Goal: Task Accomplishment & Management: Use online tool/utility

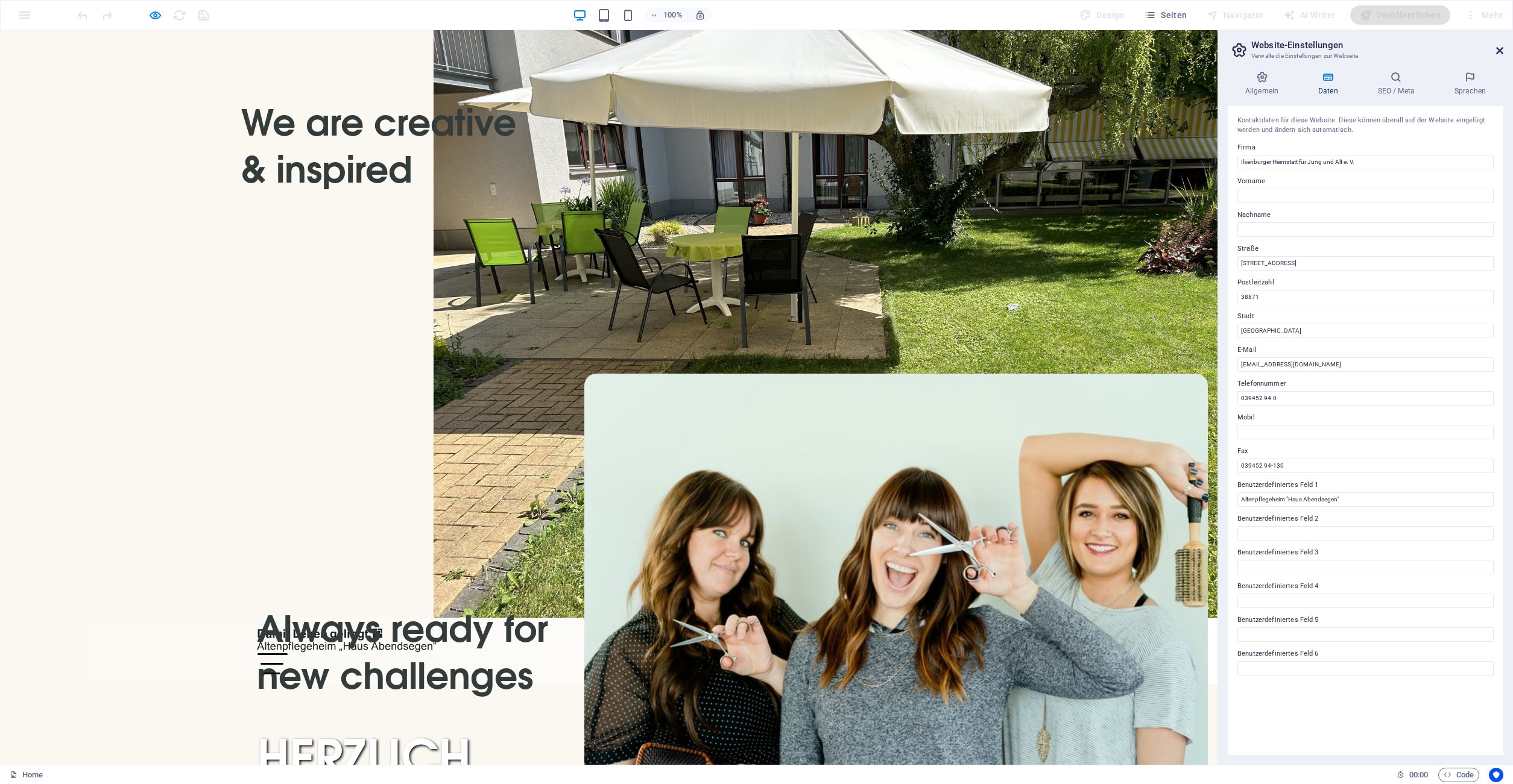
click at [1502, 50] on icon at bounding box center [1499, 50] width 7 height 10
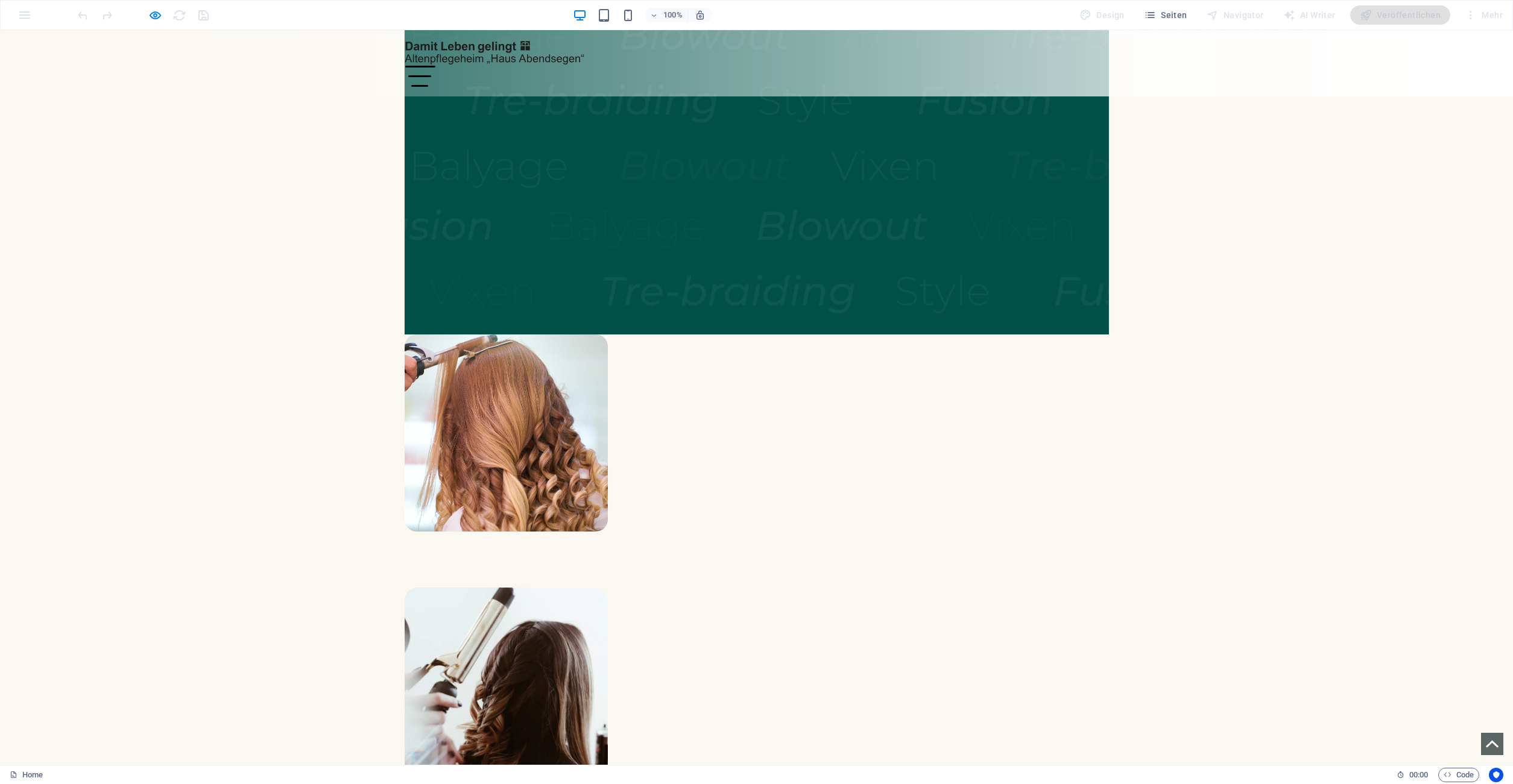
scroll to position [2687, 0]
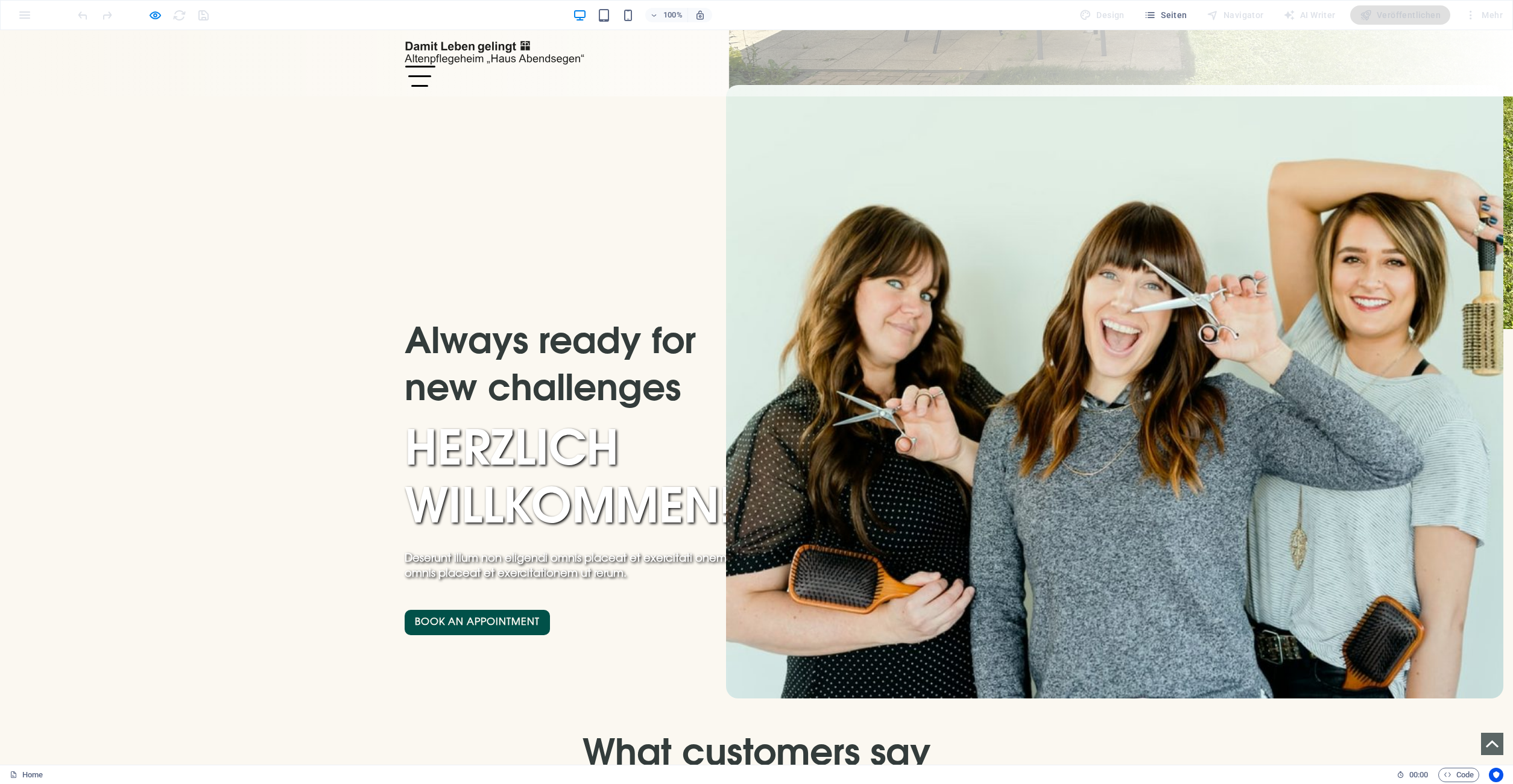
scroll to position [0, 0]
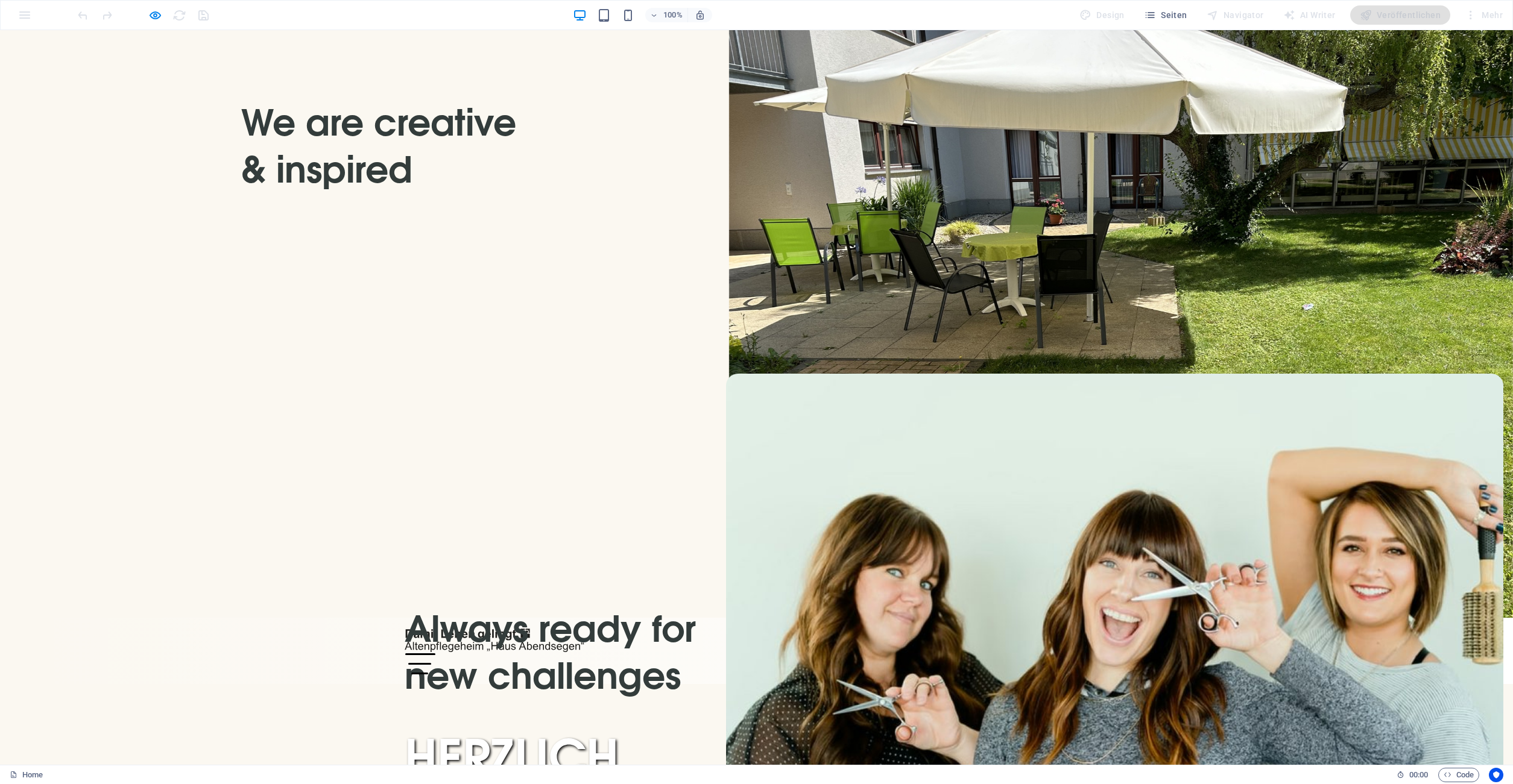
click at [459, 627] on img at bounding box center [495, 640] width 181 height 26
click at [455, 627] on img at bounding box center [495, 640] width 181 height 26
click at [154, 16] on icon "button" at bounding box center [155, 15] width 14 height 14
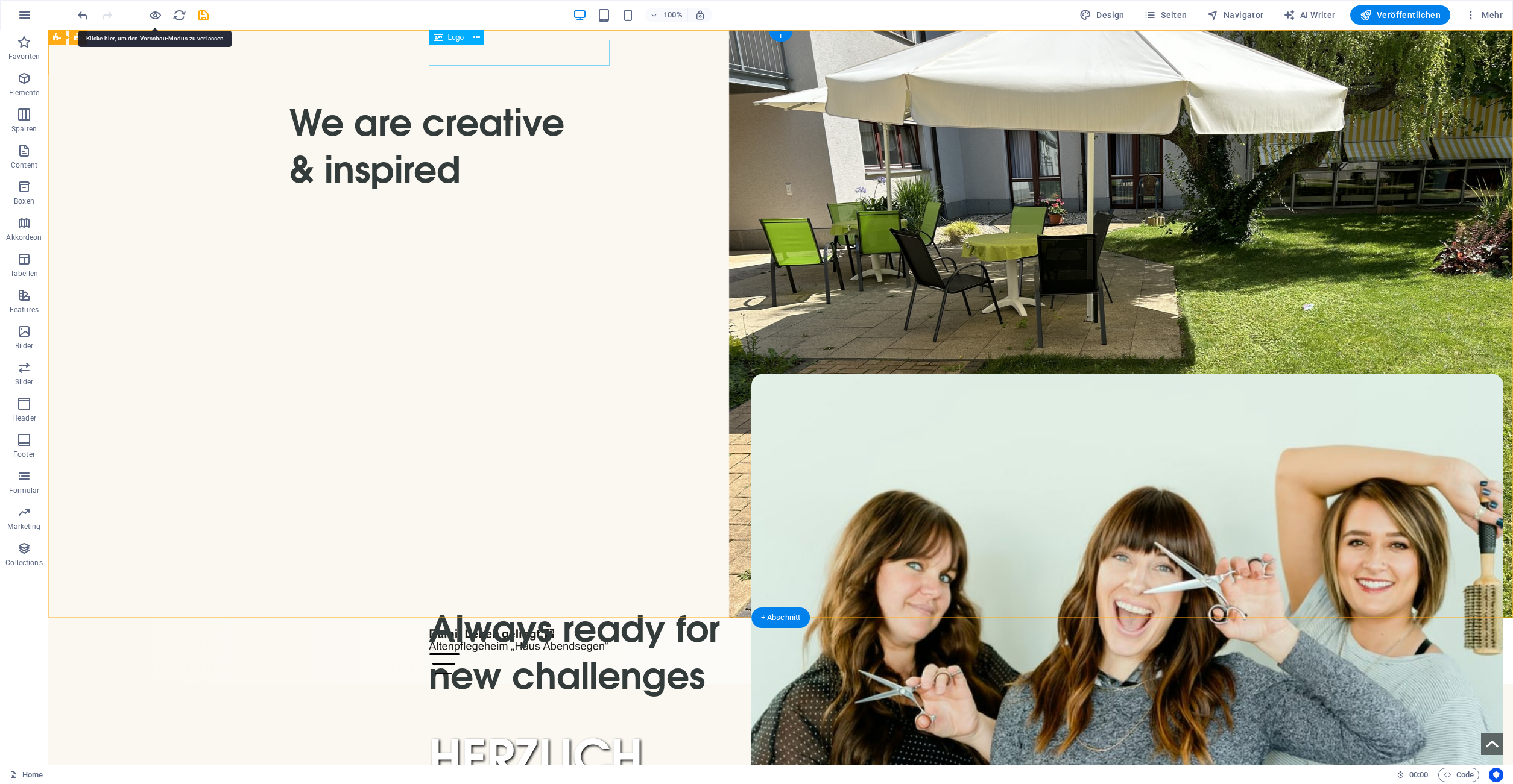
click at [495, 627] on div at bounding box center [780, 640] width 704 height 26
select select "px"
select select
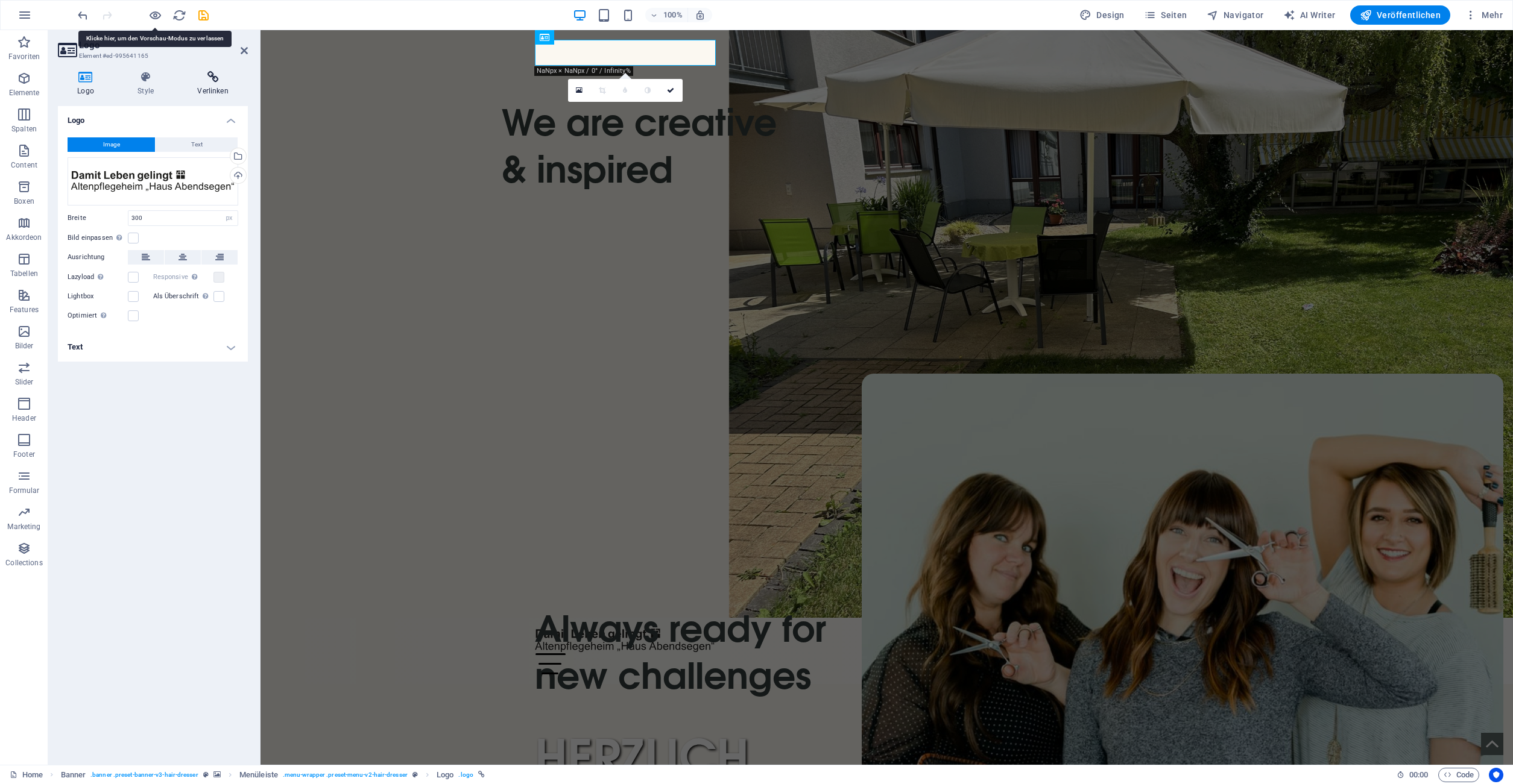
click at [213, 82] on icon at bounding box center [213, 77] width 70 height 12
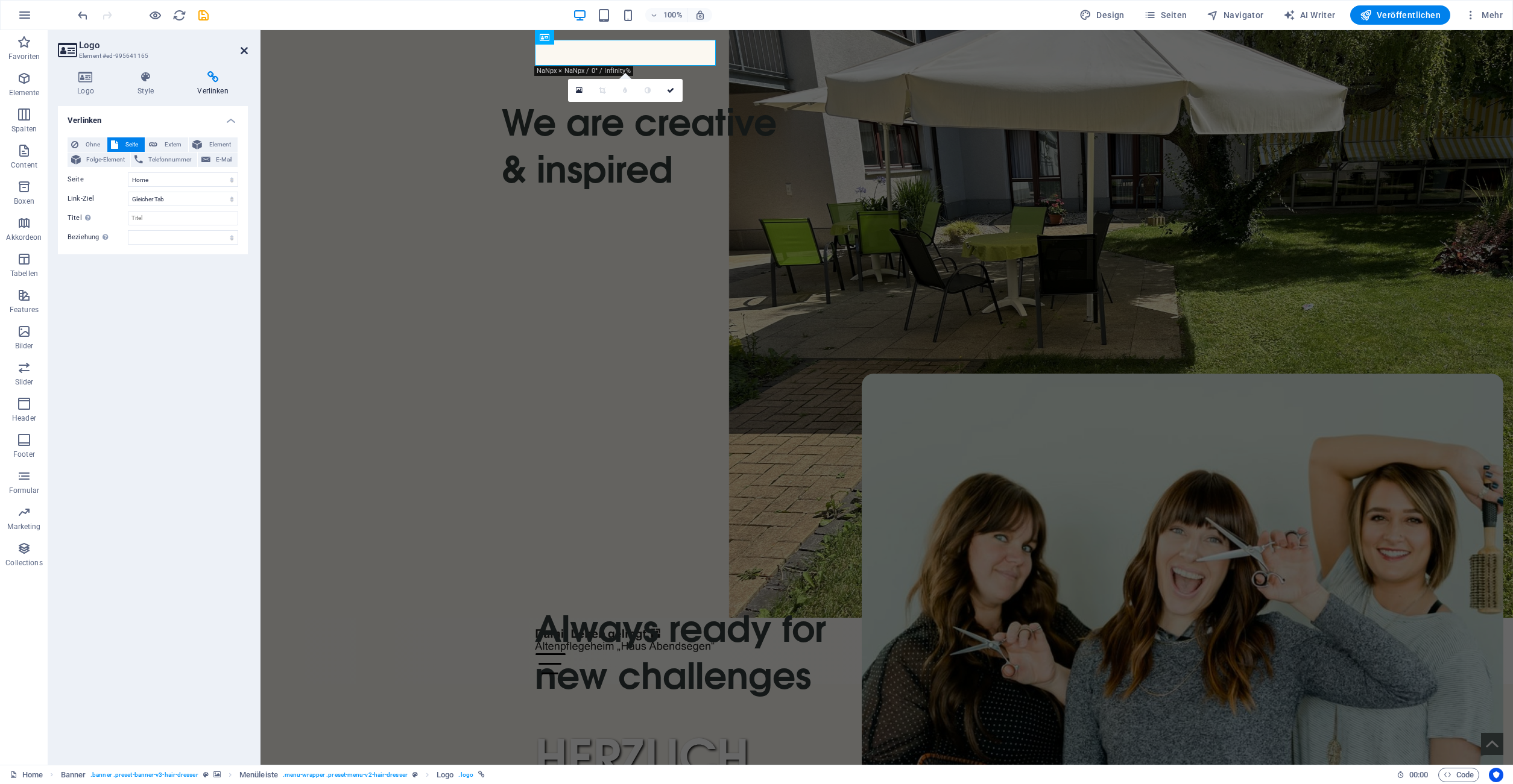
click at [244, 52] on icon at bounding box center [244, 50] width 7 height 10
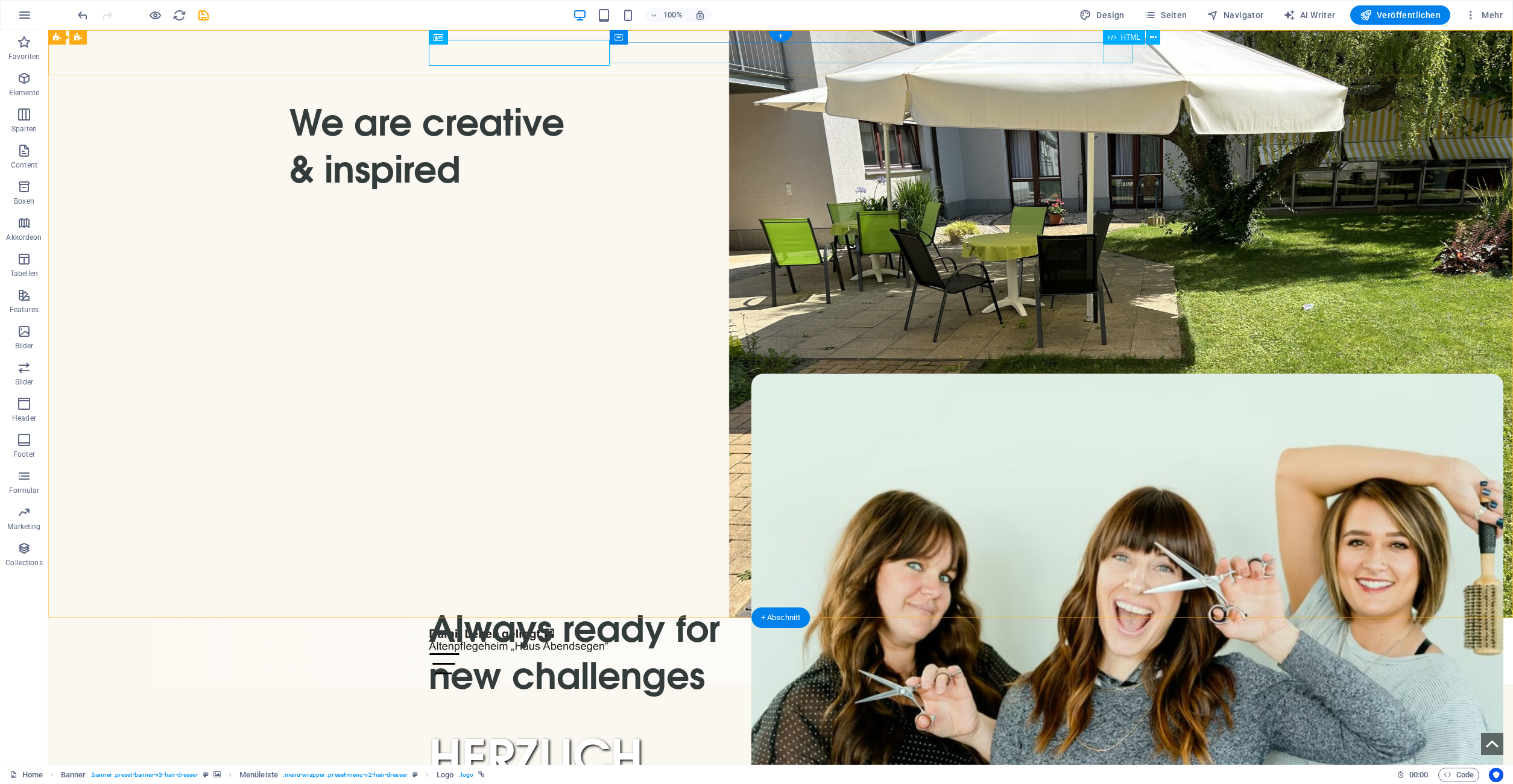
click at [1122, 654] on div "Menu" at bounding box center [780, 664] width 704 height 21
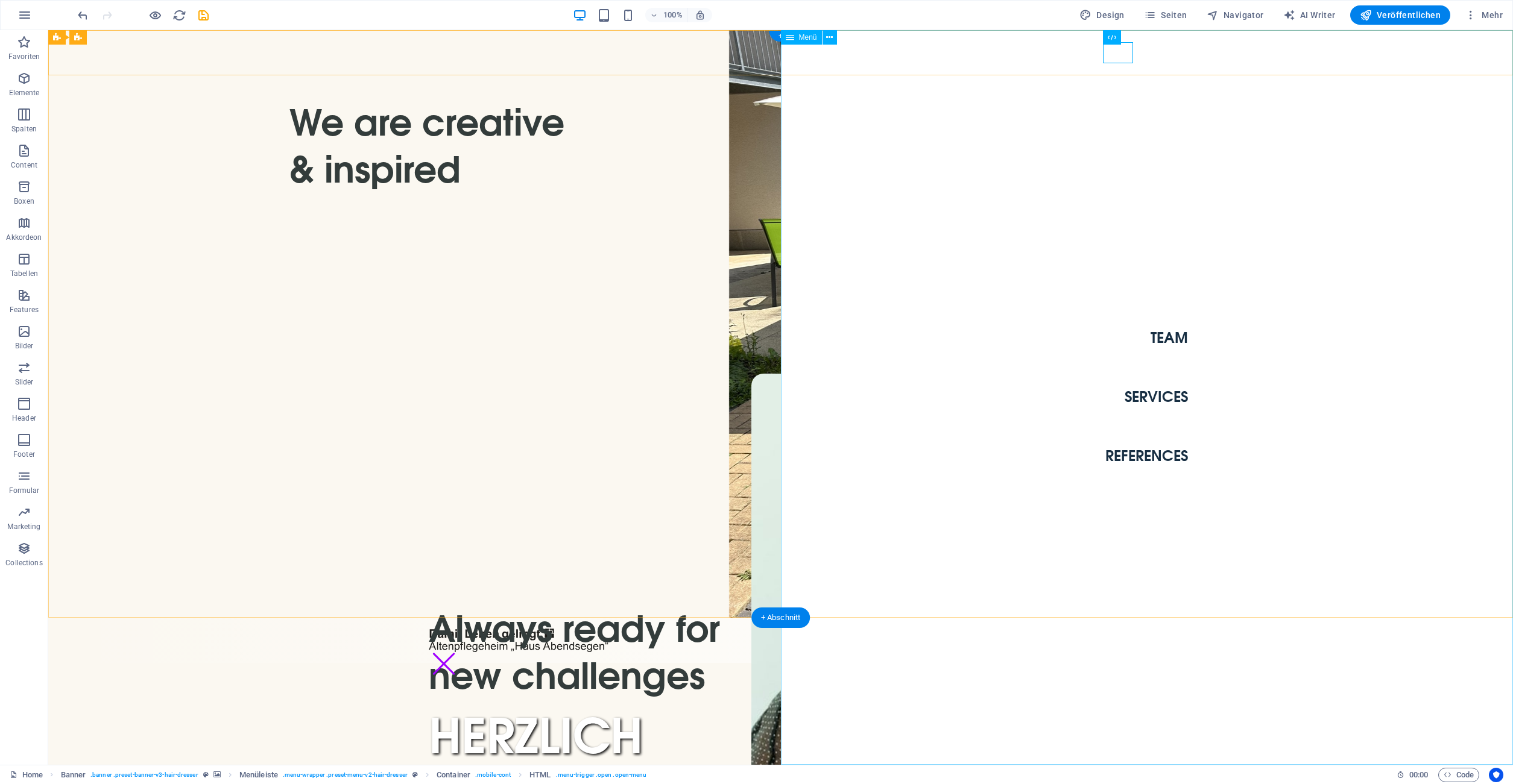
click at [1159, 329] on nav "Team Services References" at bounding box center [1147, 397] width 733 height 735
click at [1168, 343] on nav "Team Services References" at bounding box center [1147, 397] width 733 height 735
click at [1169, 335] on nav "Team Services References" at bounding box center [1147, 397] width 733 height 735
click at [459, 654] on div "Menu" at bounding box center [443, 664] width 30 height 21
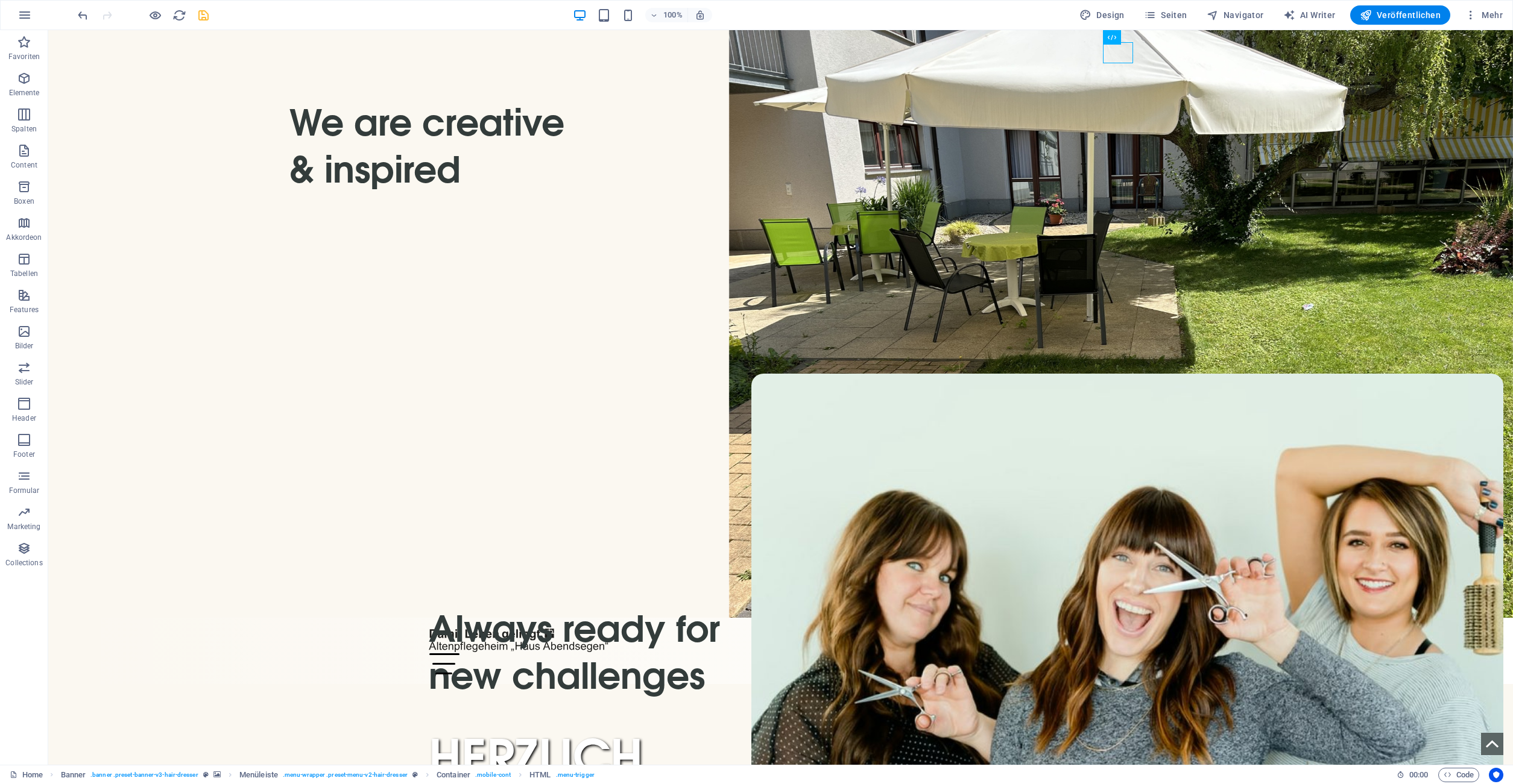
click at [204, 13] on icon "save" at bounding box center [204, 15] width 14 height 14
click at [153, 15] on icon "button" at bounding box center [155, 15] width 14 height 14
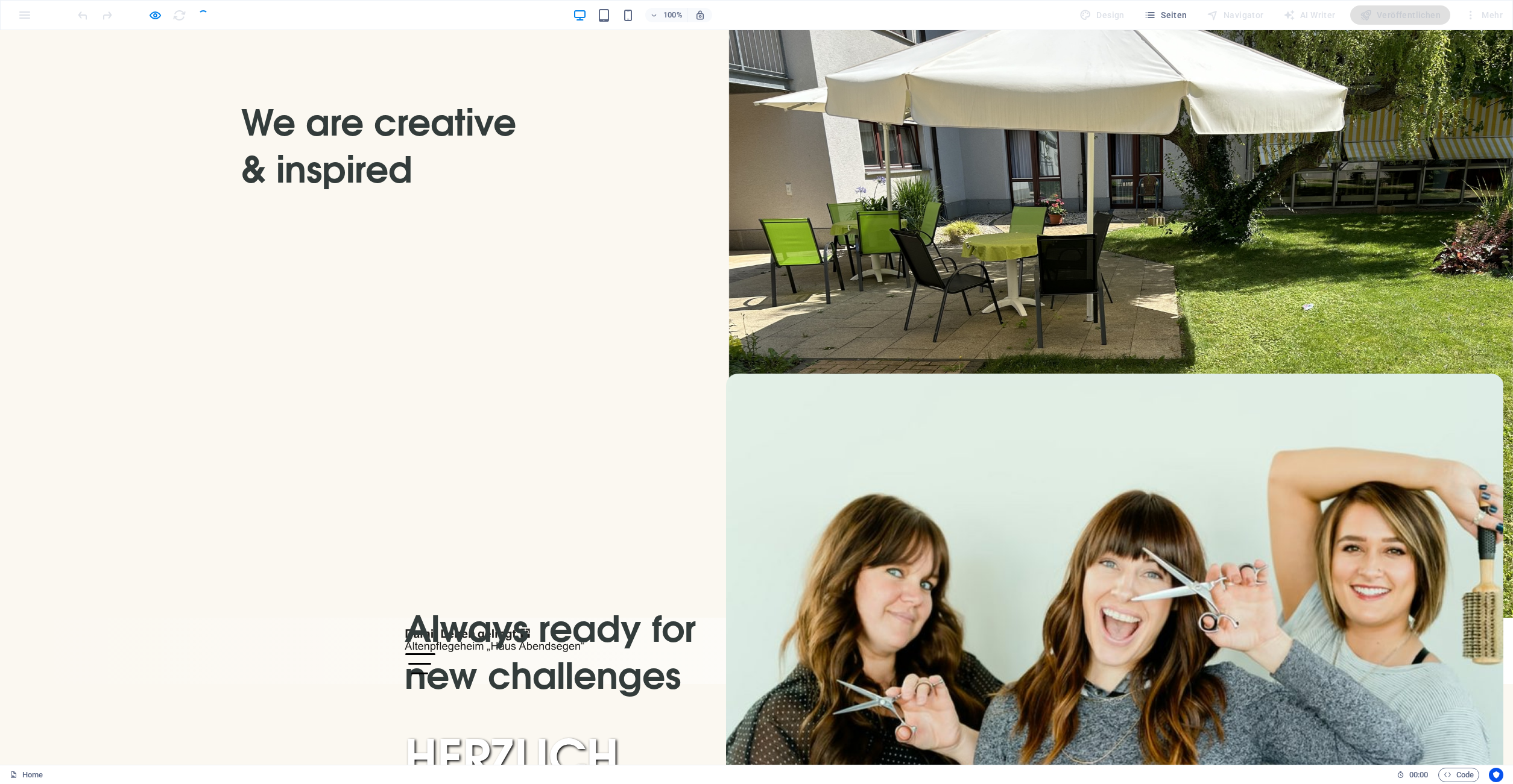
click at [435, 654] on div "Menu" at bounding box center [419, 664] width 30 height 21
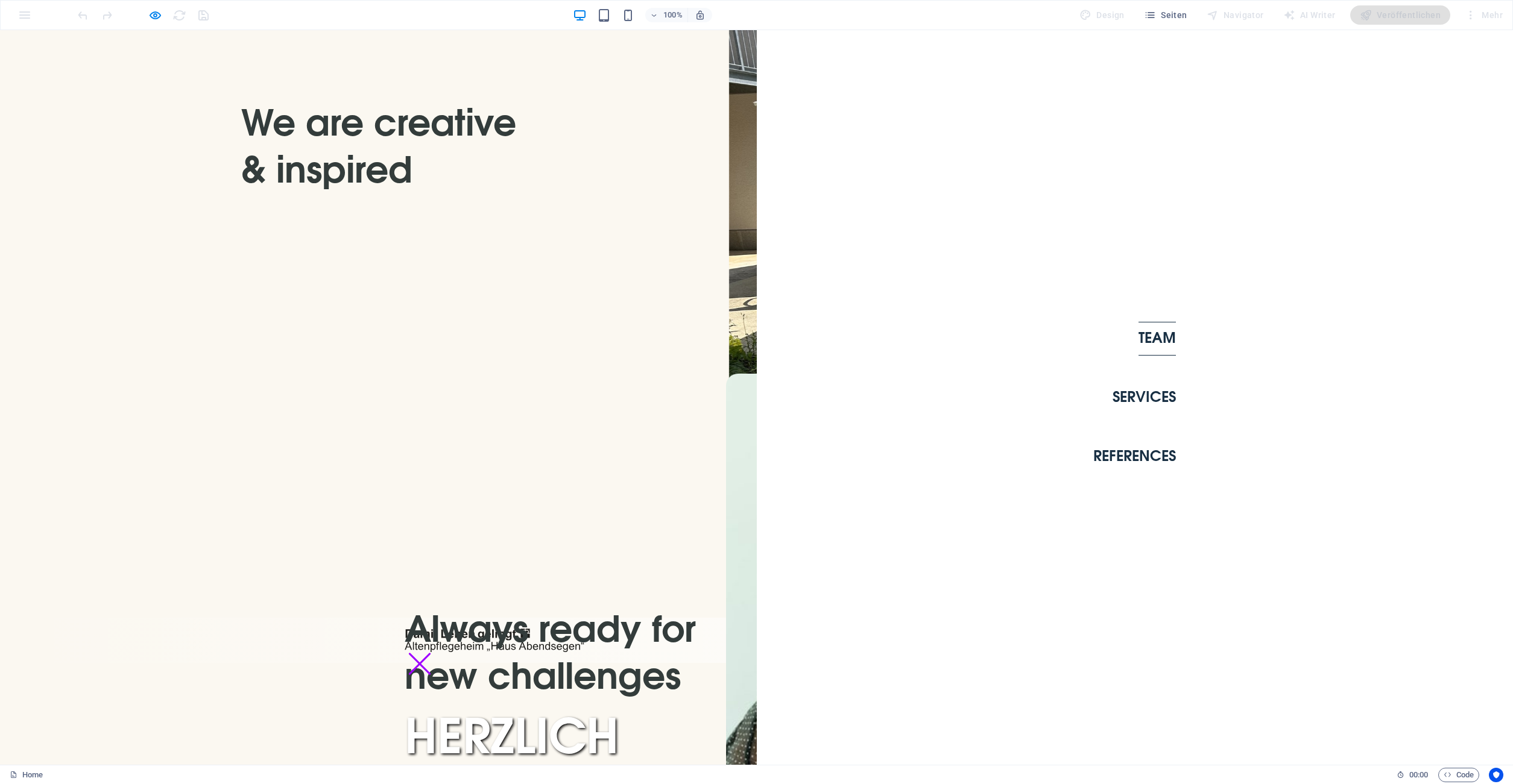
click at [1165, 337] on link "Team" at bounding box center [1157, 339] width 38 height 34
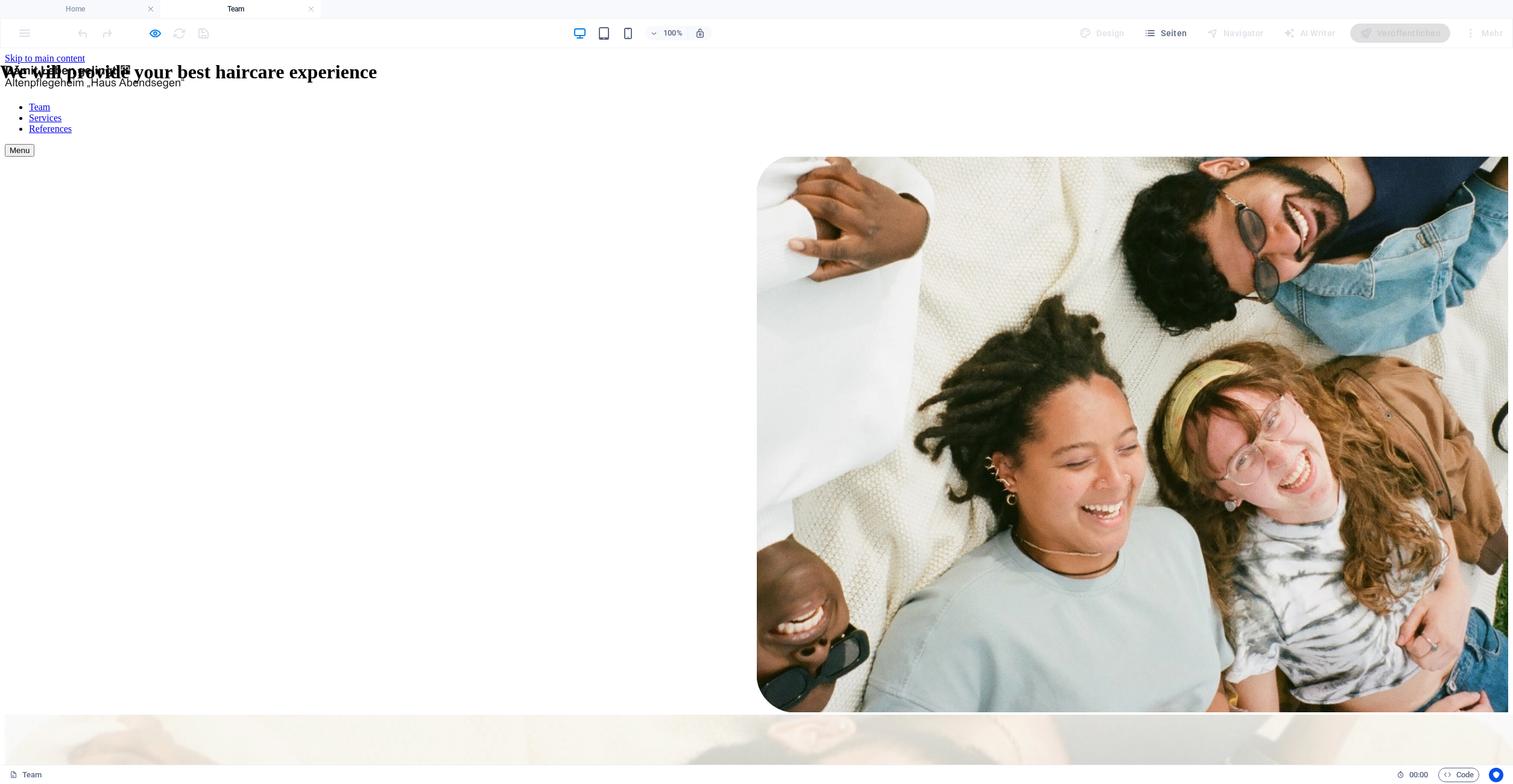
click at [1088, 144] on div "Menu" at bounding box center [756, 150] width 1503 height 13
click at [1150, 134] on nav "Team Services References" at bounding box center [756, 118] width 1503 height 32
click at [1093, 144] on div "Menu" at bounding box center [756, 150] width 1503 height 13
click at [1094, 144] on div "Menu" at bounding box center [756, 150] width 1503 height 13
click at [1099, 144] on div "Menu" at bounding box center [756, 150] width 1503 height 13
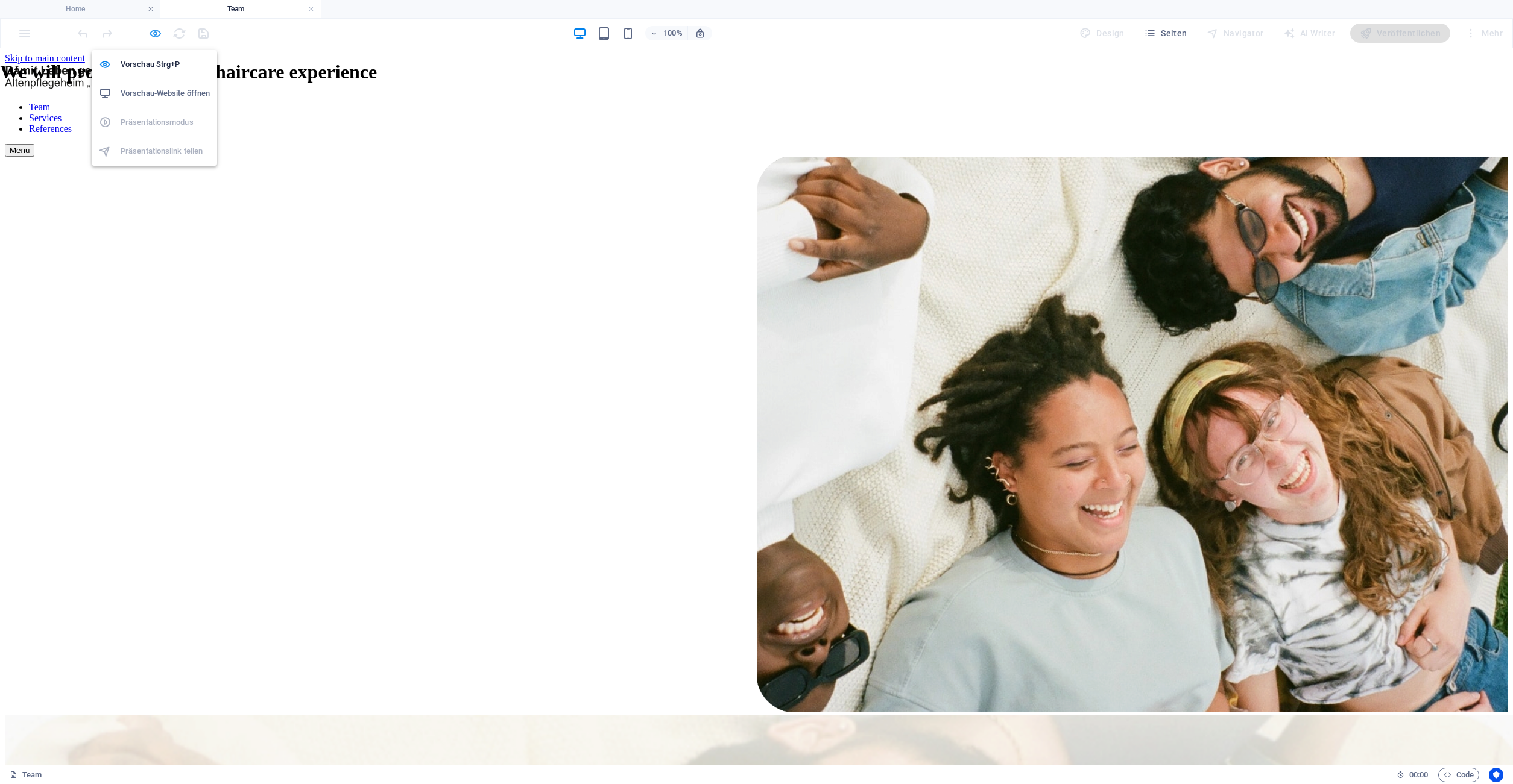
click at [157, 35] on icon "button" at bounding box center [155, 34] width 14 height 14
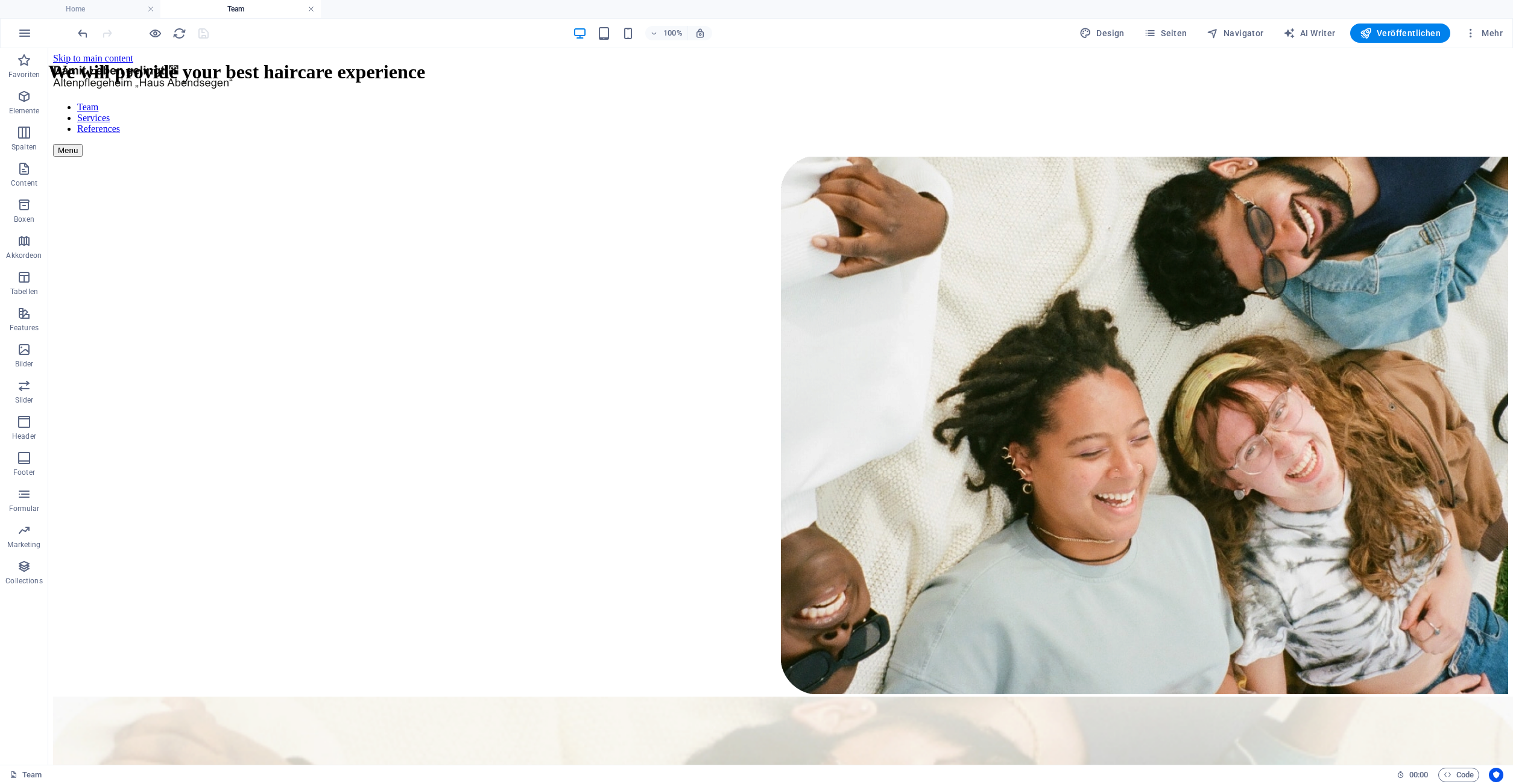
click at [314, 8] on link at bounding box center [311, 10] width 7 height 11
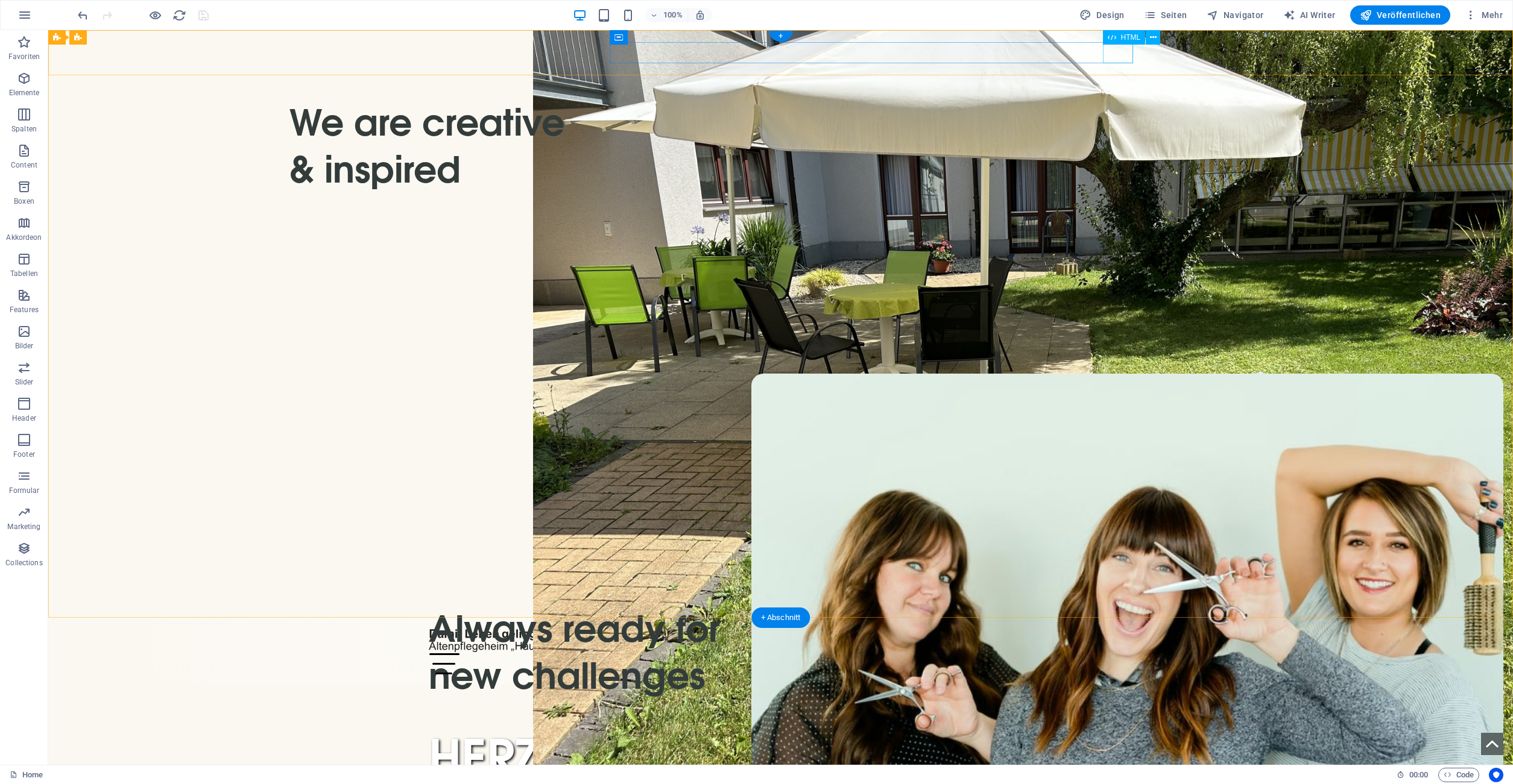
click at [1114, 654] on div "Menu" at bounding box center [780, 664] width 704 height 21
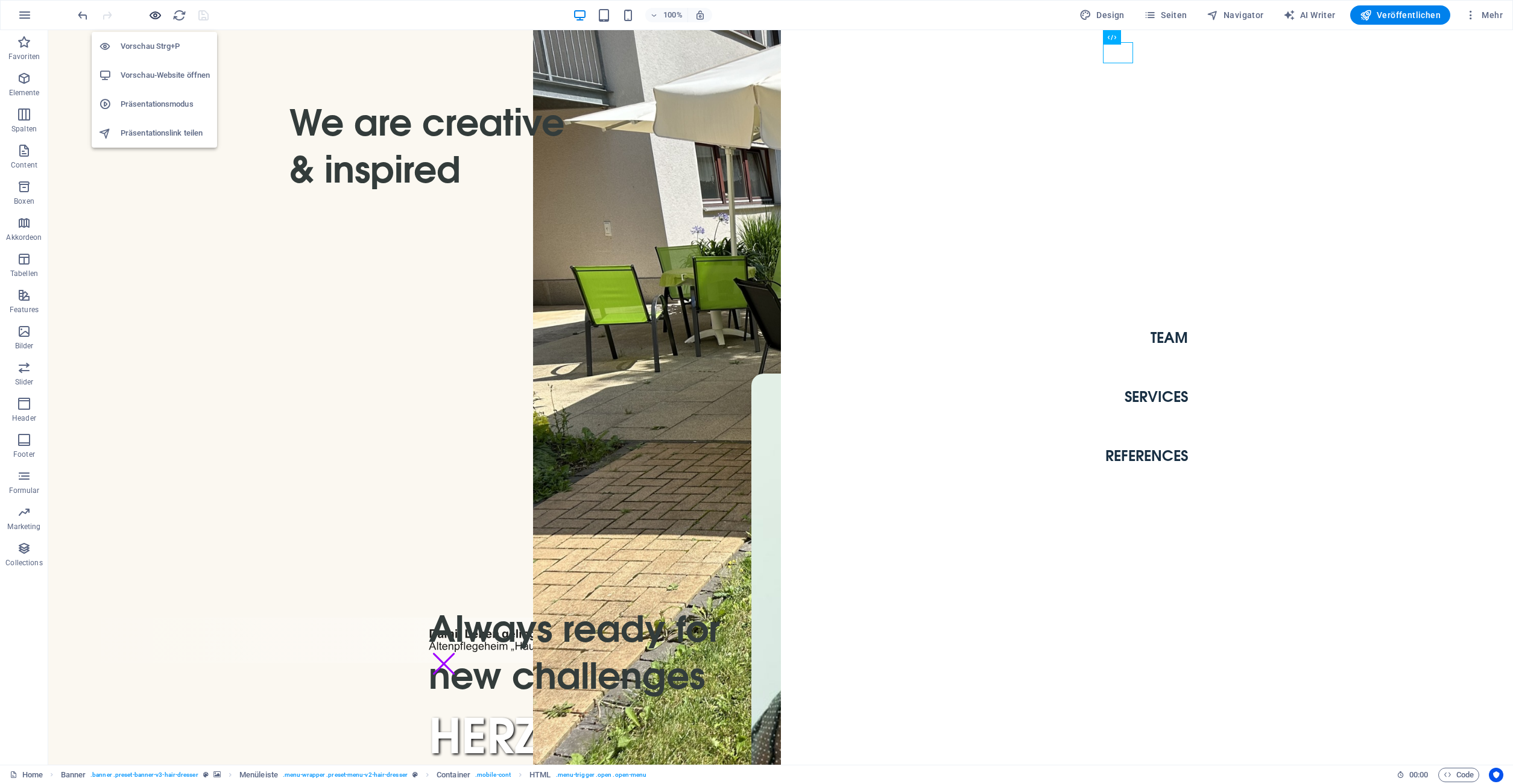
click at [155, 14] on icon "button" at bounding box center [155, 15] width 14 height 14
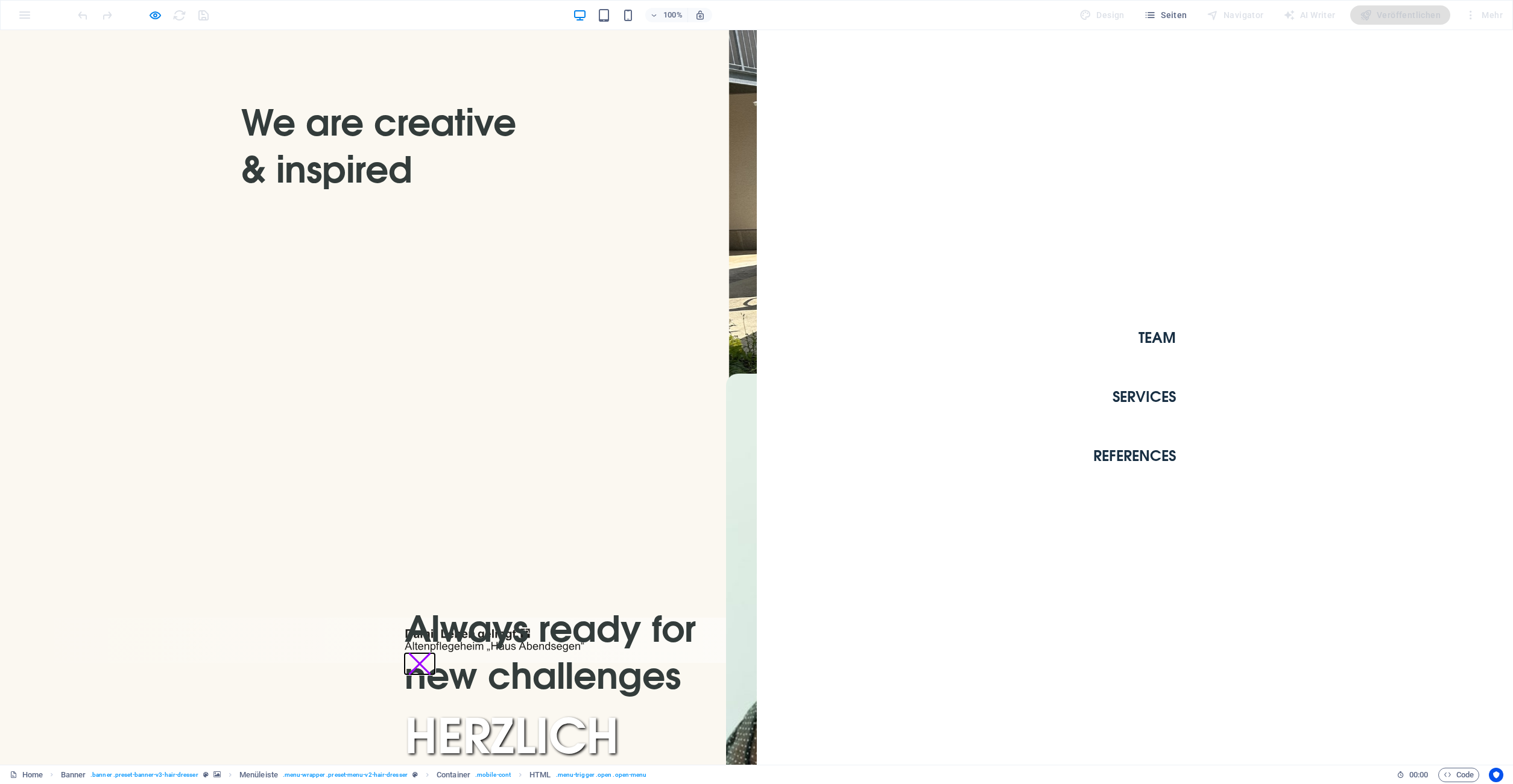
click at [430, 653] on button "Menu" at bounding box center [419, 664] width 22 height 22
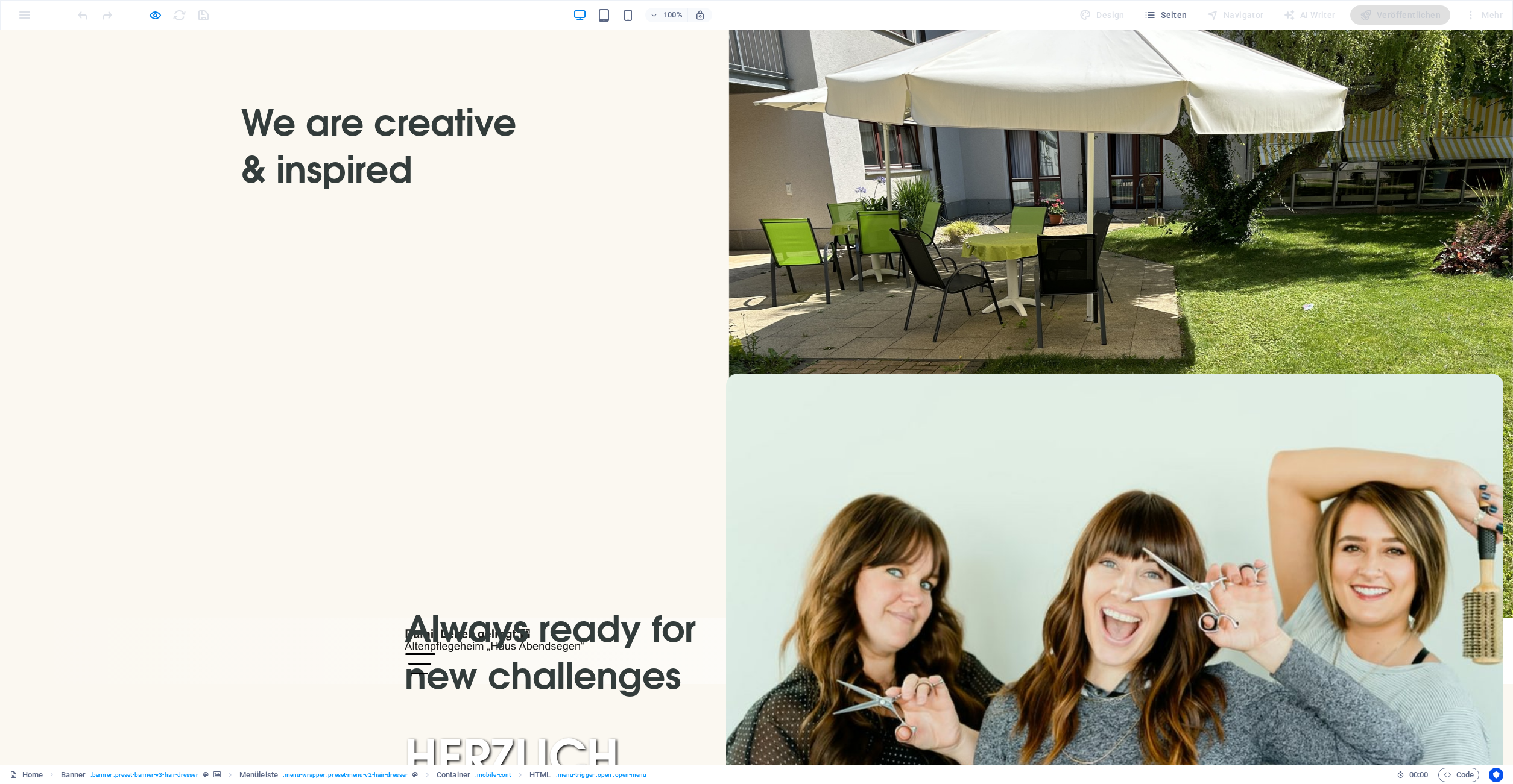
click at [435, 654] on div "Menu" at bounding box center [419, 664] width 30 height 21
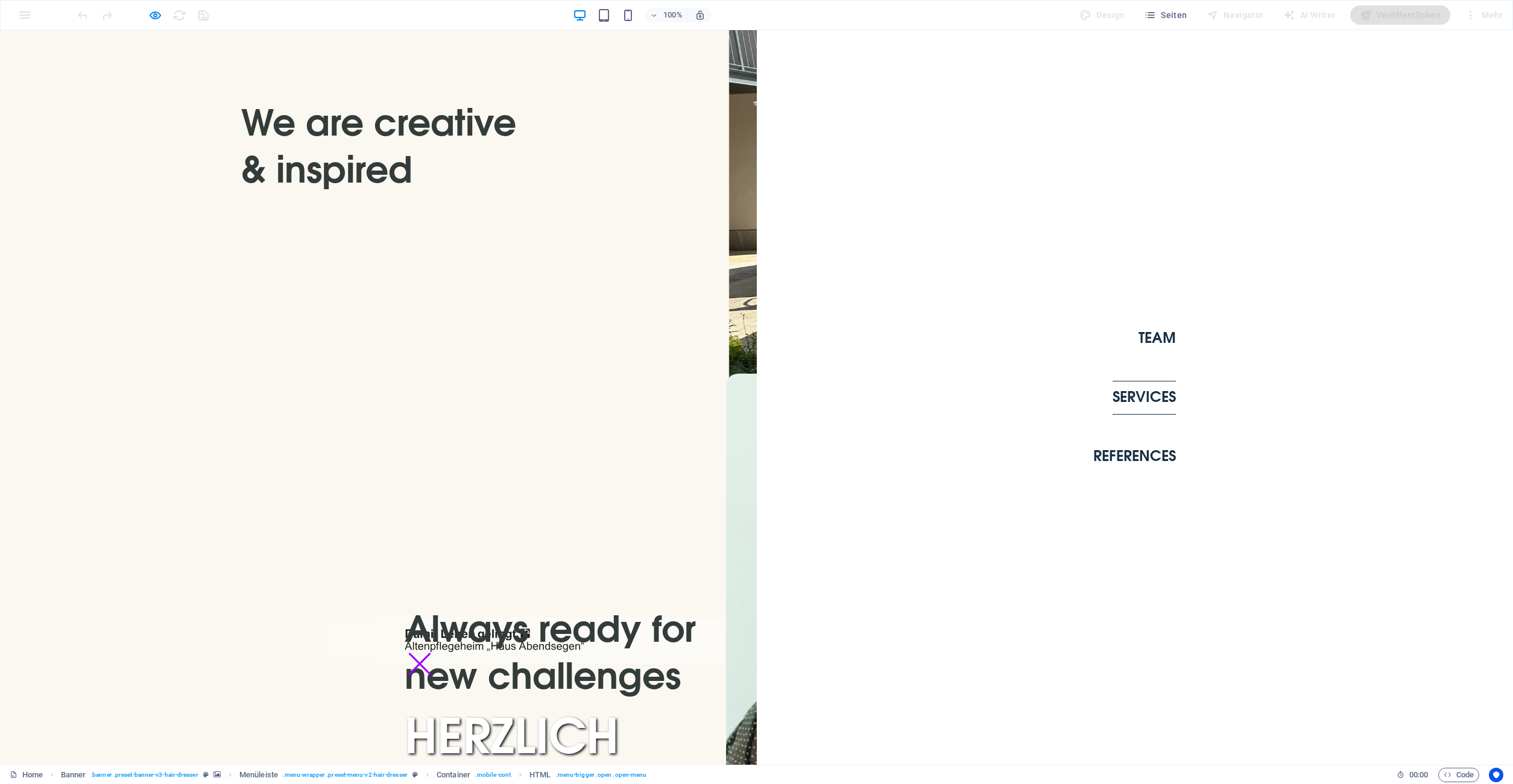
click at [1136, 399] on link "Services" at bounding box center [1144, 398] width 63 height 34
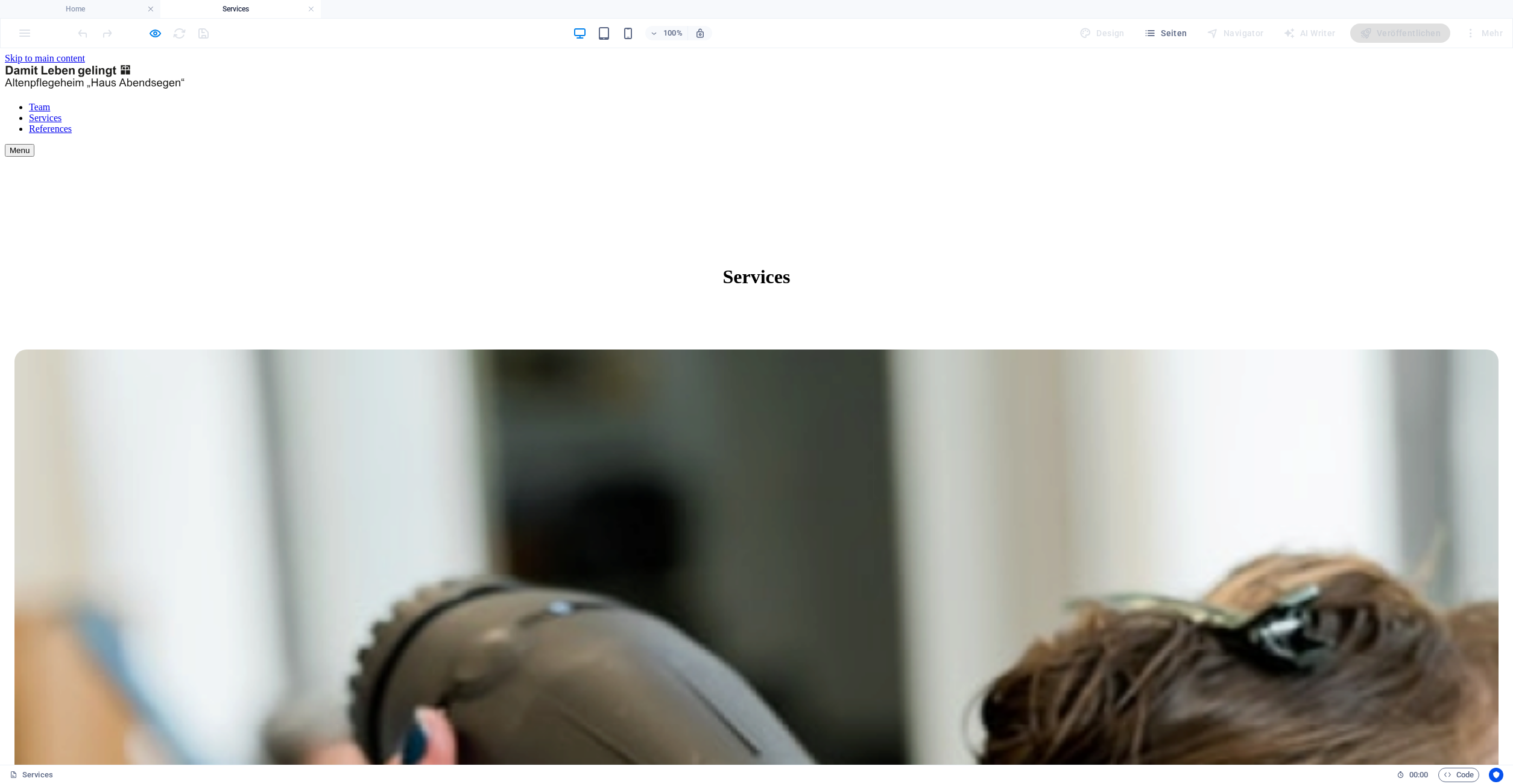
click at [1095, 144] on div "Menu" at bounding box center [756, 150] width 1503 height 13
click at [1090, 144] on div "Menu" at bounding box center [756, 150] width 1503 height 13
click at [314, 6] on link at bounding box center [311, 10] width 7 height 11
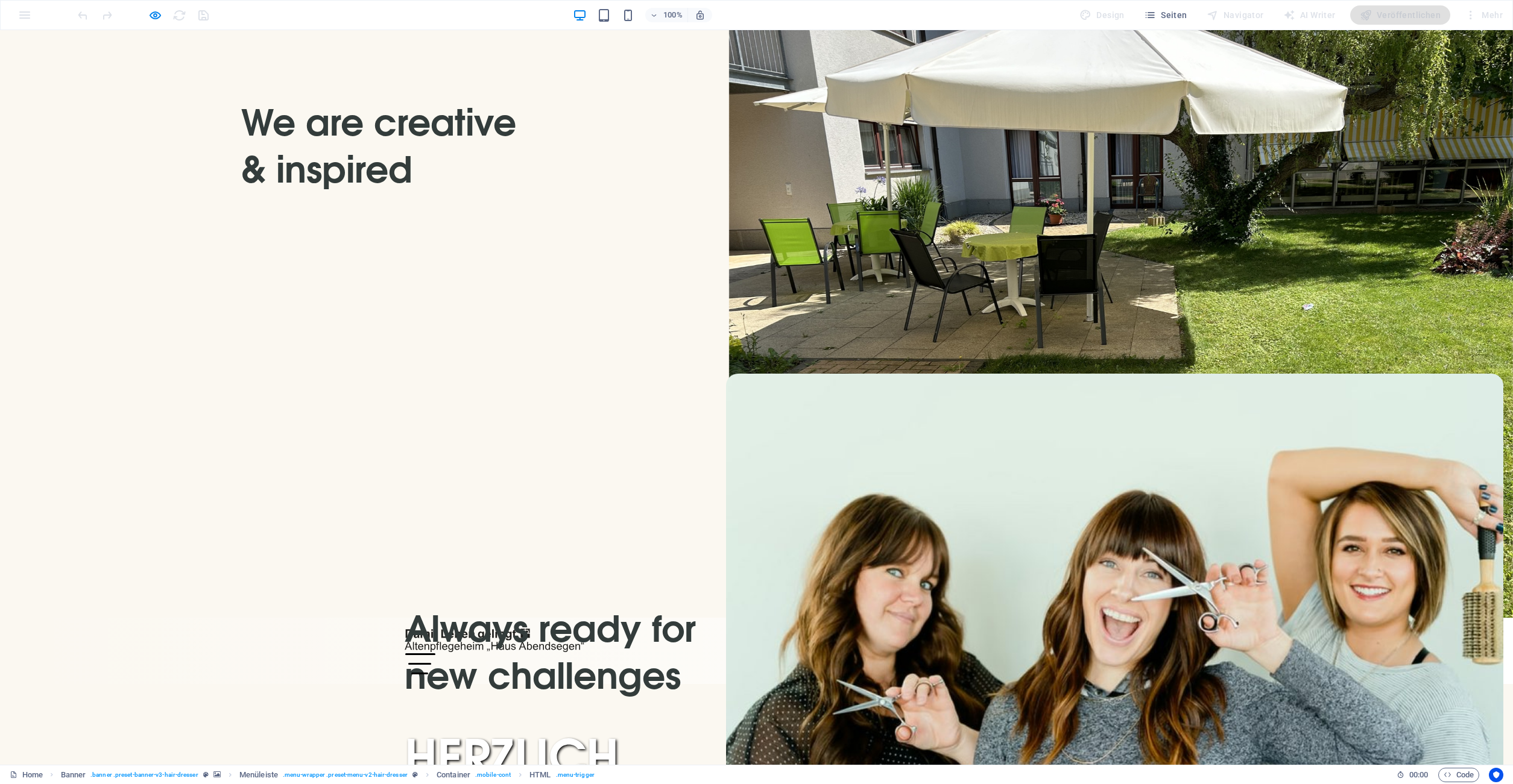
click at [435, 654] on div "Menu" at bounding box center [419, 664] width 30 height 21
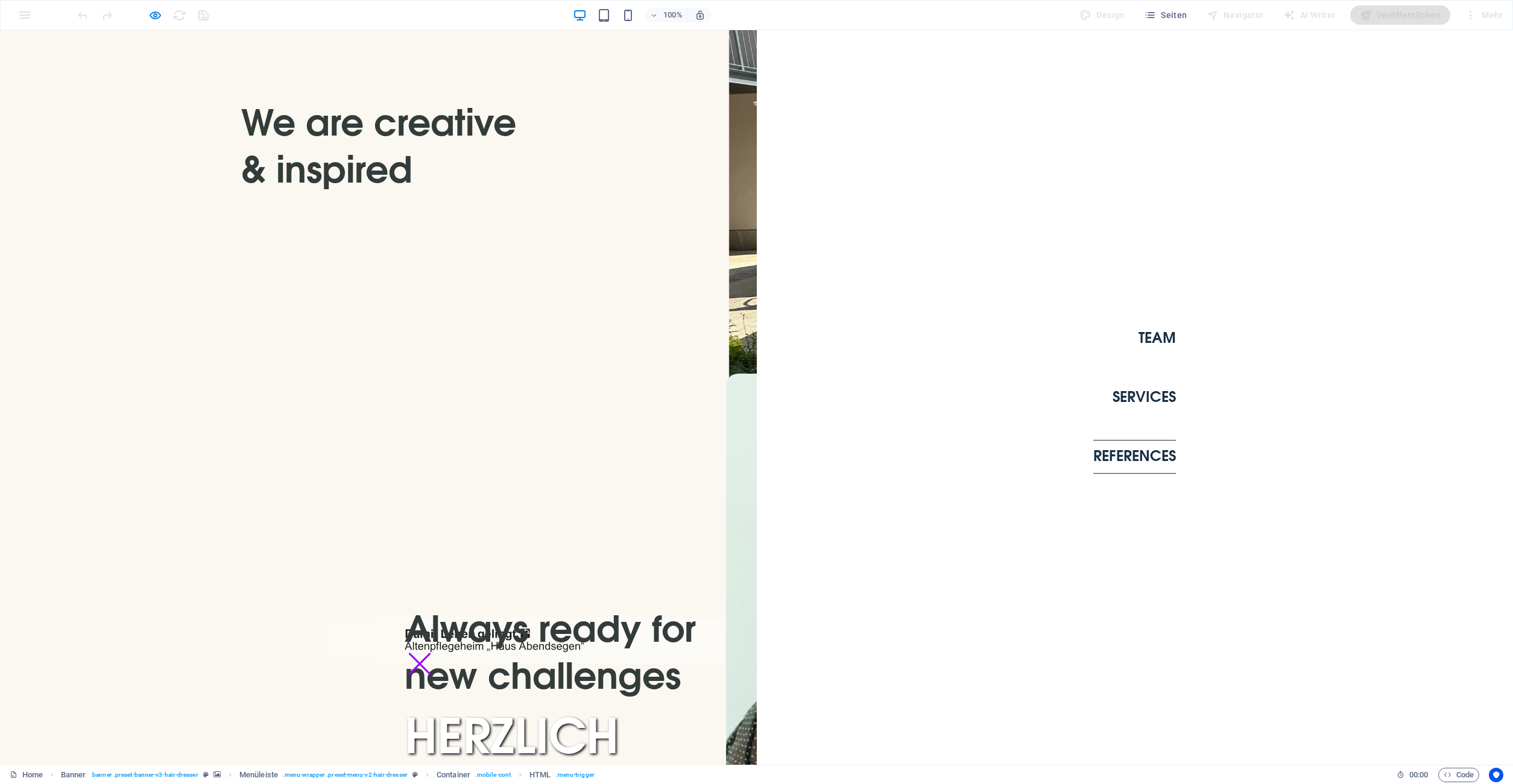
click at [1140, 461] on link "References" at bounding box center [1134, 456] width 83 height 34
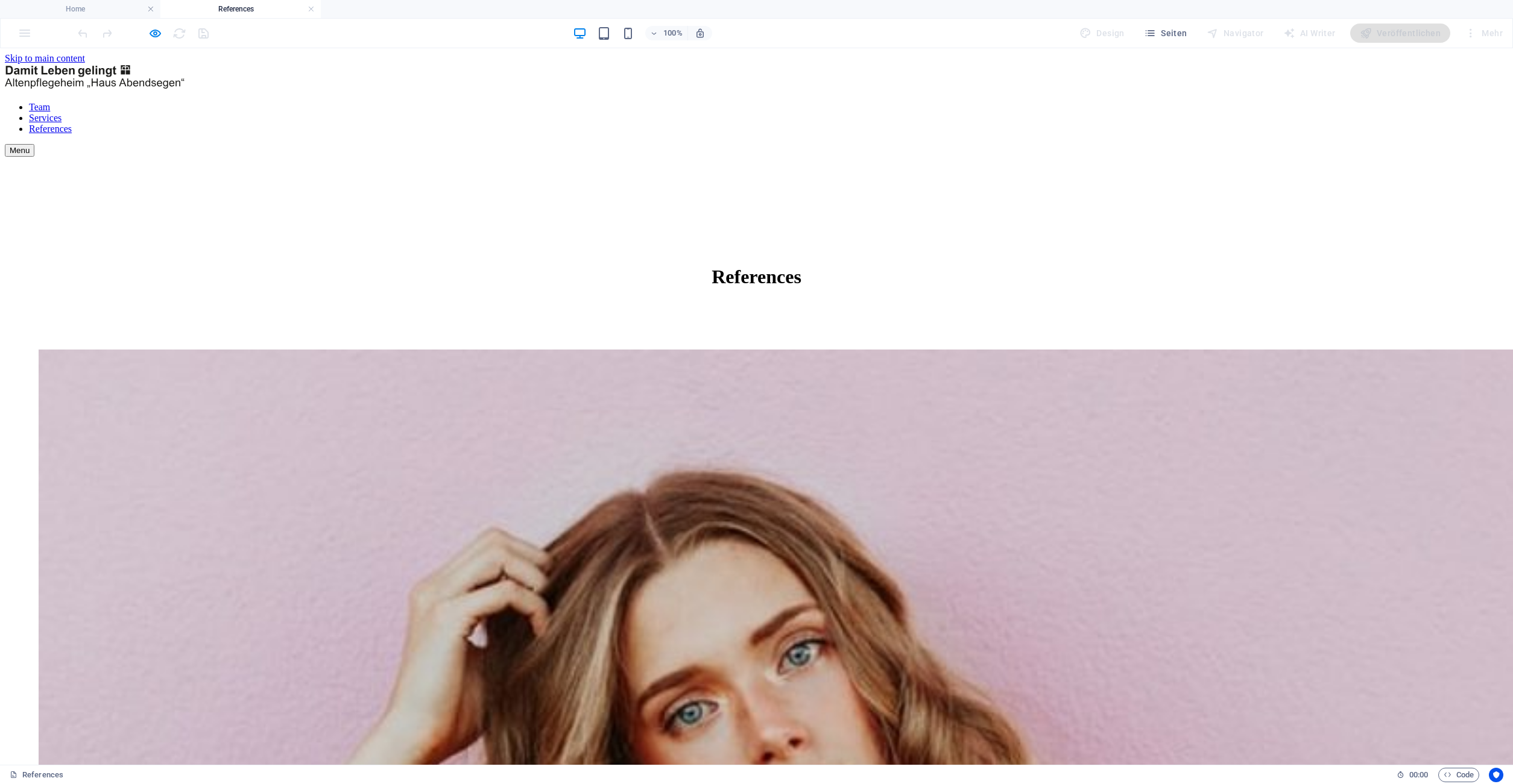
click at [1090, 144] on div "Menu" at bounding box center [756, 150] width 1503 height 13
drag, startPoint x: 314, startPoint y: 9, endPoint x: 325, endPoint y: 17, distance: 13.6
click at [314, 9] on h4 "References" at bounding box center [241, 9] width 160 height 13
click at [311, 11] on link at bounding box center [311, 10] width 7 height 11
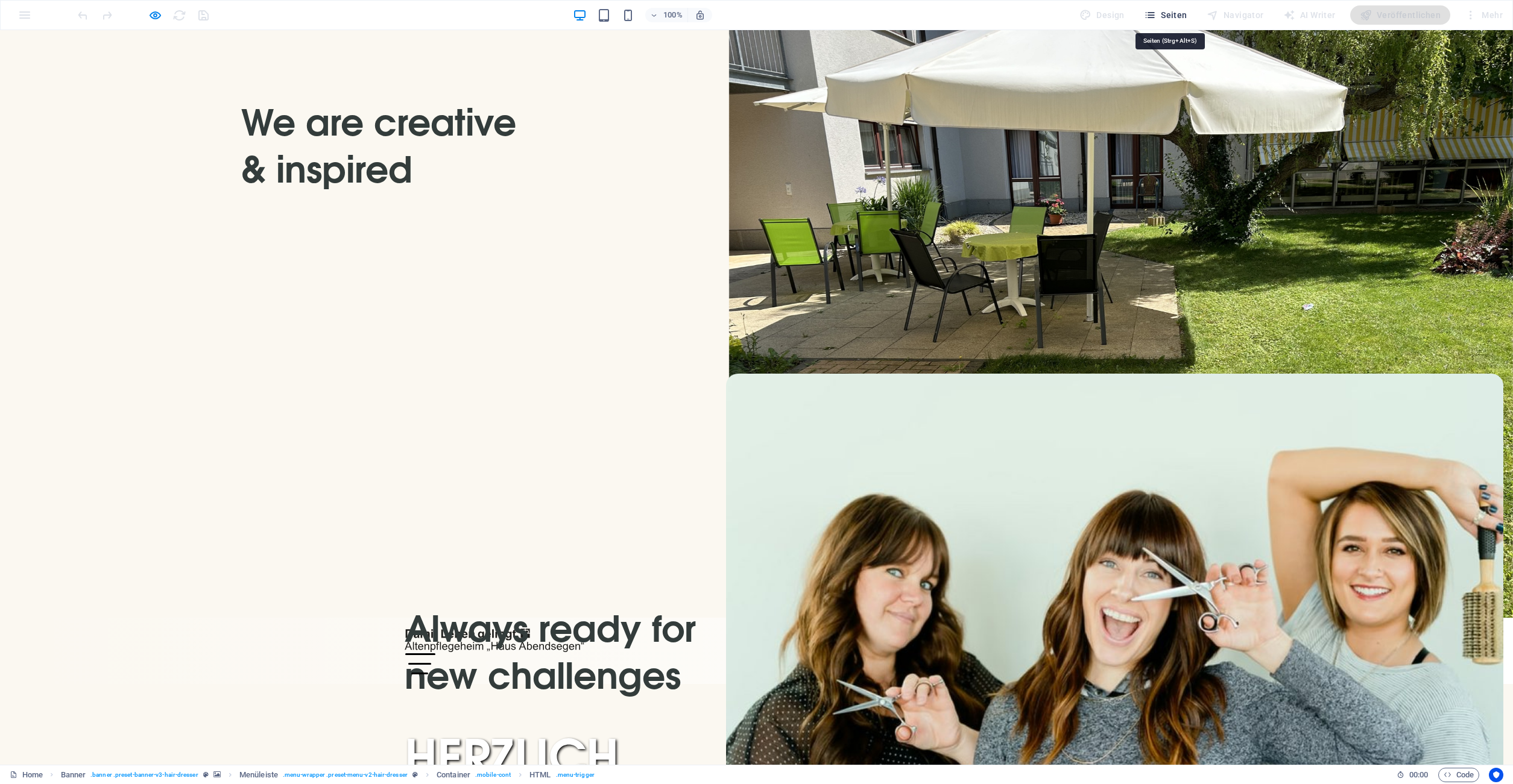
click at [1161, 16] on span "Seiten" at bounding box center [1165, 15] width 43 height 12
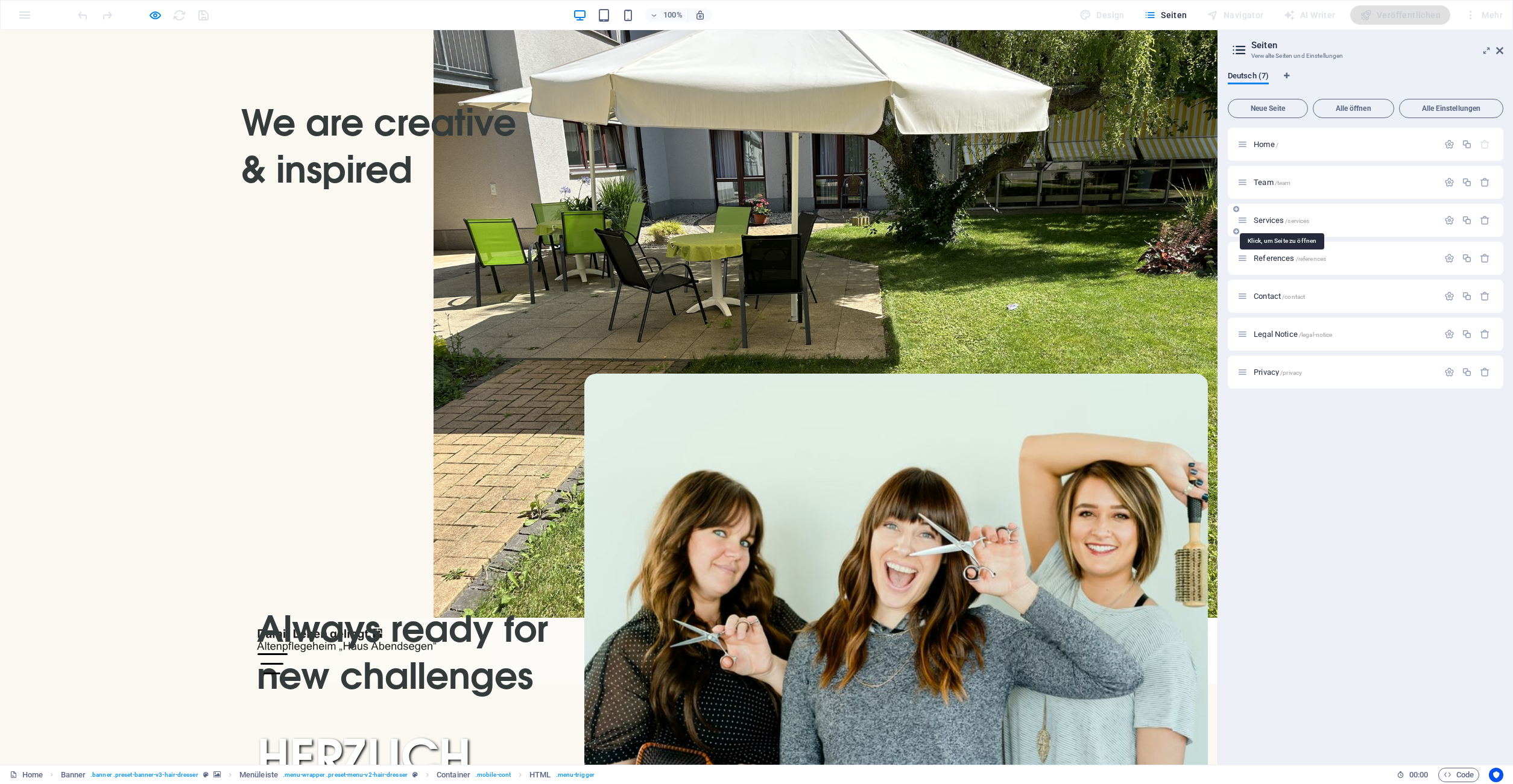
click at [1269, 221] on span "Services /services" at bounding box center [1281, 220] width 55 height 9
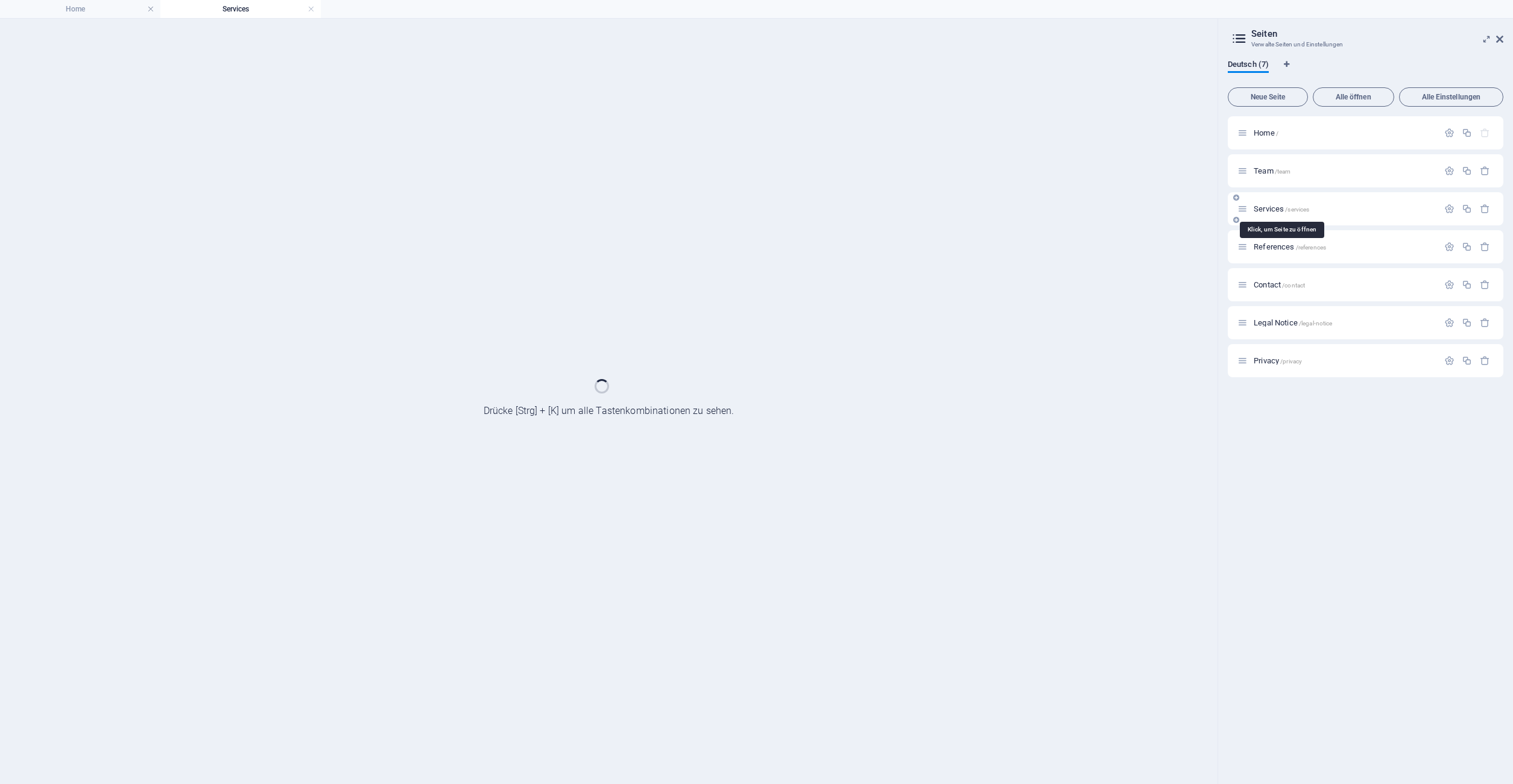
click at [1269, 221] on div "Services /services" at bounding box center [1365, 209] width 276 height 33
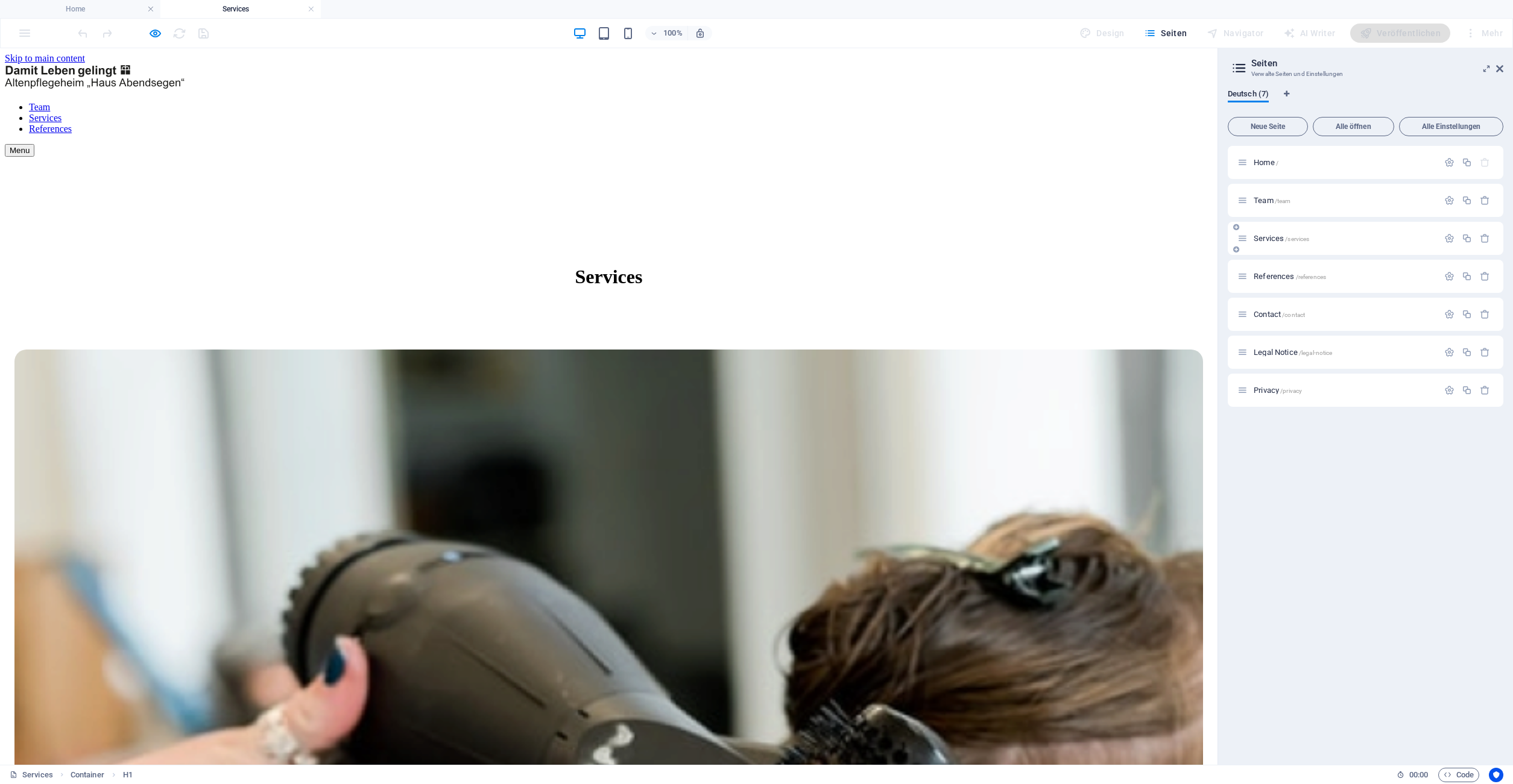
click at [1283, 237] on span "Services /services" at bounding box center [1281, 239] width 55 height 9
click at [1450, 239] on icon "button" at bounding box center [1449, 239] width 10 height 10
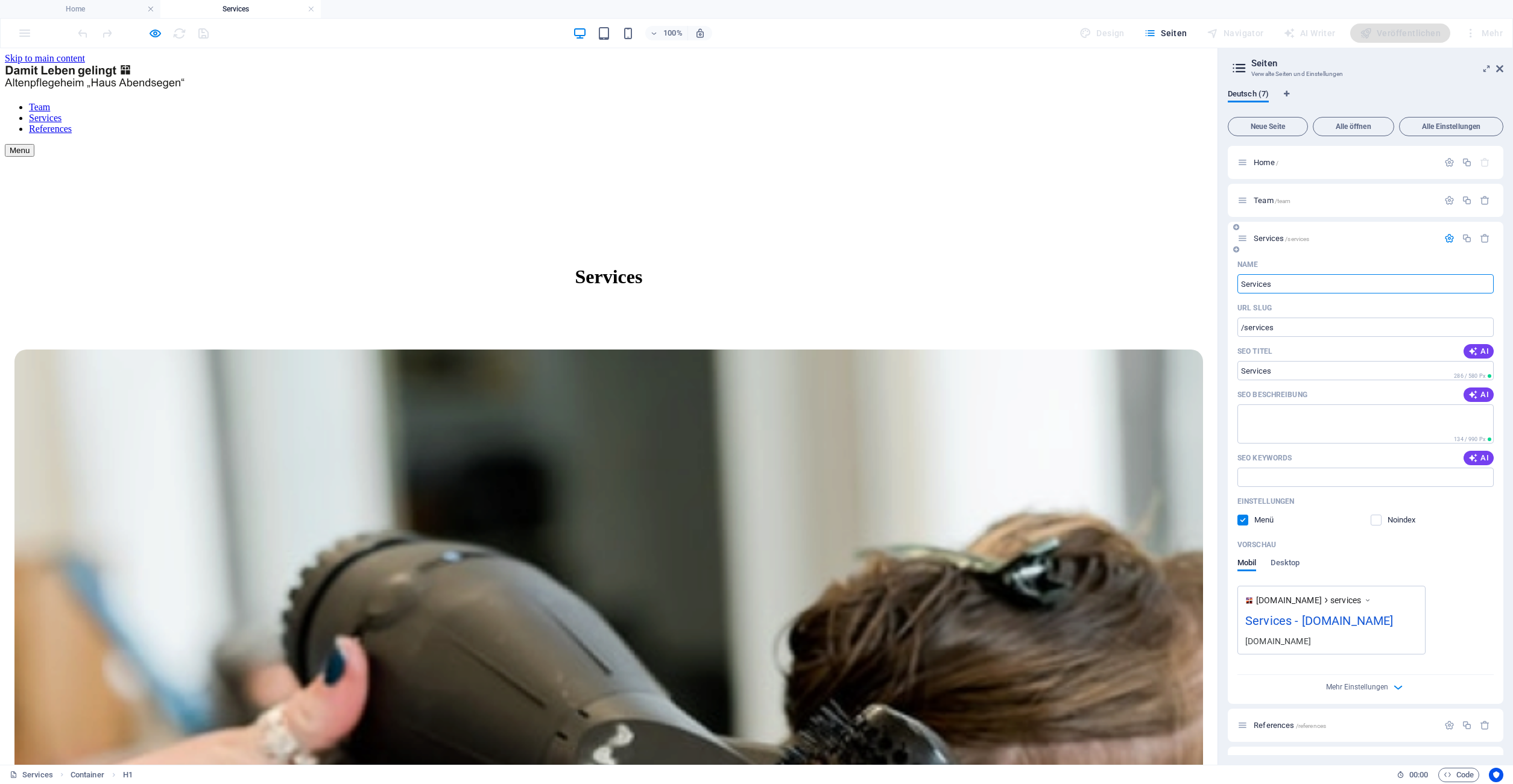
drag, startPoint x: 1288, startPoint y: 288, endPoint x: 1166, endPoint y: 283, distance: 122.1
click at [1237, 283] on input "Services" at bounding box center [1365, 284] width 257 height 19
type input "Leist"
type input "/leist"
type input "Leist"
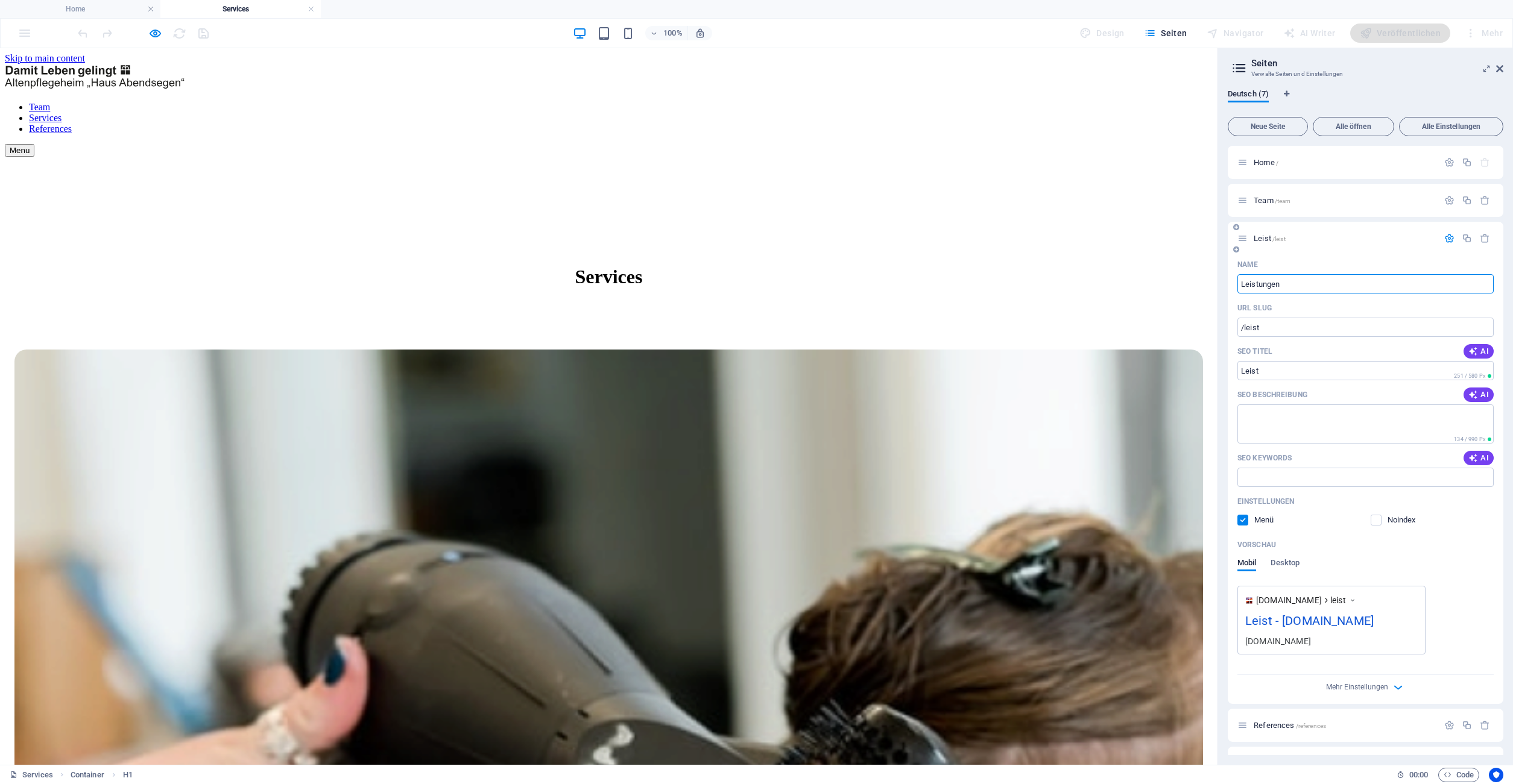
type input "Leistungen"
type input "/leistungen"
type input "Leistungen"
click at [1297, 288] on input "Leistungen" at bounding box center [1365, 284] width 257 height 19
click at [1292, 284] on input "Leistungen" at bounding box center [1365, 284] width 257 height 19
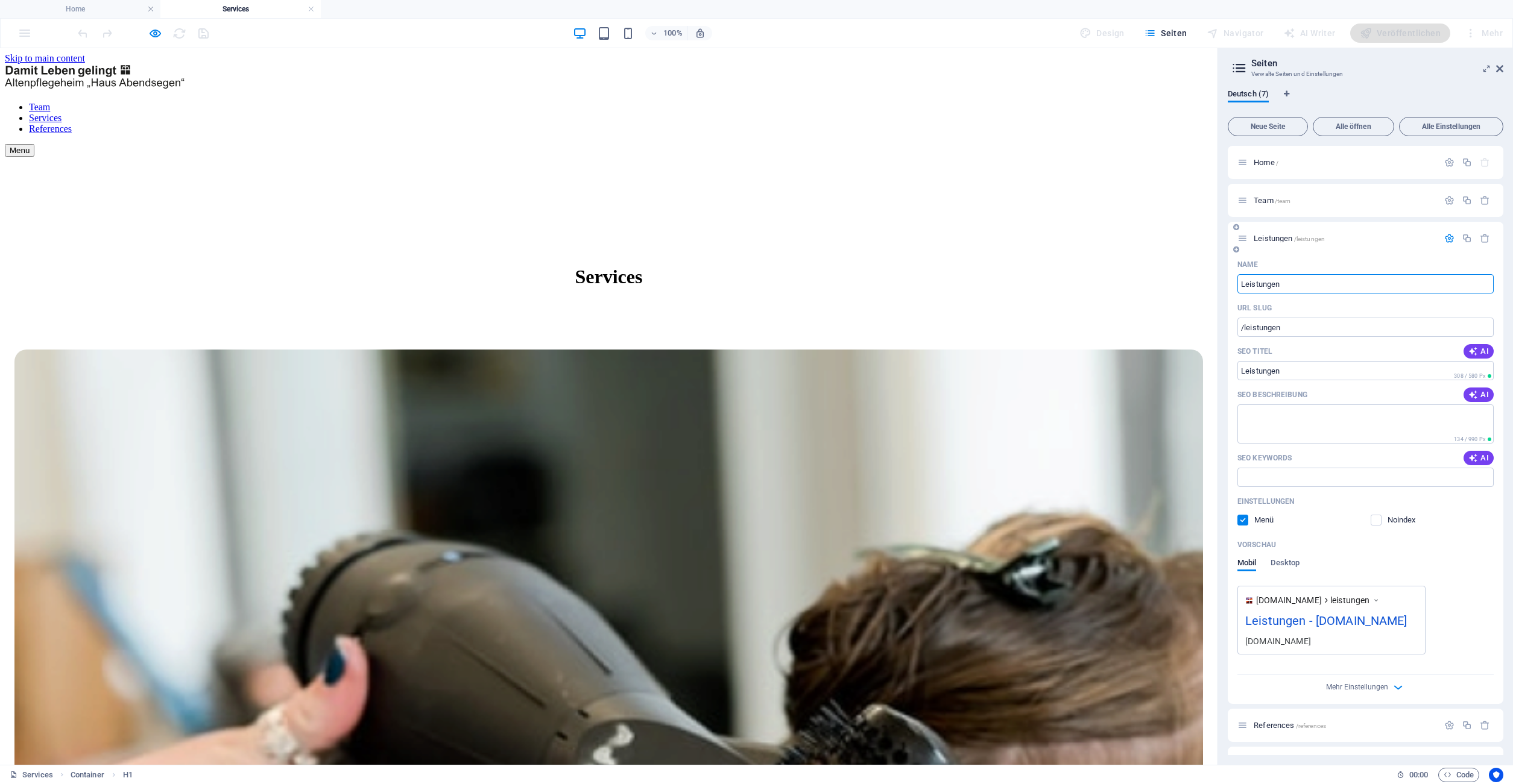
click at [1324, 286] on input "Leistungen" at bounding box center [1365, 284] width 257 height 19
click at [1447, 236] on icon "button" at bounding box center [1449, 239] width 10 height 10
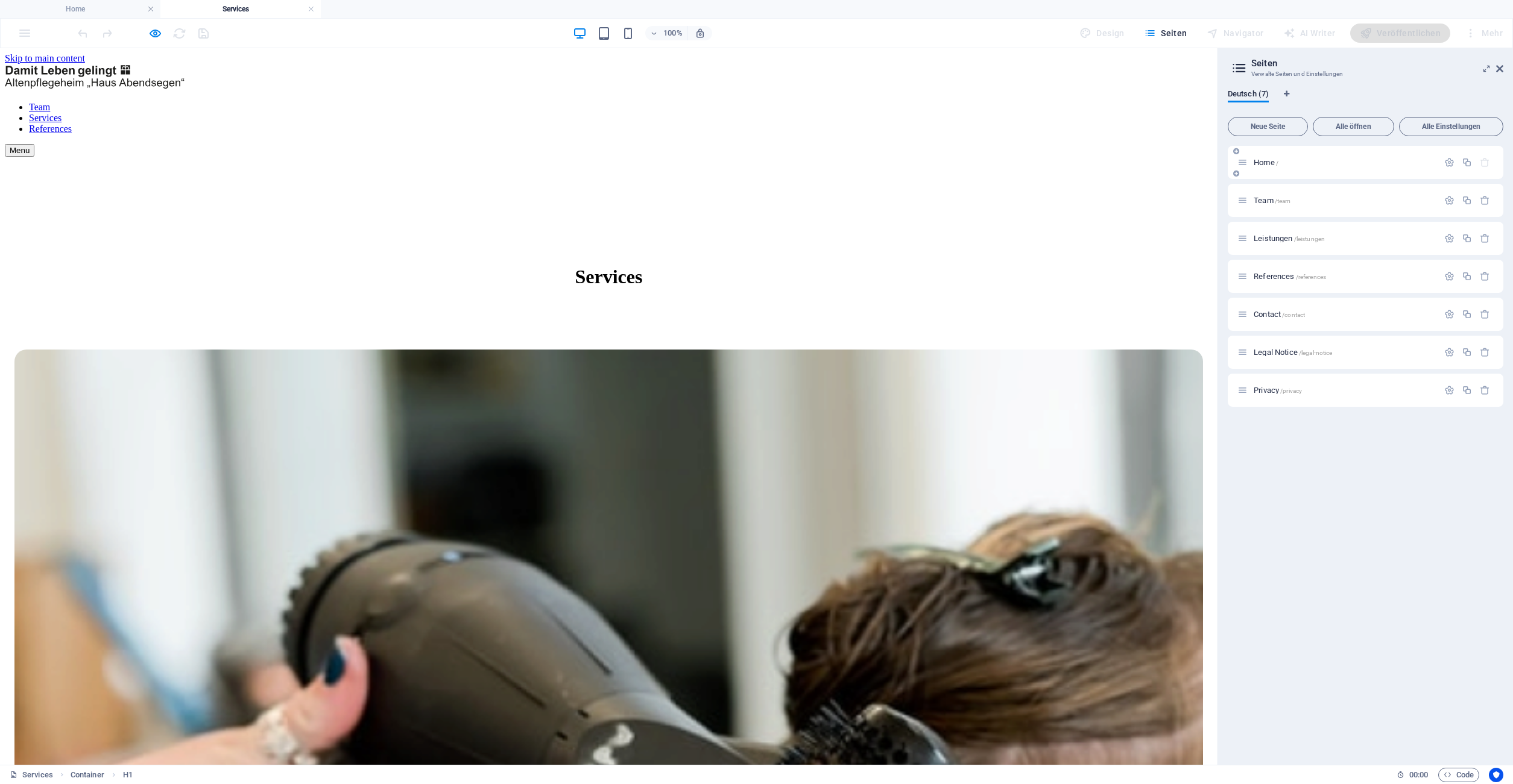
click at [1267, 160] on span "Home /" at bounding box center [1265, 162] width 25 height 9
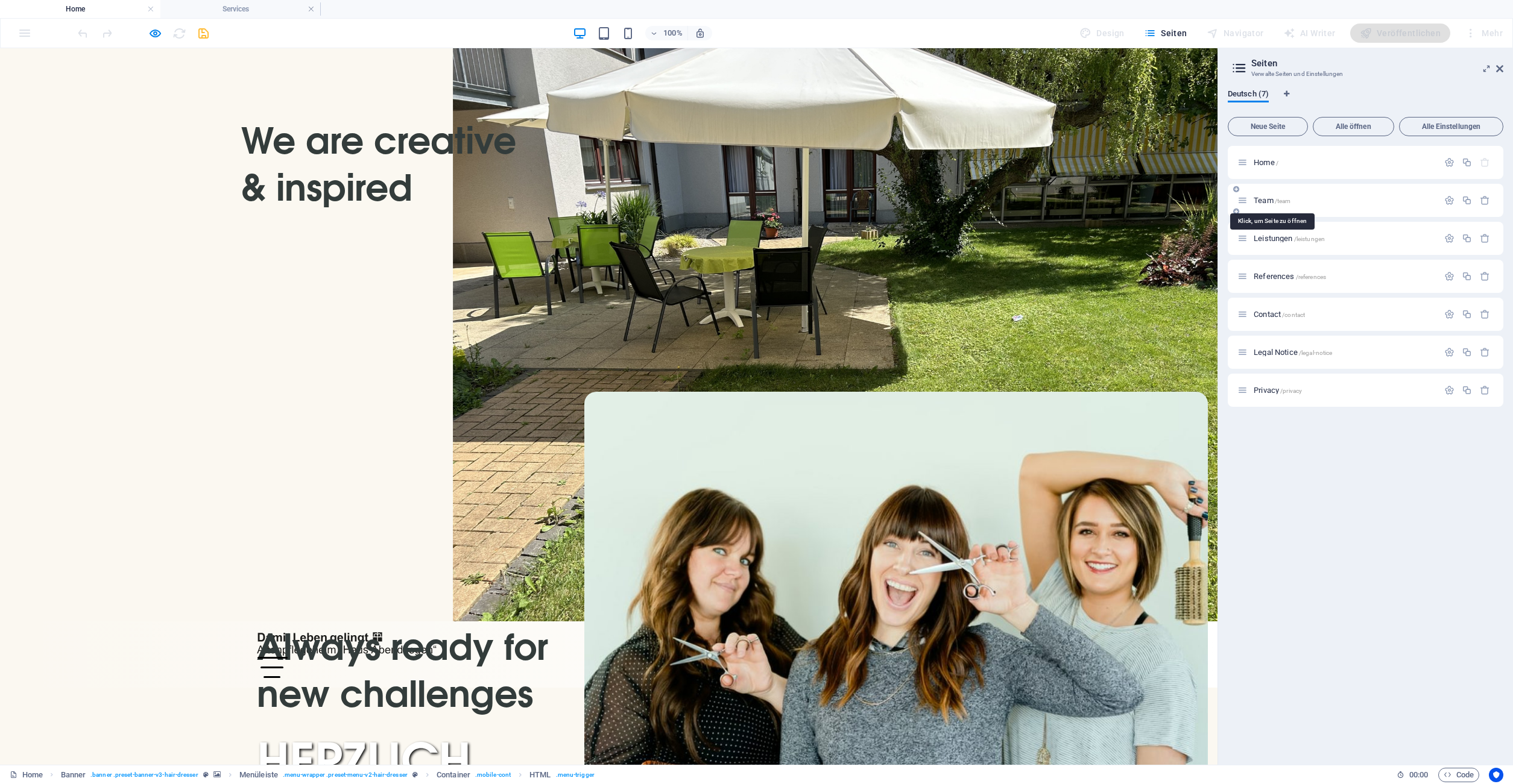
click at [1267, 200] on span "Team /team" at bounding box center [1272, 200] width 37 height 9
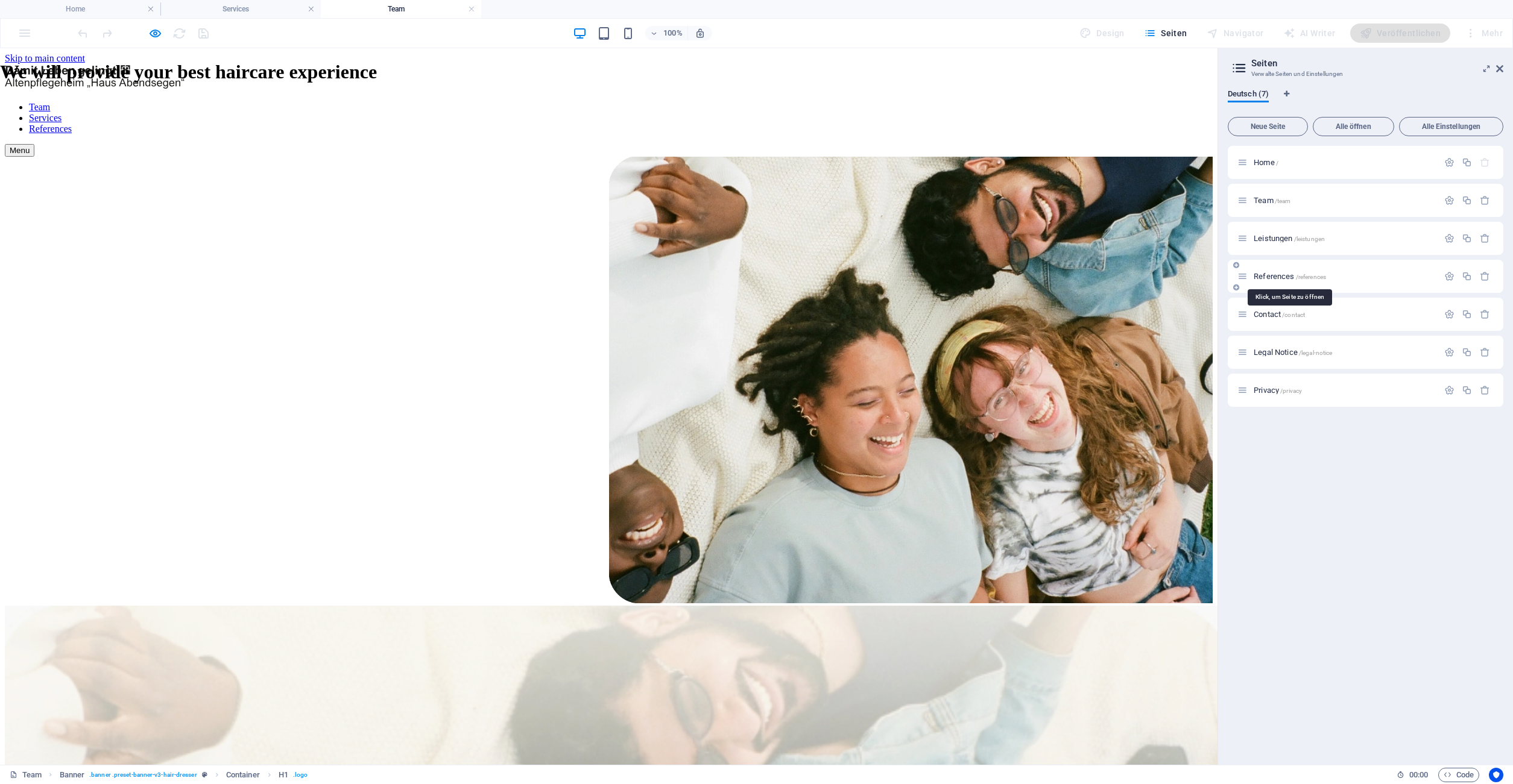
click at [1272, 275] on span "References /references" at bounding box center [1290, 276] width 73 height 9
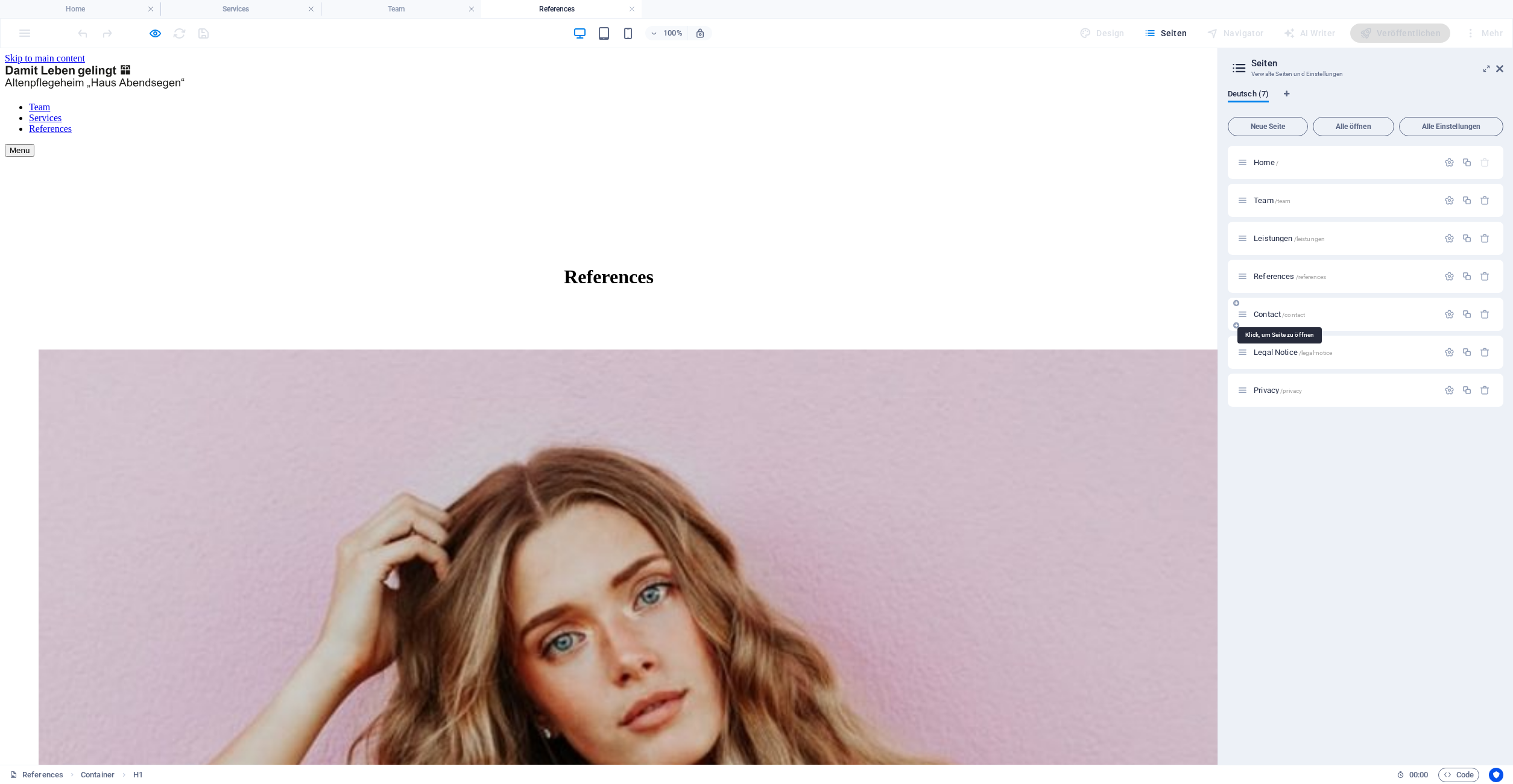
click at [1270, 313] on span "Contact /contact" at bounding box center [1279, 314] width 52 height 9
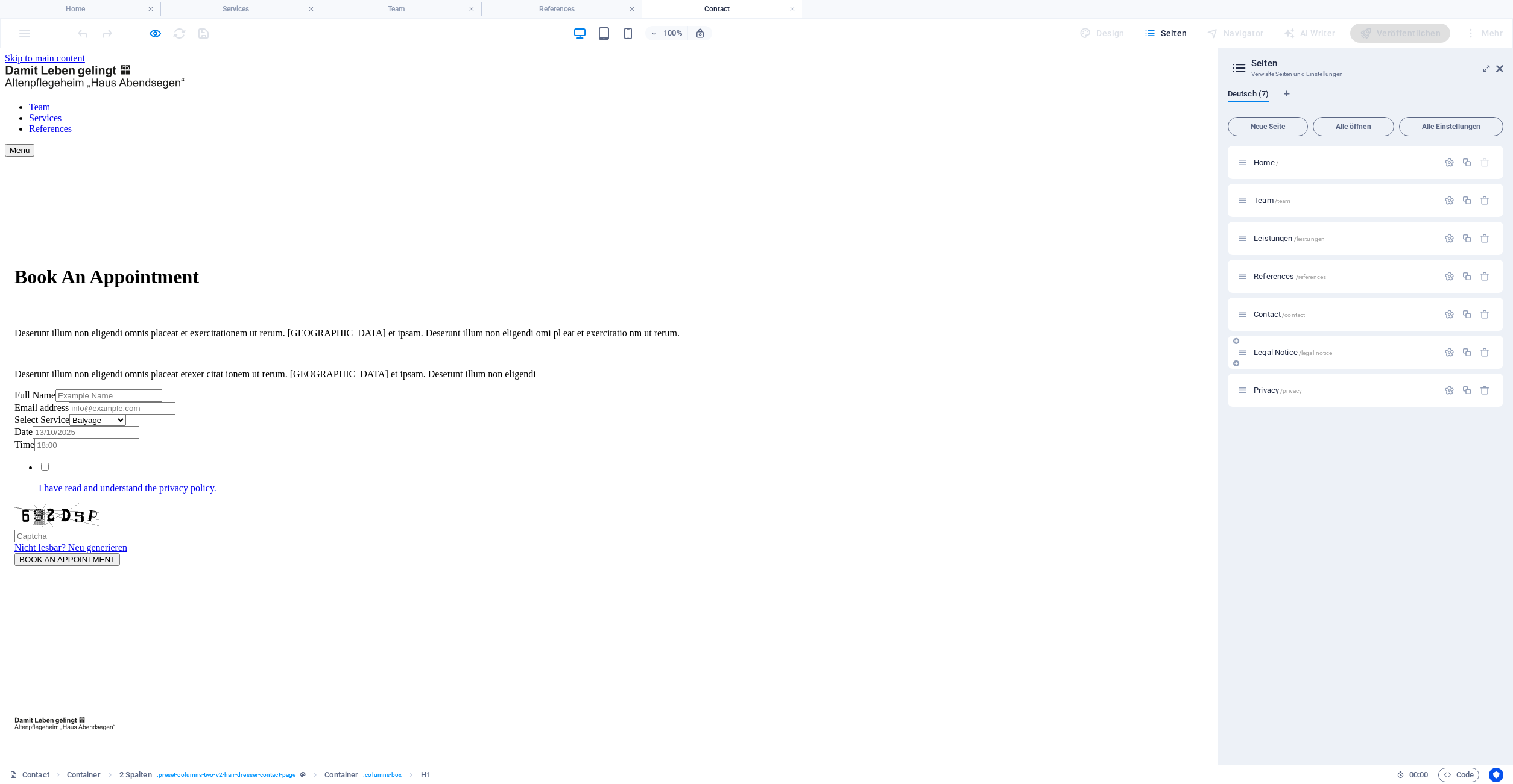
click at [1272, 354] on span "Legal Notice /legal-notice" at bounding box center [1292, 353] width 78 height 9
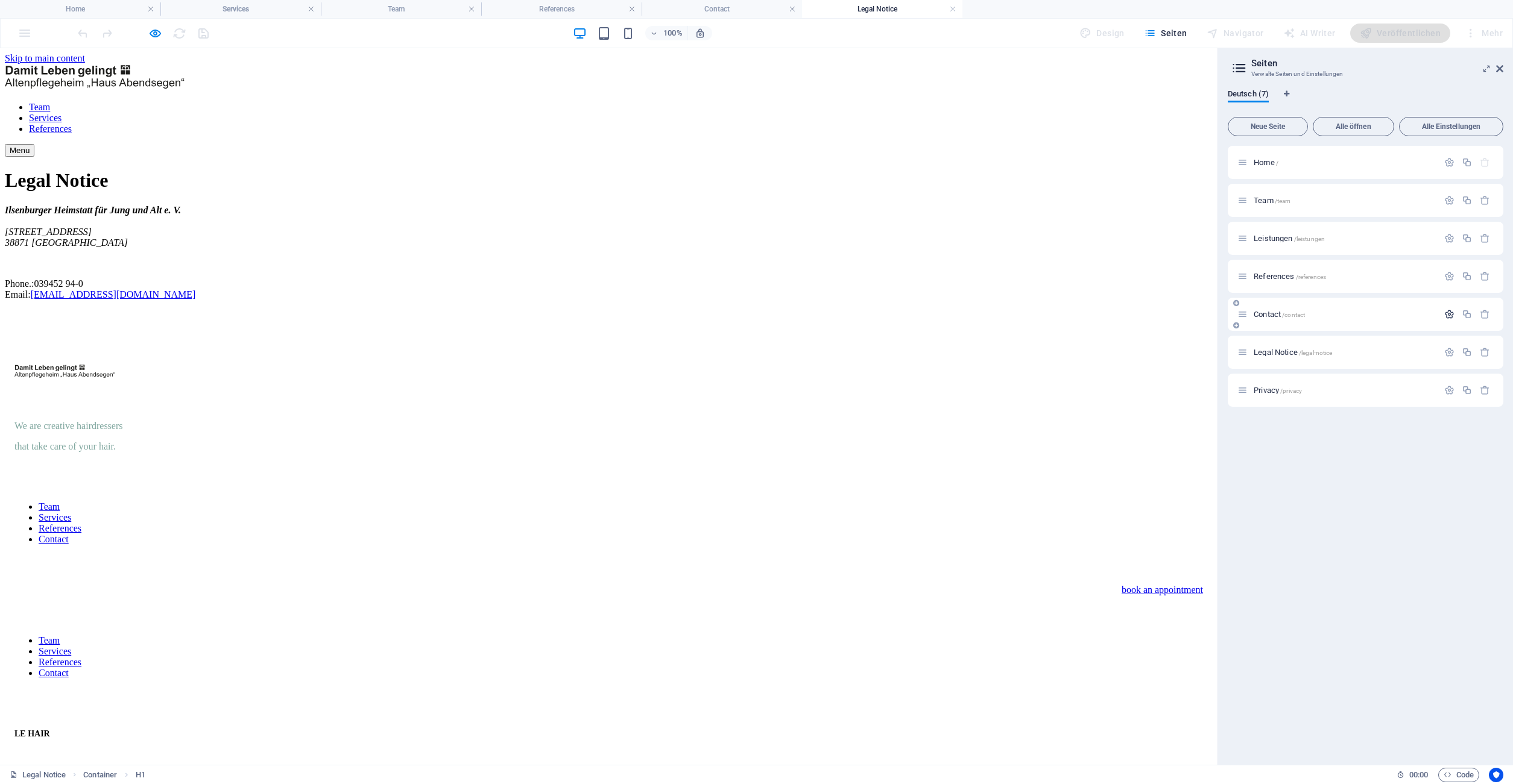
click at [1445, 314] on icon "button" at bounding box center [1449, 314] width 10 height 10
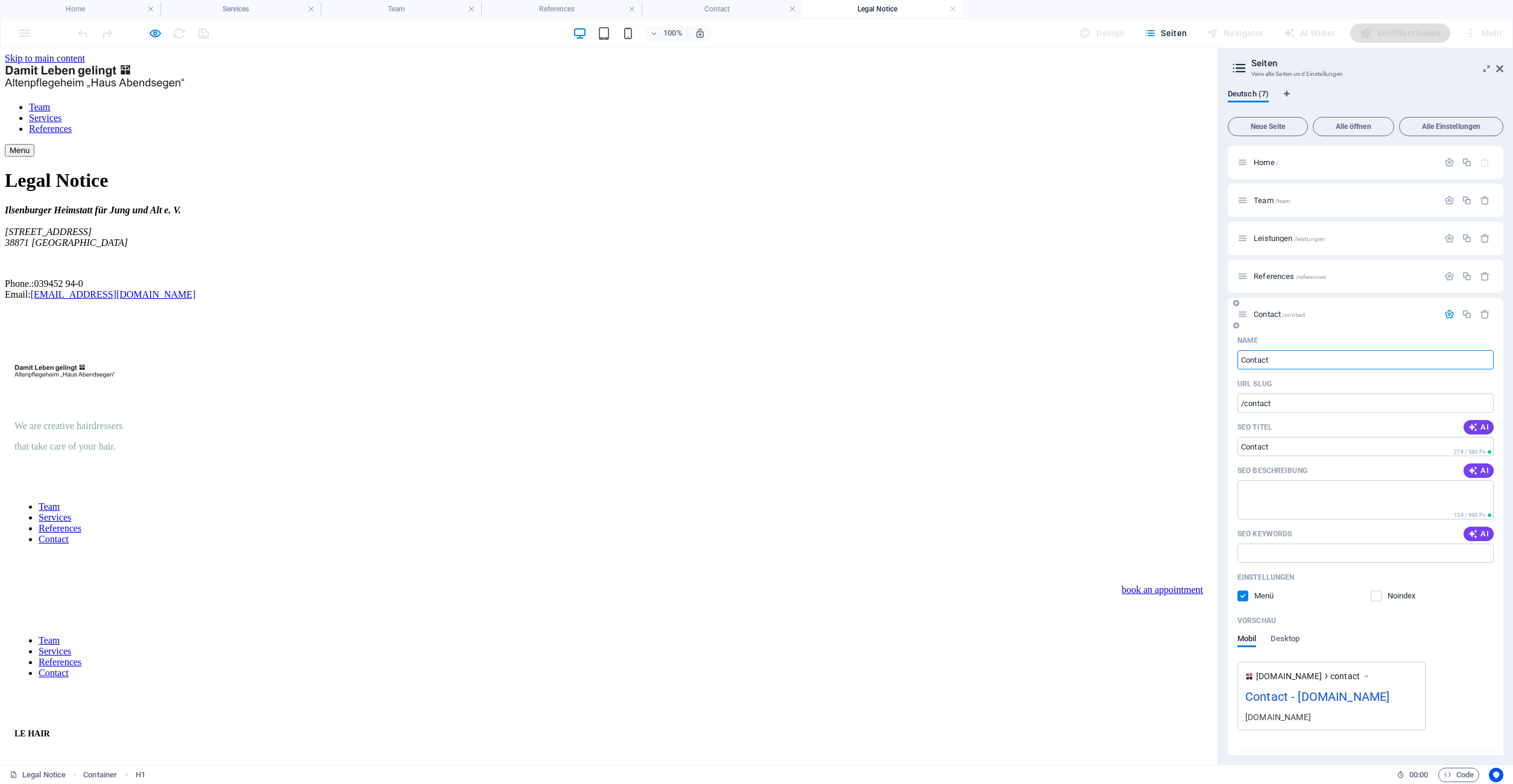
drag, startPoint x: 1289, startPoint y: 360, endPoint x: 1202, endPoint y: 358, distance: 87.0
click at [1237, 358] on input "Contact" at bounding box center [1365, 360] width 257 height 19
click at [1262, 319] on div "Contact /contact" at bounding box center [1337, 314] width 201 height 14
click at [1264, 316] on span "Contact /contact" at bounding box center [1279, 314] width 52 height 9
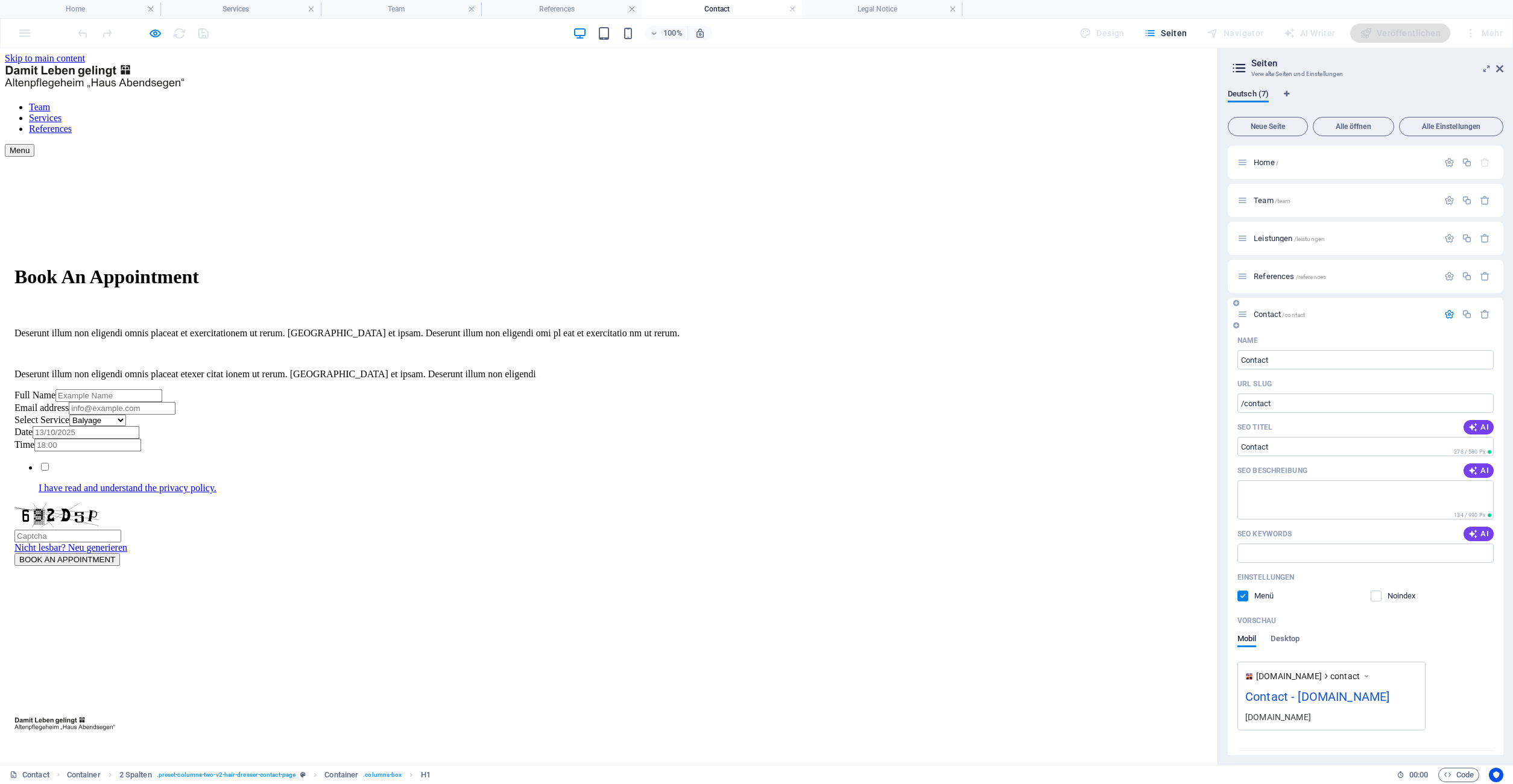
click at [1453, 314] on icon "button" at bounding box center [1449, 314] width 10 height 10
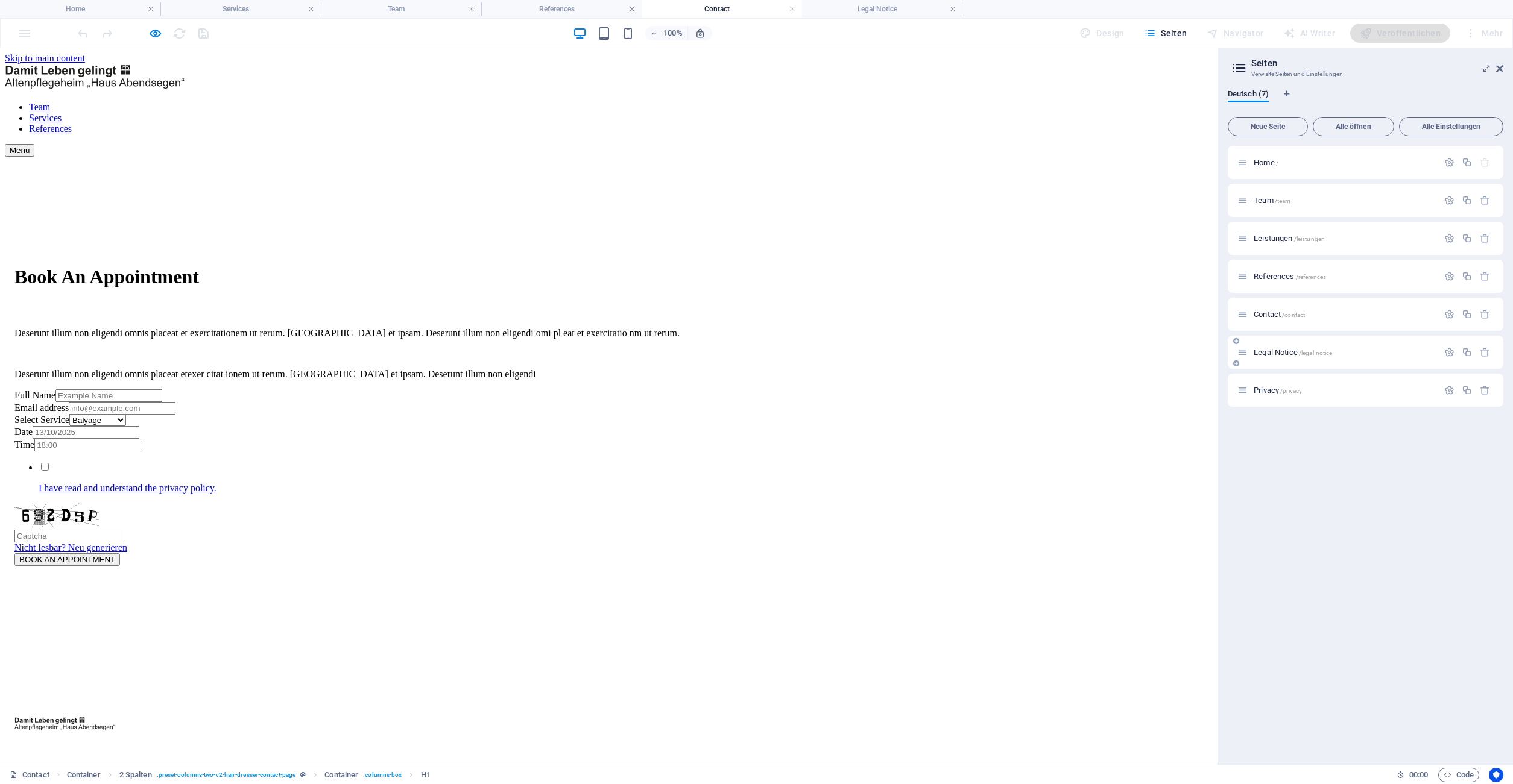
click at [1285, 351] on span "Legal Notice /legal-notice" at bounding box center [1292, 353] width 78 height 9
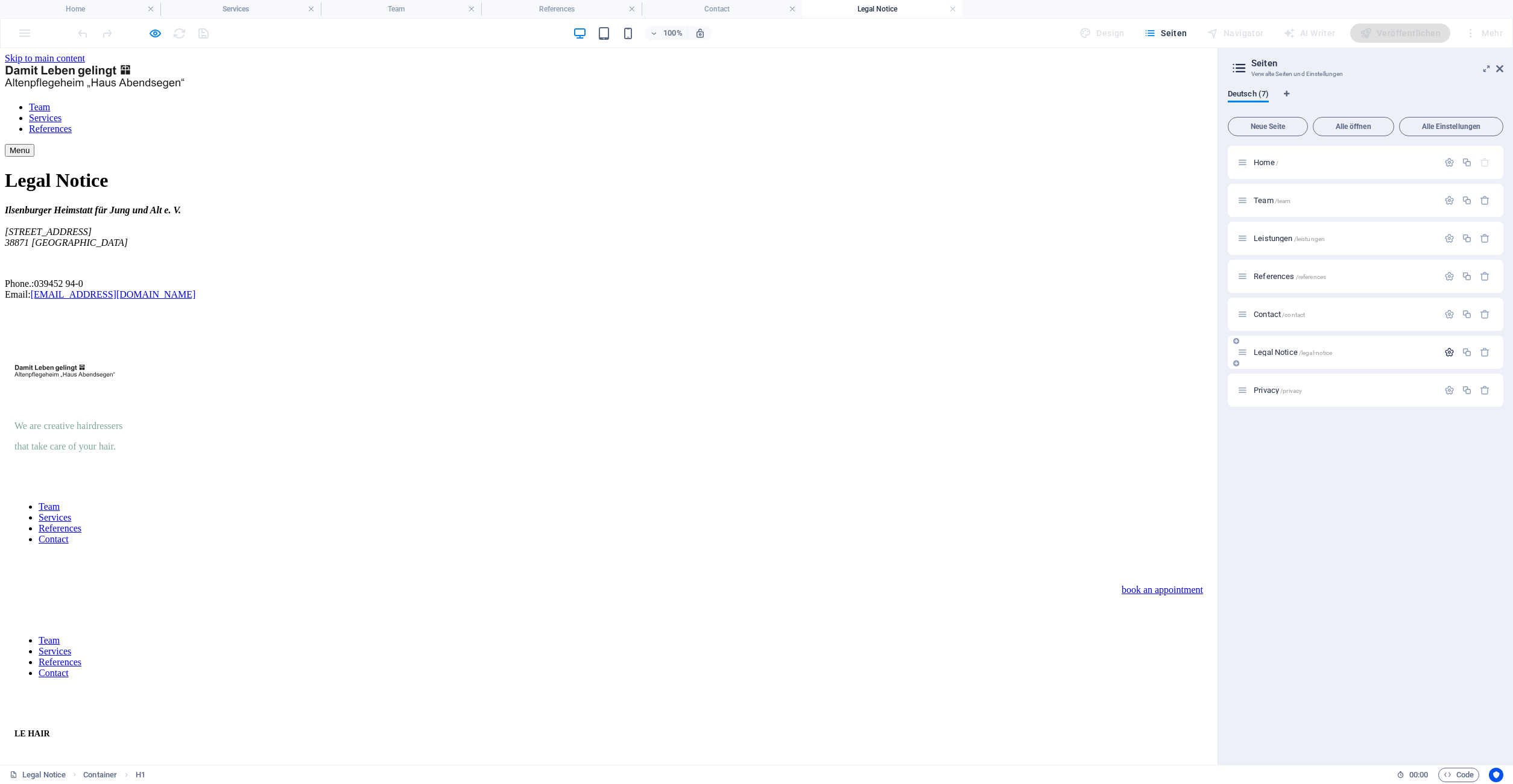
click at [1453, 354] on icon "button" at bounding box center [1449, 353] width 10 height 10
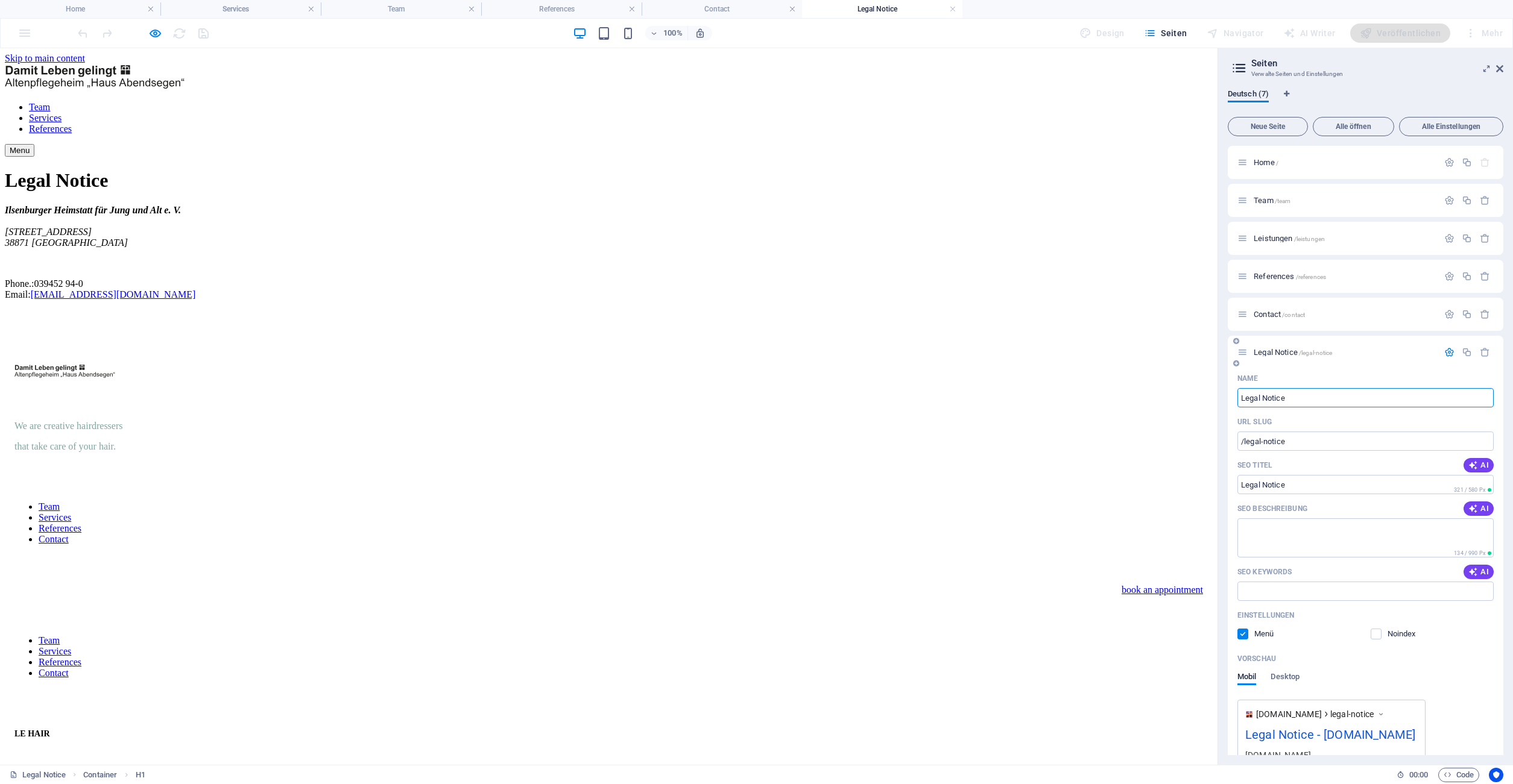
drag, startPoint x: 1319, startPoint y: 399, endPoint x: 1156, endPoint y: 396, distance: 163.0
click at [1237, 396] on input "Legal Notice" at bounding box center [1365, 398] width 257 height 19
type input "Impressum"
type input "/impressum"
type input "Impressum"
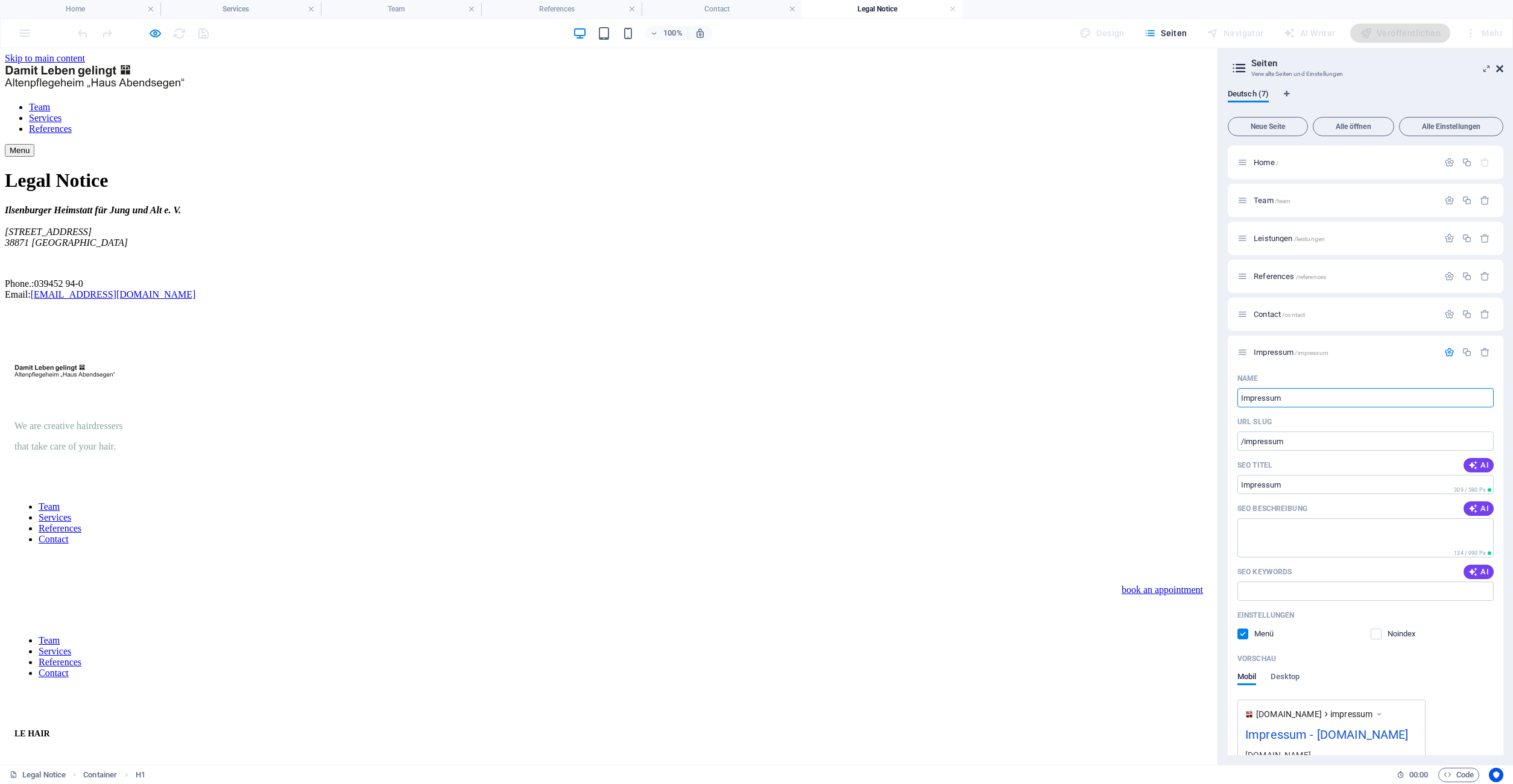
click at [1501, 69] on icon at bounding box center [1499, 68] width 7 height 10
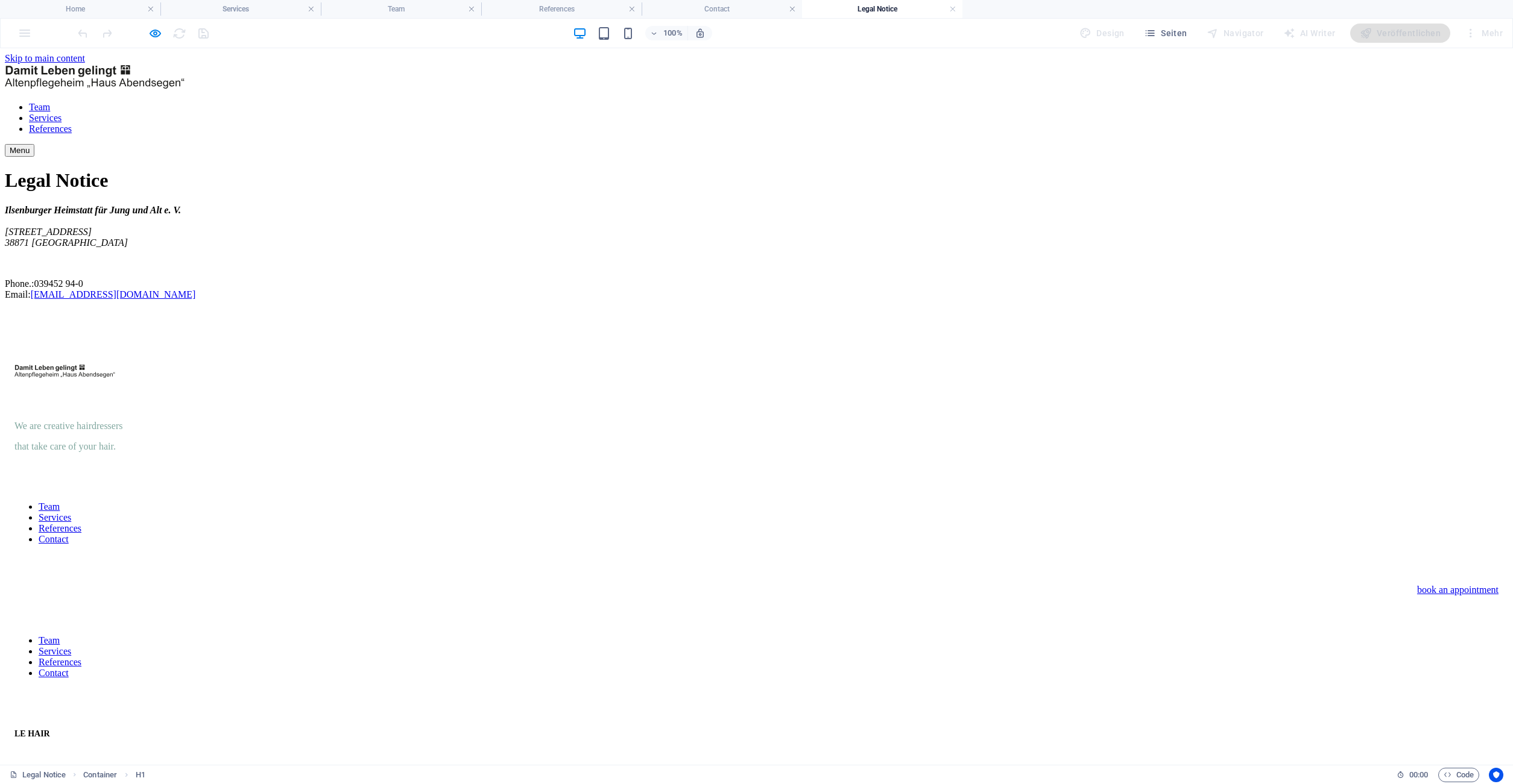
click at [425, 277] on div "Ilsenburger Heimstatt für Jung und Alt e. V. [STREET_ADDRESS][PHONE_NUMBER] Pho…" at bounding box center [756, 253] width 1503 height 95
click at [311, 13] on link at bounding box center [311, 10] width 7 height 11
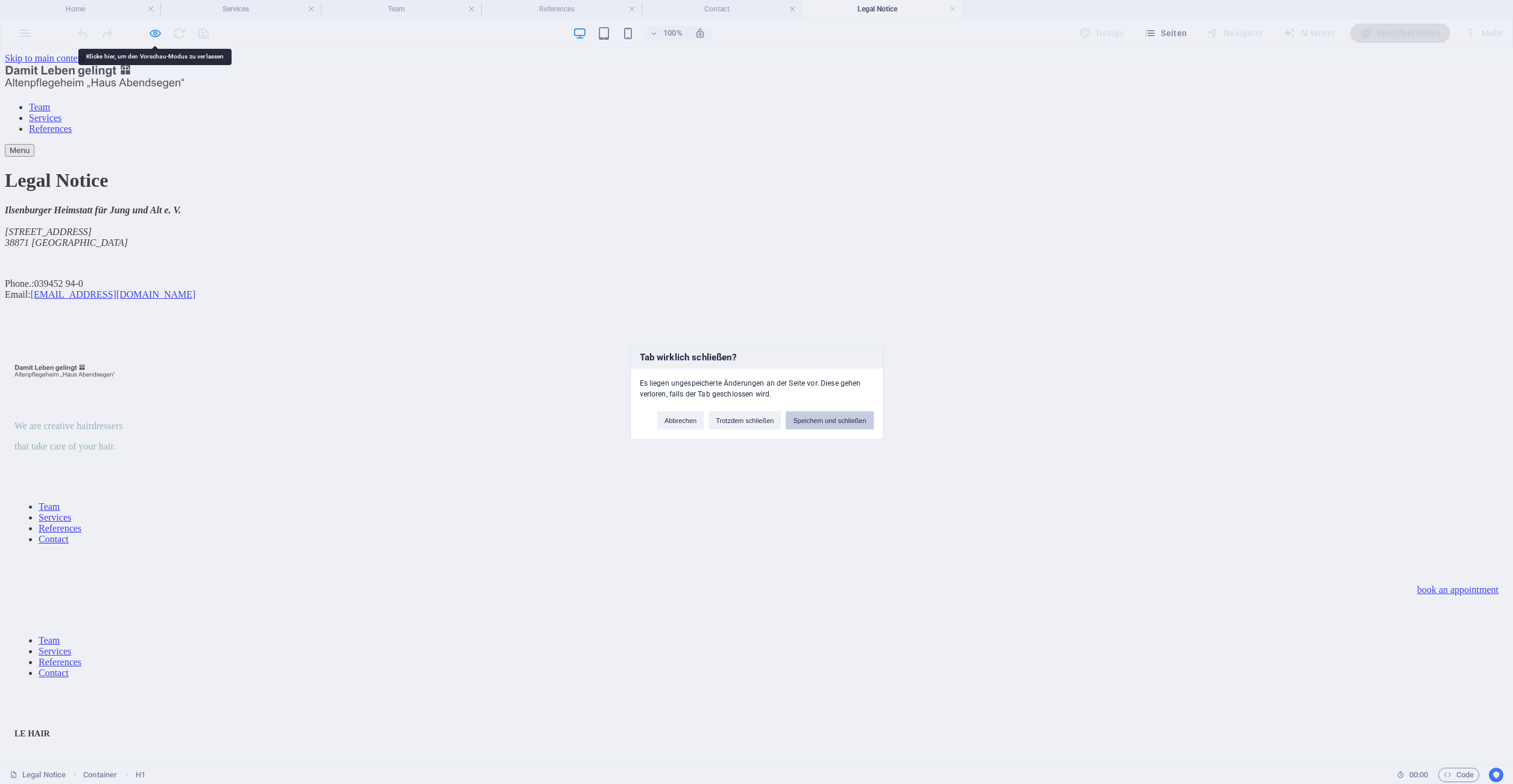
click at [831, 421] on button "Speichern und schließen" at bounding box center [829, 420] width 87 height 18
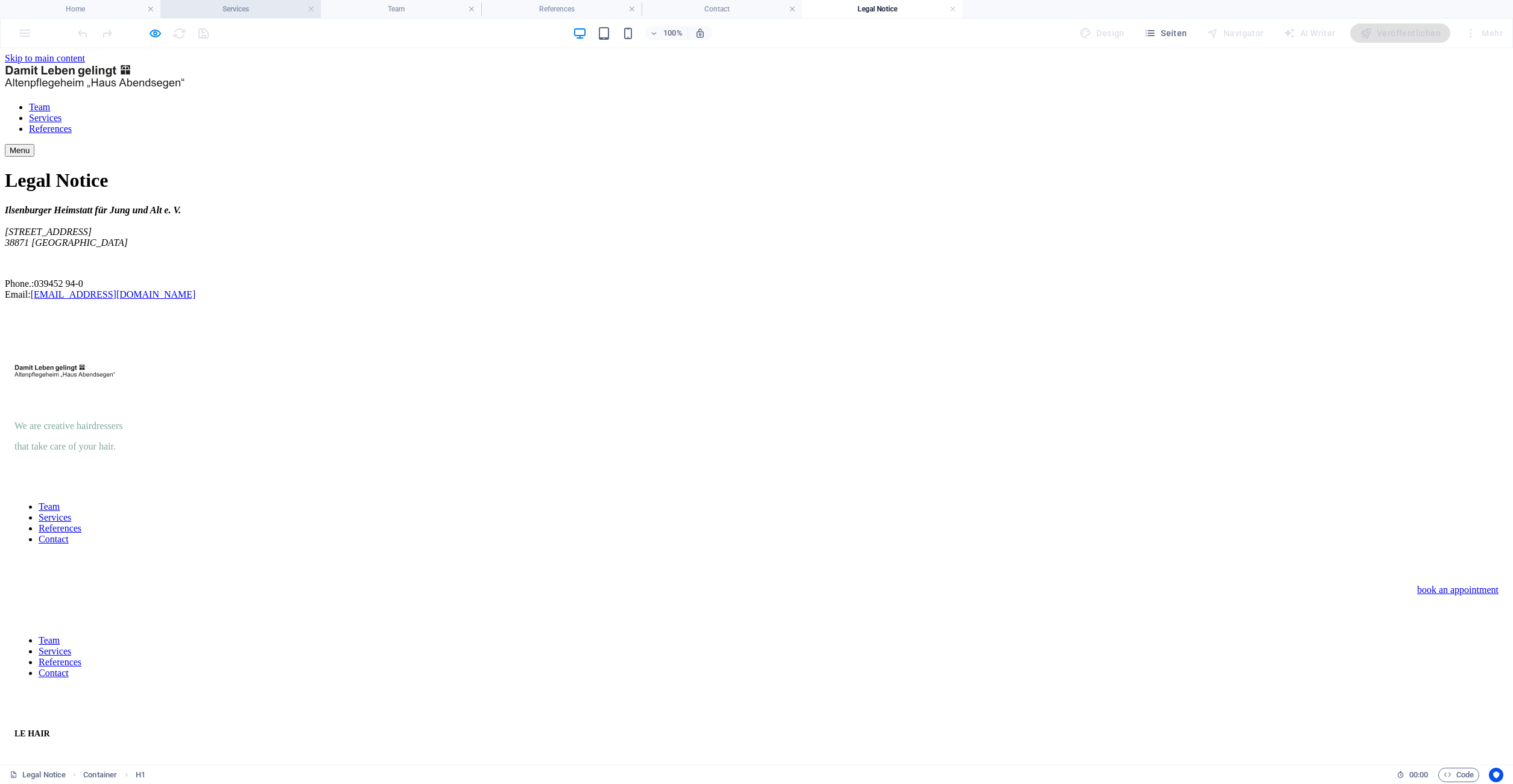
click at [316, 10] on h4 "Services" at bounding box center [241, 9] width 160 height 13
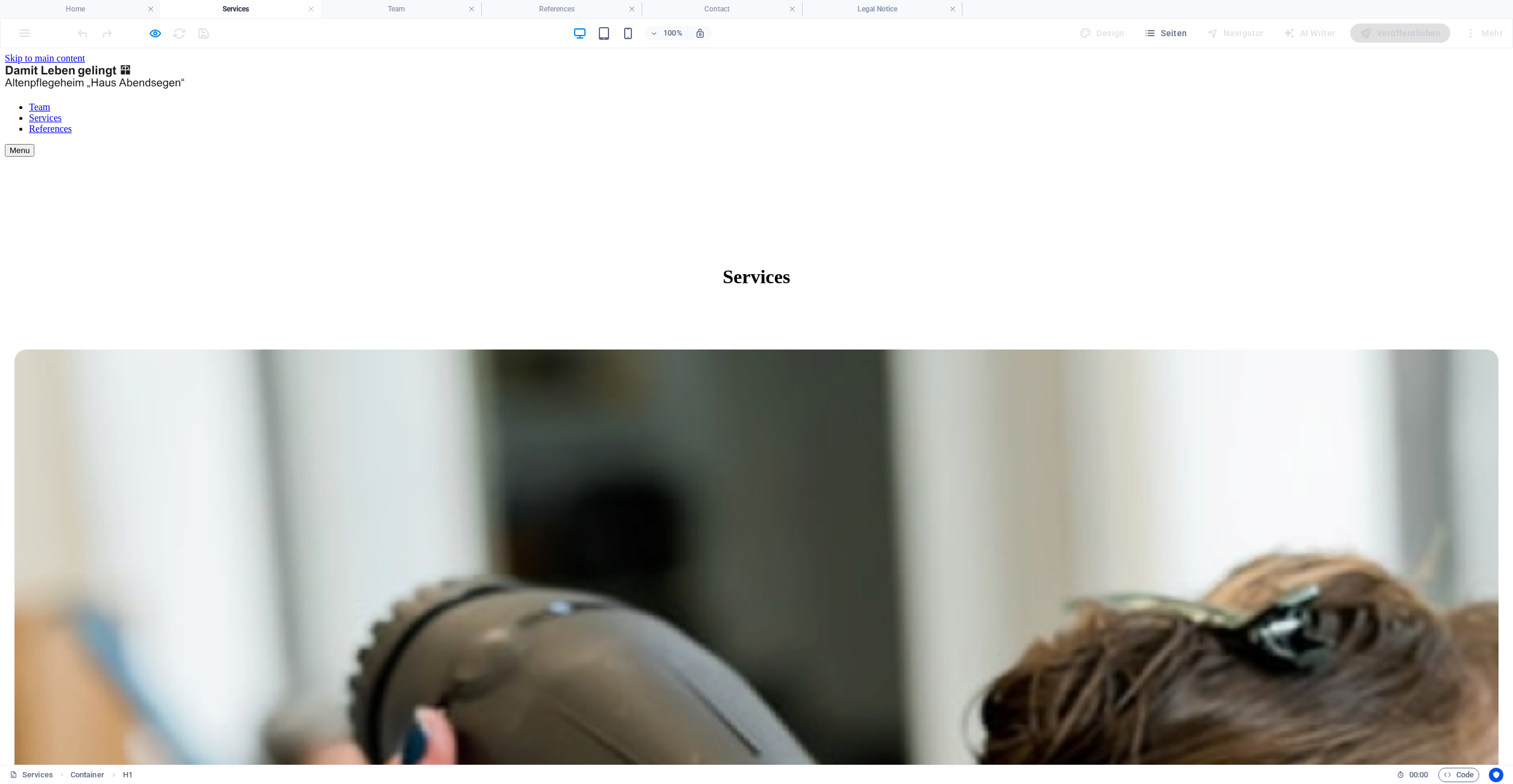
click at [313, 10] on h4 "Services" at bounding box center [241, 9] width 160 height 13
click at [313, 10] on link at bounding box center [311, 10] width 7 height 11
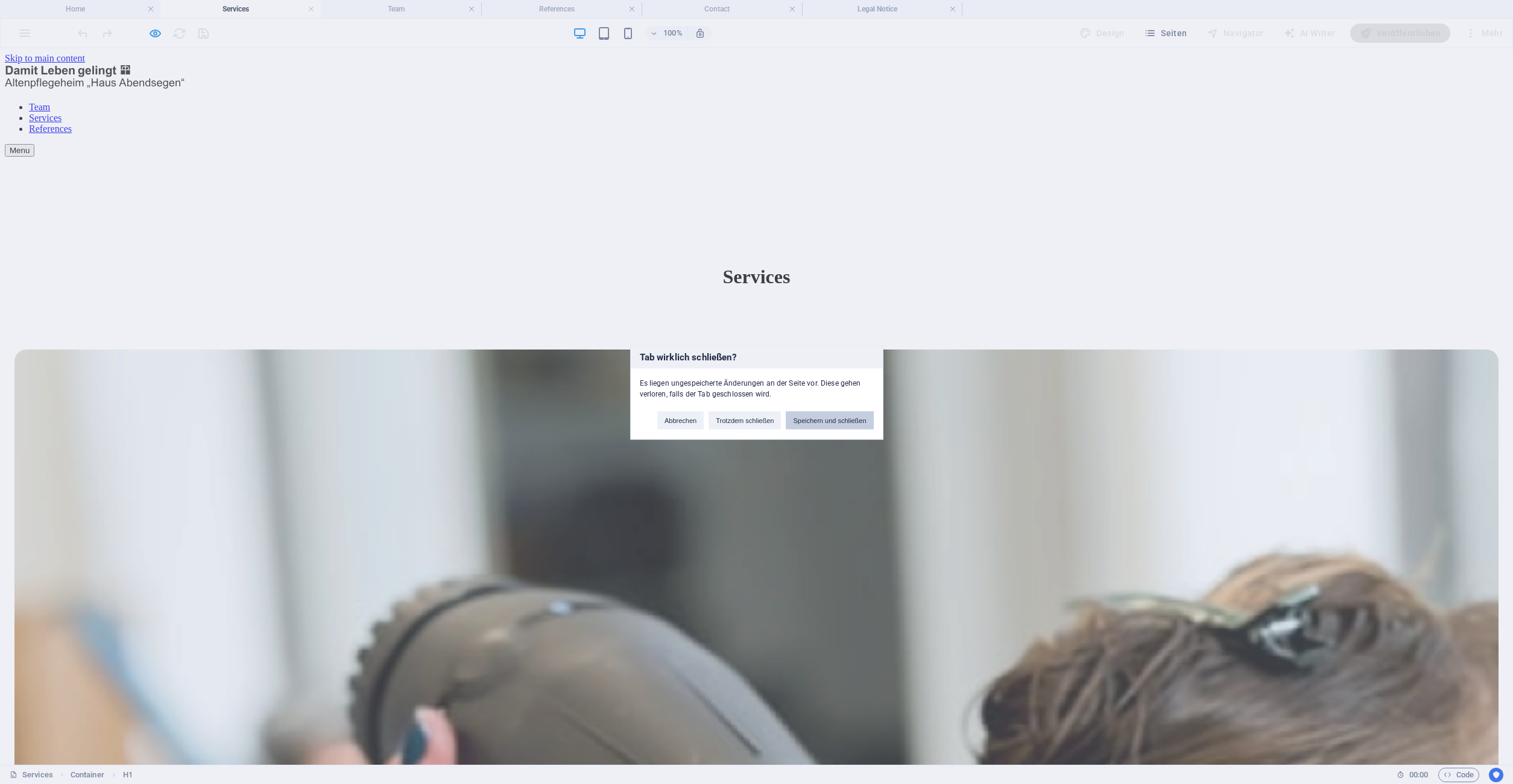
click at [844, 420] on button "Speichern und schließen" at bounding box center [829, 420] width 87 height 18
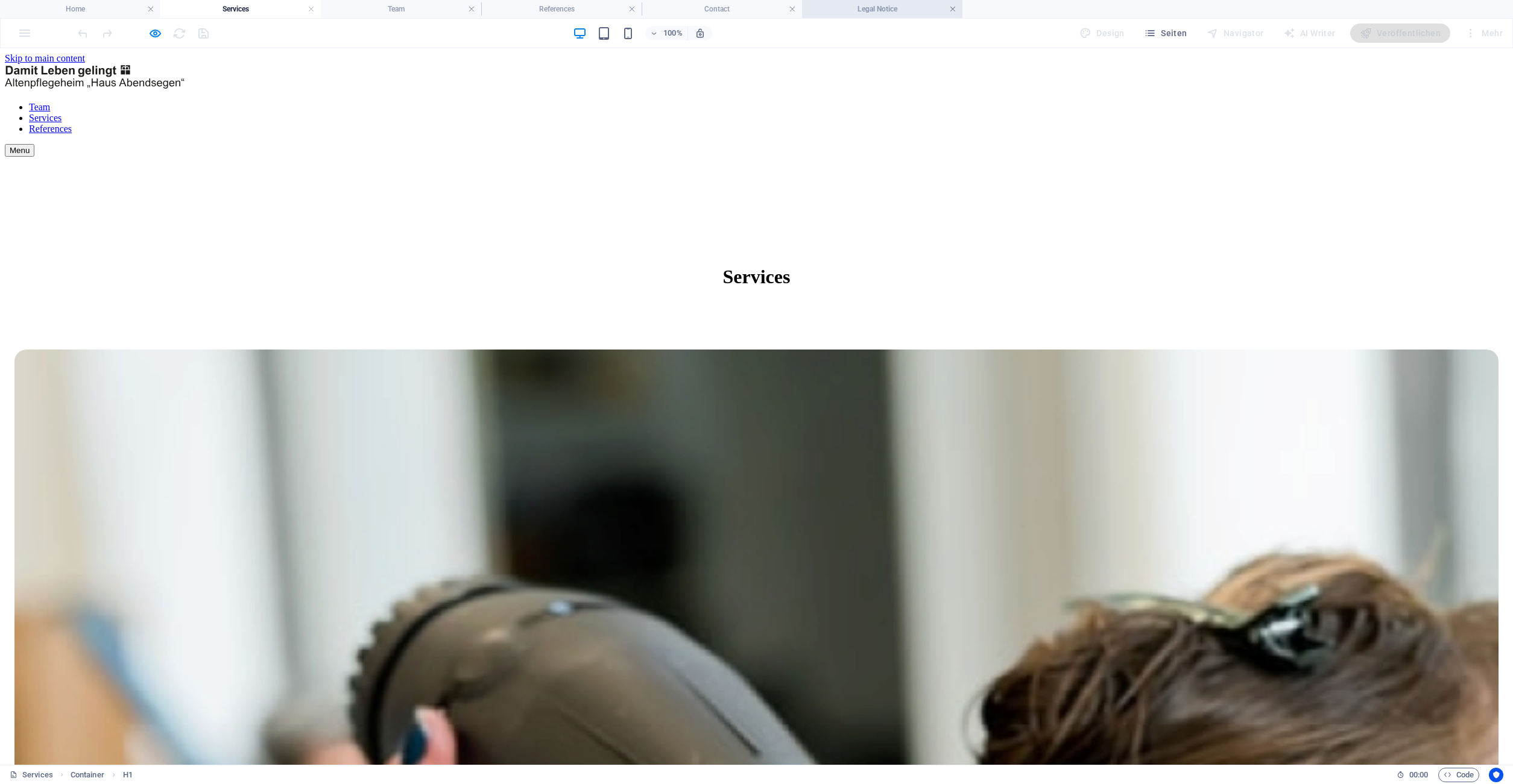
click at [954, 12] on link at bounding box center [952, 10] width 7 height 11
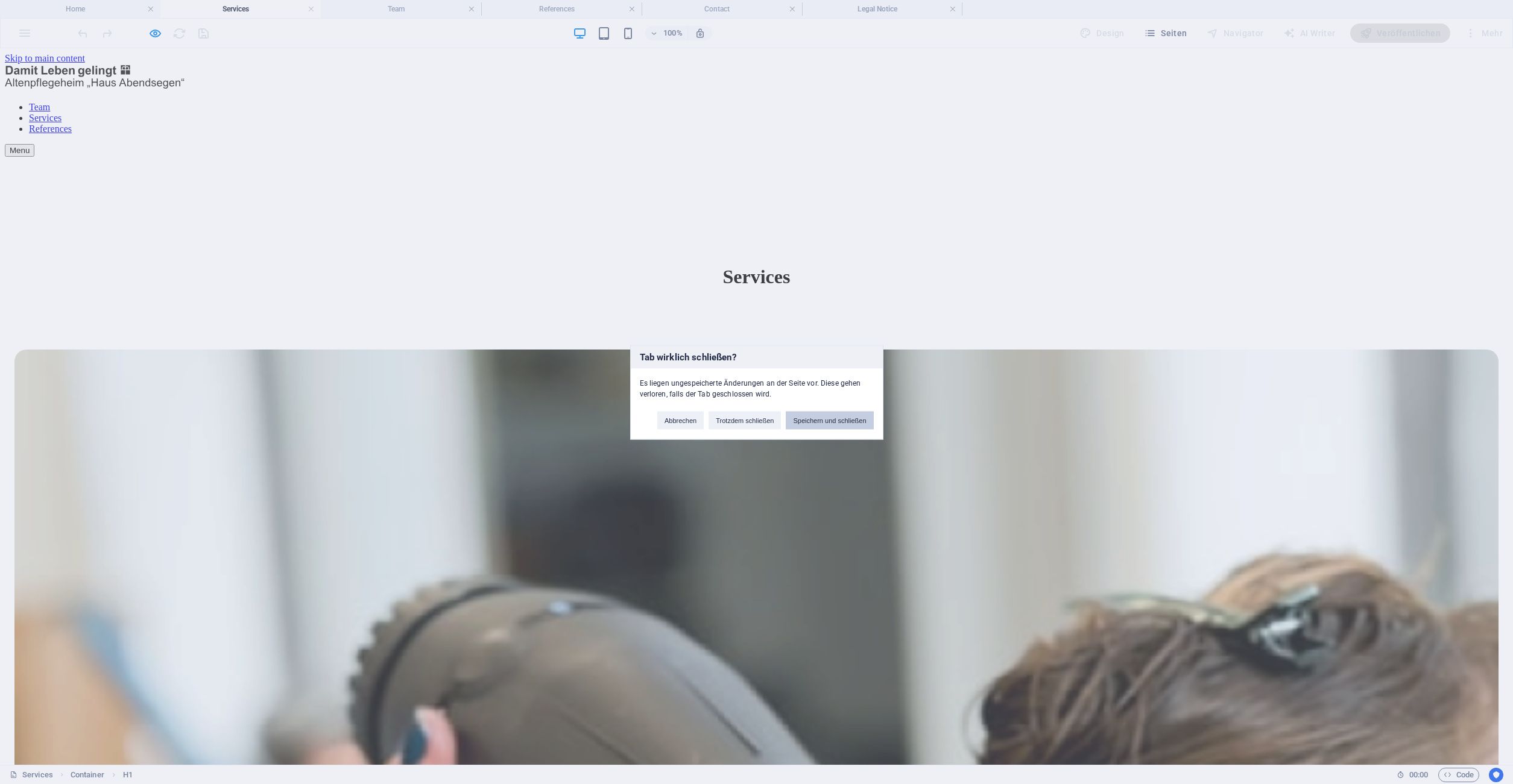
click at [830, 419] on button "Speichern und schließen" at bounding box center [829, 420] width 87 height 18
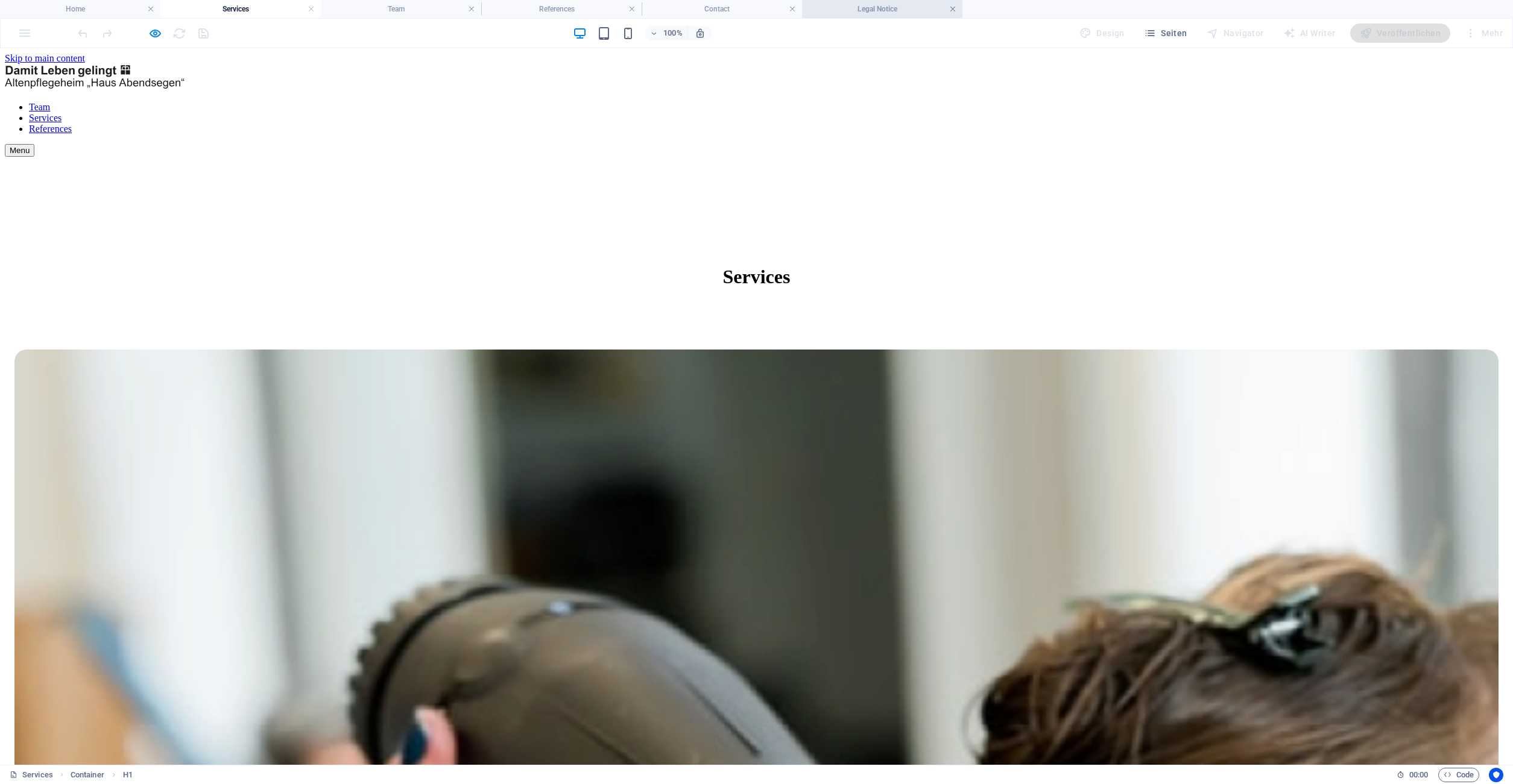
click at [952, 9] on link at bounding box center [952, 10] width 7 height 11
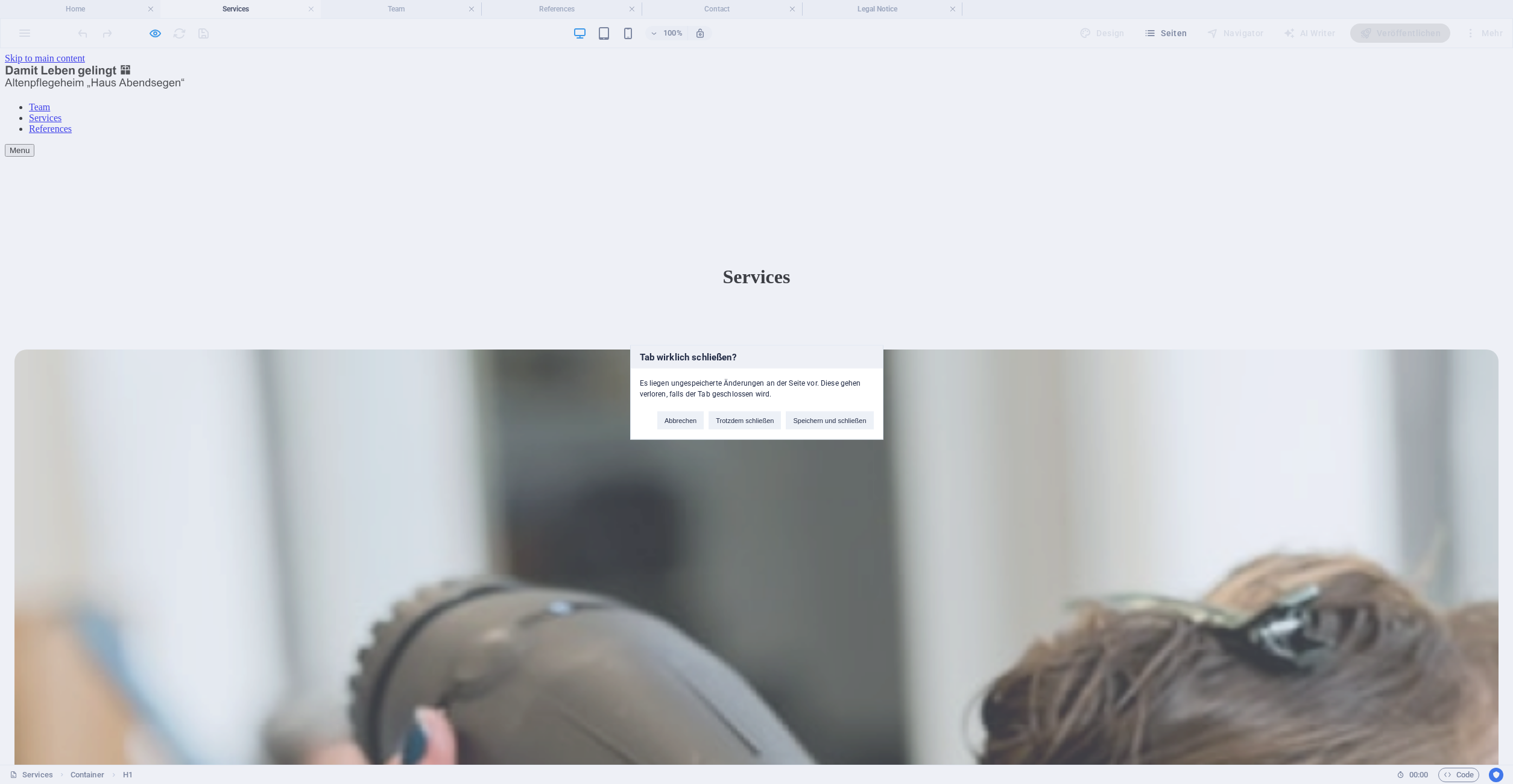
click at [833, 409] on div "Abbrechen Trotzdem schließen Speichern und schließen" at bounding box center [765, 414] width 234 height 31
click at [833, 422] on button "Speichern und schließen" at bounding box center [829, 420] width 87 height 18
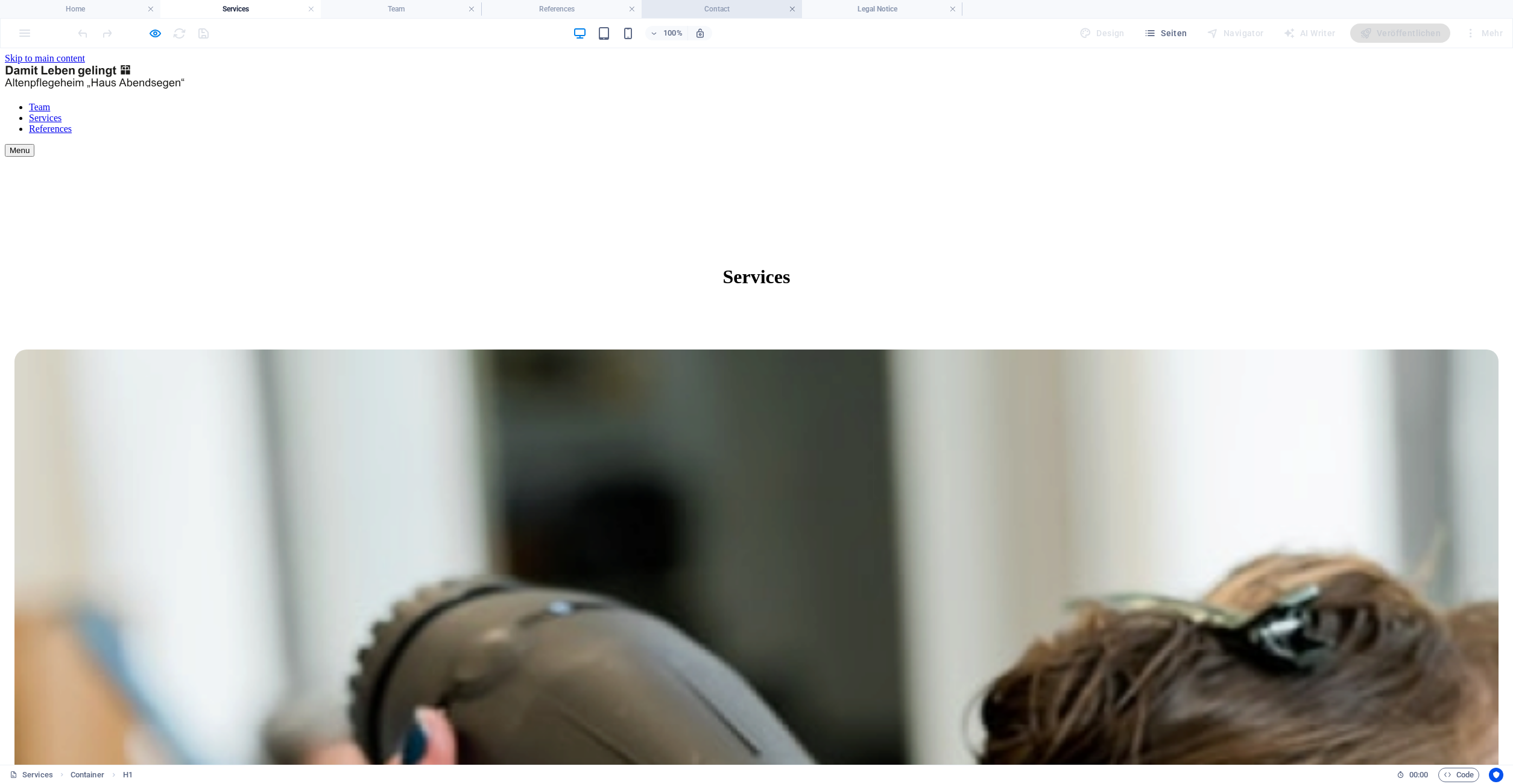
click at [794, 8] on link at bounding box center [792, 10] width 7 height 11
click at [792, 9] on link at bounding box center [792, 10] width 7 height 11
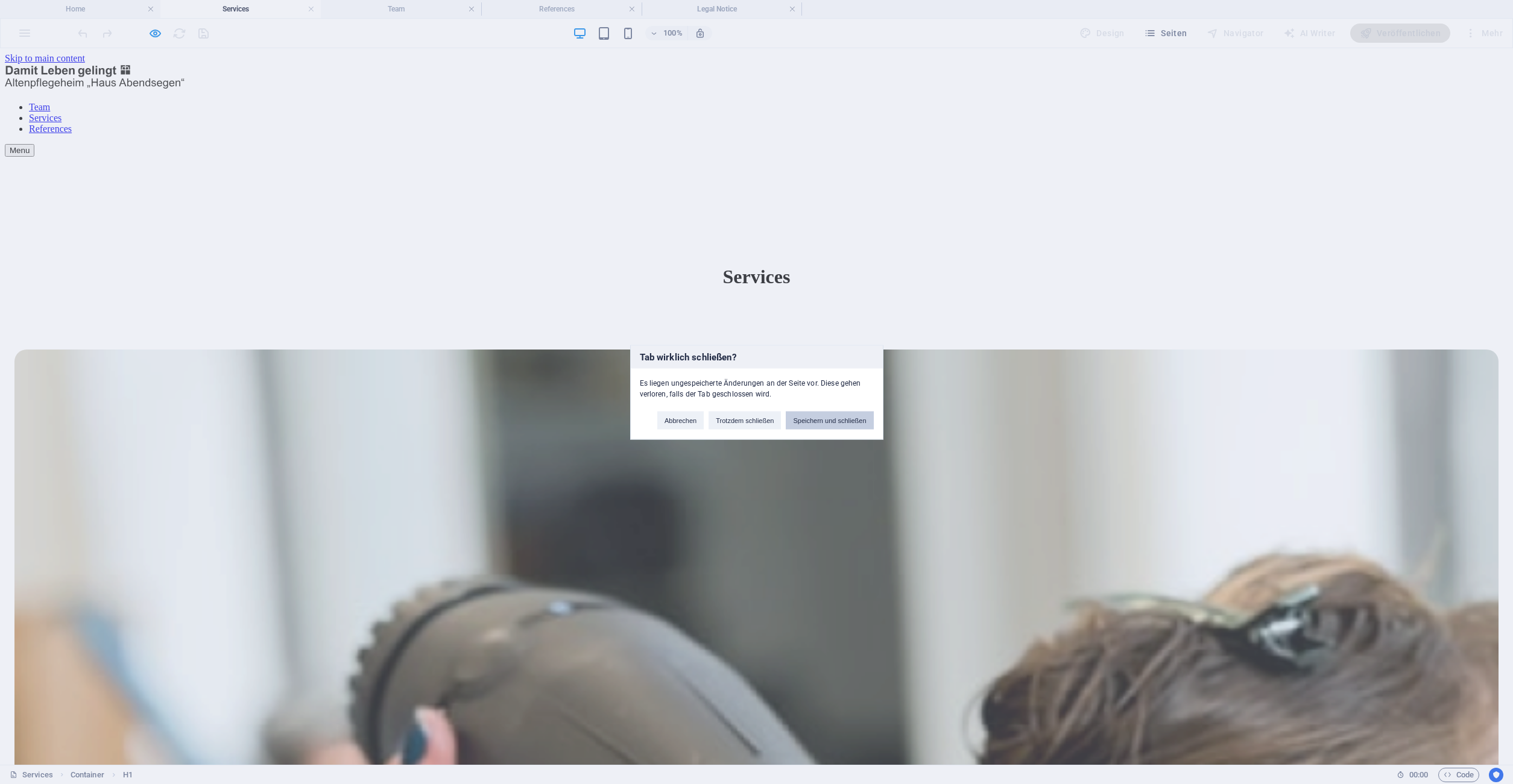
click at [802, 417] on button "Speichern und schließen" at bounding box center [829, 420] width 87 height 18
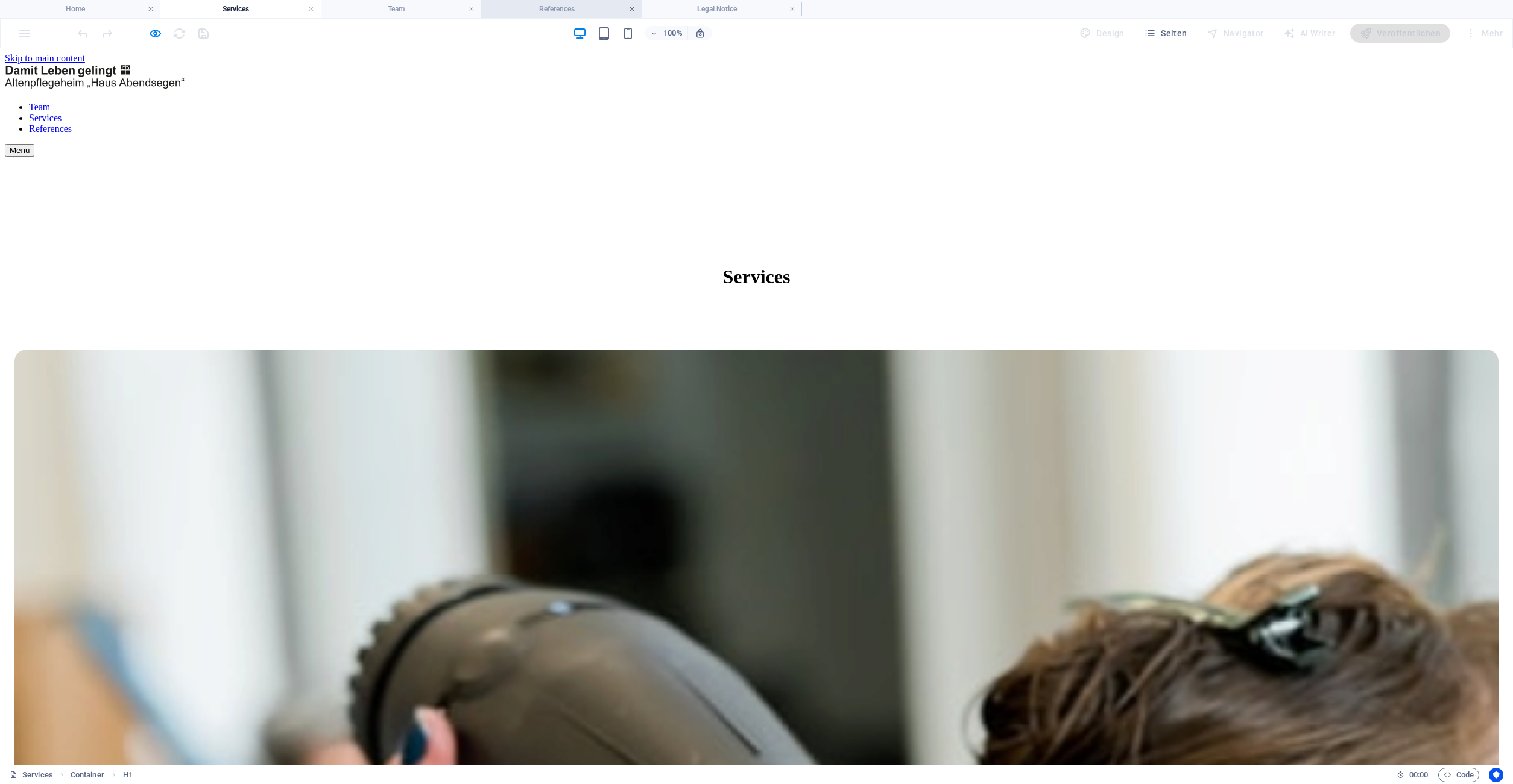
click at [632, 8] on link at bounding box center [631, 10] width 7 height 11
click at [634, 9] on link at bounding box center [631, 10] width 7 height 11
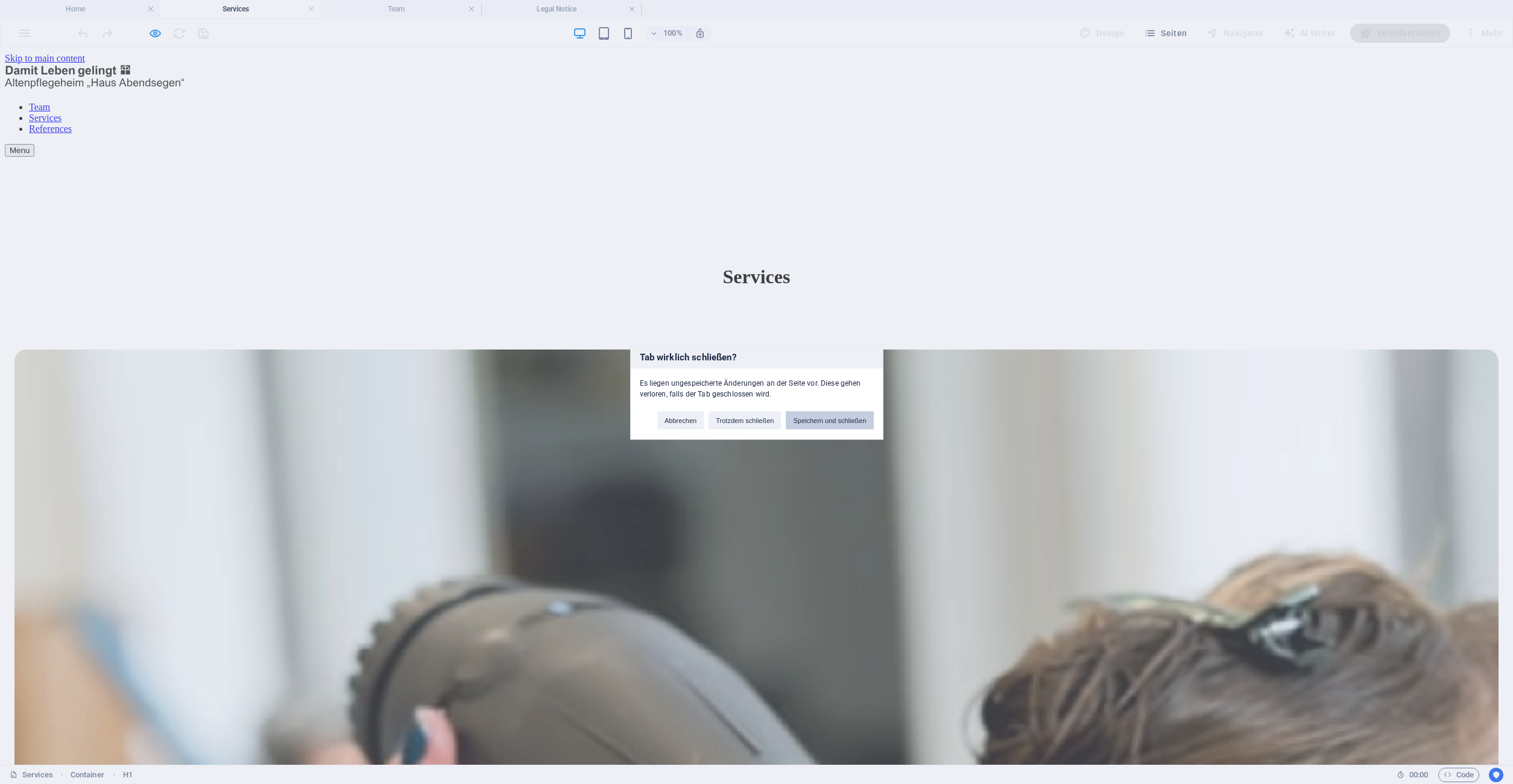
click at [828, 425] on button "Speichern und schließen" at bounding box center [829, 420] width 87 height 18
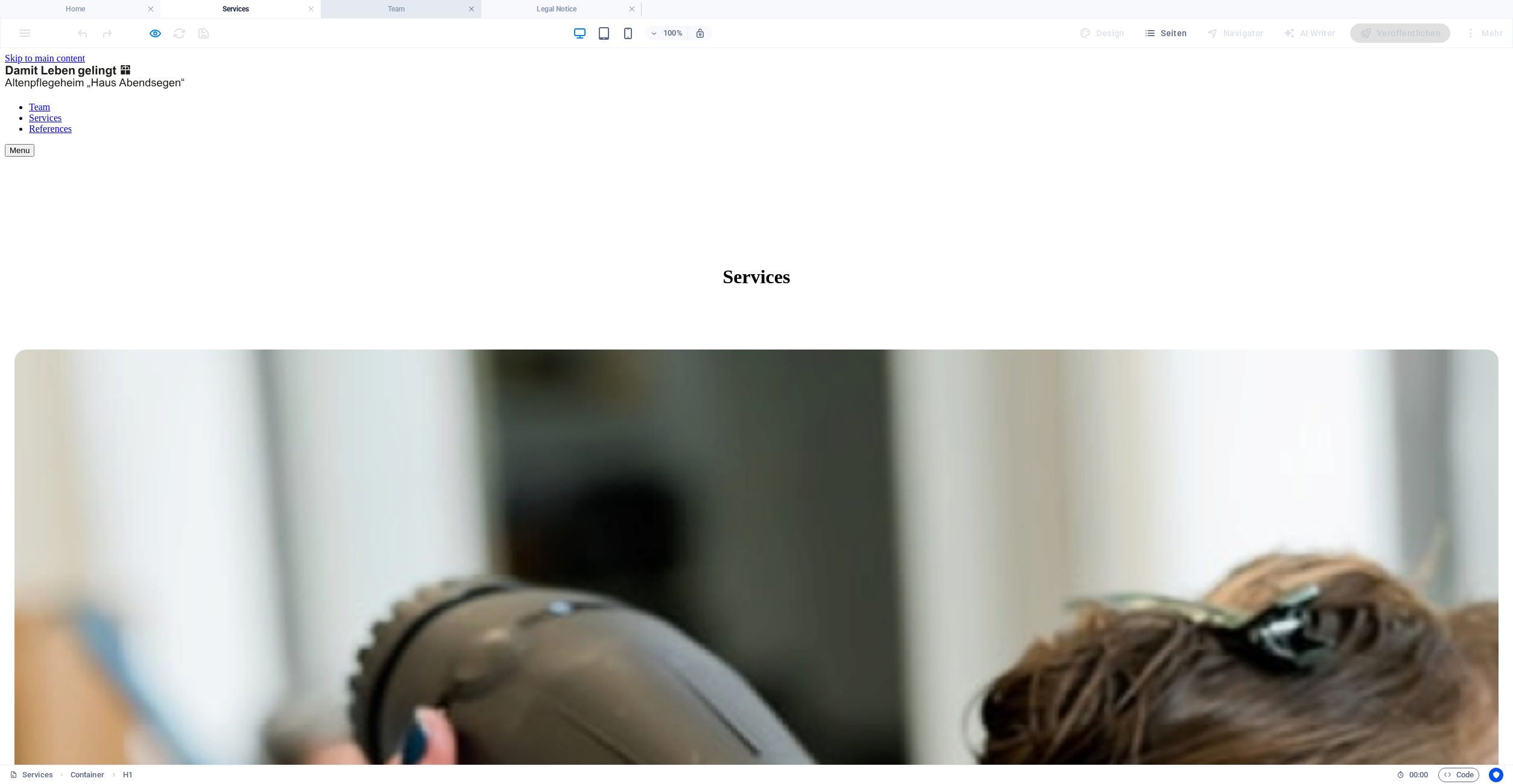
click at [473, 7] on link at bounding box center [471, 10] width 7 height 11
click at [474, 9] on link at bounding box center [471, 10] width 7 height 11
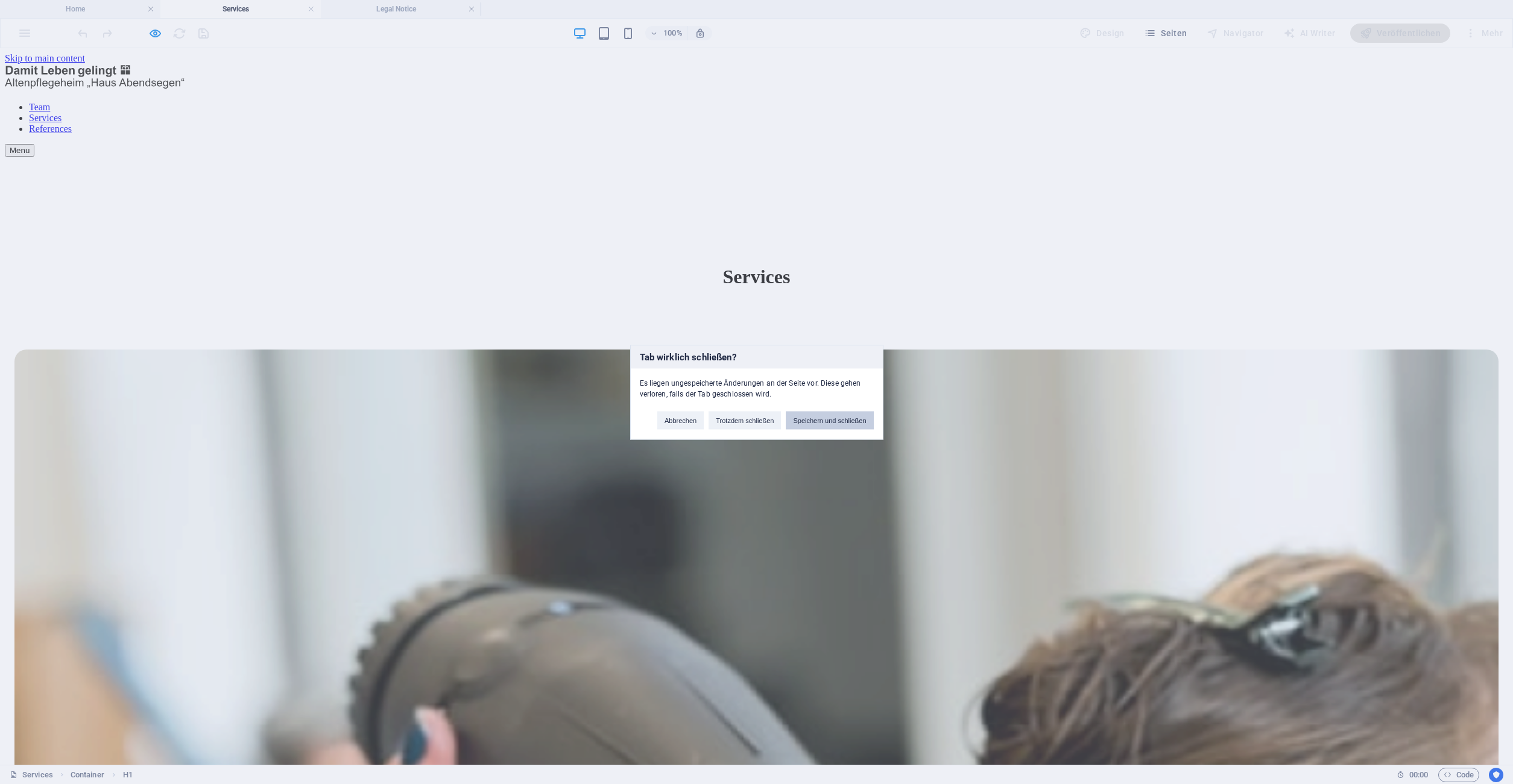
click at [841, 426] on button "Speichern und schließen" at bounding box center [829, 420] width 87 height 18
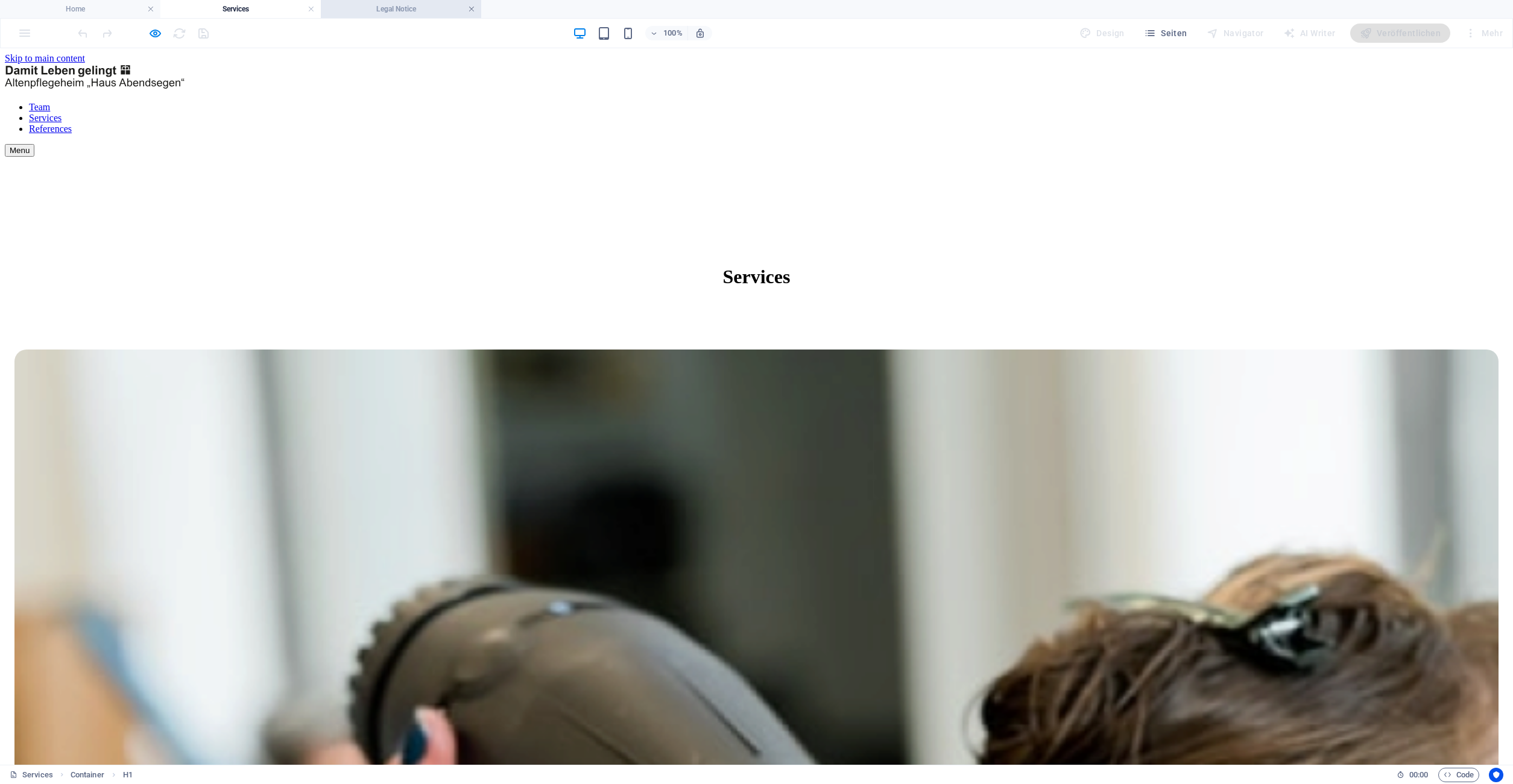
click at [468, 10] on link at bounding box center [471, 10] width 7 height 11
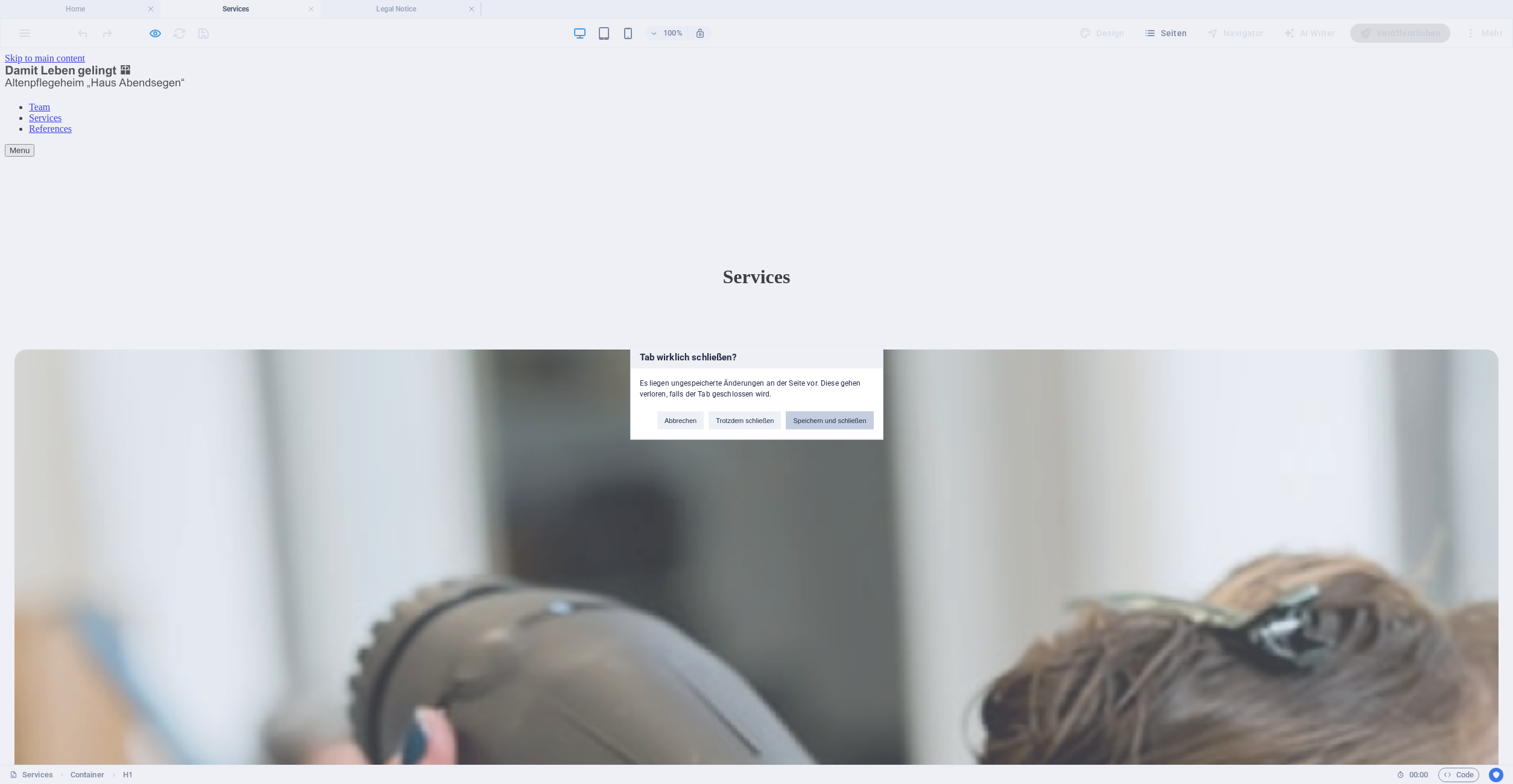
click at [820, 417] on button "Speichern und schließen" at bounding box center [829, 420] width 87 height 18
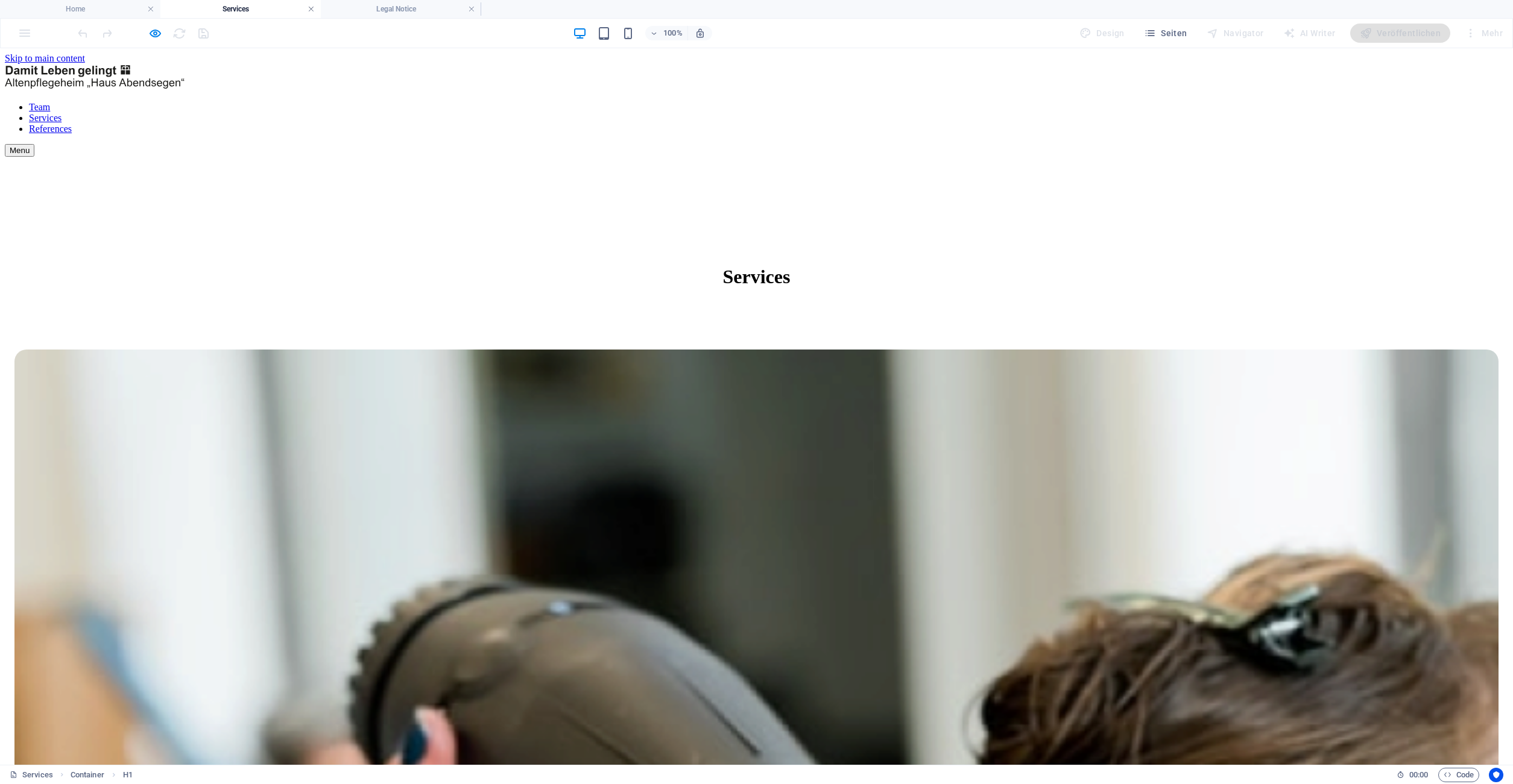
click at [308, 10] on link at bounding box center [311, 10] width 7 height 11
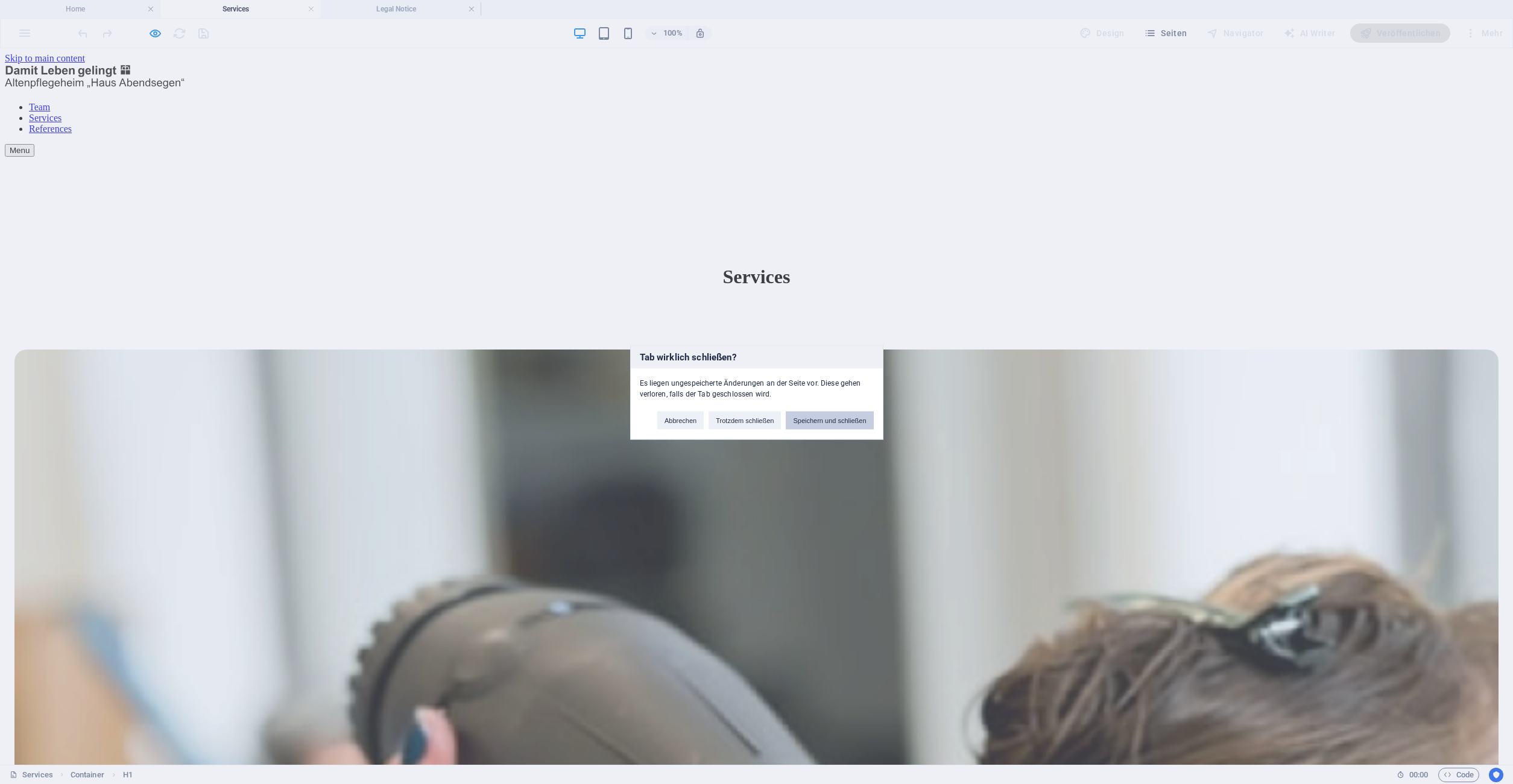
click at [841, 422] on button "Speichern und schließen" at bounding box center [829, 420] width 87 height 18
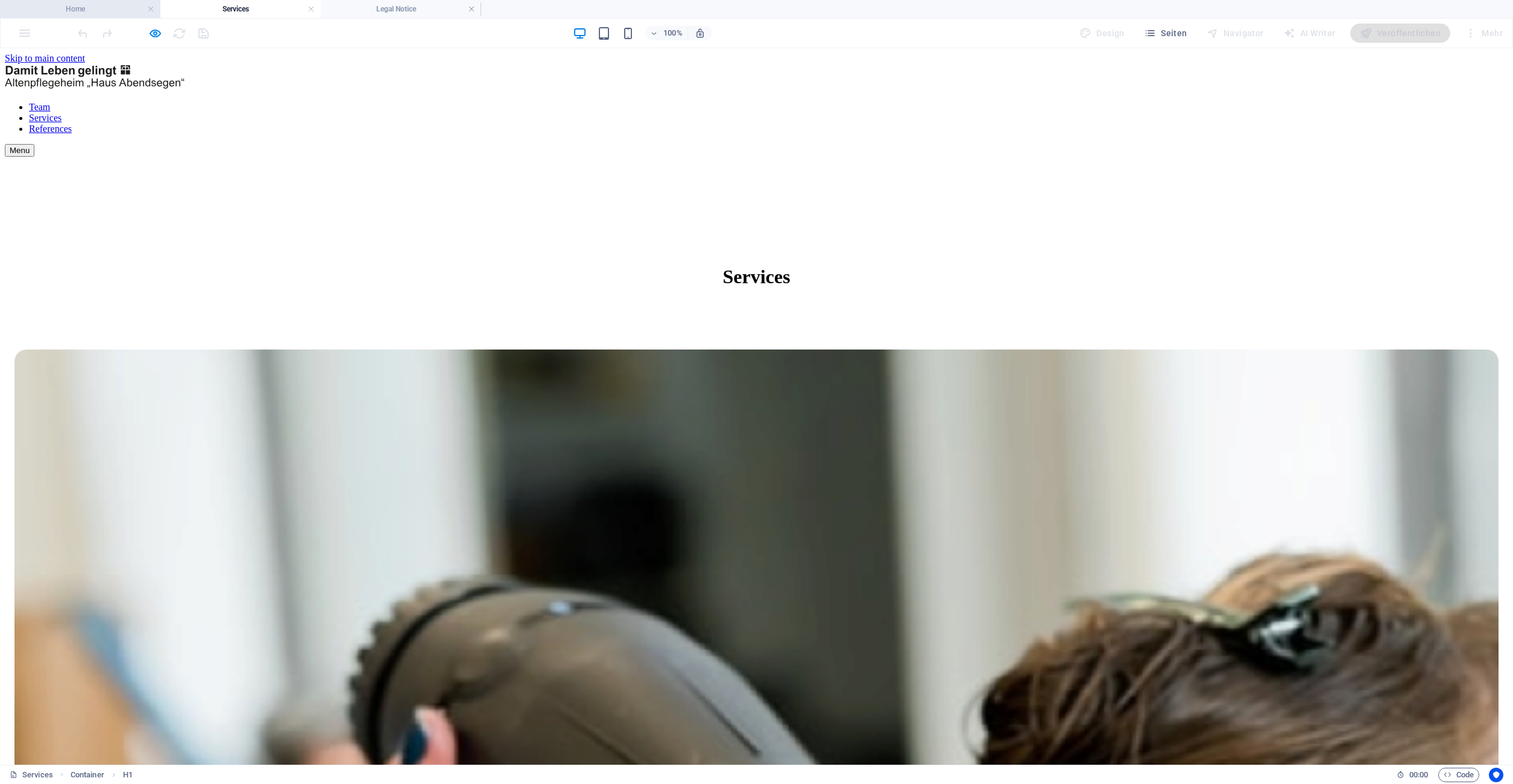
click at [76, 10] on h4 "Home" at bounding box center [80, 9] width 160 height 13
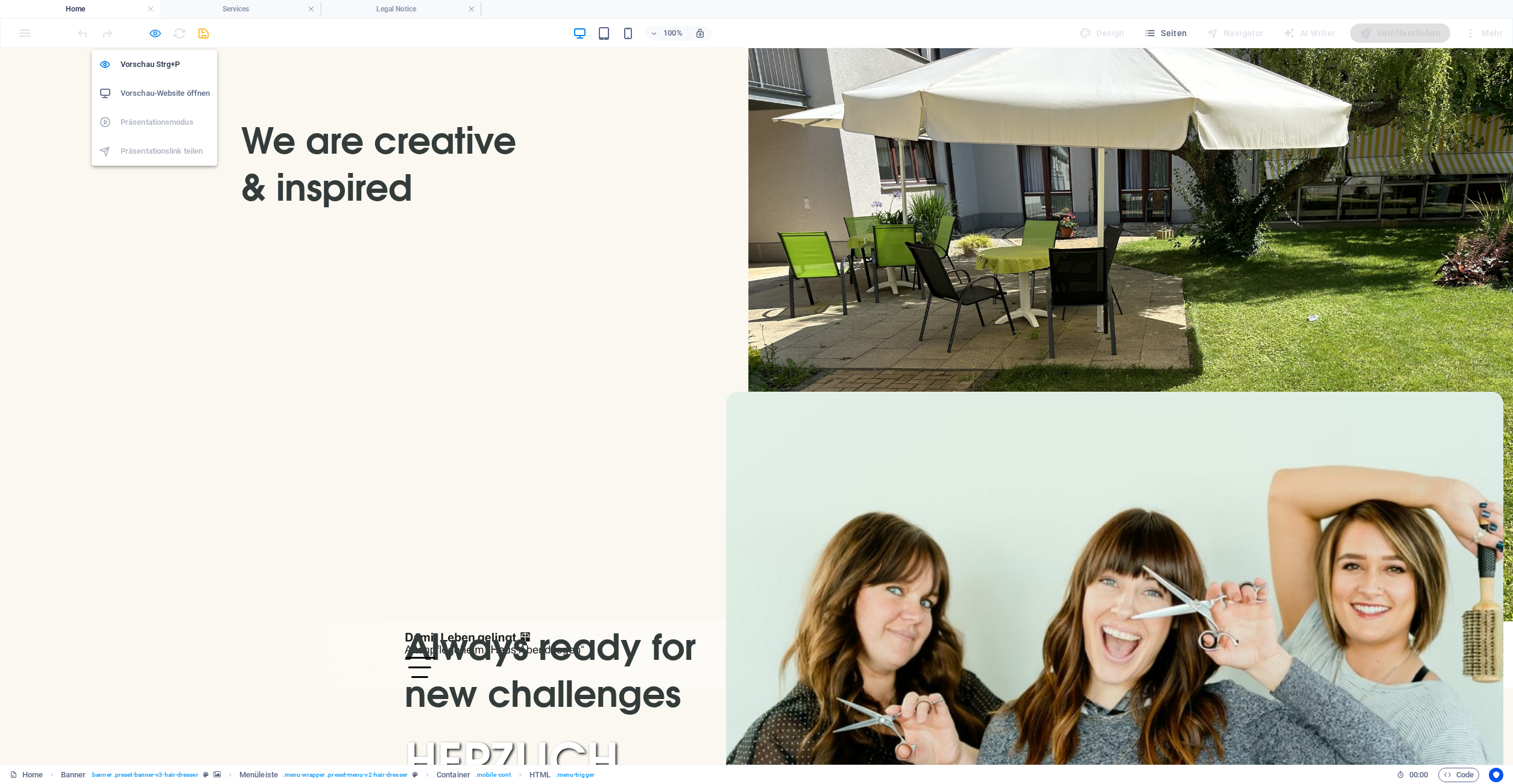
click at [158, 29] on icon "button" at bounding box center [155, 34] width 14 height 14
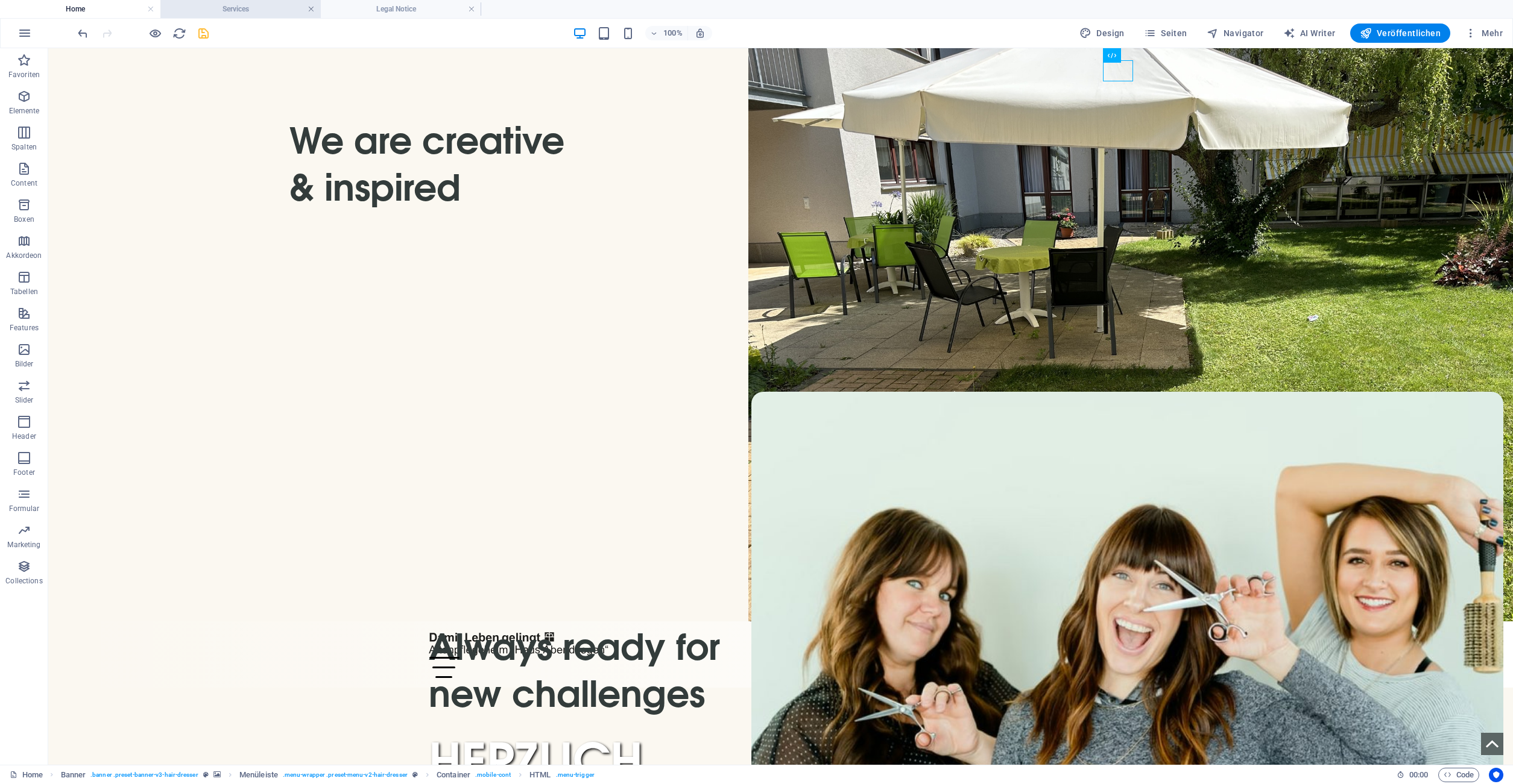
click at [313, 11] on link at bounding box center [311, 10] width 7 height 11
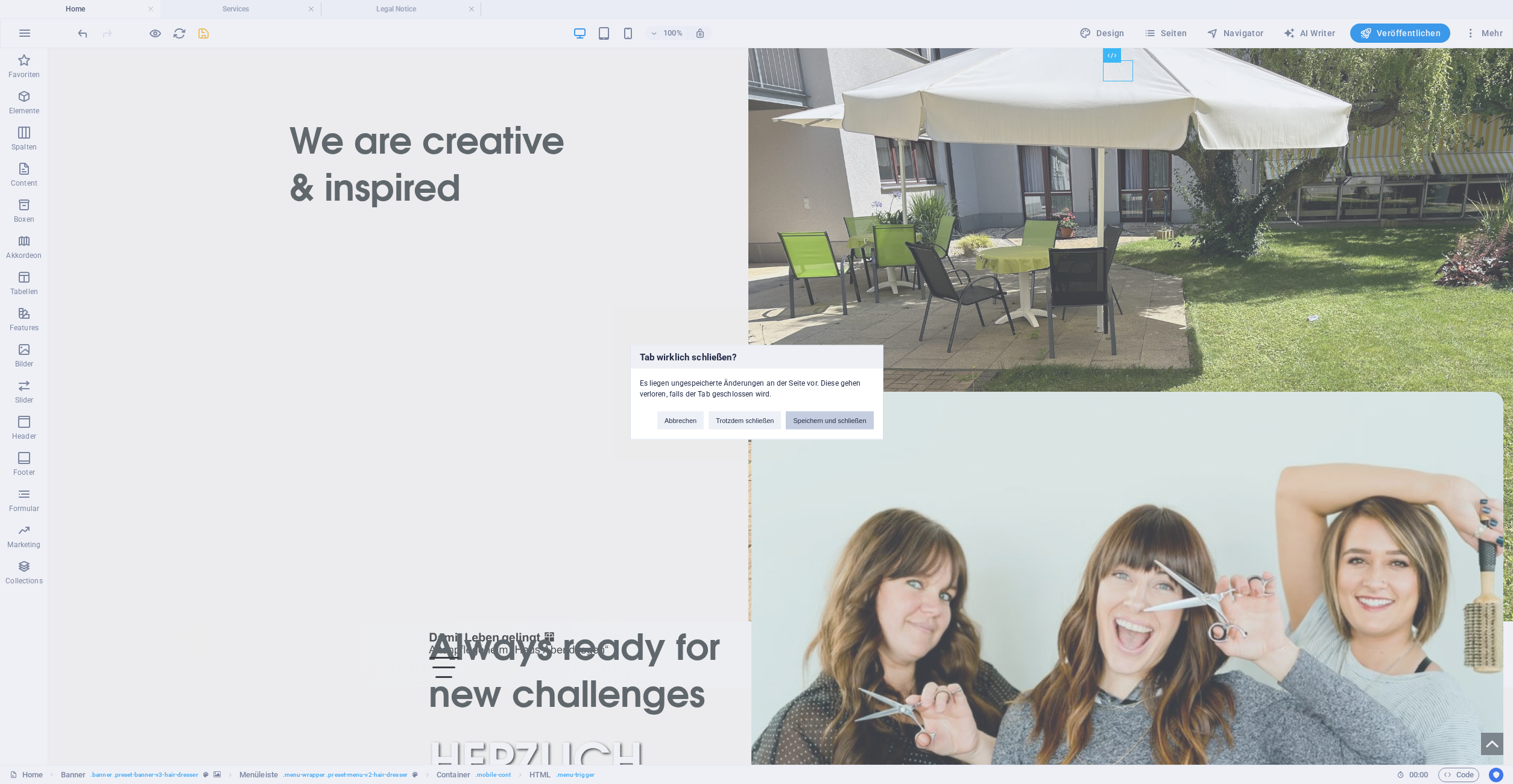
click at [851, 417] on button "Speichern und schließen" at bounding box center [829, 420] width 87 height 18
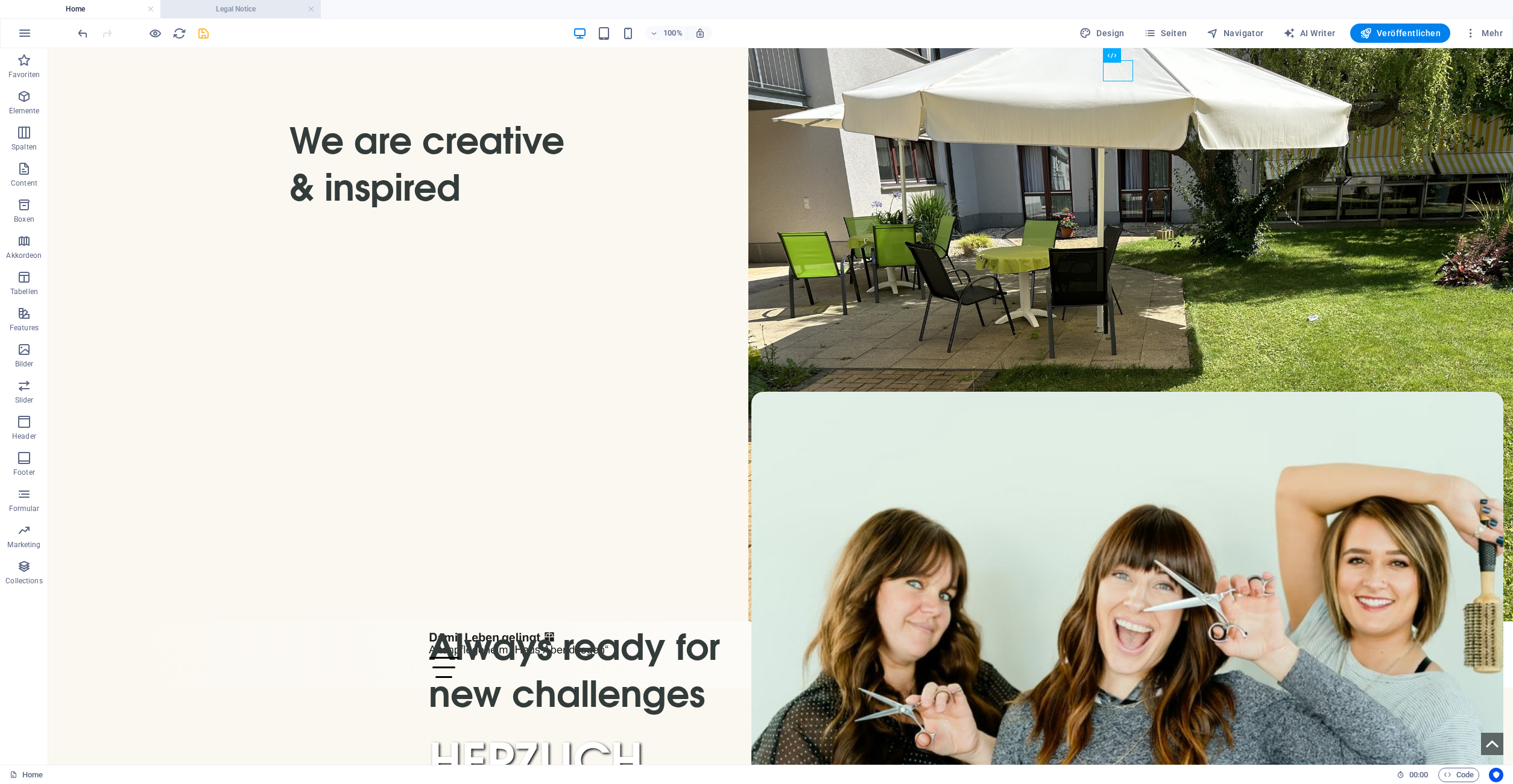
click at [317, 8] on h4 "Legal Notice" at bounding box center [241, 9] width 160 height 13
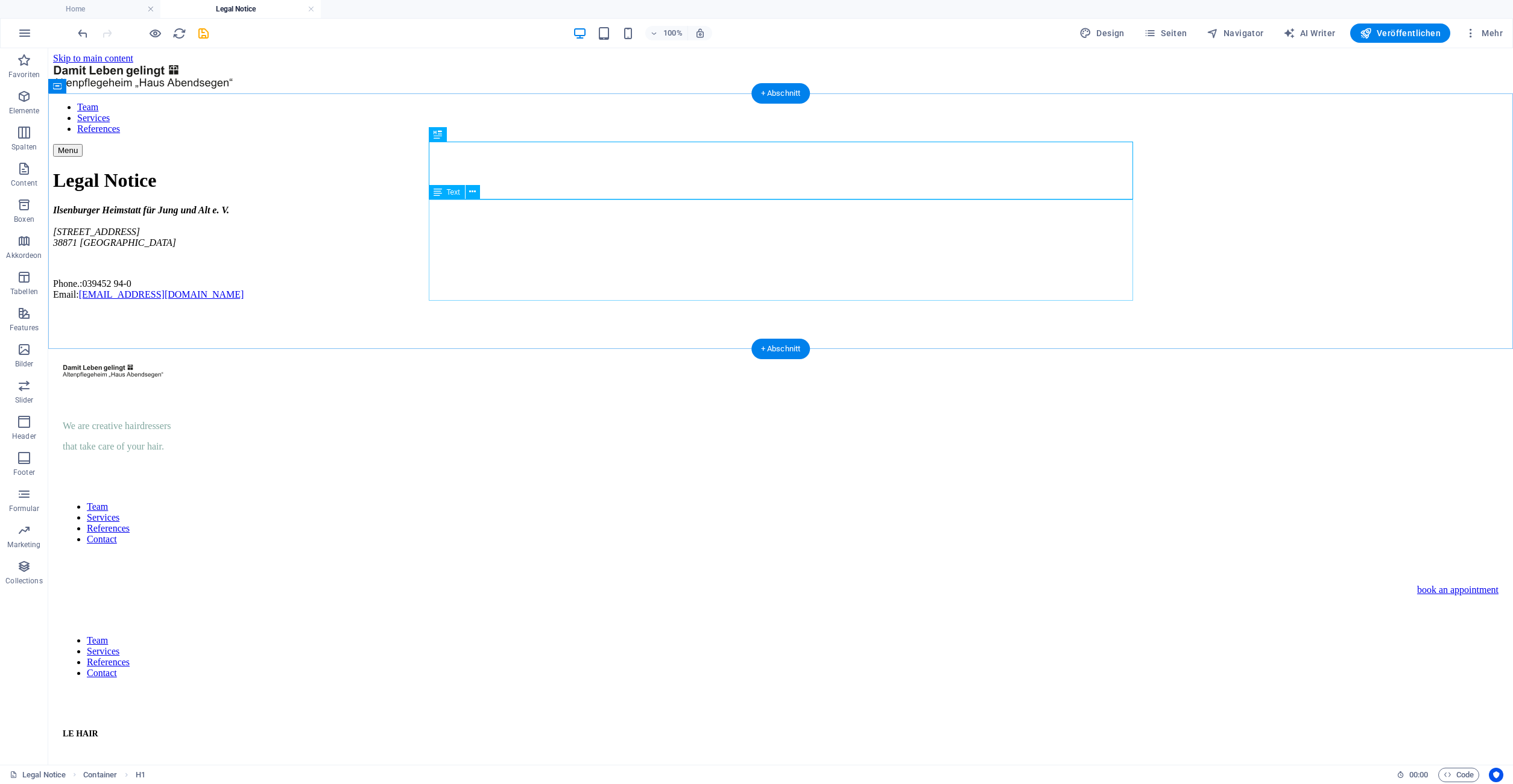
click at [556, 207] on div "Ilsenburger Heimstatt für Jung und Alt e. V. [STREET_ADDRESS][PHONE_NUMBER] Pho…" at bounding box center [780, 253] width 1455 height 95
click at [446, 280] on div "Ilsenburger Heimstatt für Jung und Alt e. V. [STREET_ADDRESS][PHONE_NUMBER] Pho…" at bounding box center [780, 253] width 1455 height 95
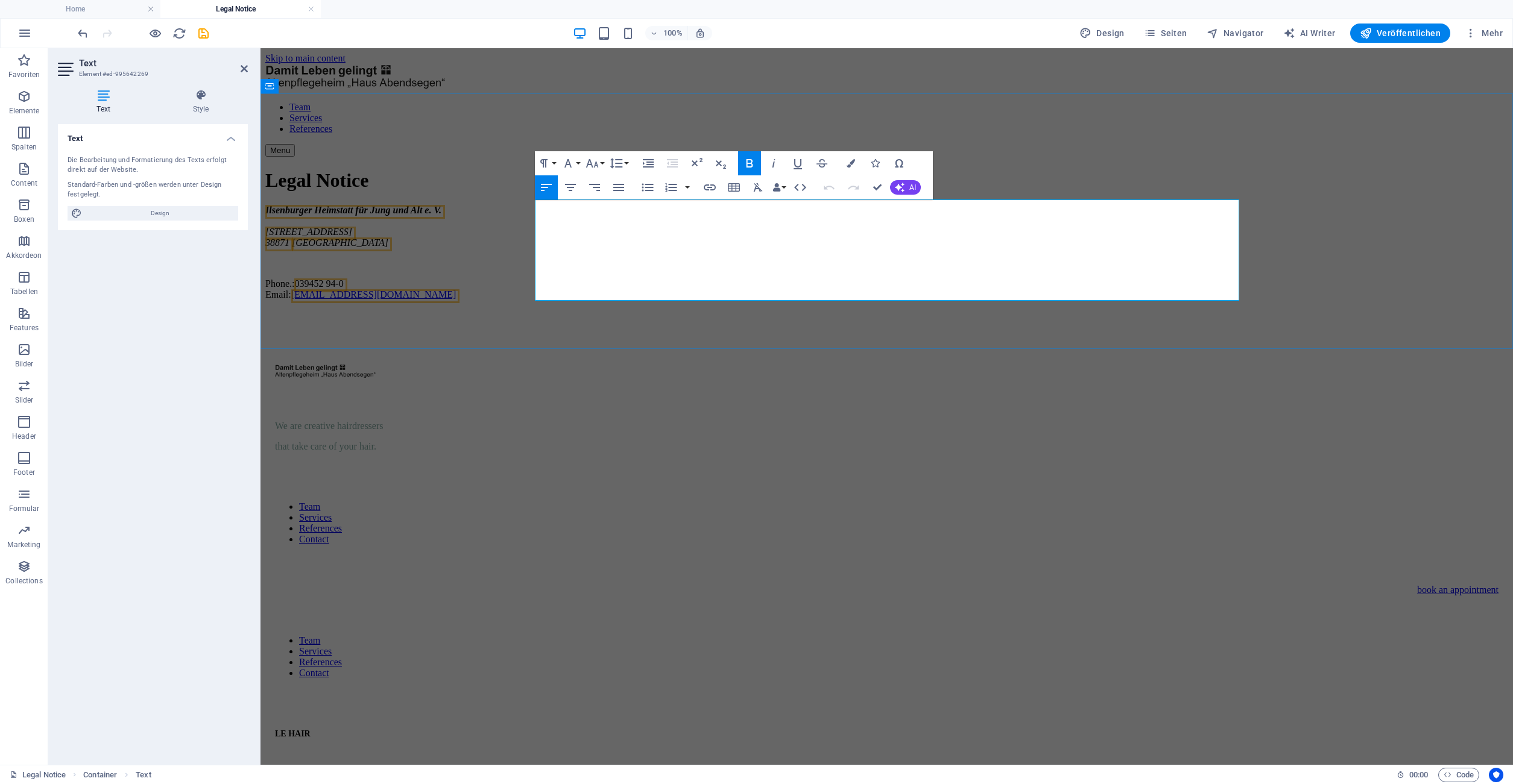
click at [562, 281] on p "Phone.: 039452 94-0 Email: [EMAIL_ADDRESS][DOMAIN_NAME]" at bounding box center [887, 290] width 1242 height 22
drag, startPoint x: 564, startPoint y: 279, endPoint x: 531, endPoint y: 270, distance: 34.2
click at [531, 270] on div "Legal Notice Ilsenburger Heimstatt für [PERSON_NAME] und Alt e. V. [STREET_ADDR…" at bounding box center [887, 234] width 1242 height 130
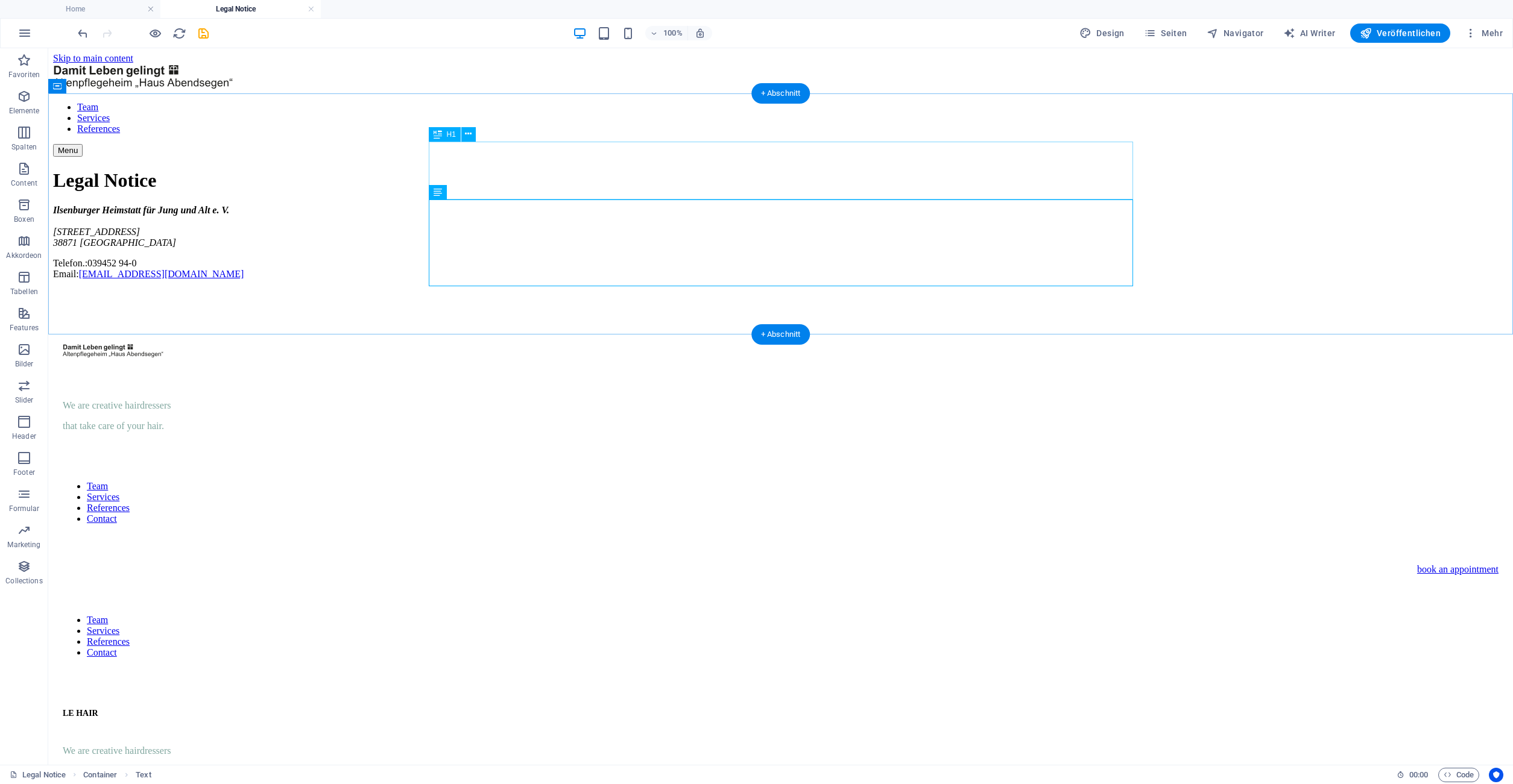
click at [617, 169] on div "Legal Notice" at bounding box center [780, 180] width 1455 height 22
click at [545, 175] on div "Impressum" at bounding box center [780, 180] width 1455 height 22
click at [467, 137] on icon at bounding box center [468, 134] width 6 height 13
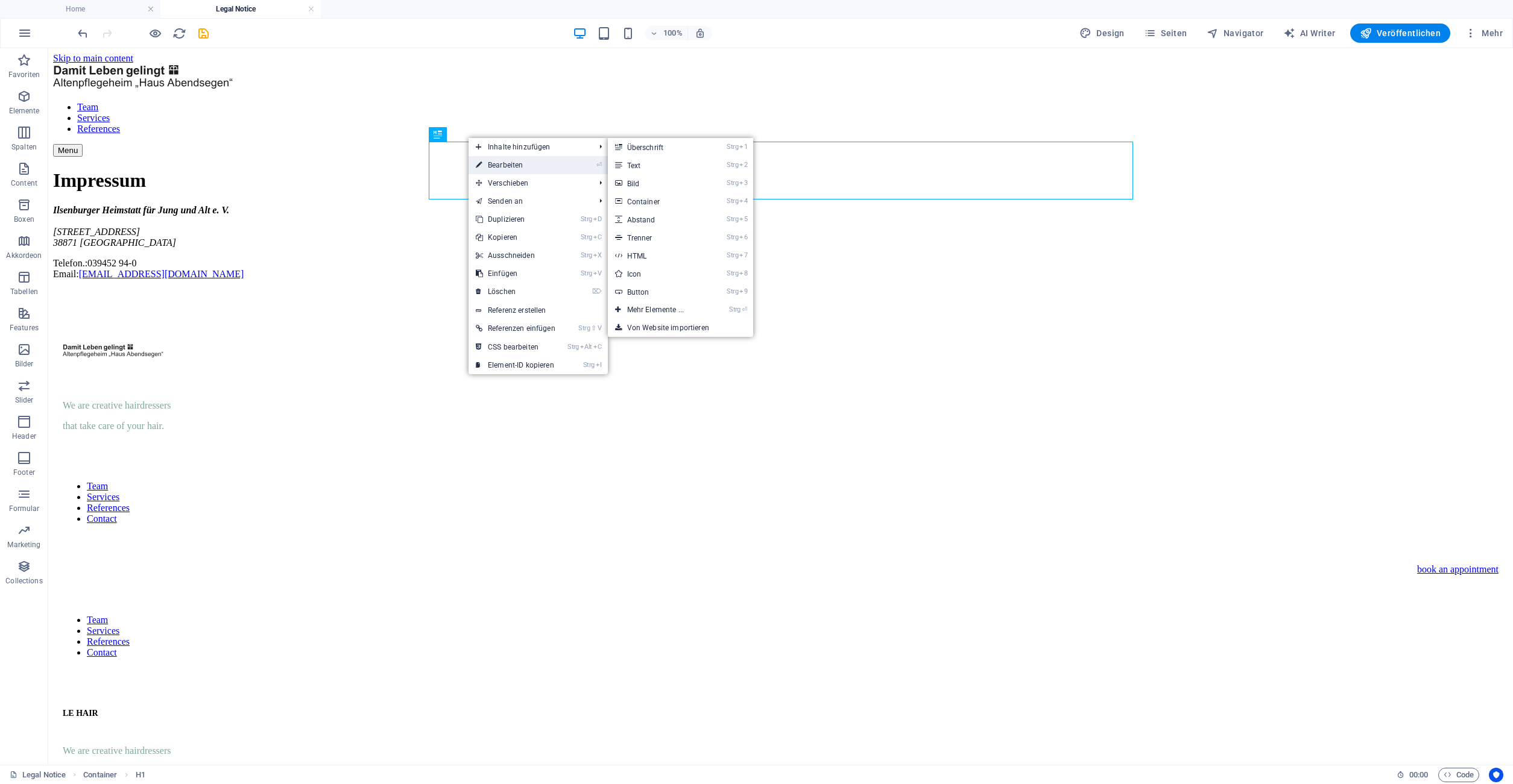
click at [509, 161] on link "⏎ Bearbeiten" at bounding box center [516, 165] width 94 height 18
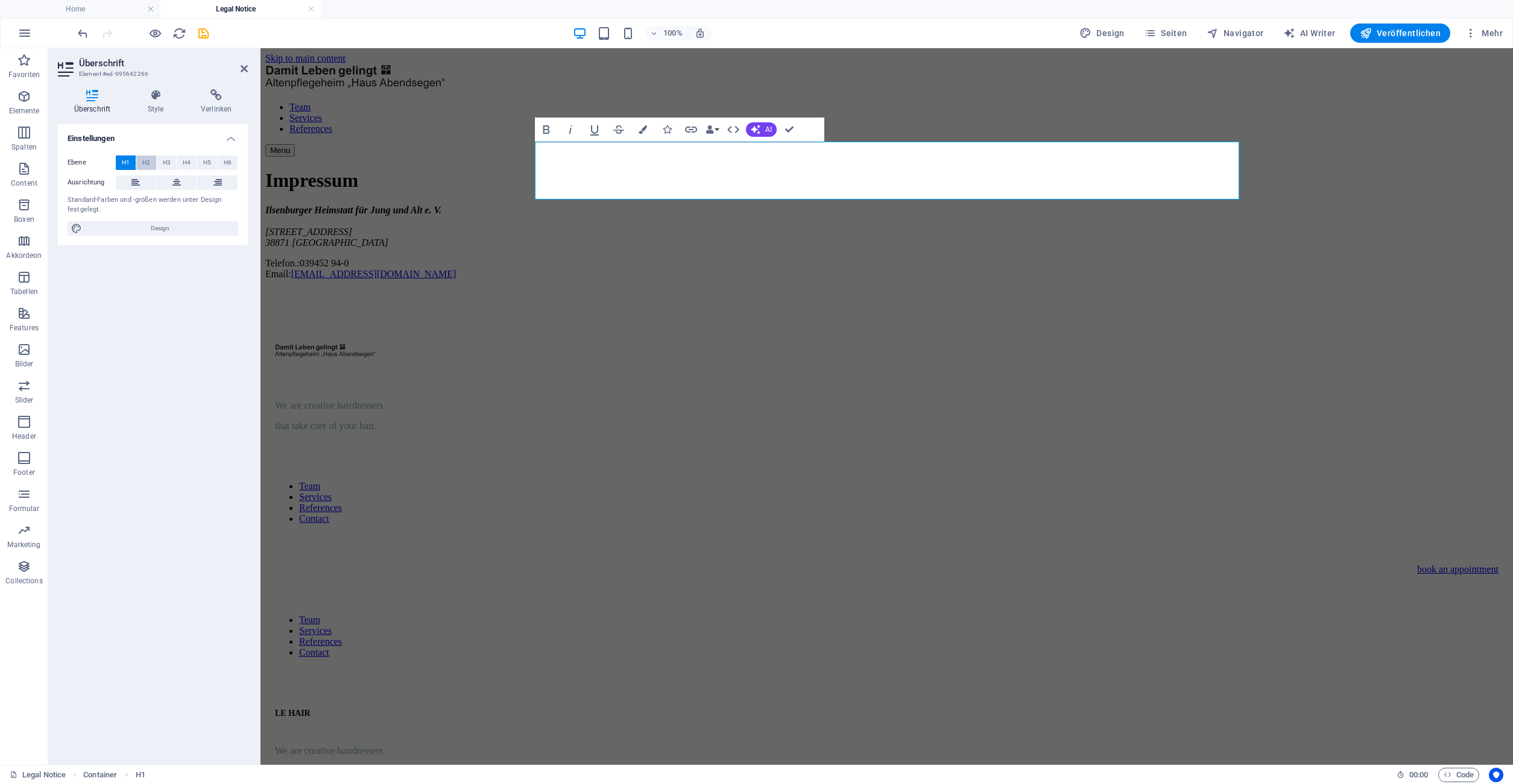
click at [150, 160] on span "H2" at bounding box center [146, 162] width 8 height 15
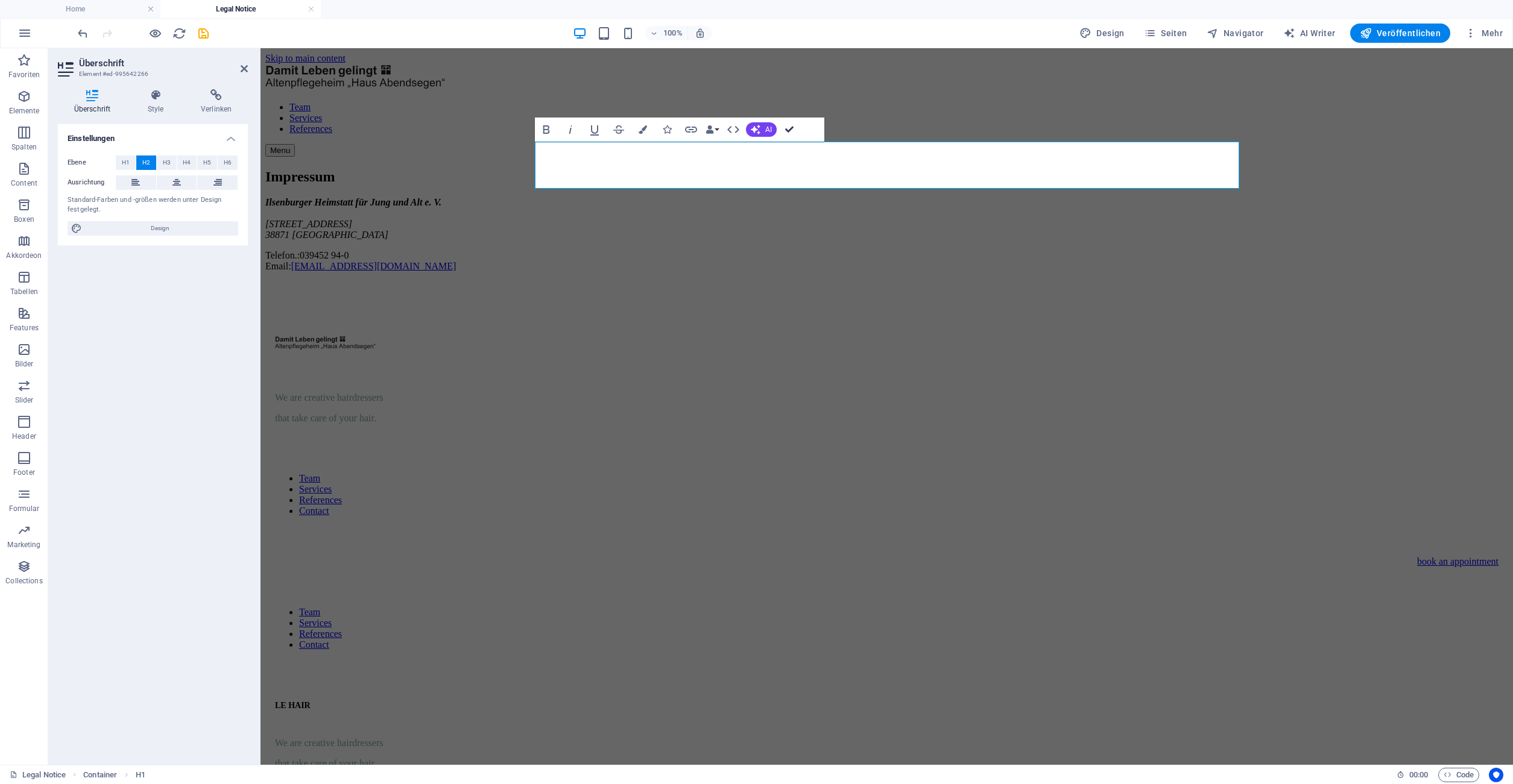
drag, startPoint x: 787, startPoint y: 128, endPoint x: 768, endPoint y: 133, distance: 19.6
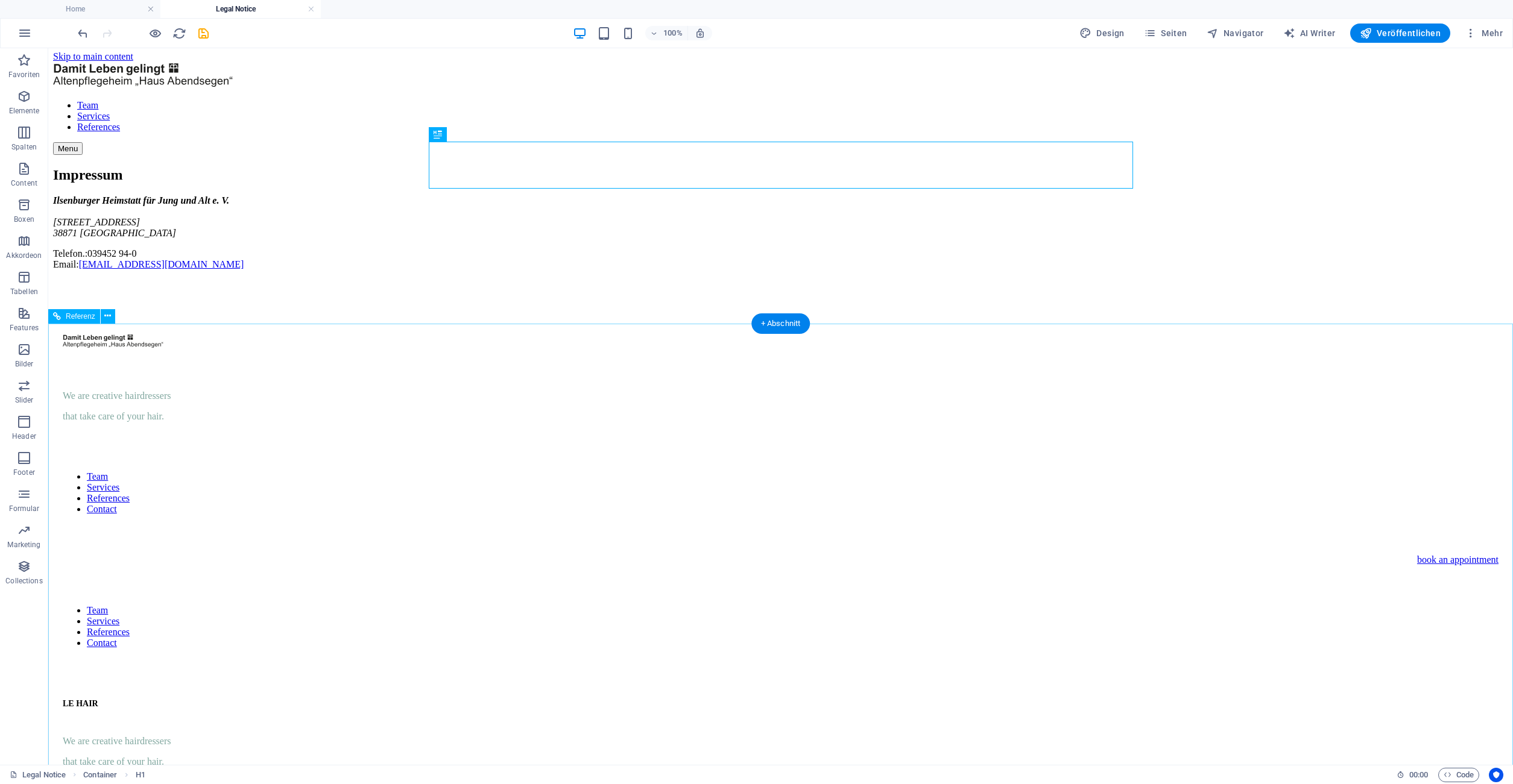
scroll to position [23, 0]
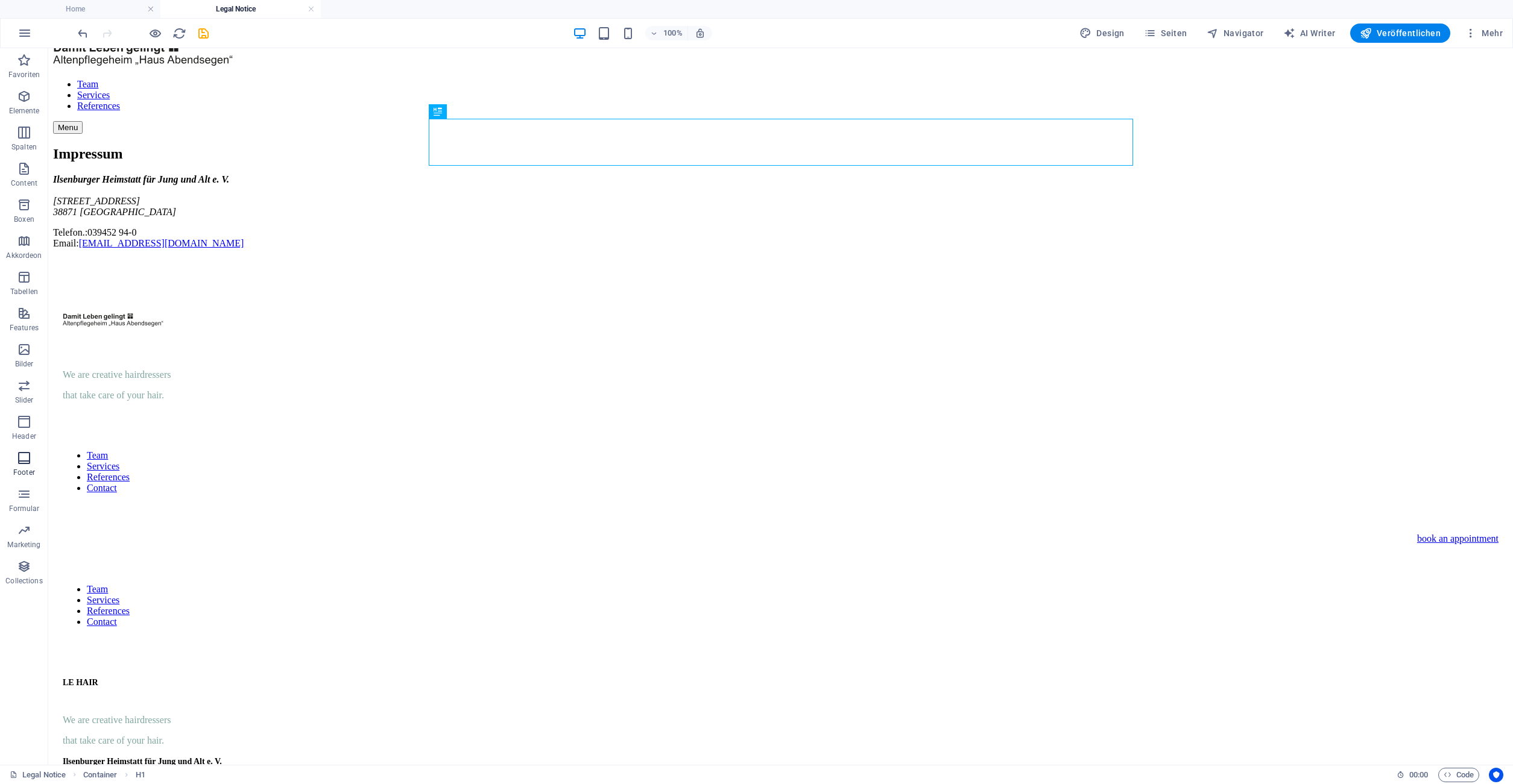
click at [29, 462] on icon "button" at bounding box center [24, 458] width 15 height 15
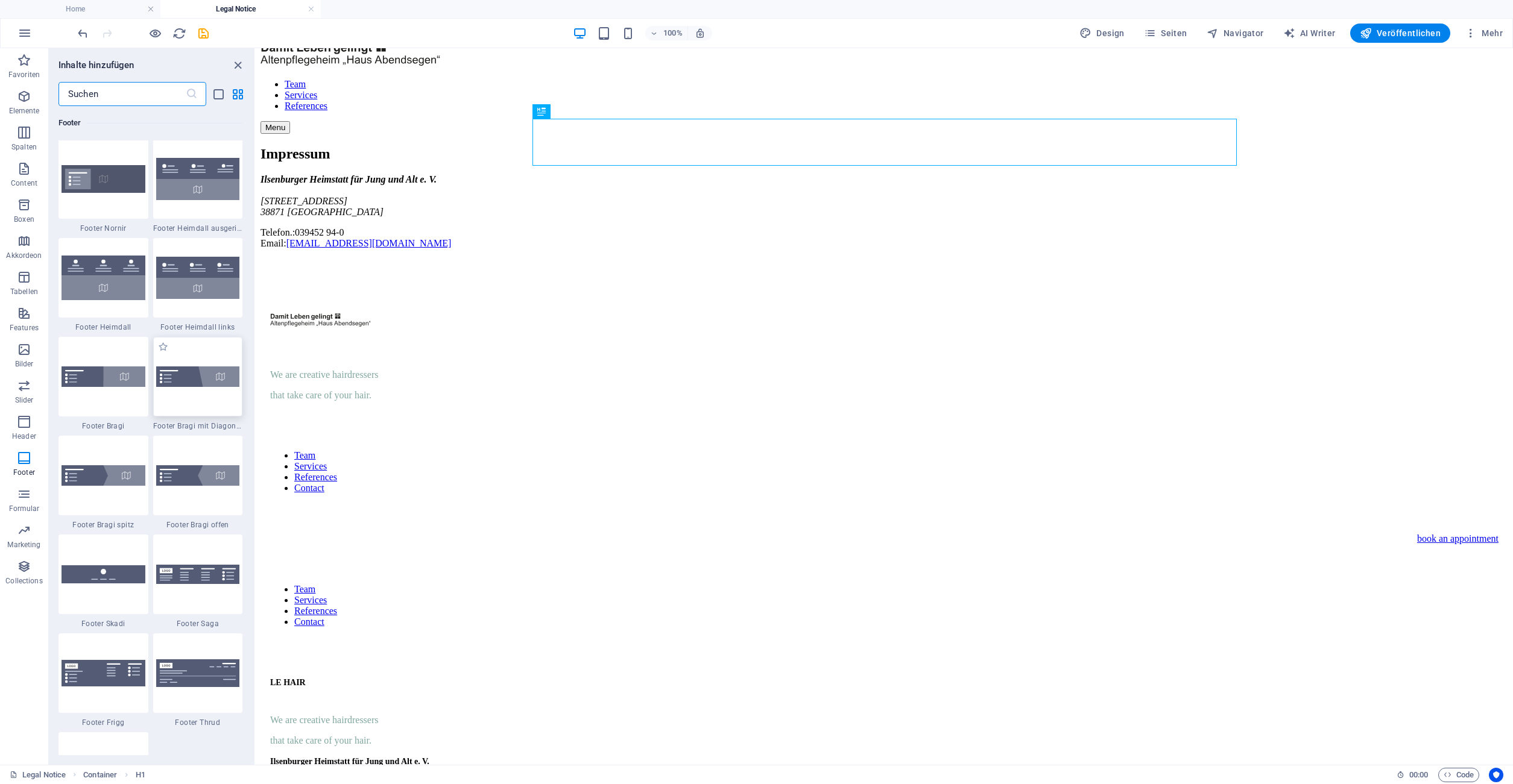
scroll to position [8143, 0]
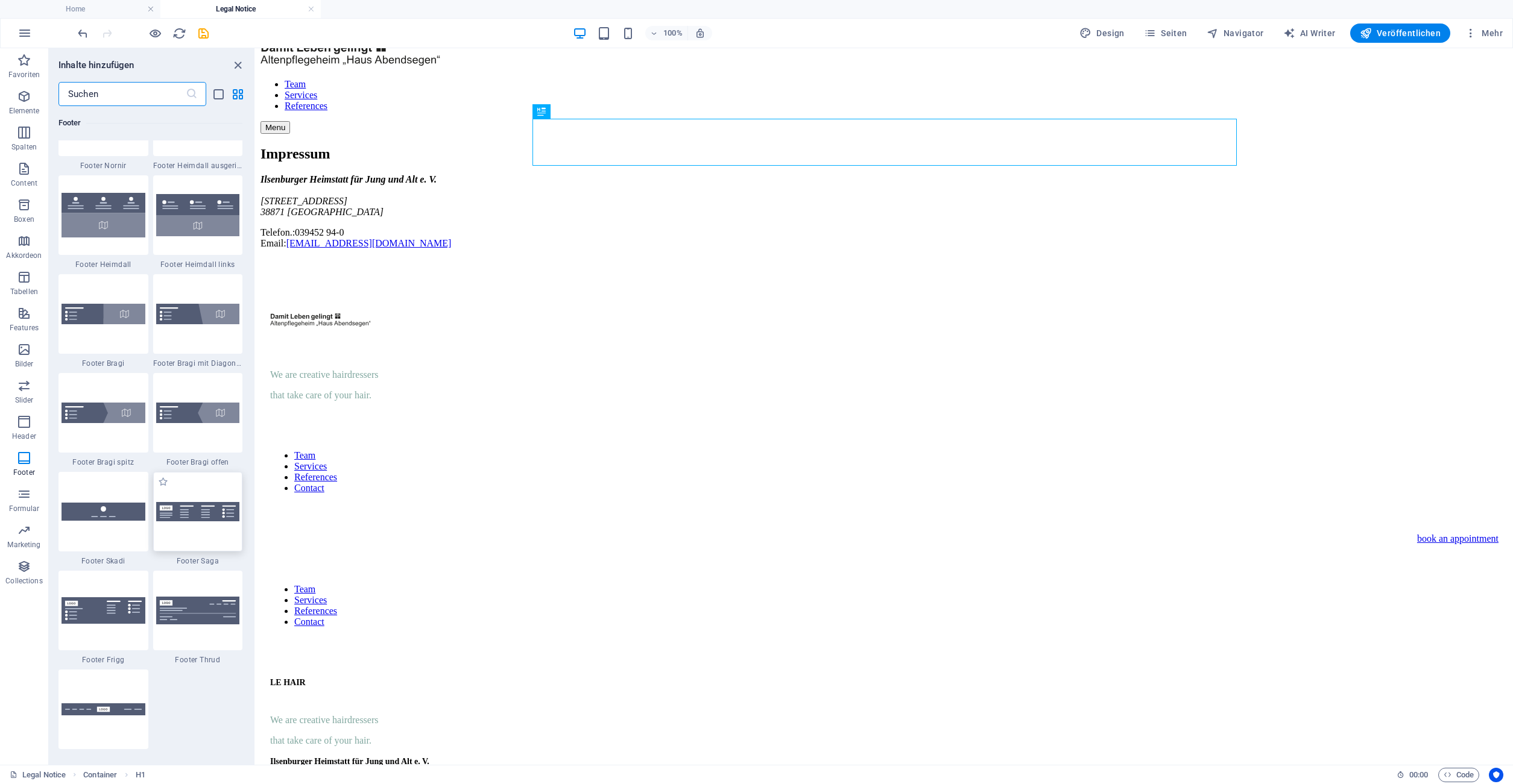
click at [208, 525] on div at bounding box center [198, 512] width 90 height 80
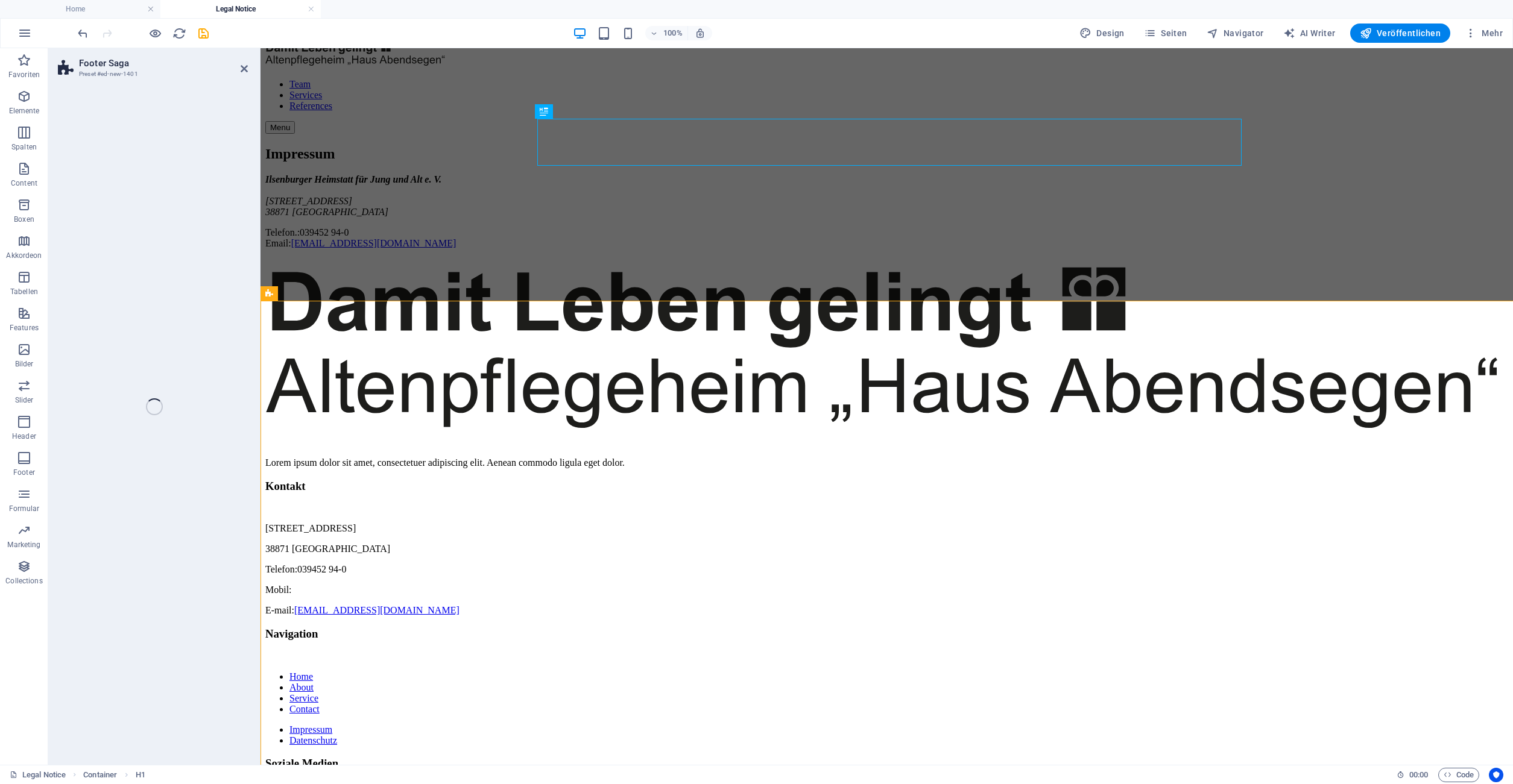
select select "rem"
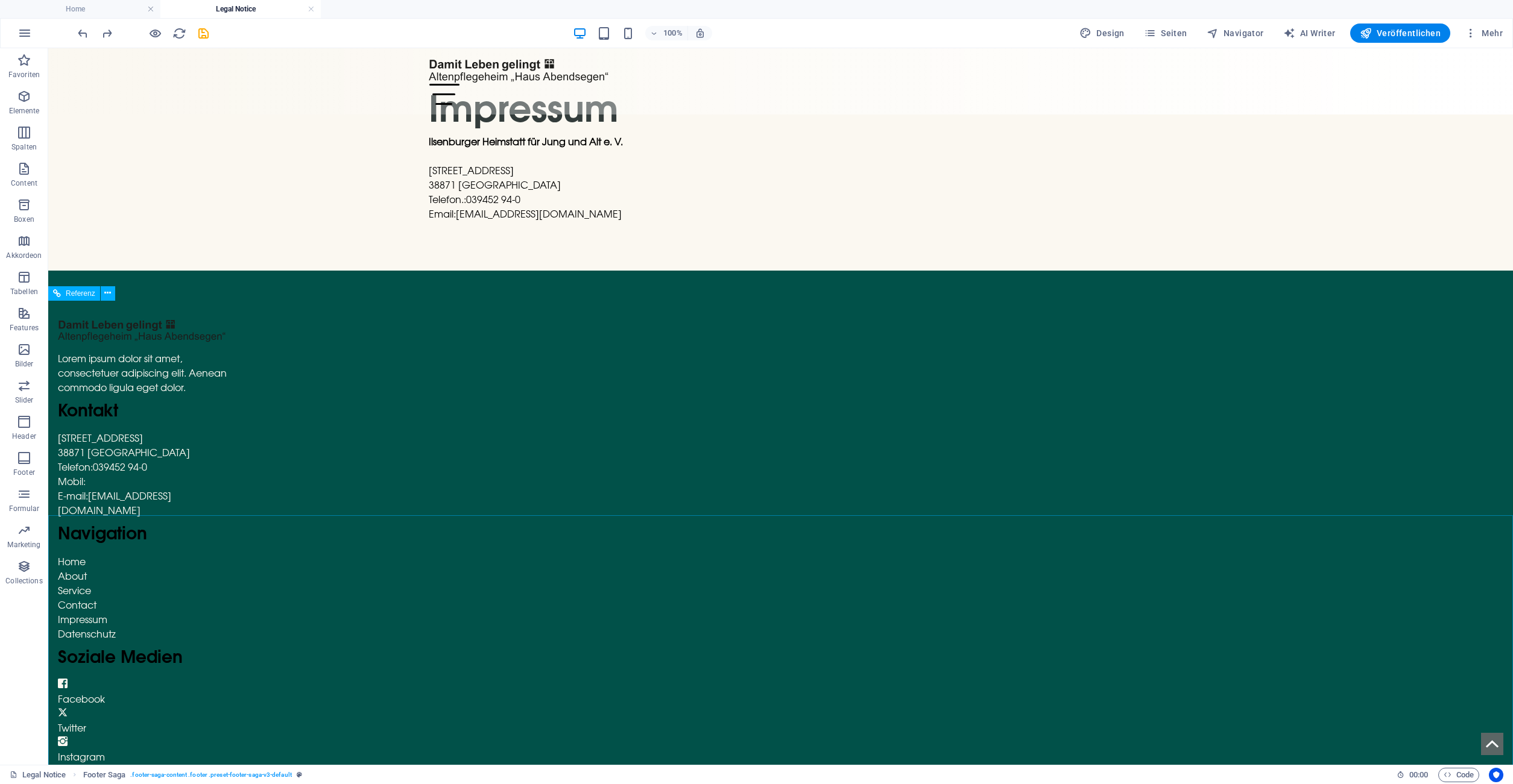
scroll to position [23, 0]
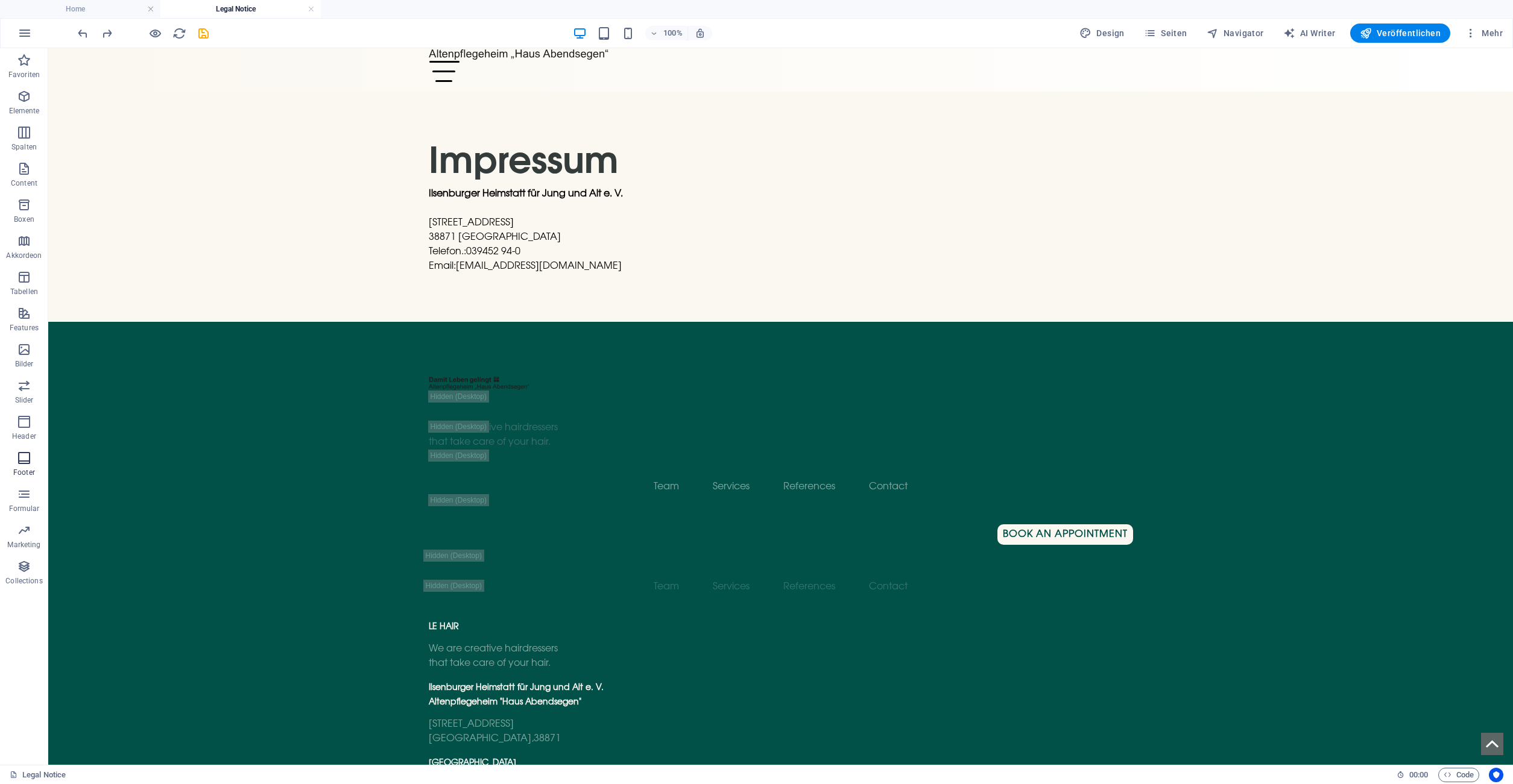
click at [18, 463] on icon "button" at bounding box center [24, 458] width 15 height 15
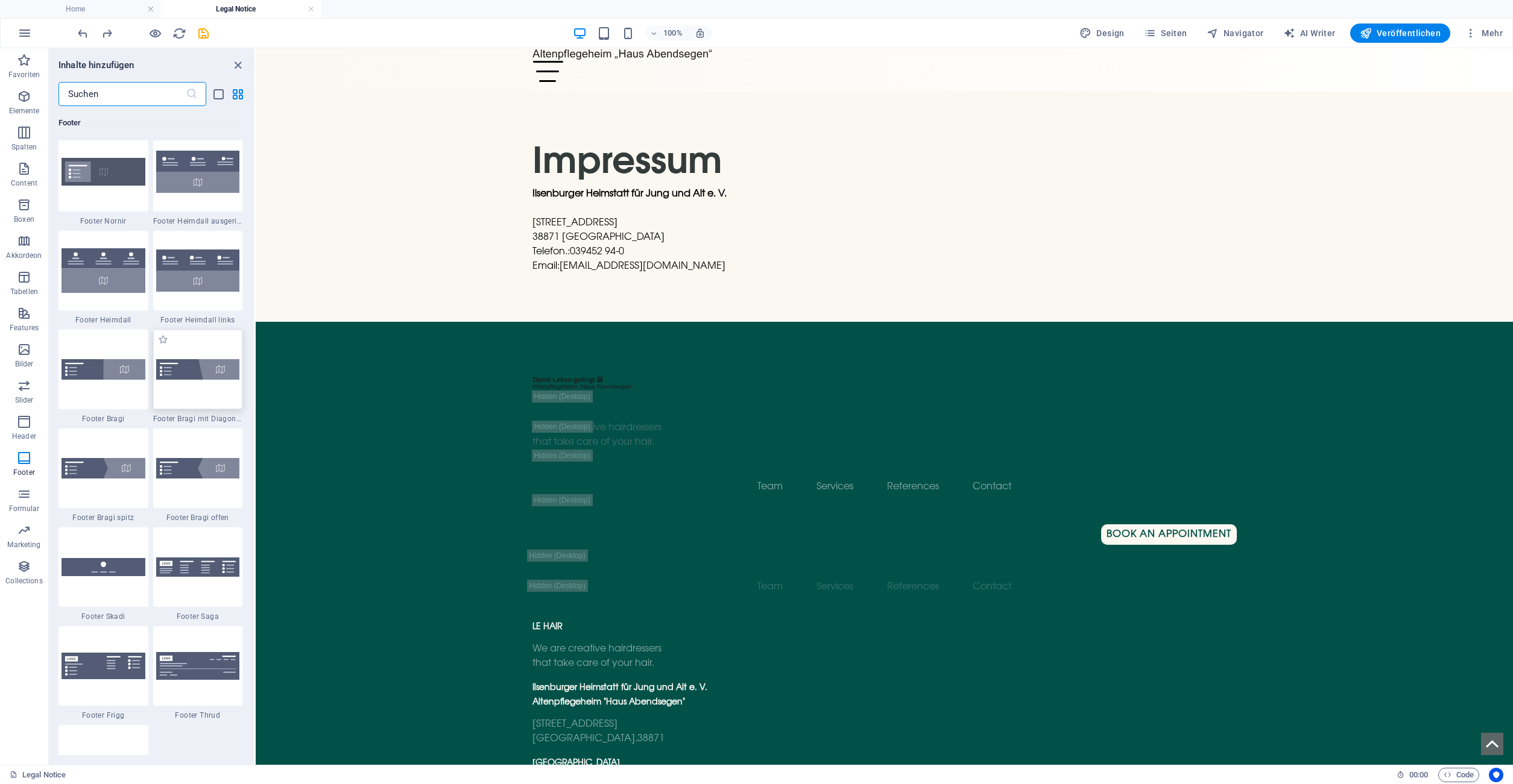
scroll to position [8088, 0]
click at [190, 565] on img at bounding box center [198, 566] width 84 height 20
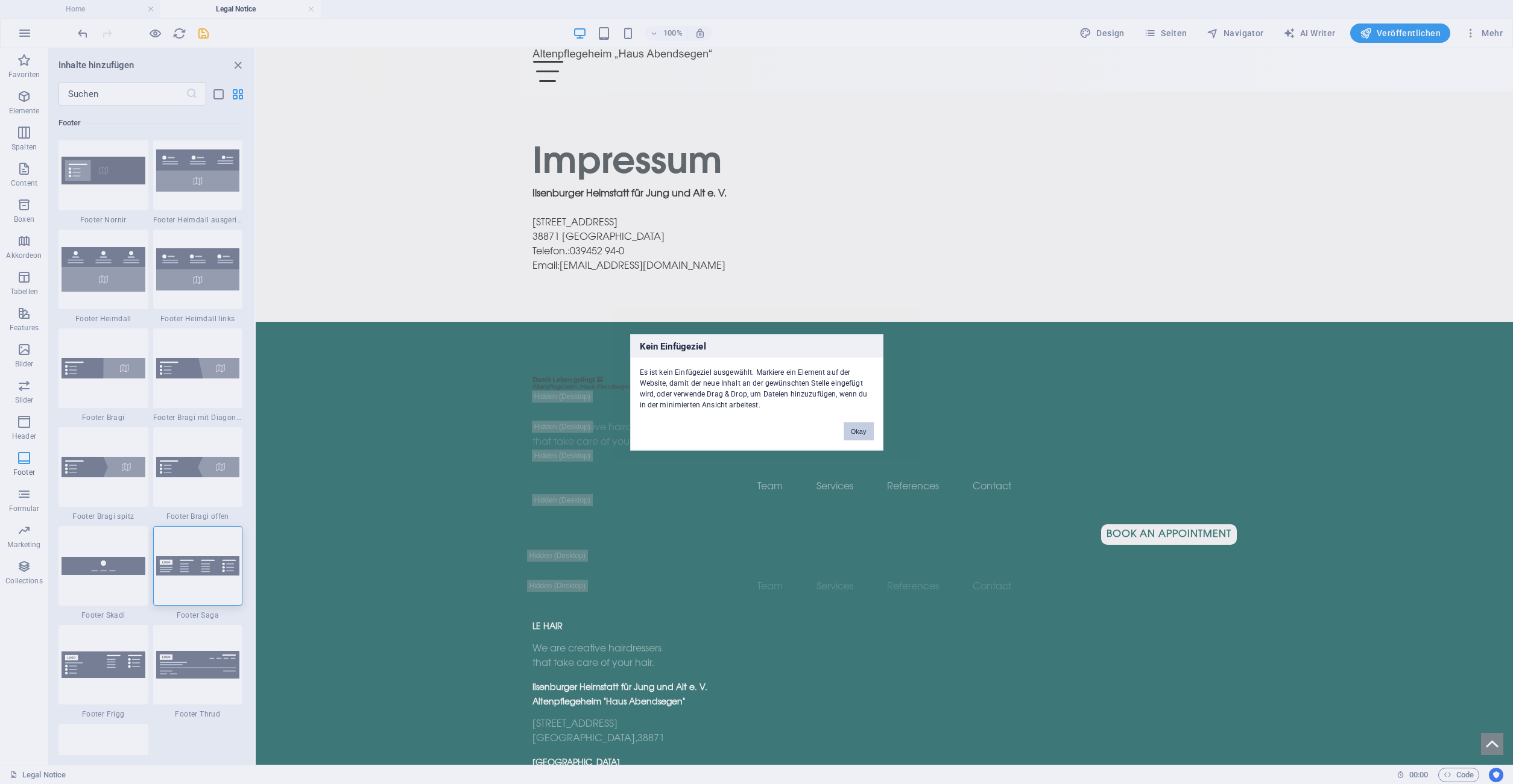
click at [861, 428] on button "Okay" at bounding box center [858, 431] width 30 height 18
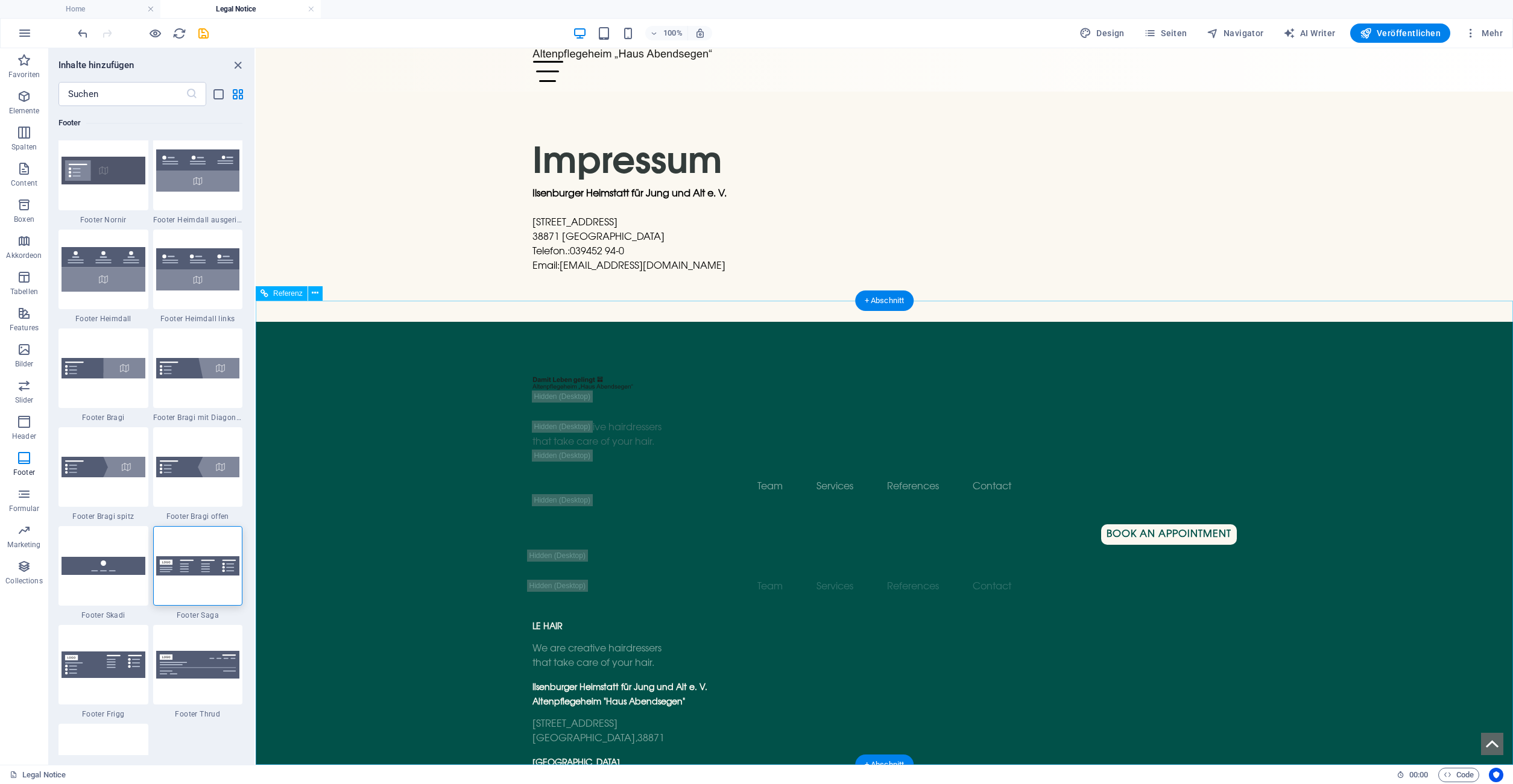
click at [388, 603] on div "We are creative hairdressers that take care of your hair. Team Services Referen…" at bounding box center [884, 615] width 1257 height 586
click at [210, 573] on img at bounding box center [198, 566] width 84 height 20
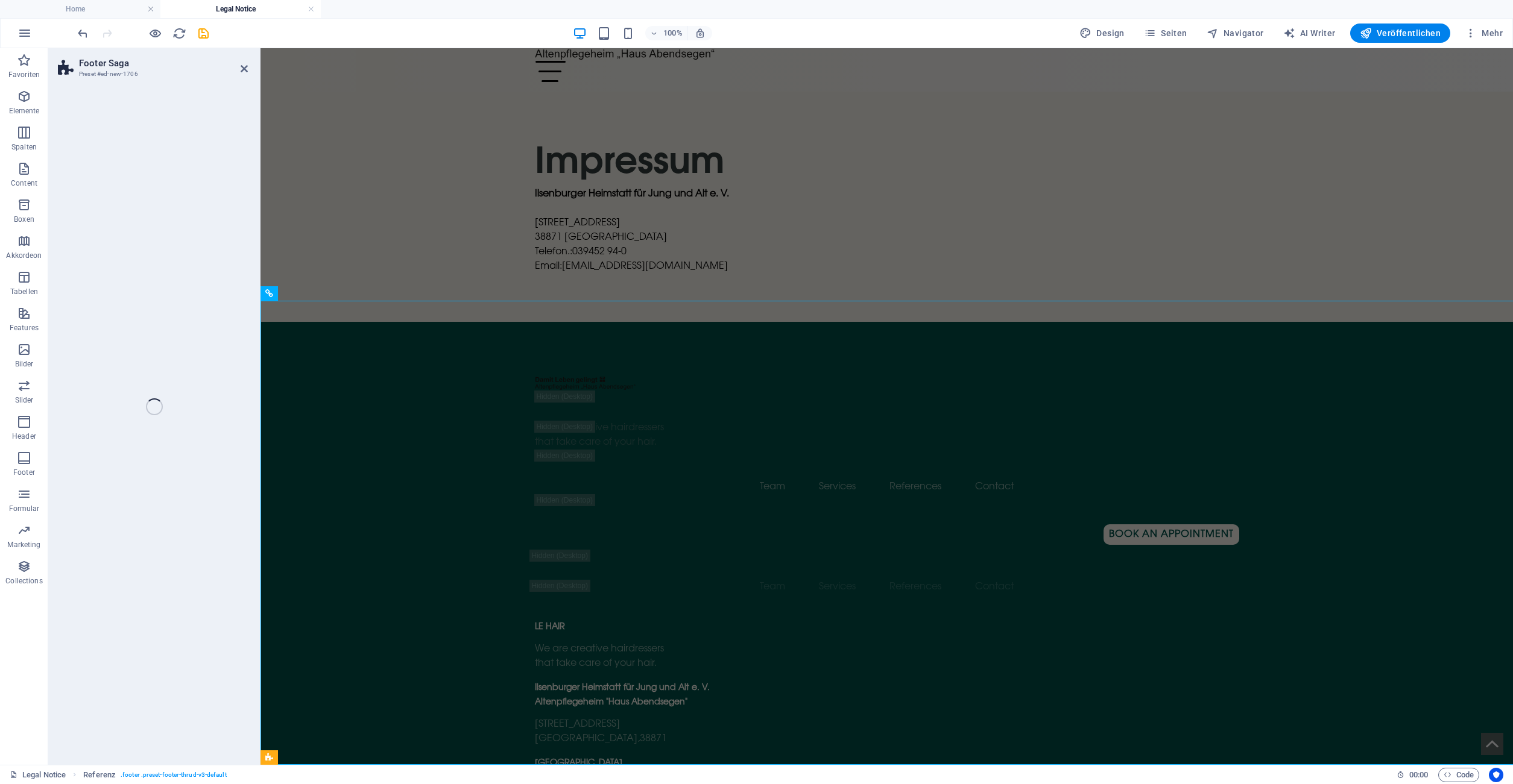
select select "rem"
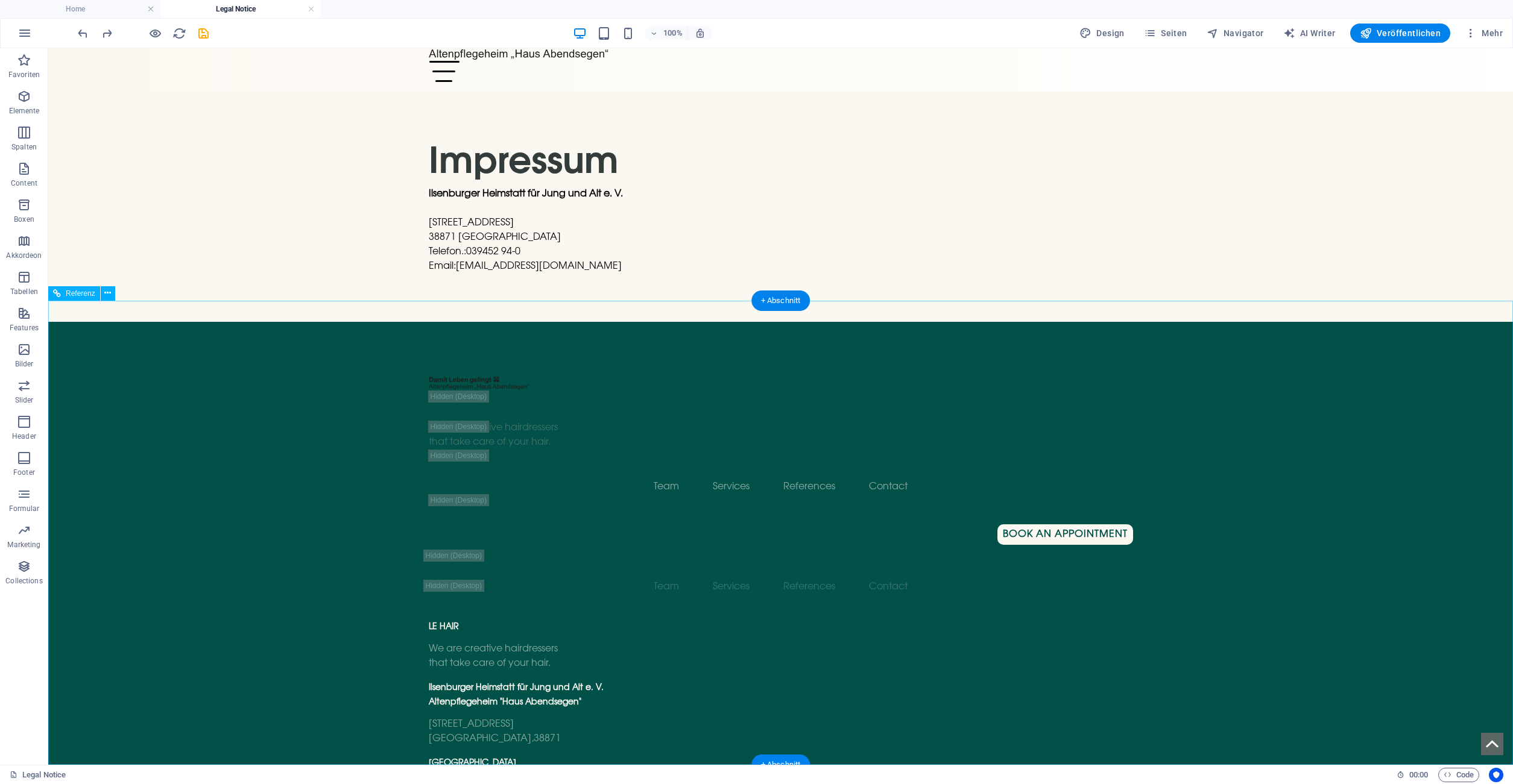
scroll to position [0, 0]
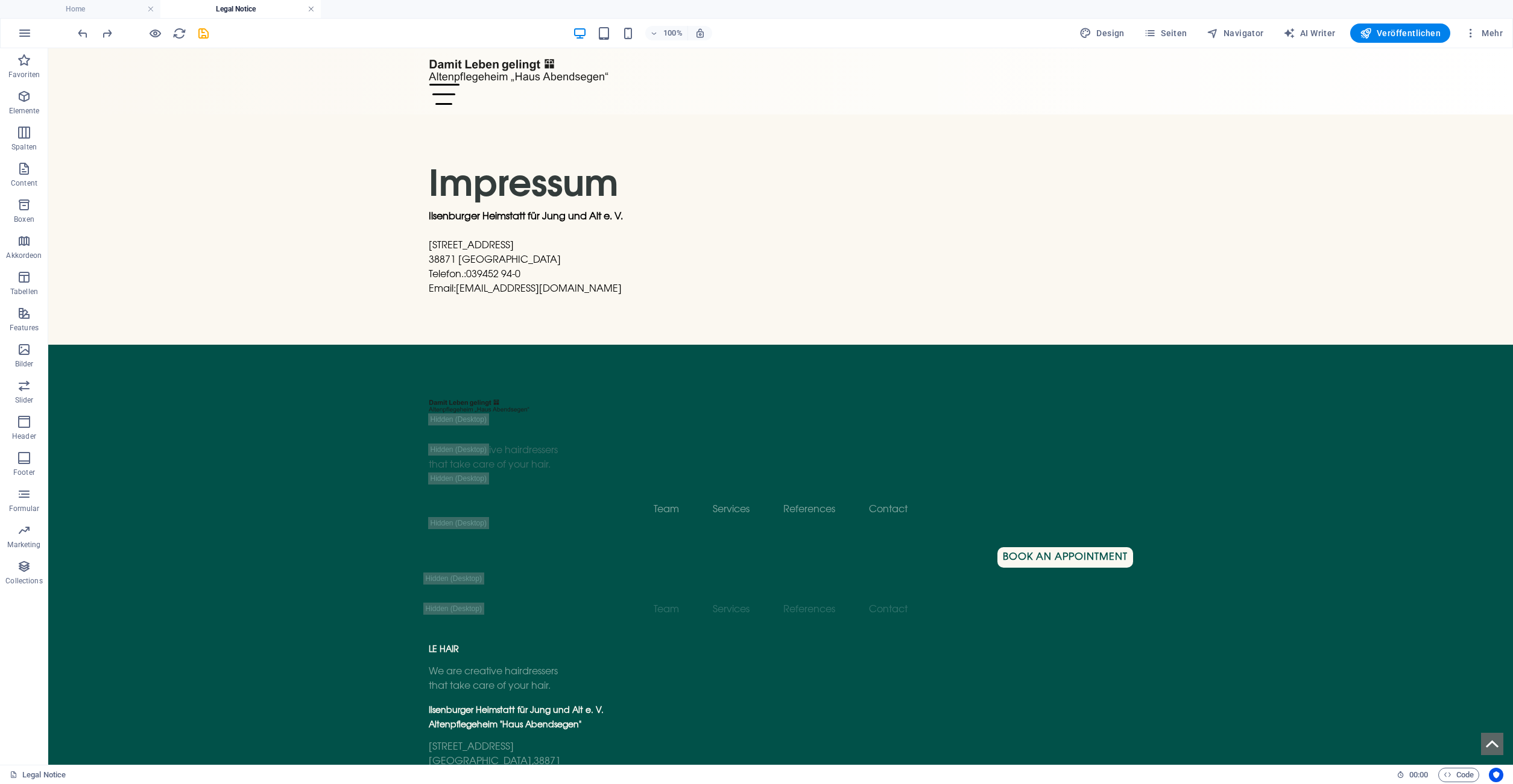
click at [309, 11] on link at bounding box center [311, 10] width 7 height 11
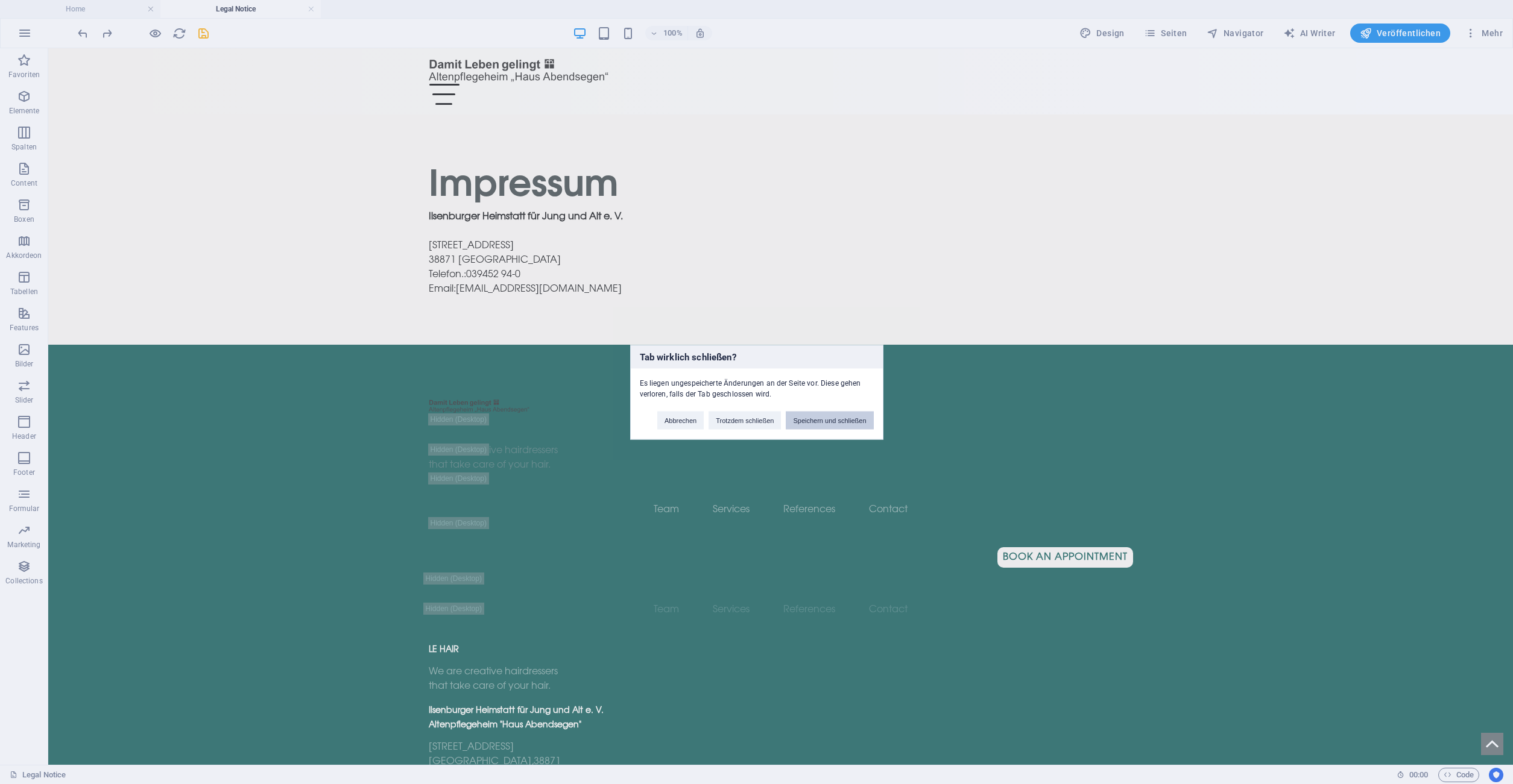
click at [829, 424] on button "Speichern und schließen" at bounding box center [829, 420] width 87 height 18
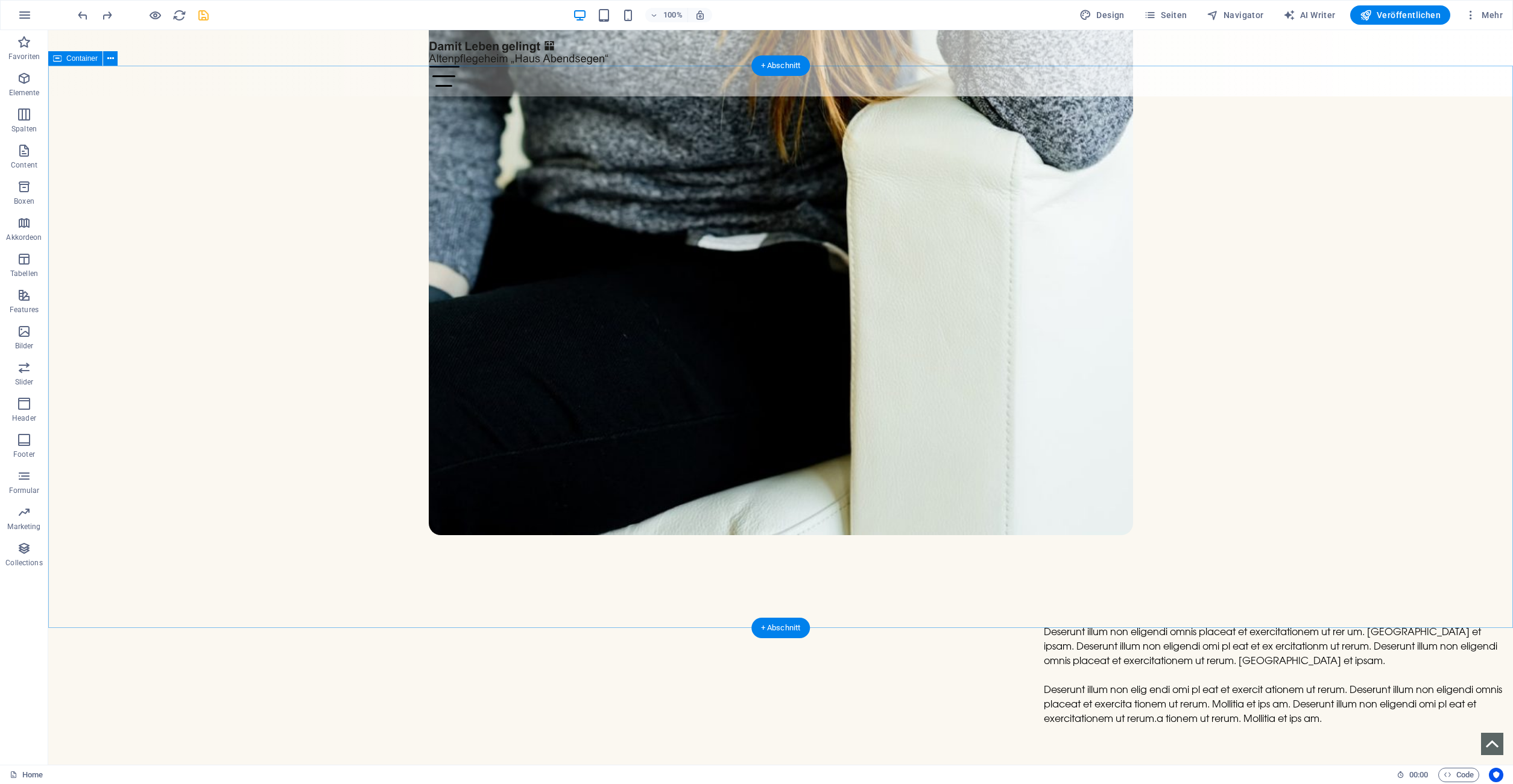
scroll to position [5284, 0]
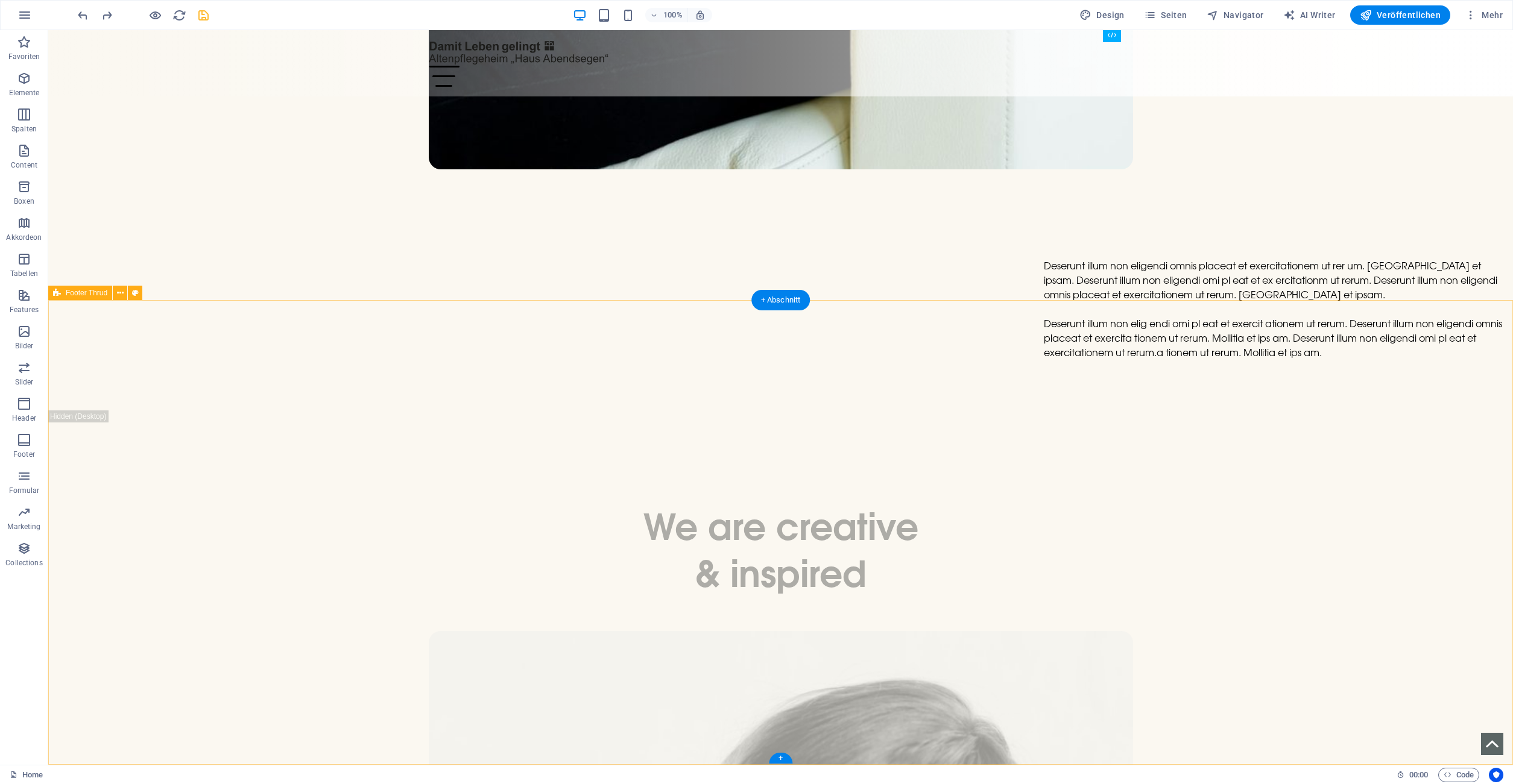
select select "footer"
select select "rem"
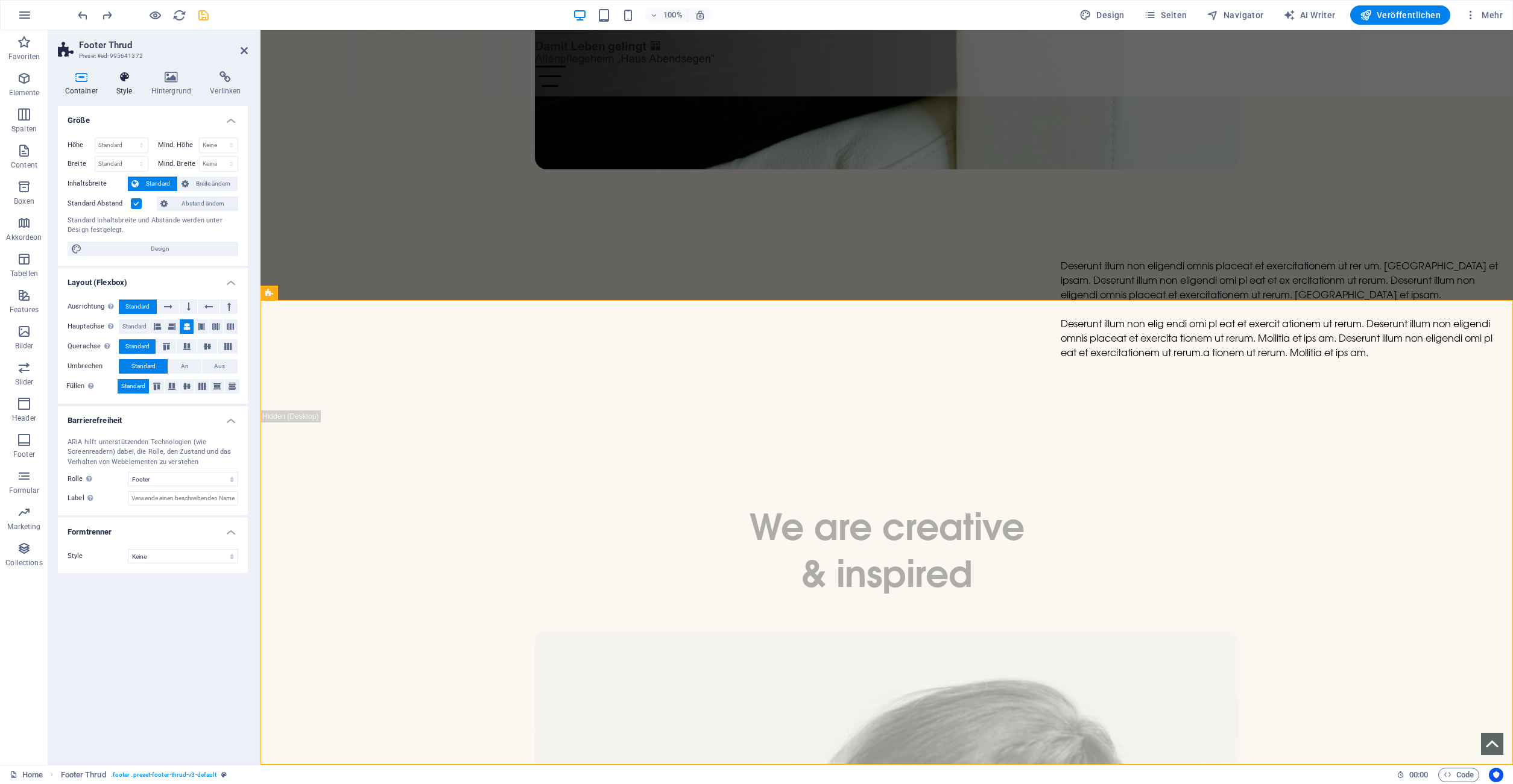
click at [125, 85] on h4 "Style" at bounding box center [126, 84] width 35 height 25
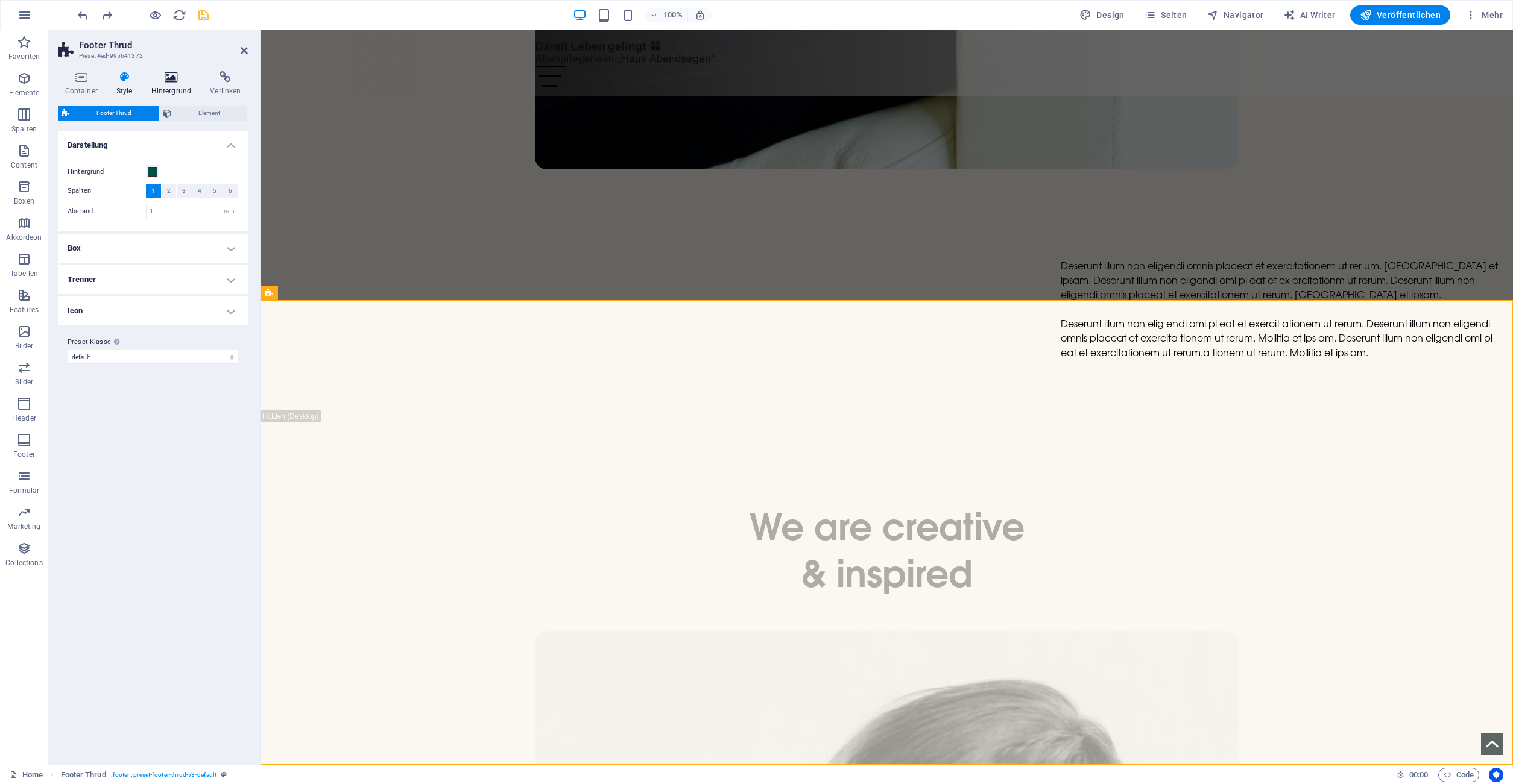
click at [181, 92] on h4 "Hintergrund" at bounding box center [173, 84] width 59 height 25
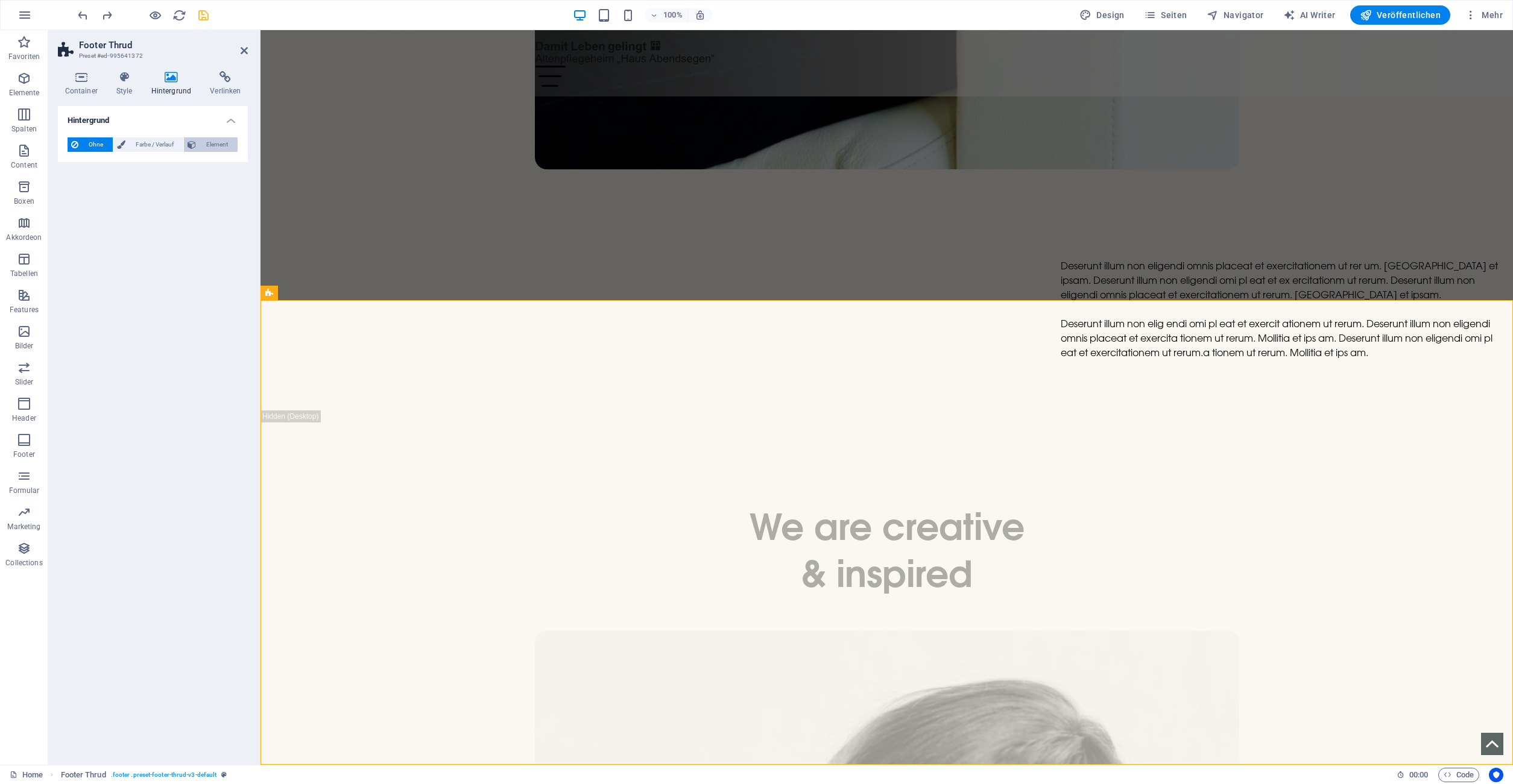
click at [211, 143] on span "Element" at bounding box center [217, 144] width 34 height 15
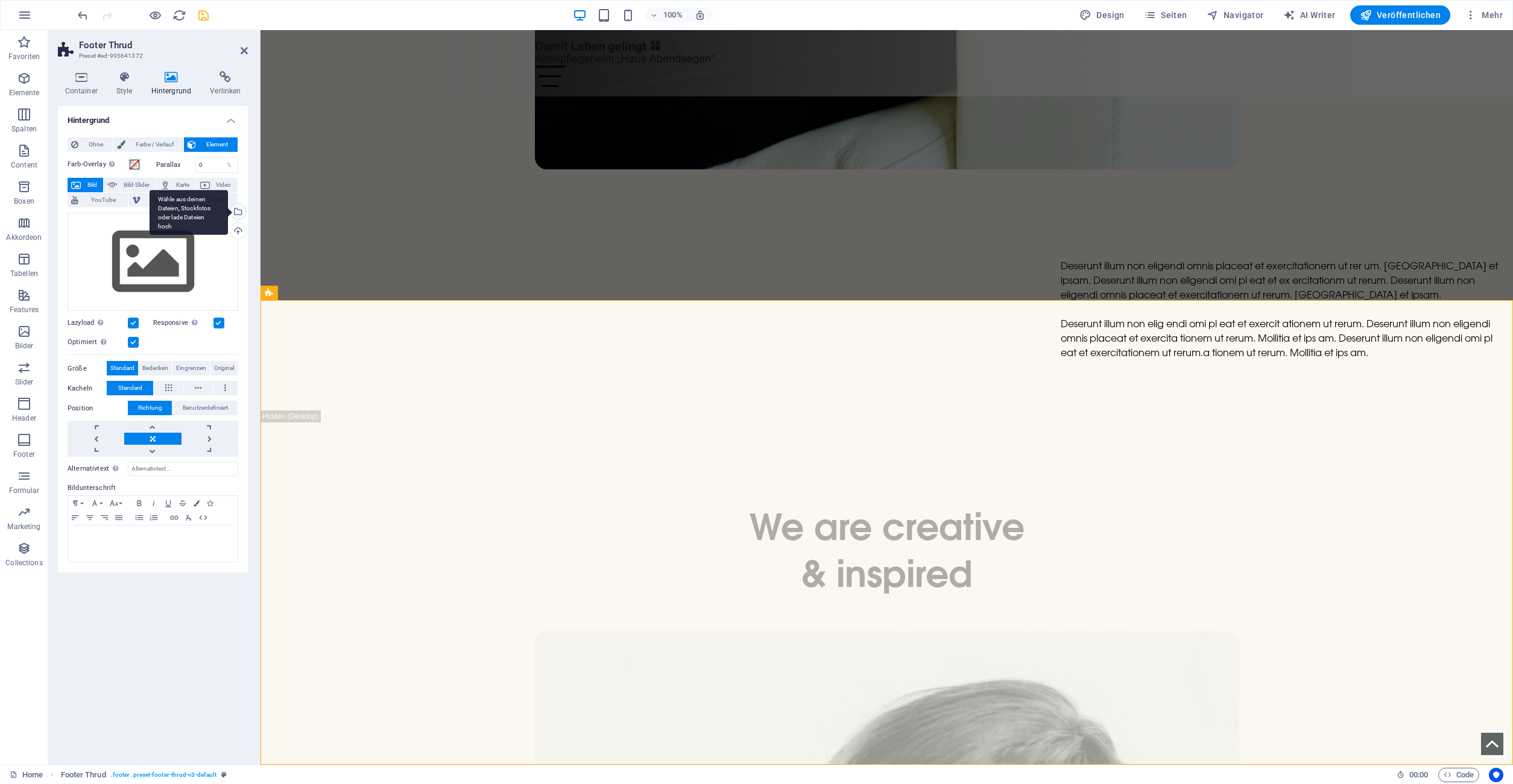
click at [228, 212] on div "Wähle aus deinen Dateien, Stockfotos oder lade Dateien hoch" at bounding box center [188, 212] width 78 height 45
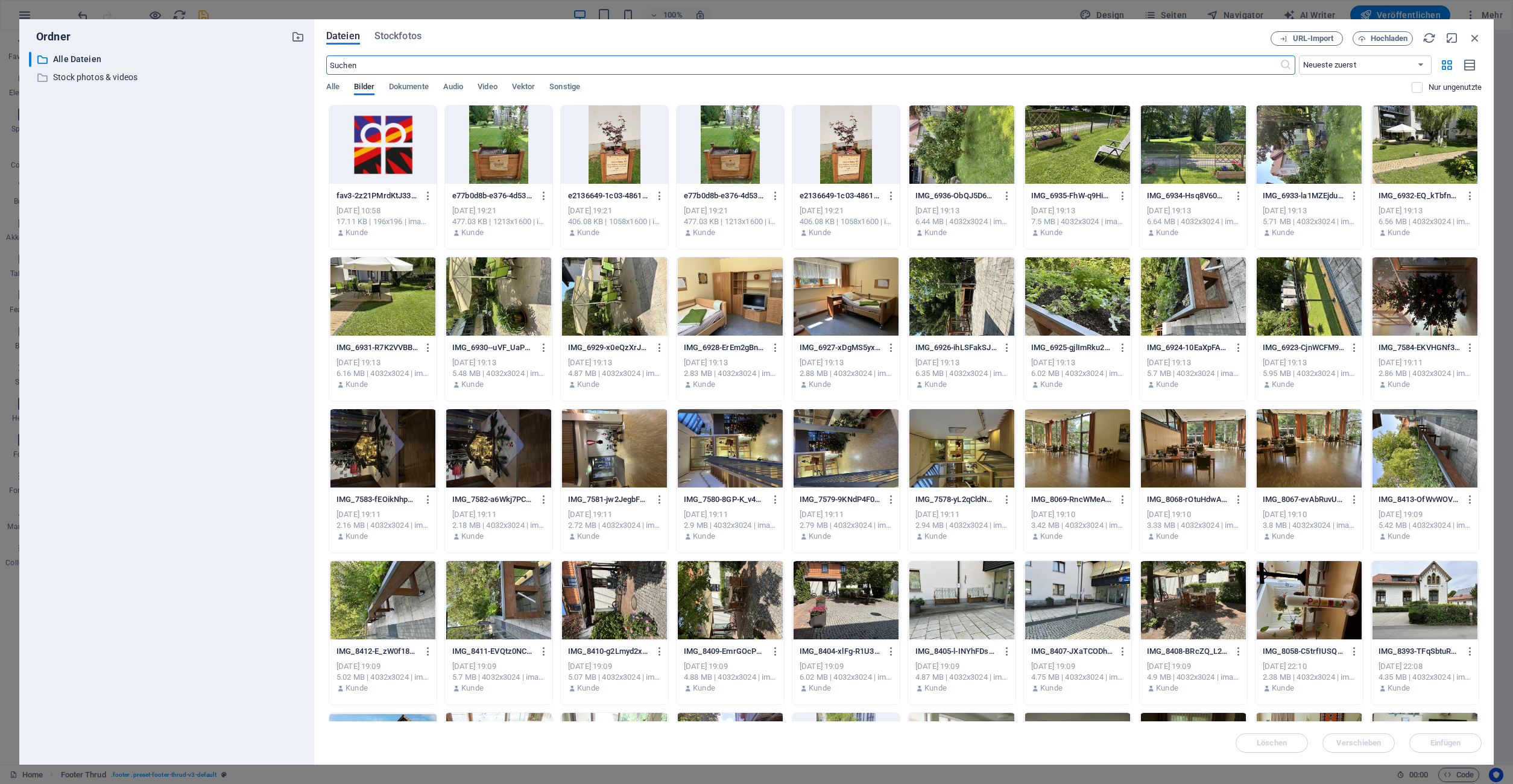
click at [1400, 134] on div at bounding box center [1425, 144] width 108 height 78
click at [1449, 739] on span "Einfügen" at bounding box center [1446, 743] width 31 height 7
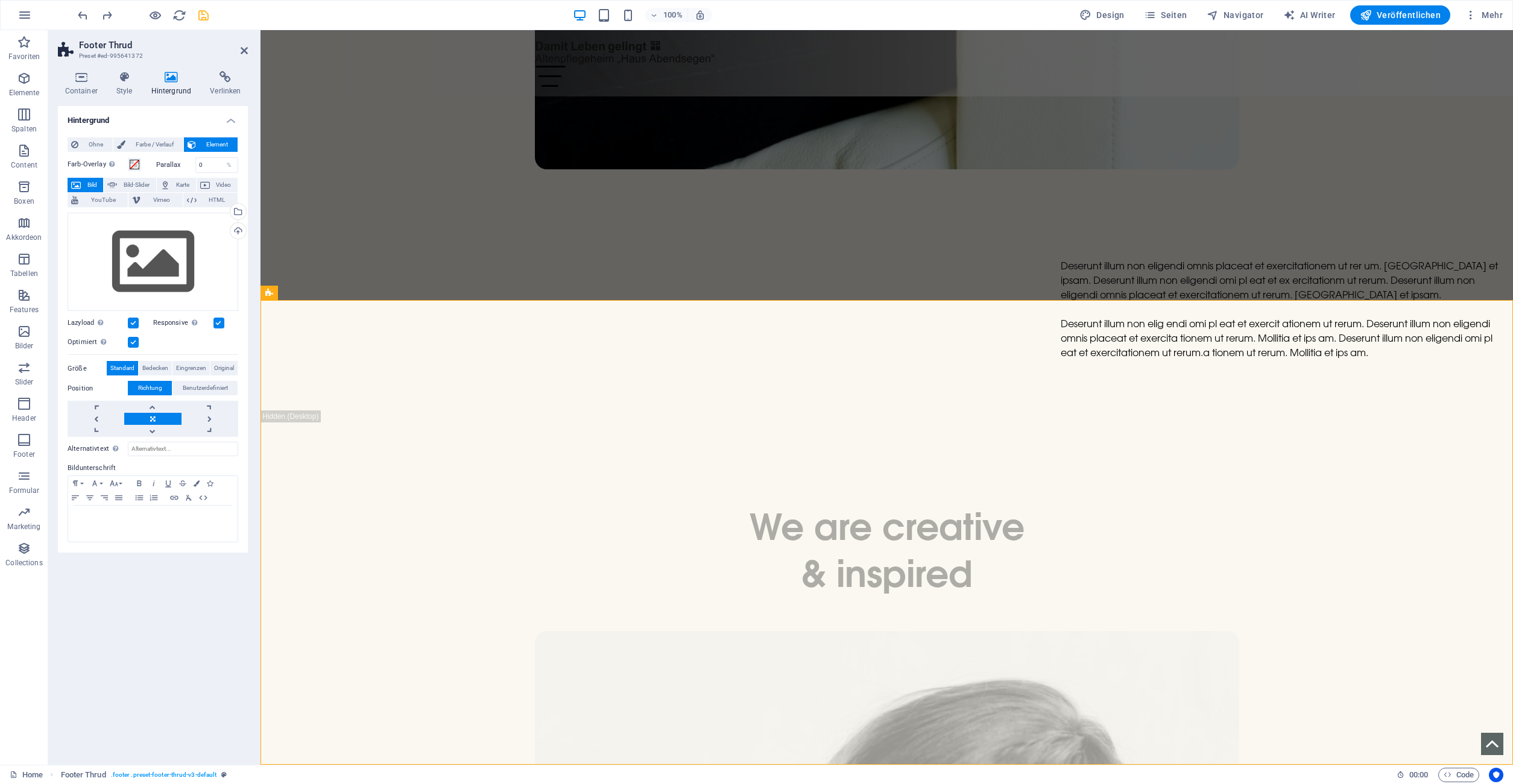
click at [207, 617] on div "Hintergrund Ohne Farbe / Verlauf Element Hintergrund über volle Breite strecken…" at bounding box center [153, 431] width 190 height 649
click at [148, 143] on span "Farbe / Verlauf" at bounding box center [155, 144] width 51 height 15
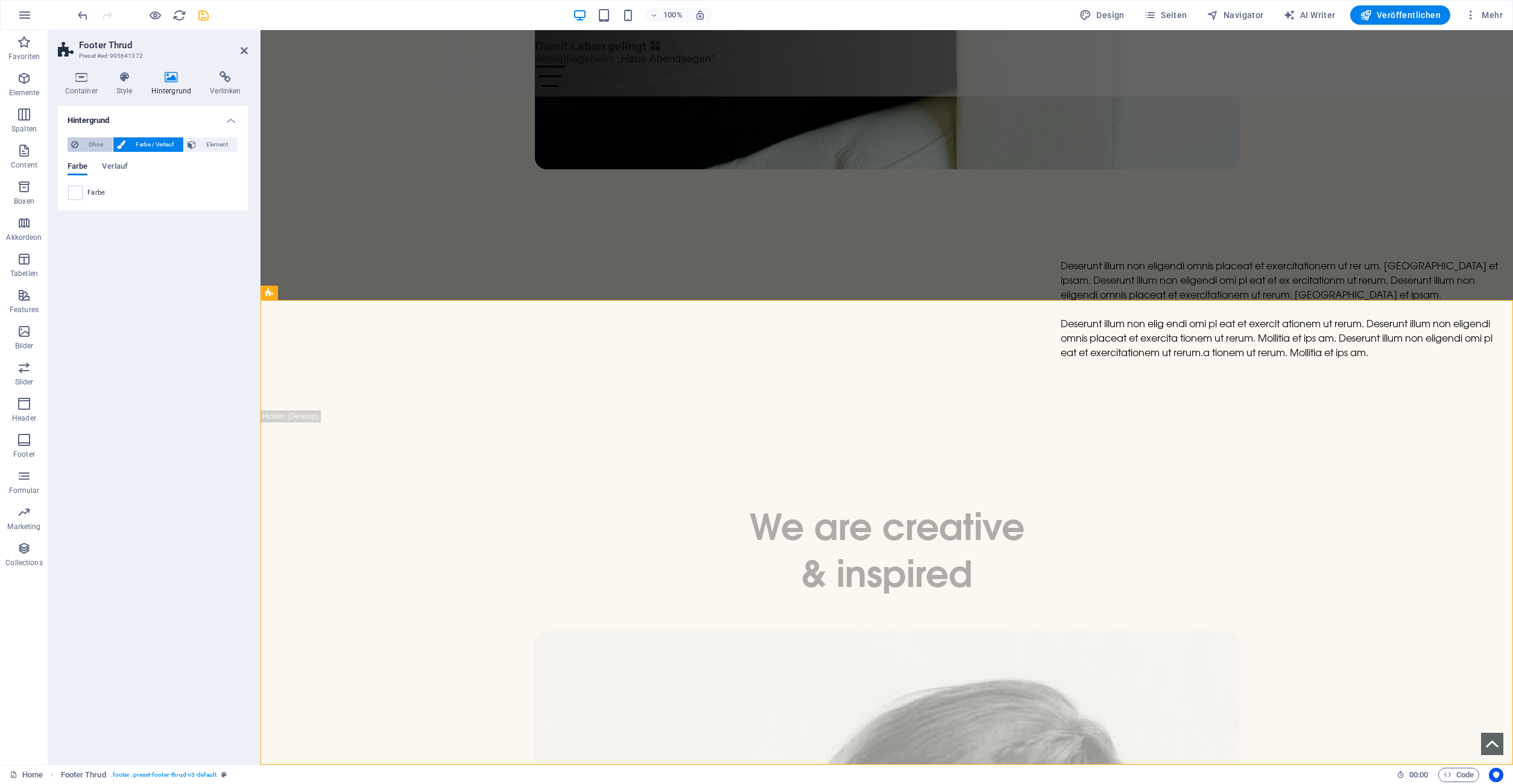
click at [90, 142] on span "Ohne" at bounding box center [95, 144] width 27 height 15
click at [248, 48] on aside "Footer Thrud Preset #ed-995641372 Container Style Hintergrund Verlinken Größe H…" at bounding box center [154, 397] width 212 height 735
drag, startPoint x: 243, startPoint y: 52, endPoint x: 320, endPoint y: 364, distance: 321.4
click at [243, 52] on icon at bounding box center [244, 50] width 7 height 10
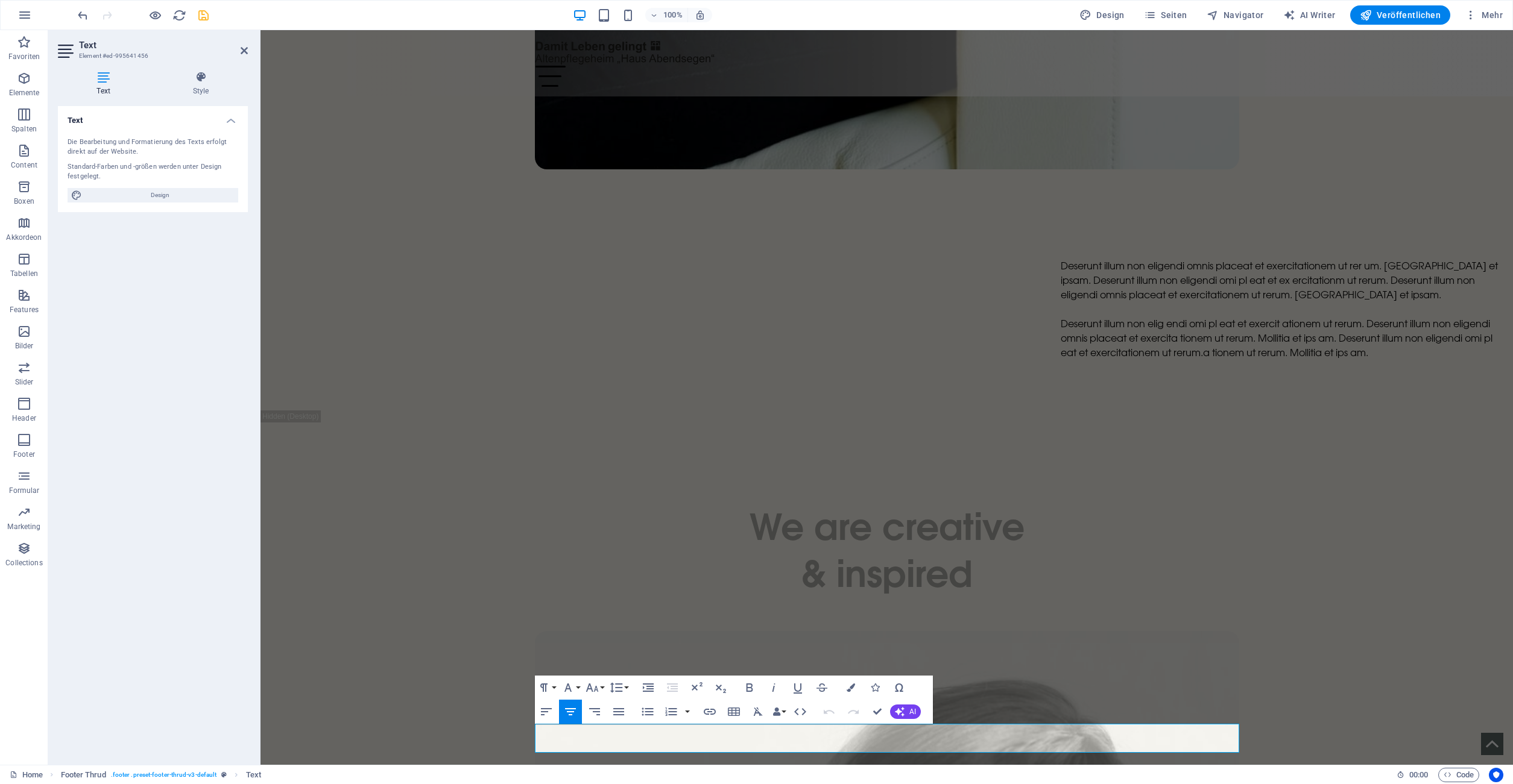
click at [183, 482] on div "Text Die Bearbeitung und Formatierung des Texts erfolgt direkt auf der Website.…" at bounding box center [153, 431] width 190 height 649
click at [243, 52] on icon at bounding box center [244, 50] width 7 height 10
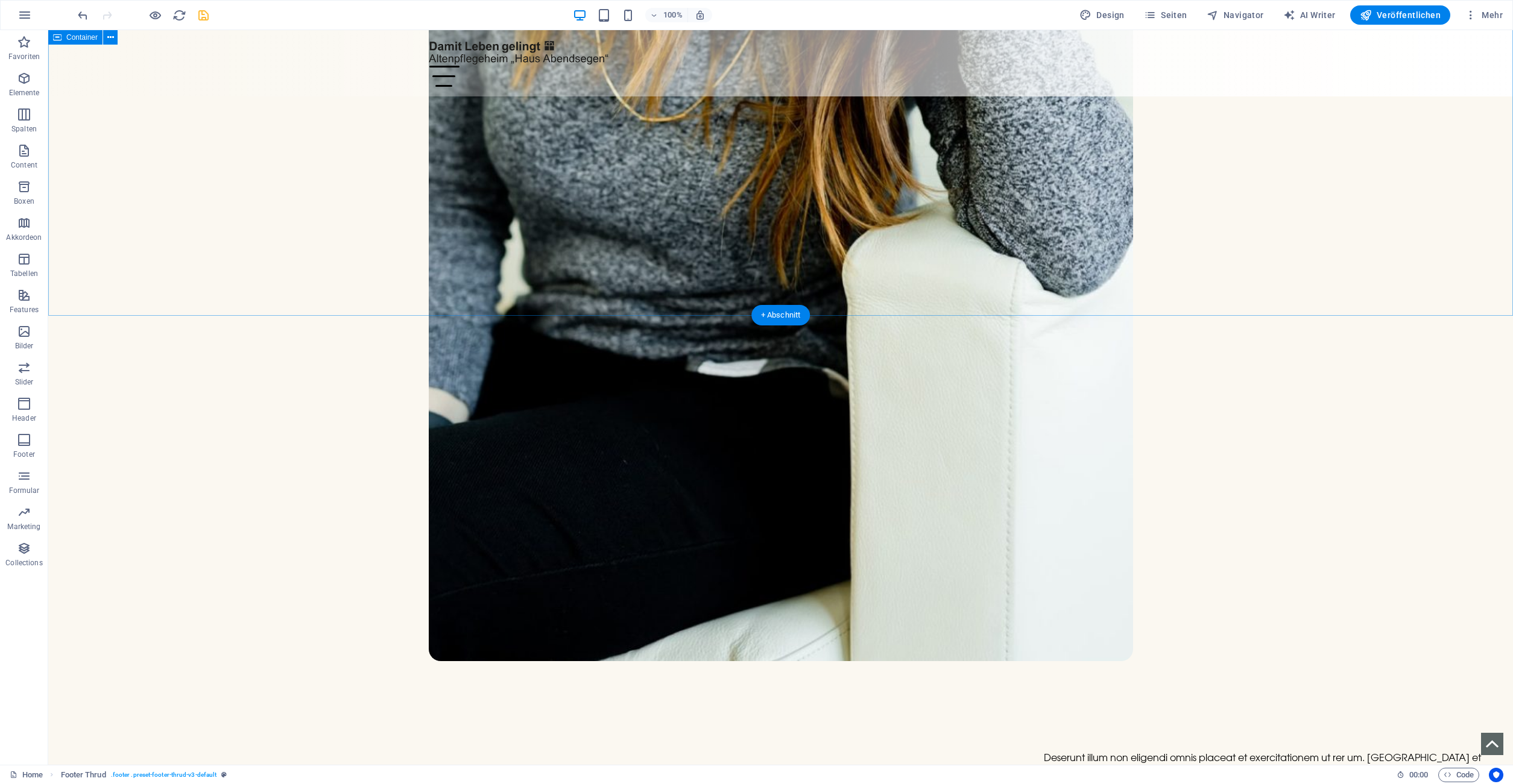
scroll to position [4301, 0]
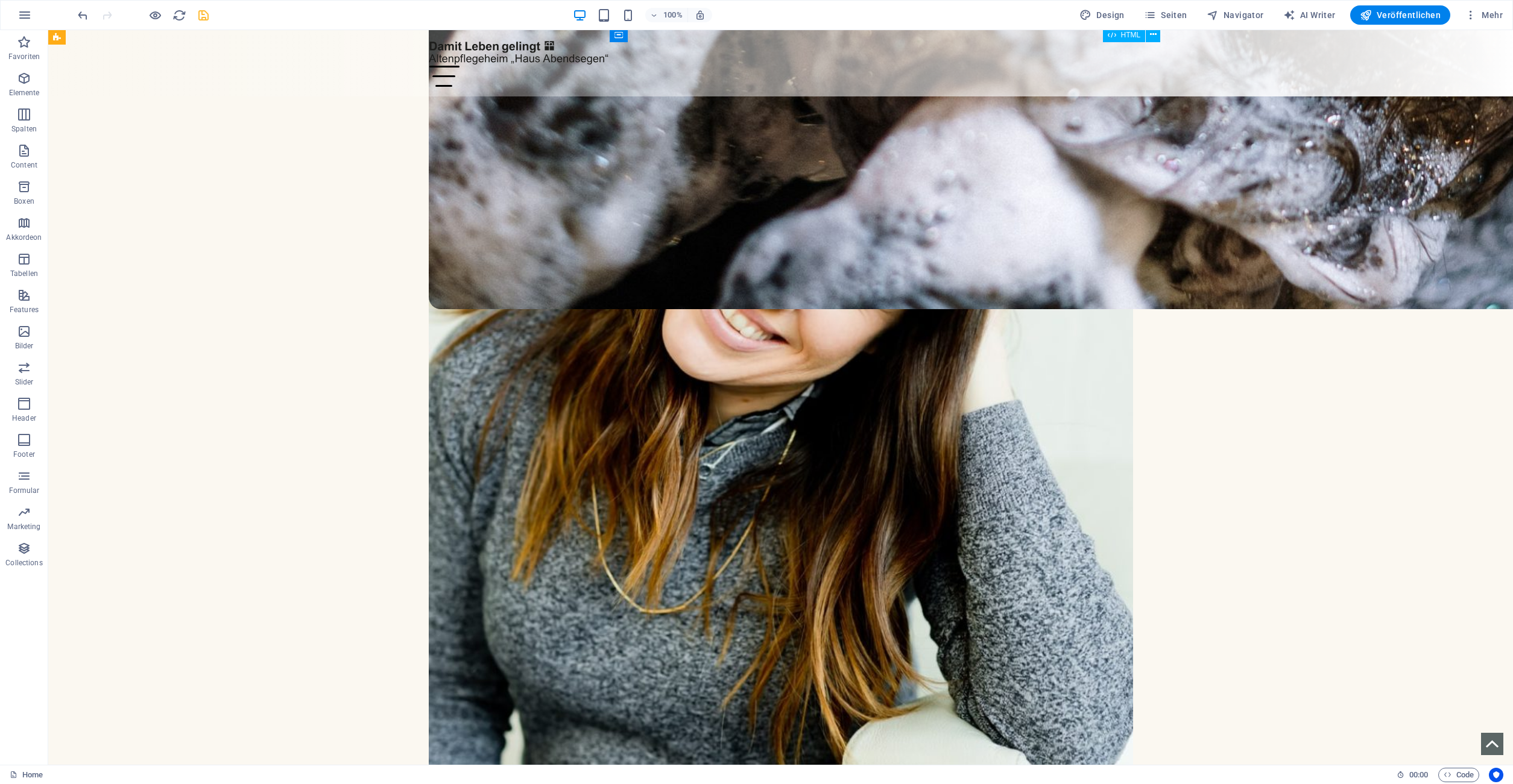
click at [1110, 66] on div "Menu" at bounding box center [780, 76] width 704 height 21
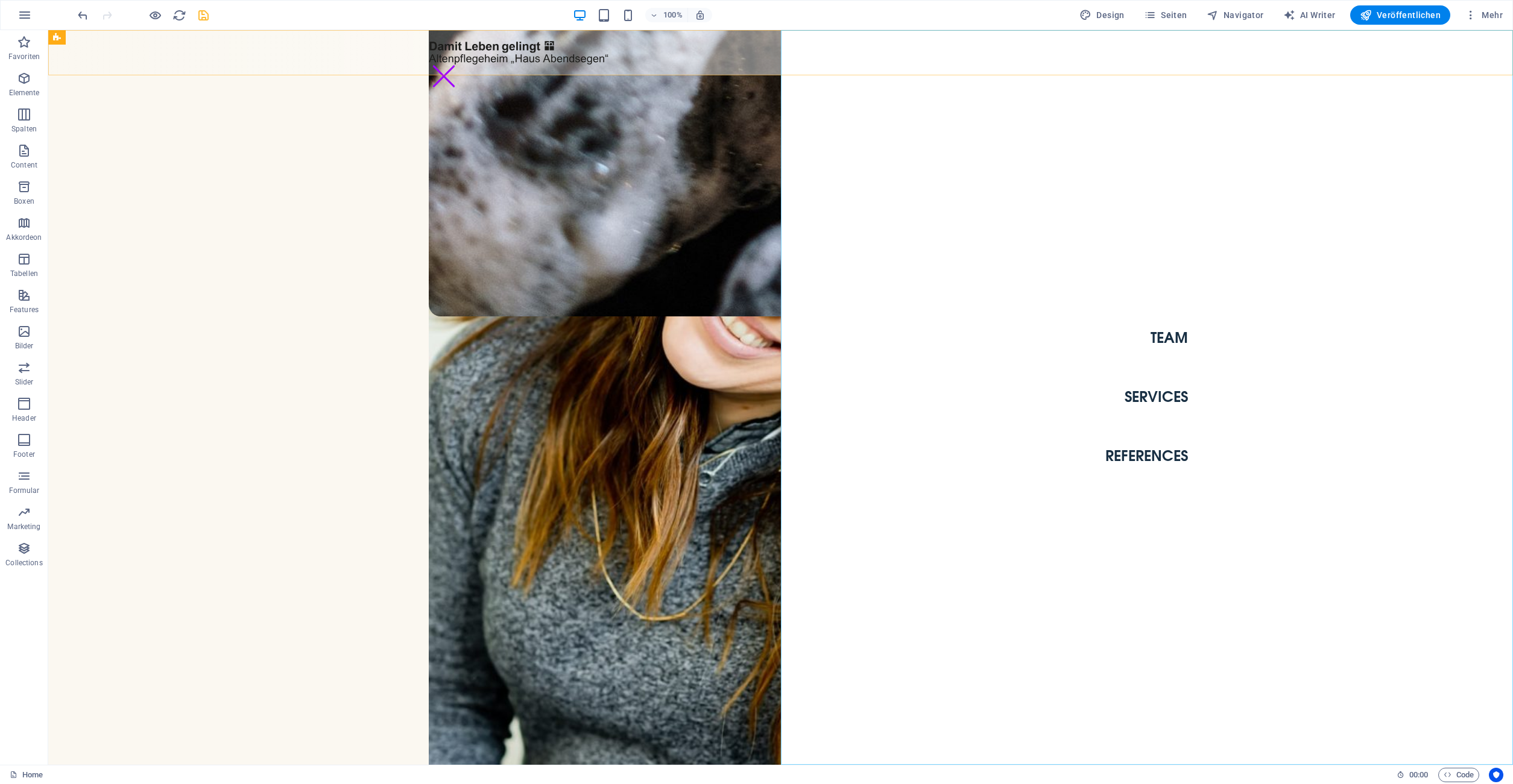
click at [1177, 337] on nav "Team Services References" at bounding box center [1147, 397] width 733 height 735
click at [459, 66] on div "Menu" at bounding box center [443, 76] width 30 height 21
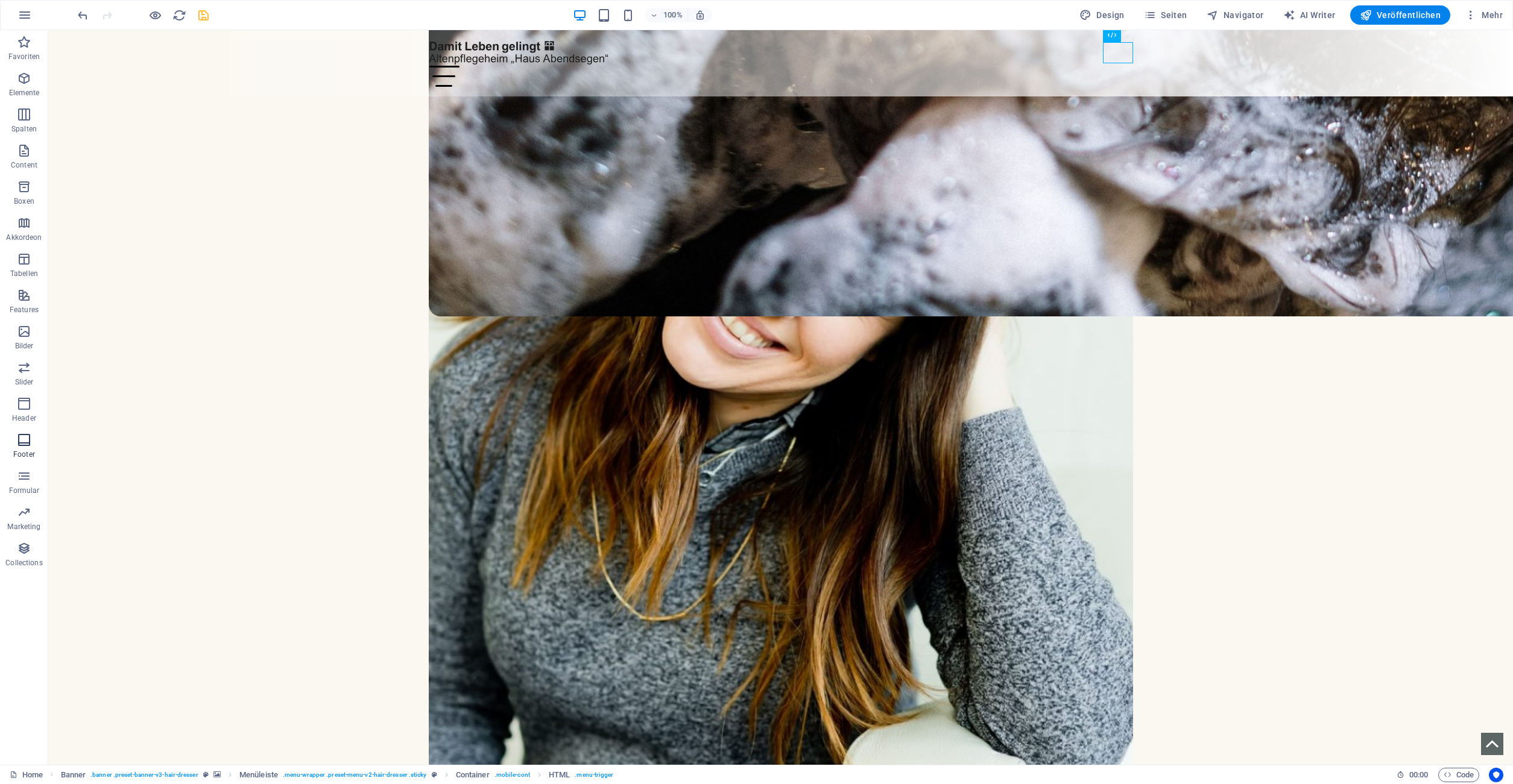
drag, startPoint x: 25, startPoint y: 442, endPoint x: 41, endPoint y: 496, distance: 56.3
click at [25, 442] on icon "button" at bounding box center [24, 440] width 15 height 15
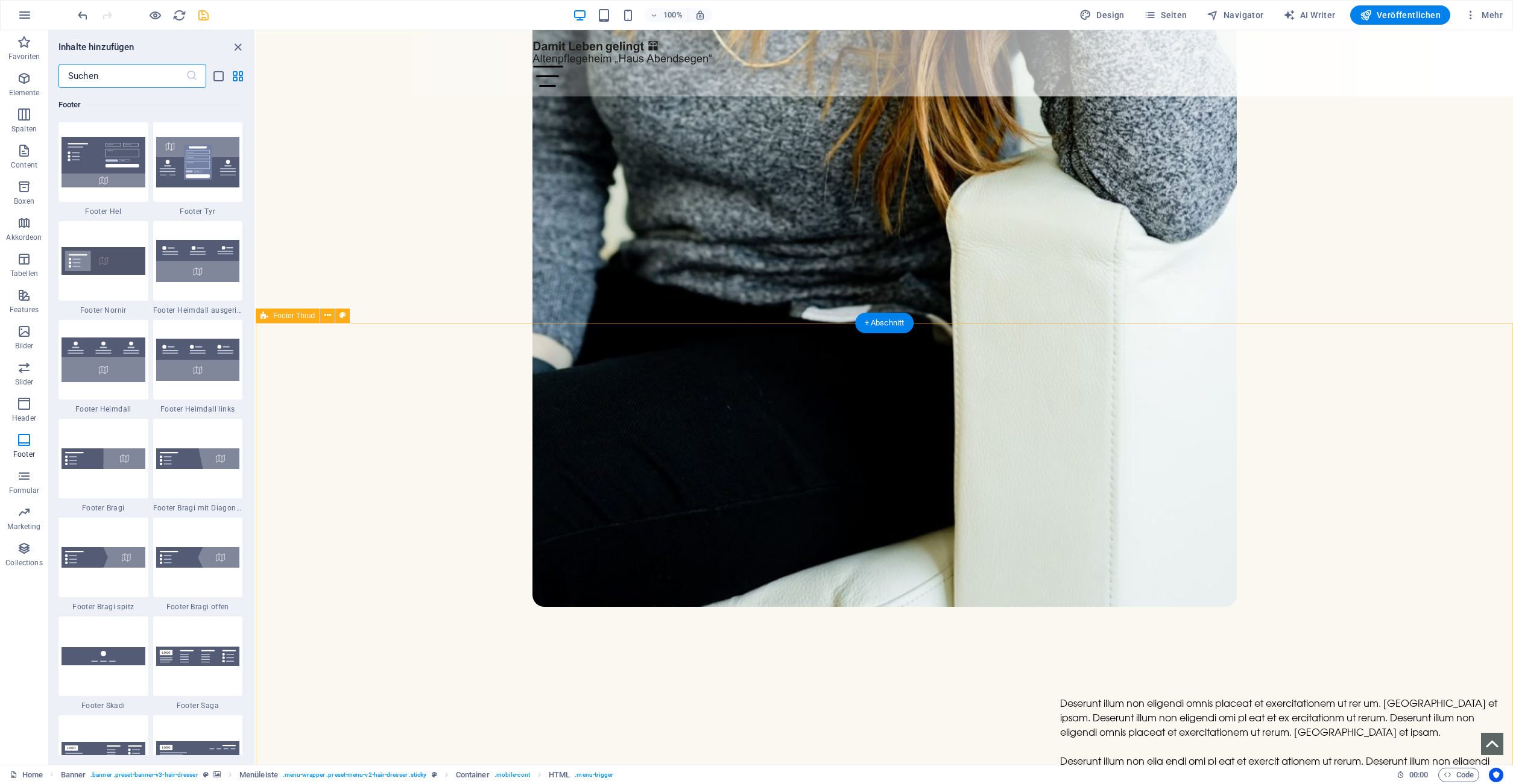
scroll to position [5284, 0]
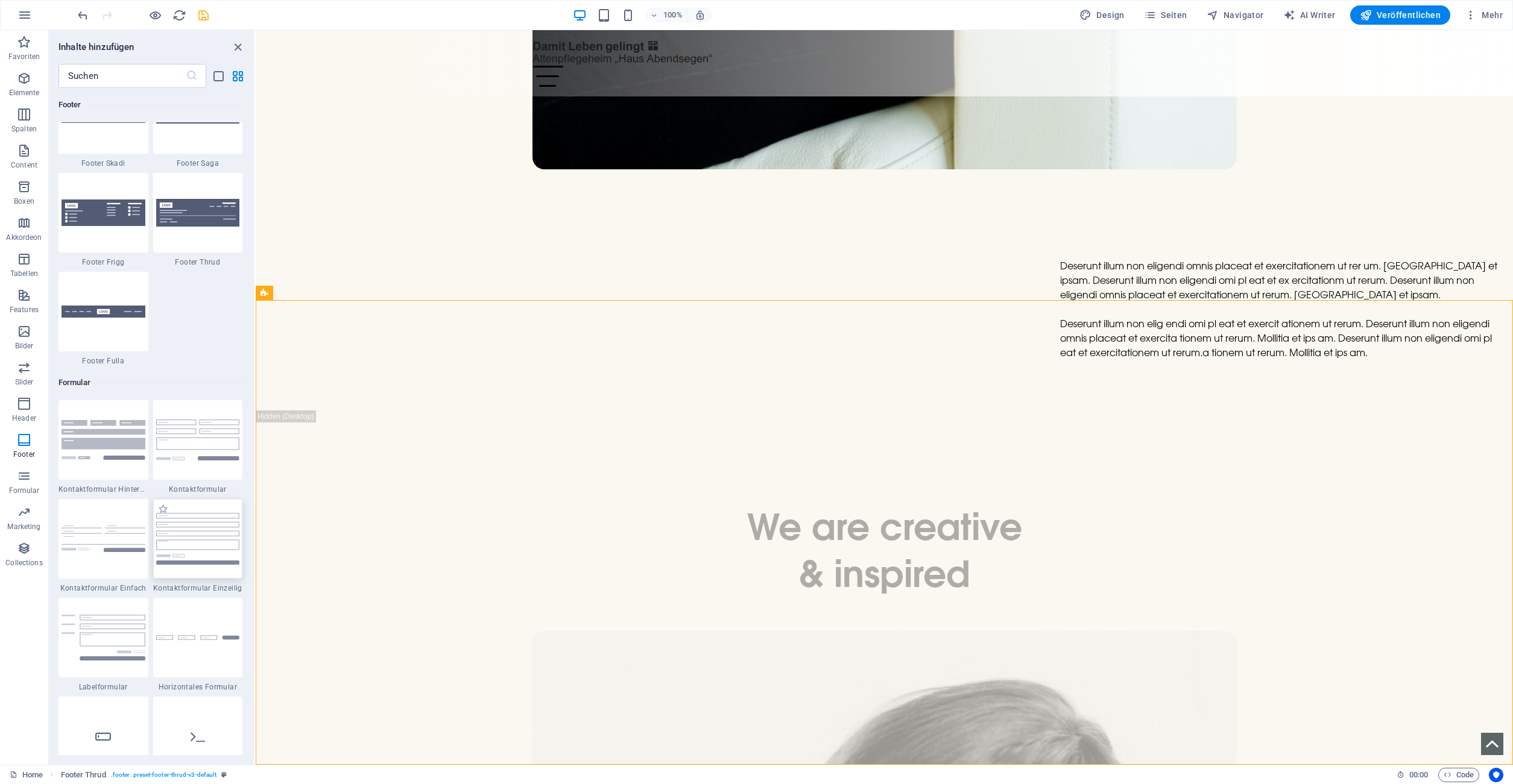
scroll to position [8305, 0]
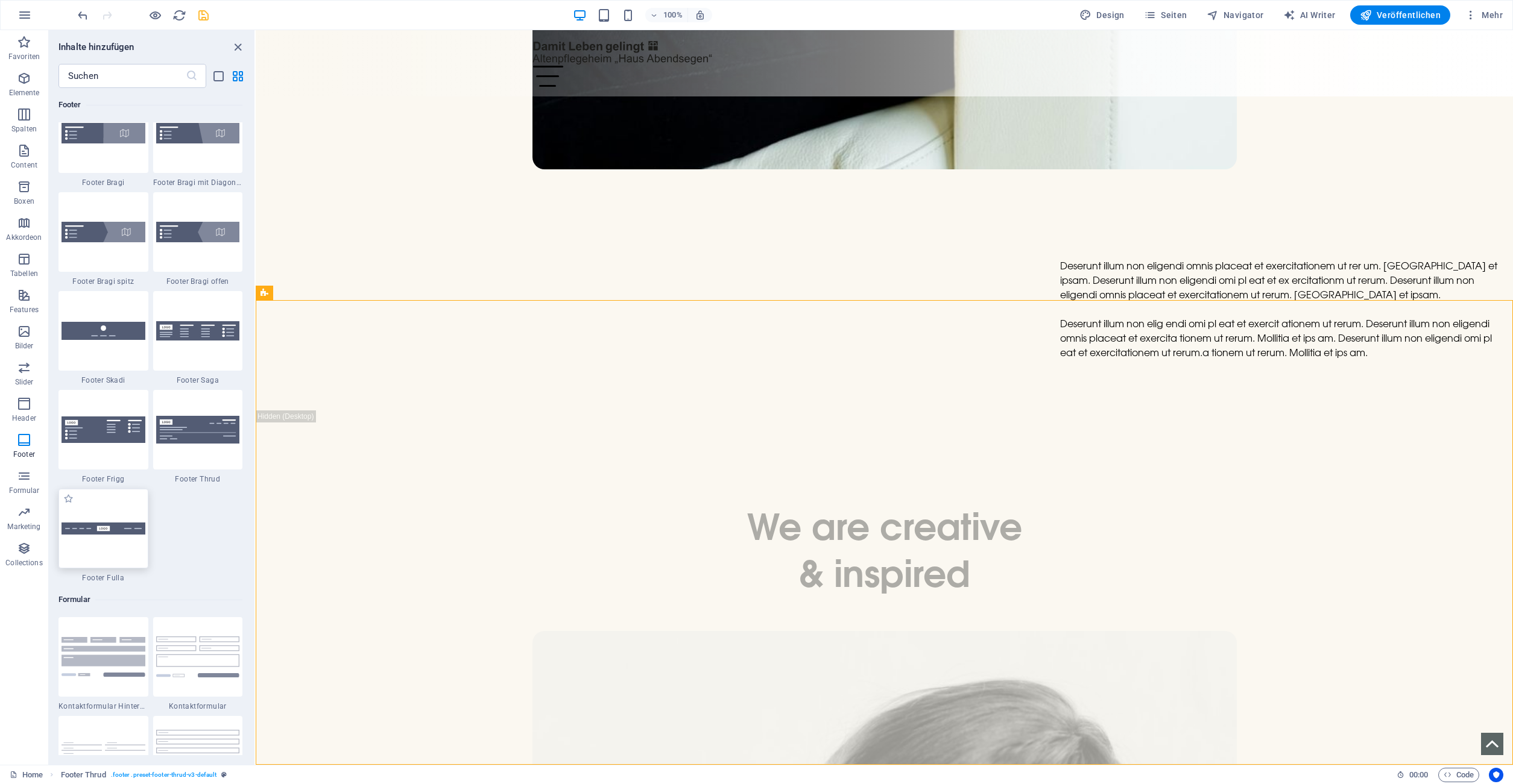
click at [95, 545] on div at bounding box center [103, 528] width 90 height 80
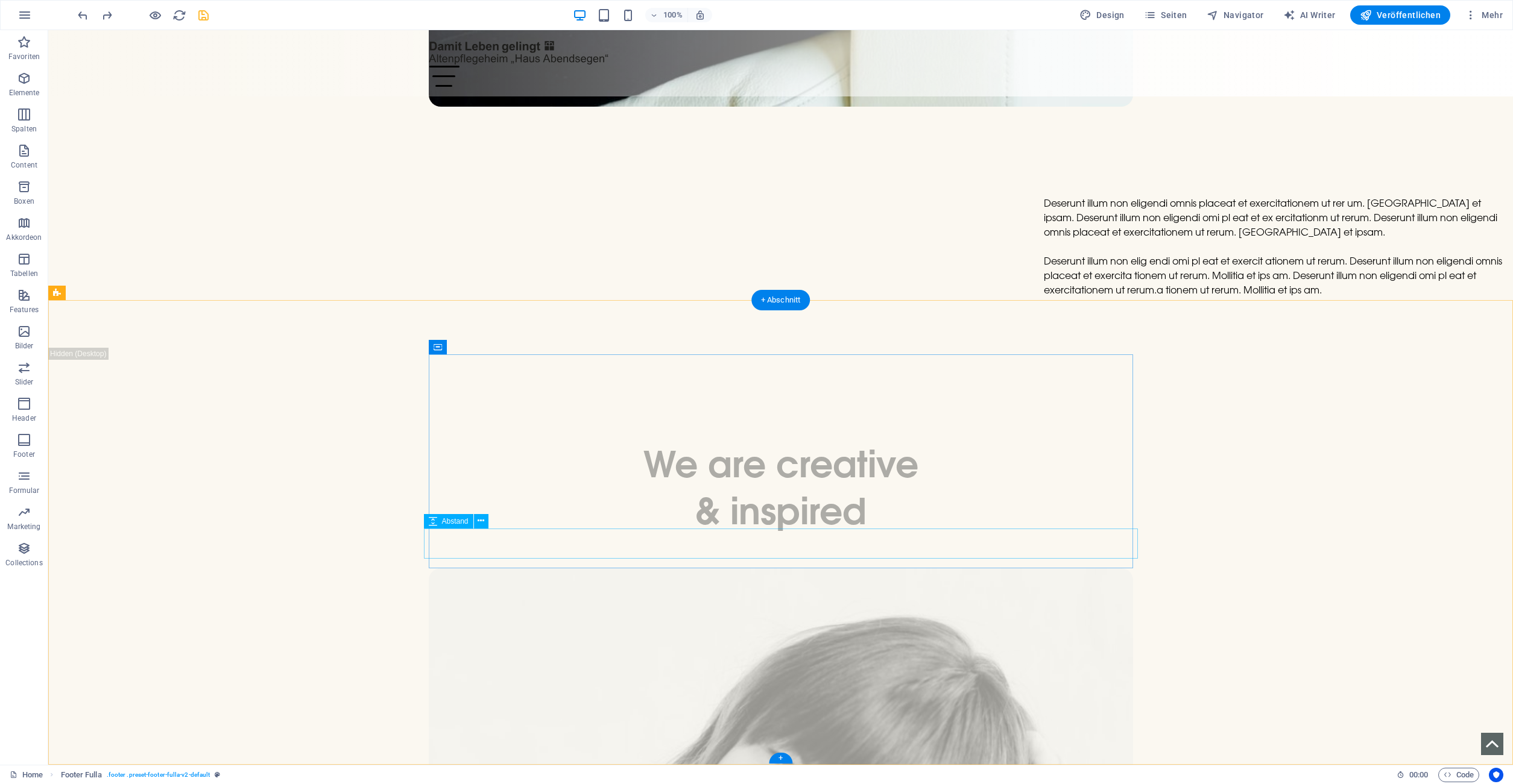
scroll to position [5284, 0]
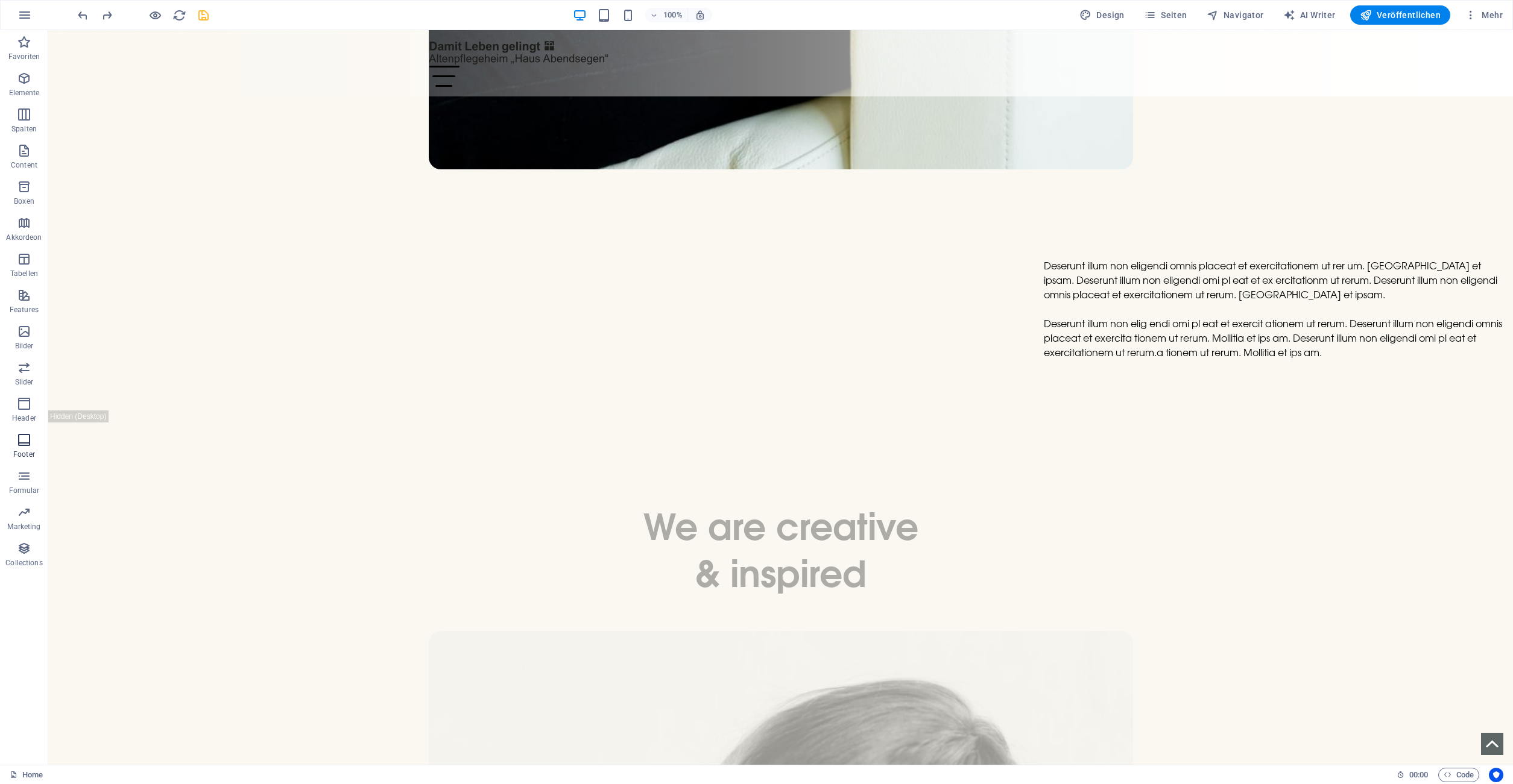
click at [24, 436] on icon "button" at bounding box center [24, 440] width 15 height 15
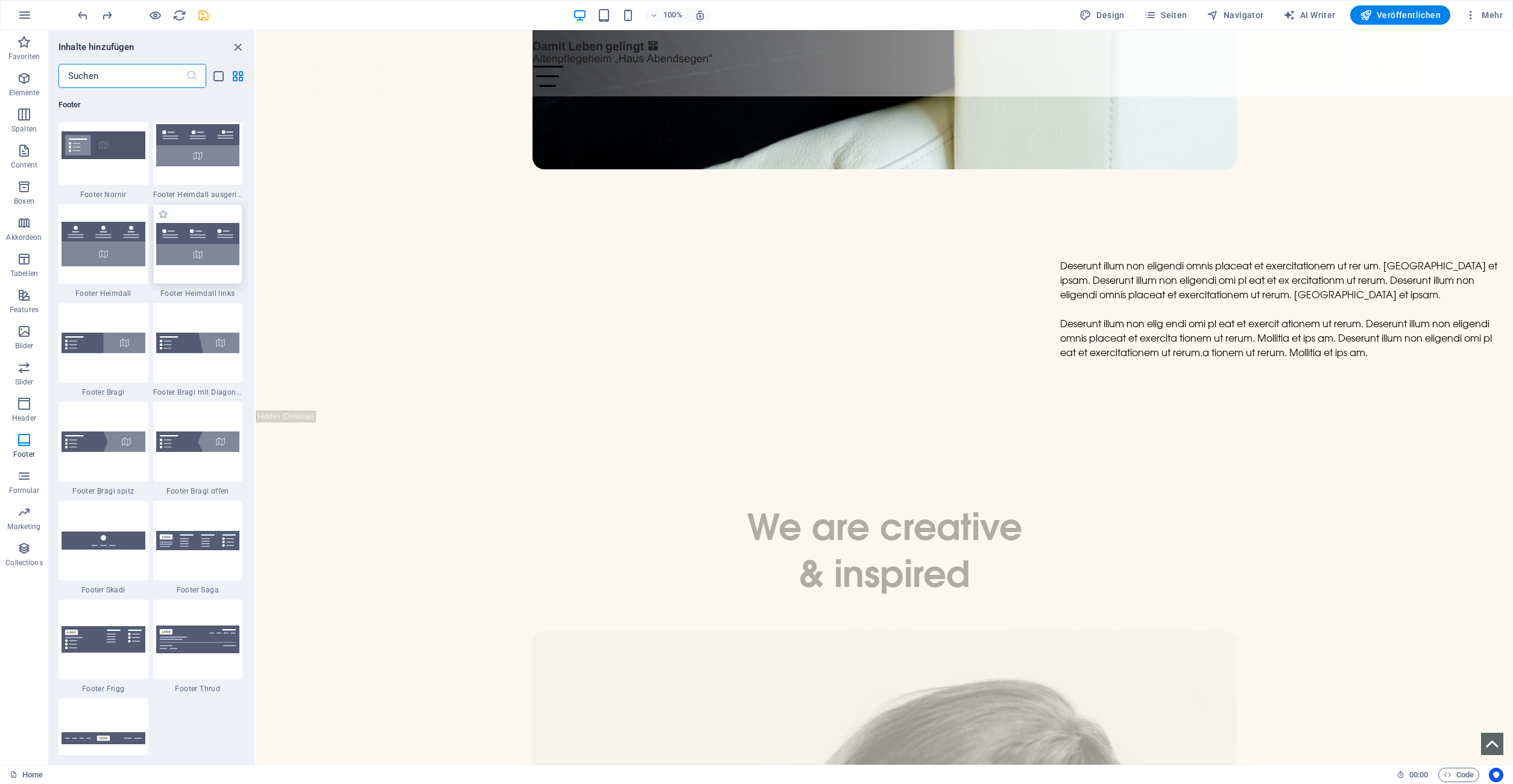
scroll to position [8143, 0]
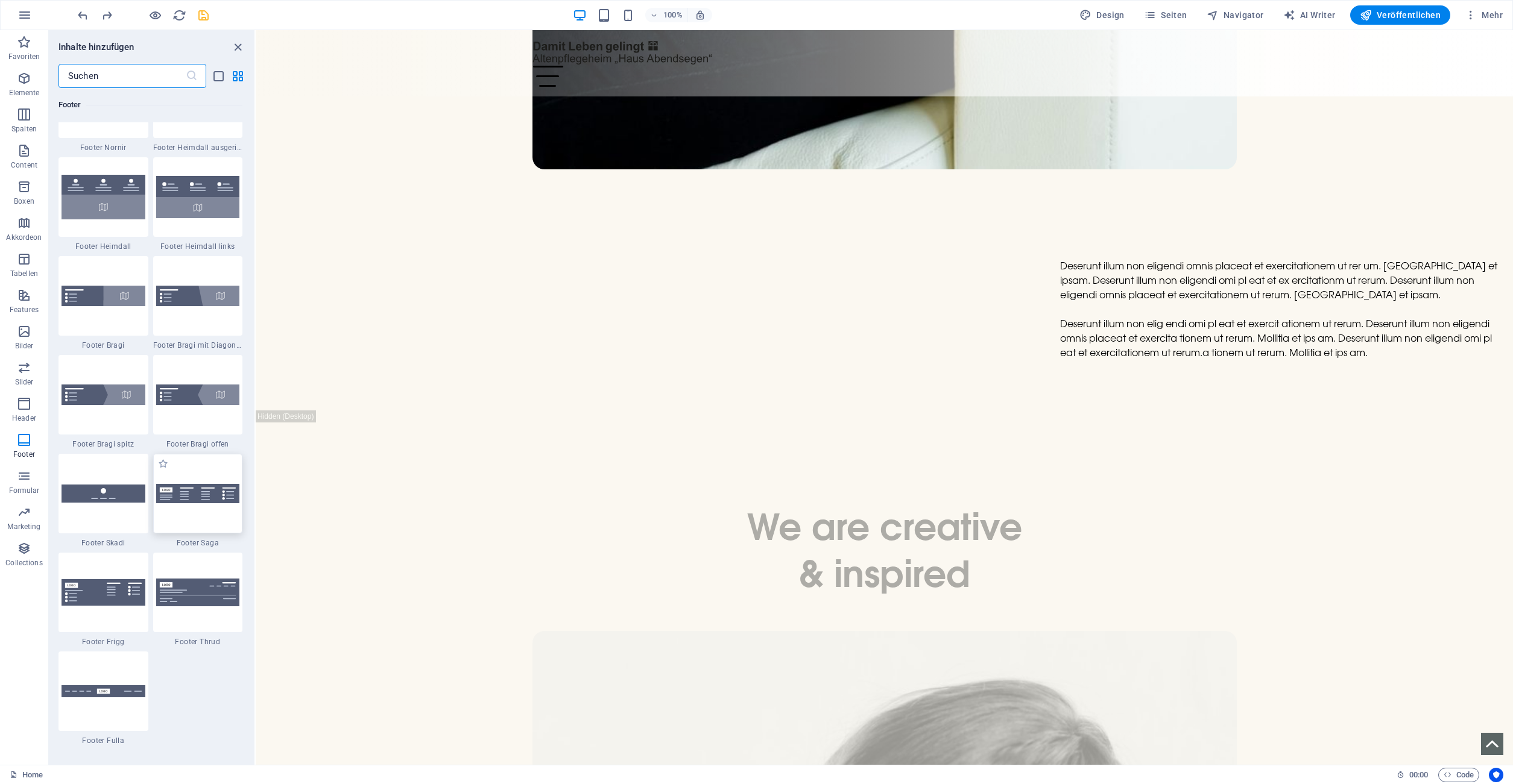
click at [200, 492] on img at bounding box center [198, 494] width 84 height 20
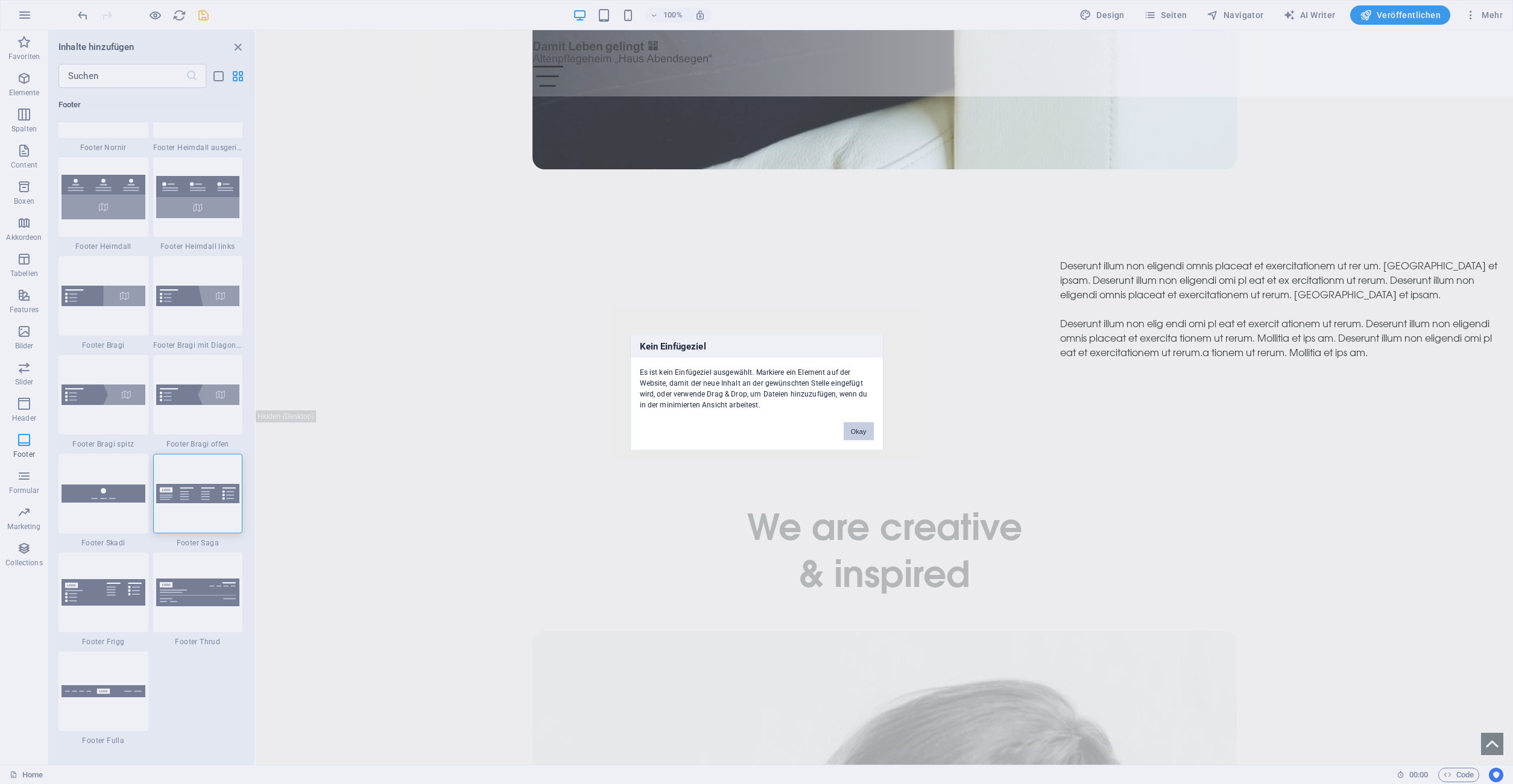
click at [849, 430] on button "Okay" at bounding box center [858, 431] width 30 height 18
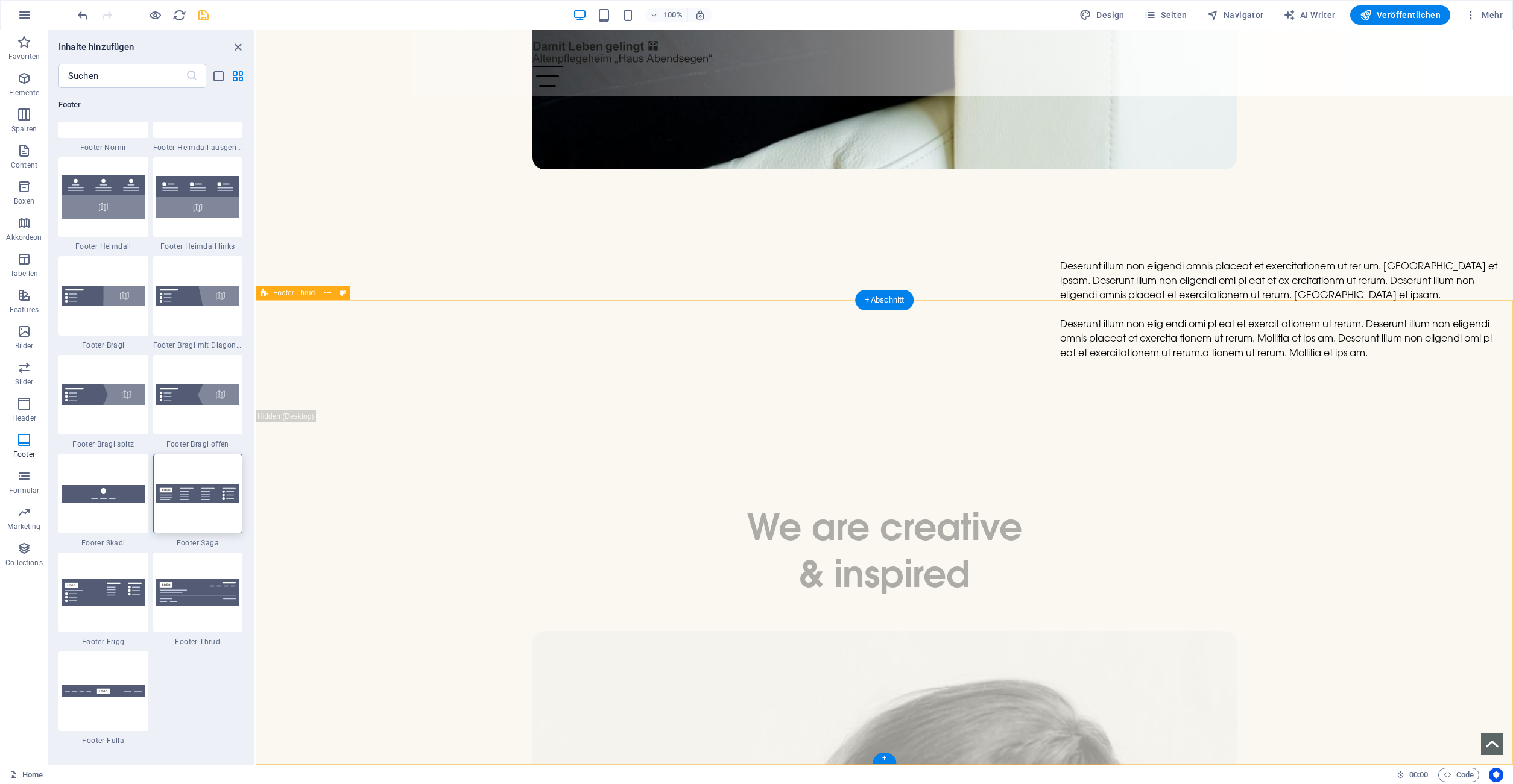
click at [218, 494] on img at bounding box center [198, 494] width 84 height 20
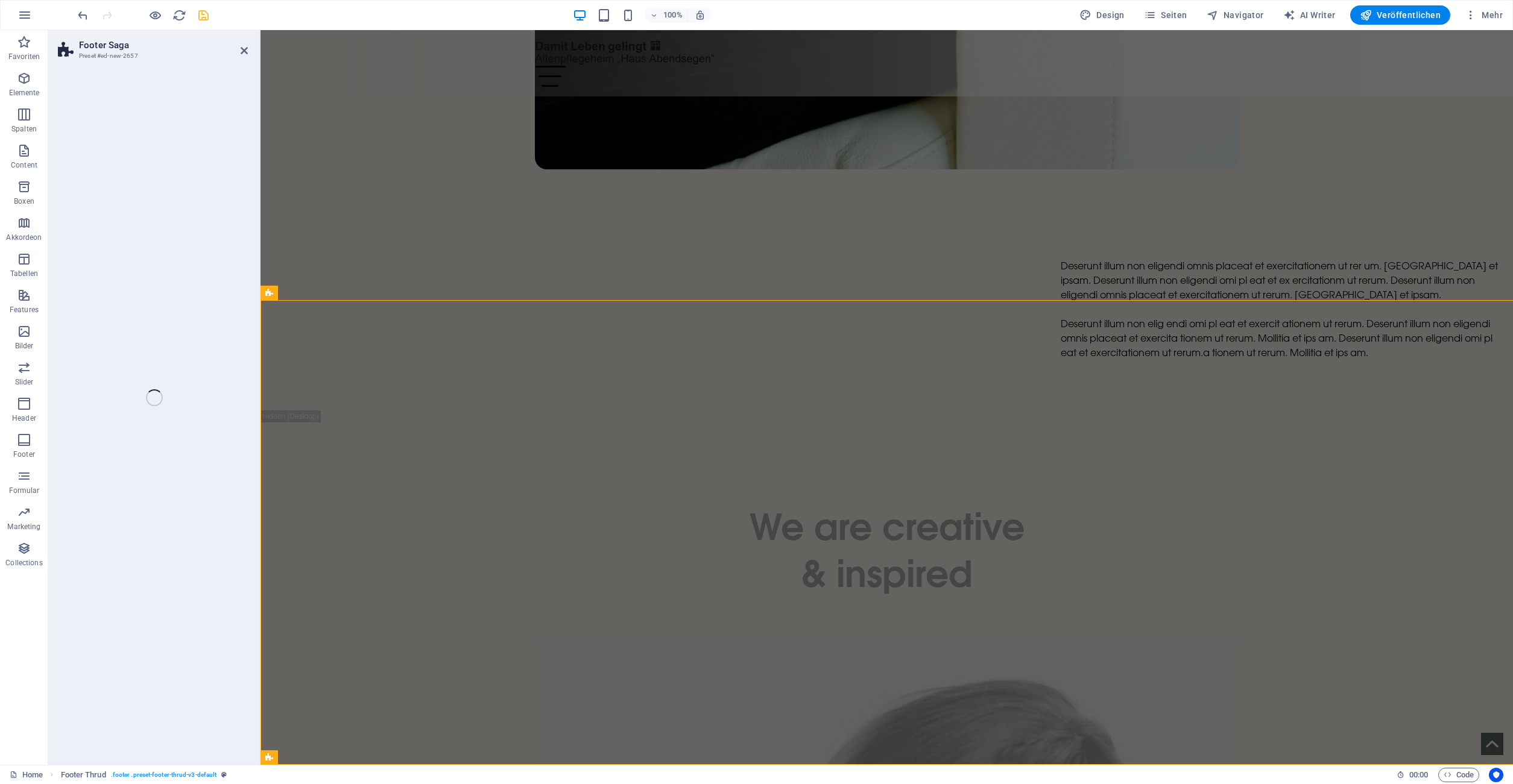
select select "rem"
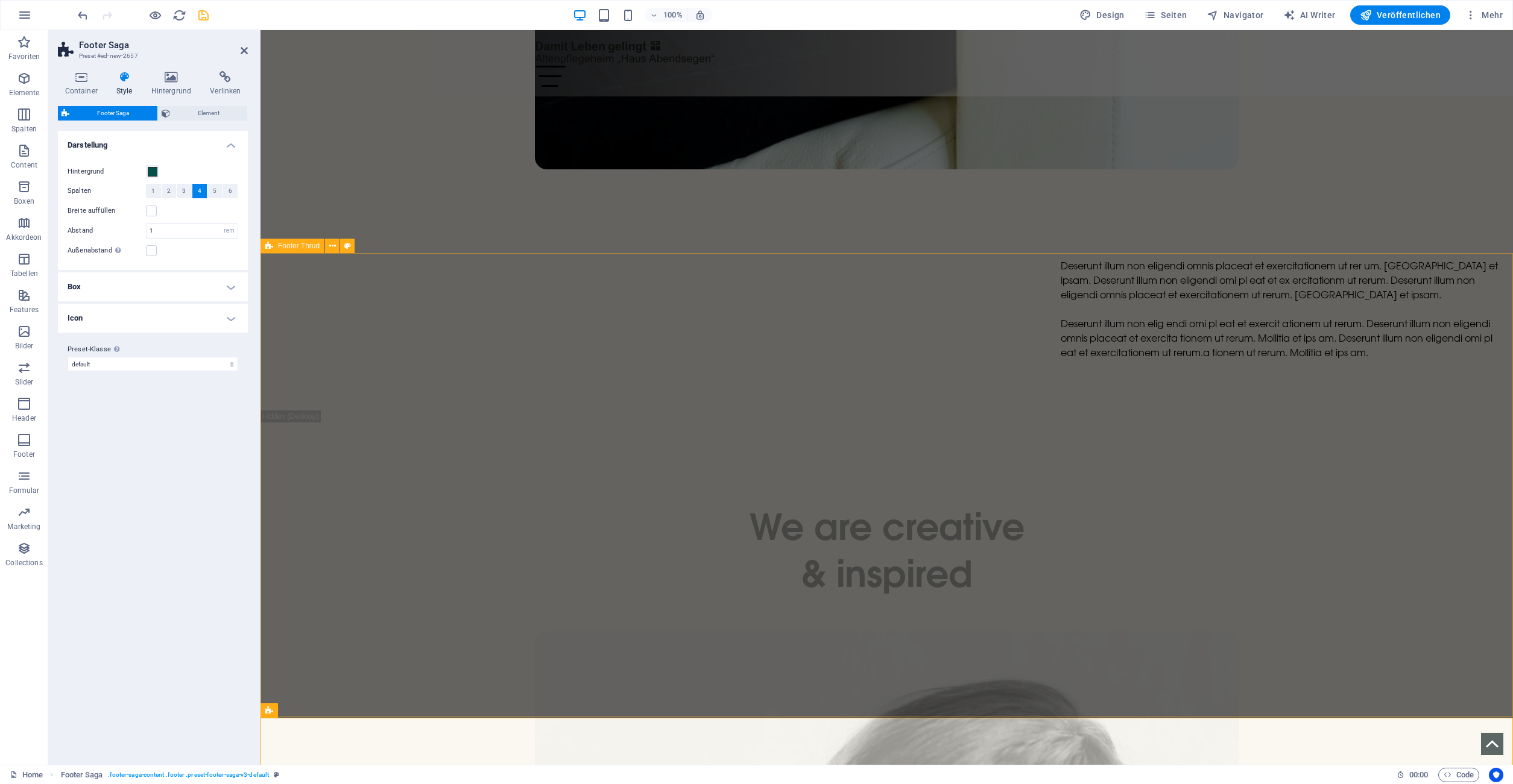
scroll to position [5499, 0]
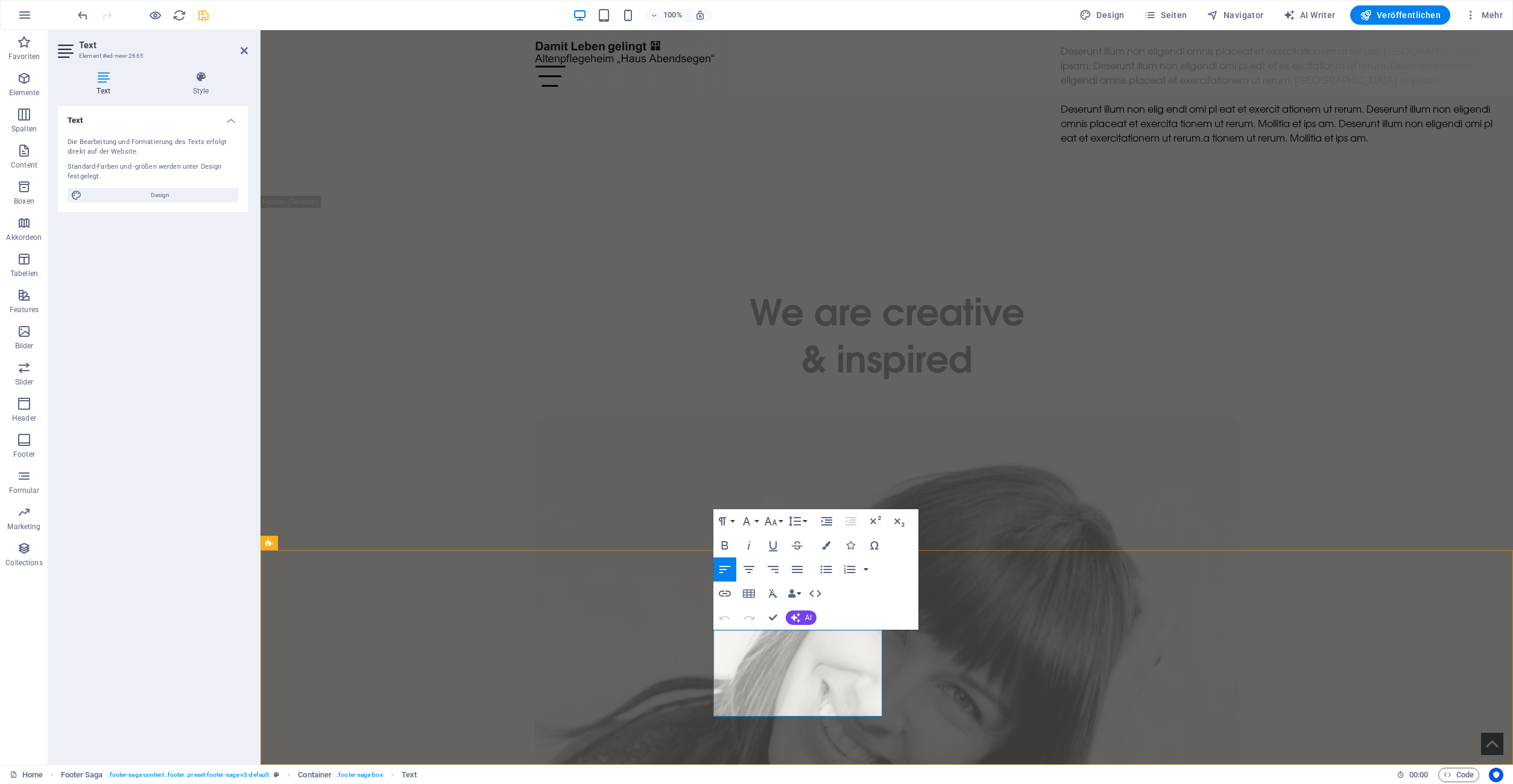
drag, startPoint x: 756, startPoint y: 677, endPoint x: 698, endPoint y: 678, distance: 58.0
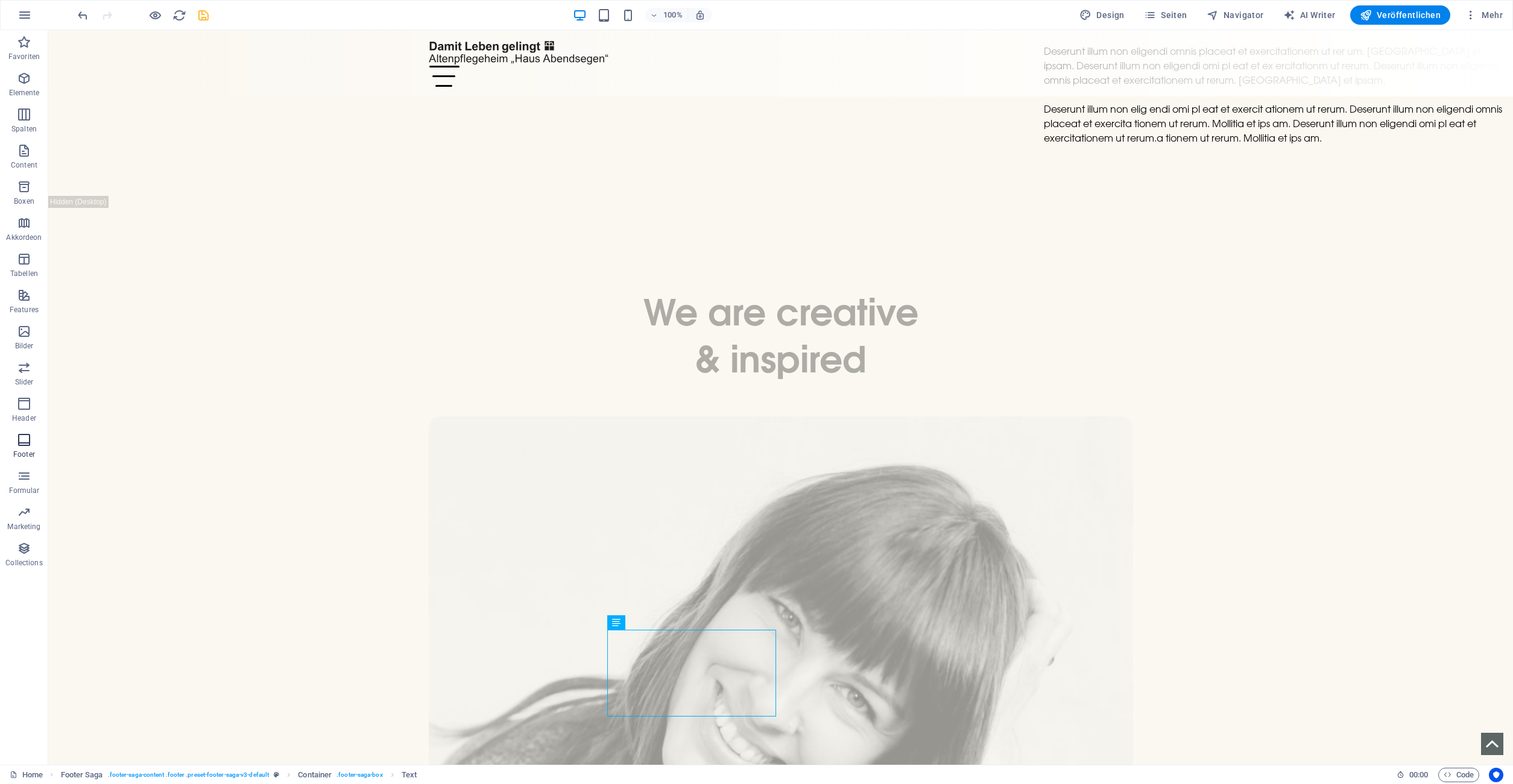
click at [24, 439] on icon "button" at bounding box center [24, 440] width 15 height 15
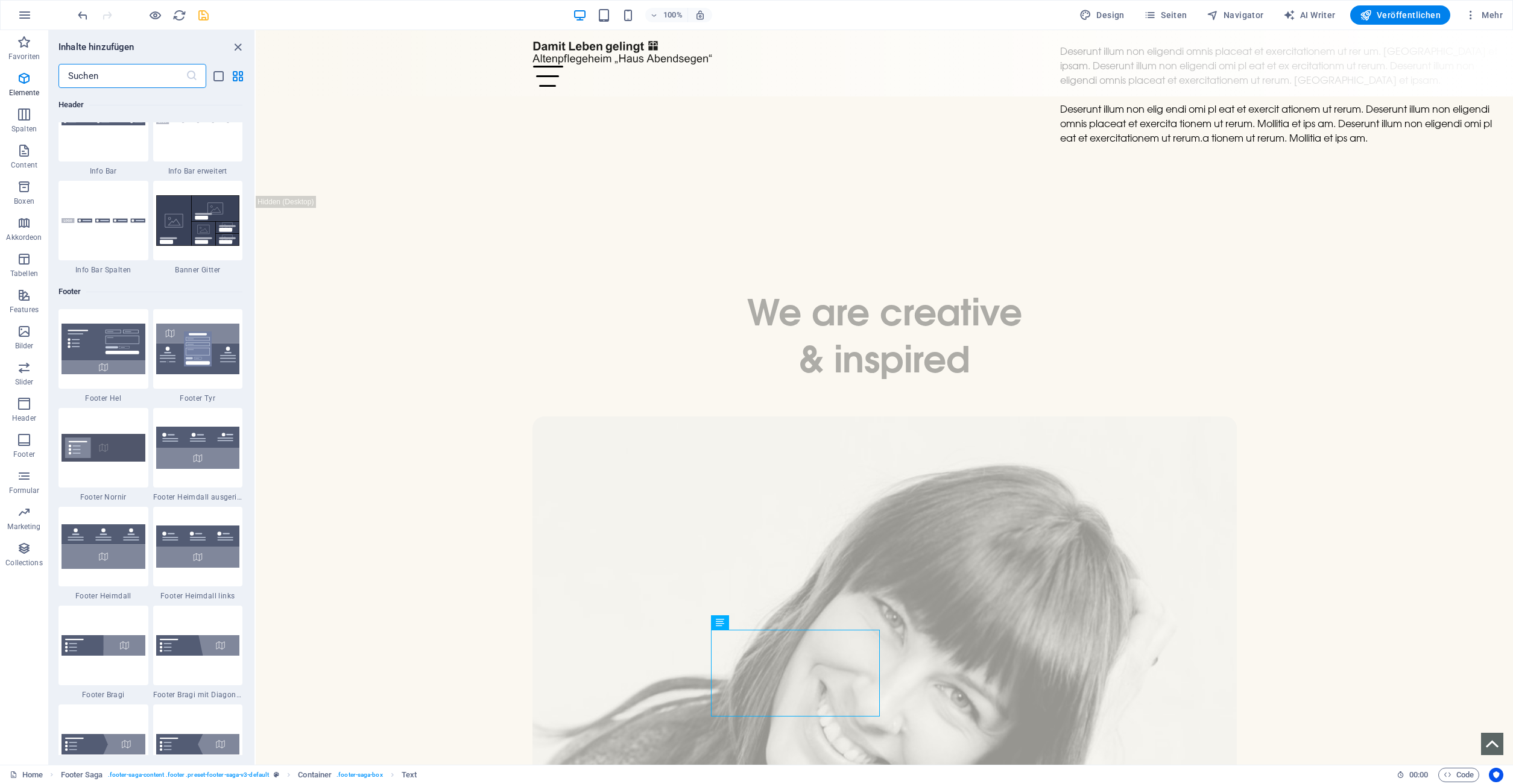
scroll to position [7980, 0]
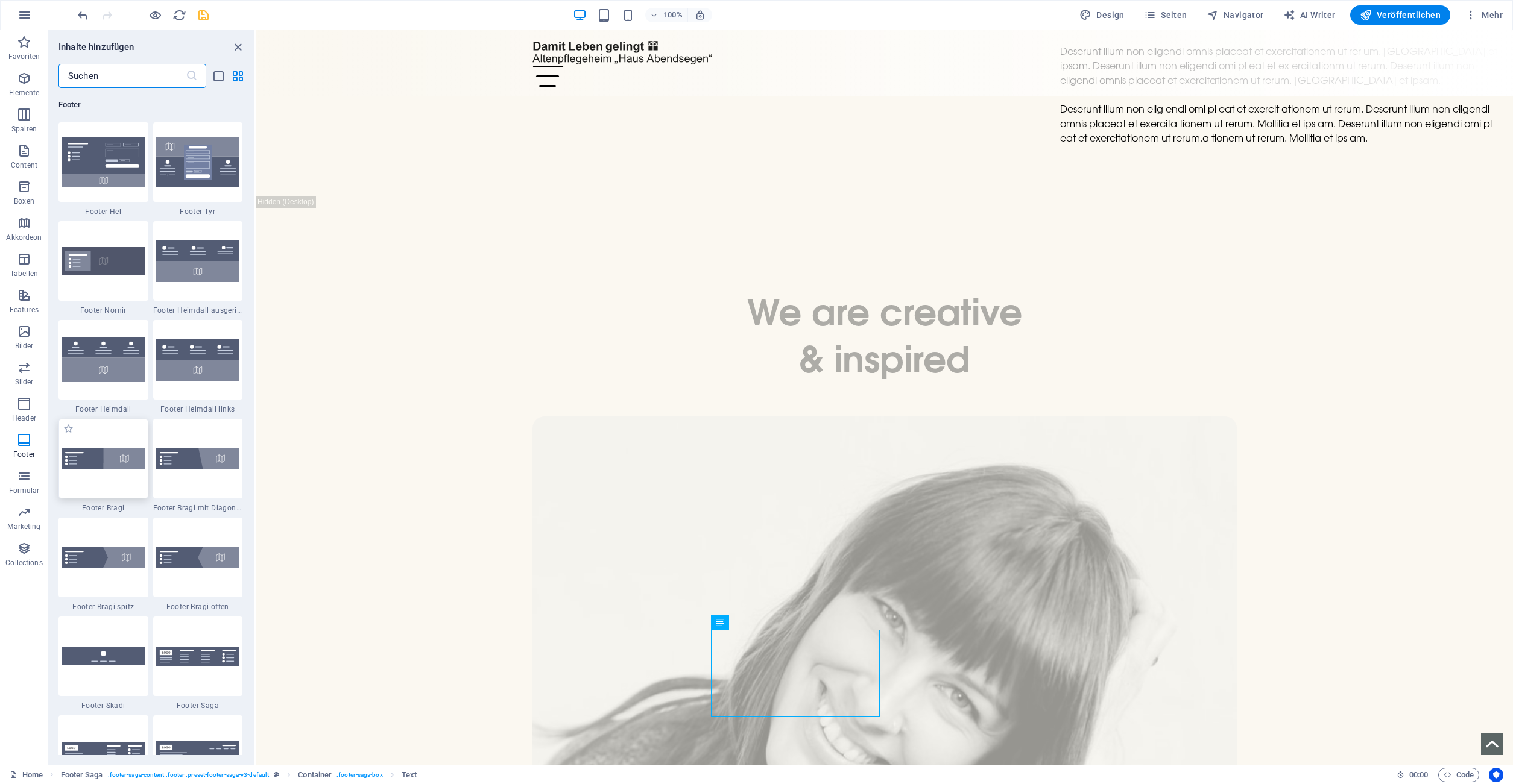
click at [101, 477] on div at bounding box center [103, 458] width 90 height 80
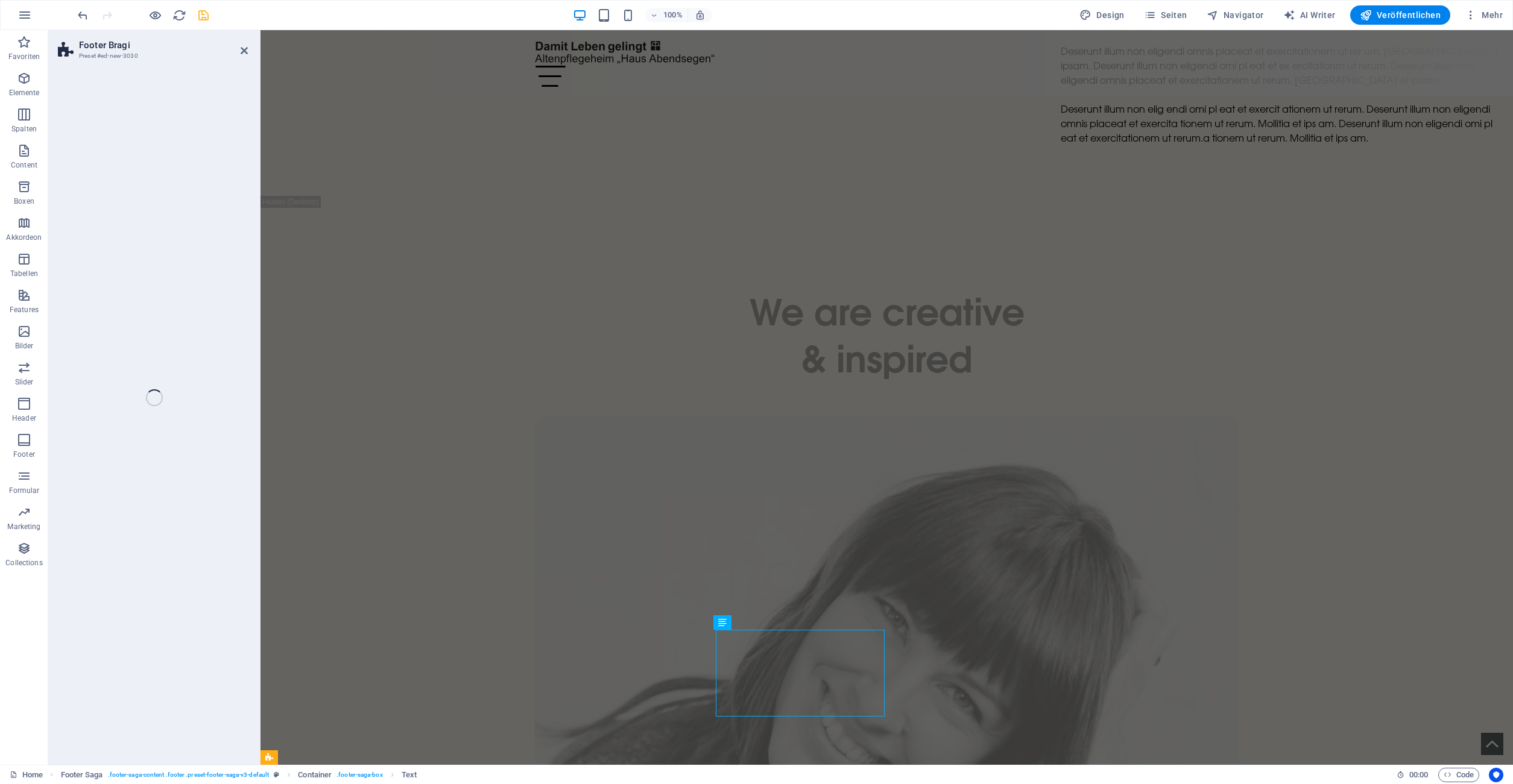
select select "%"
select select "rem"
select select "px"
select select "rem"
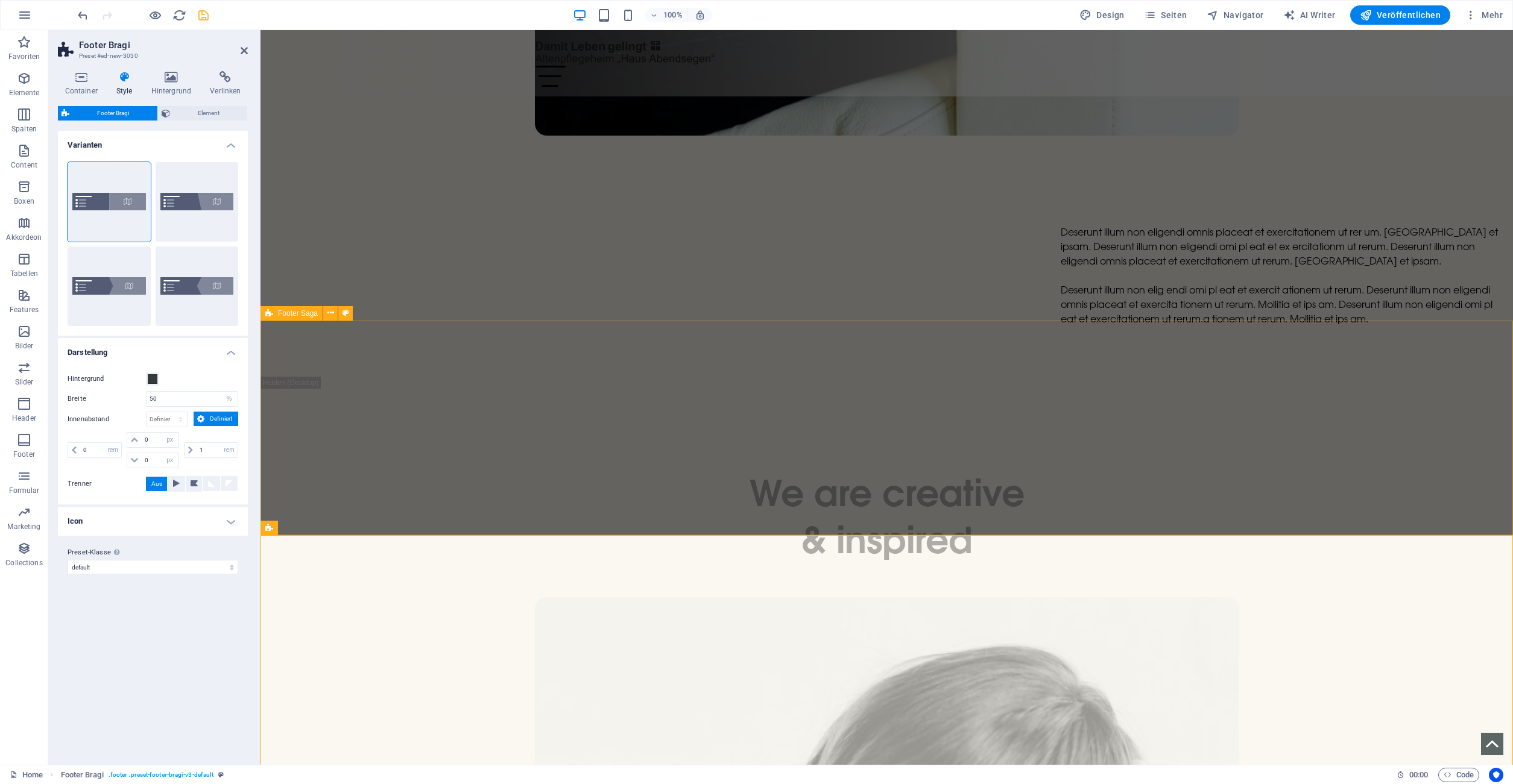
scroll to position [5237, 0]
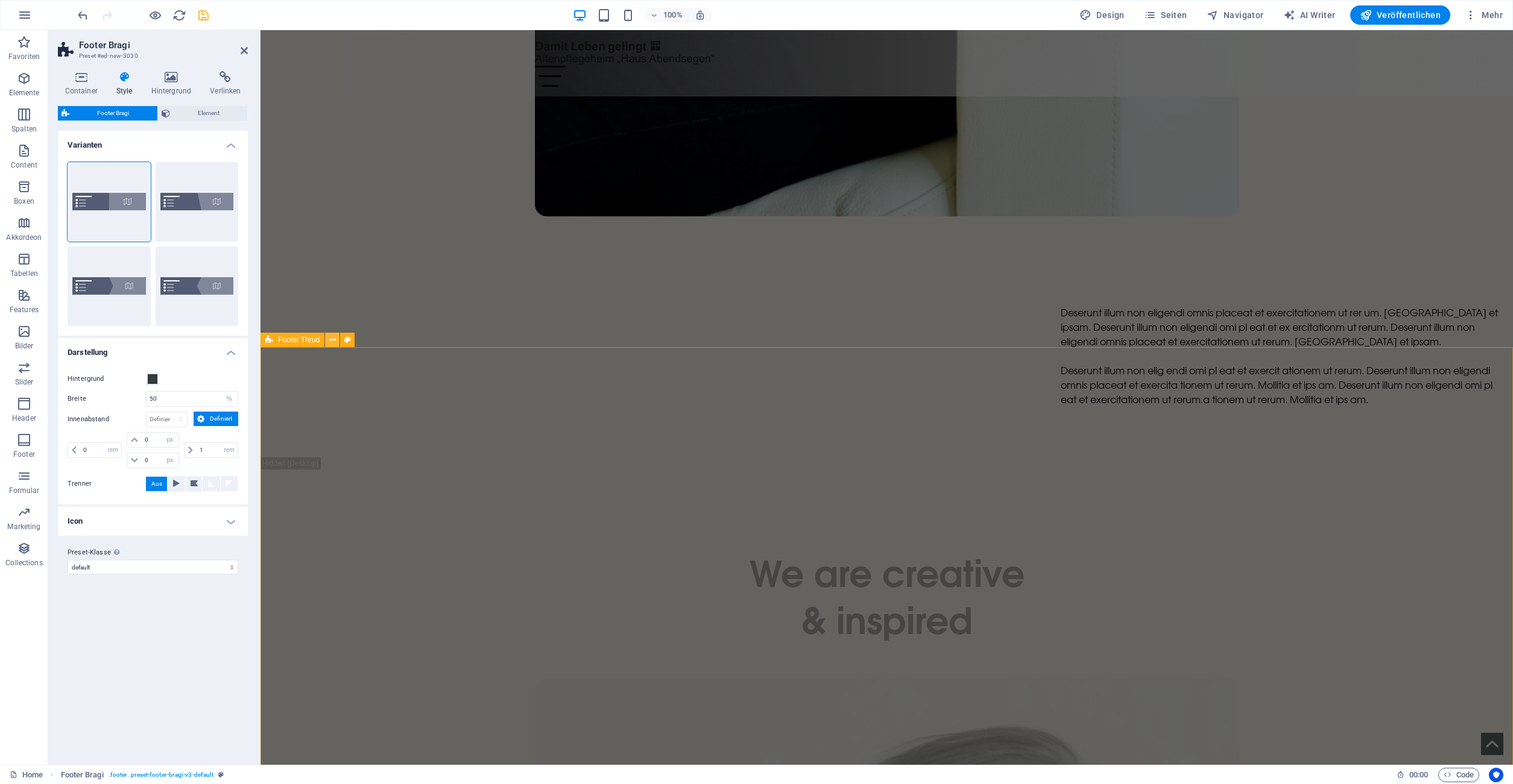
click at [332, 342] on icon at bounding box center [332, 340] width 6 height 13
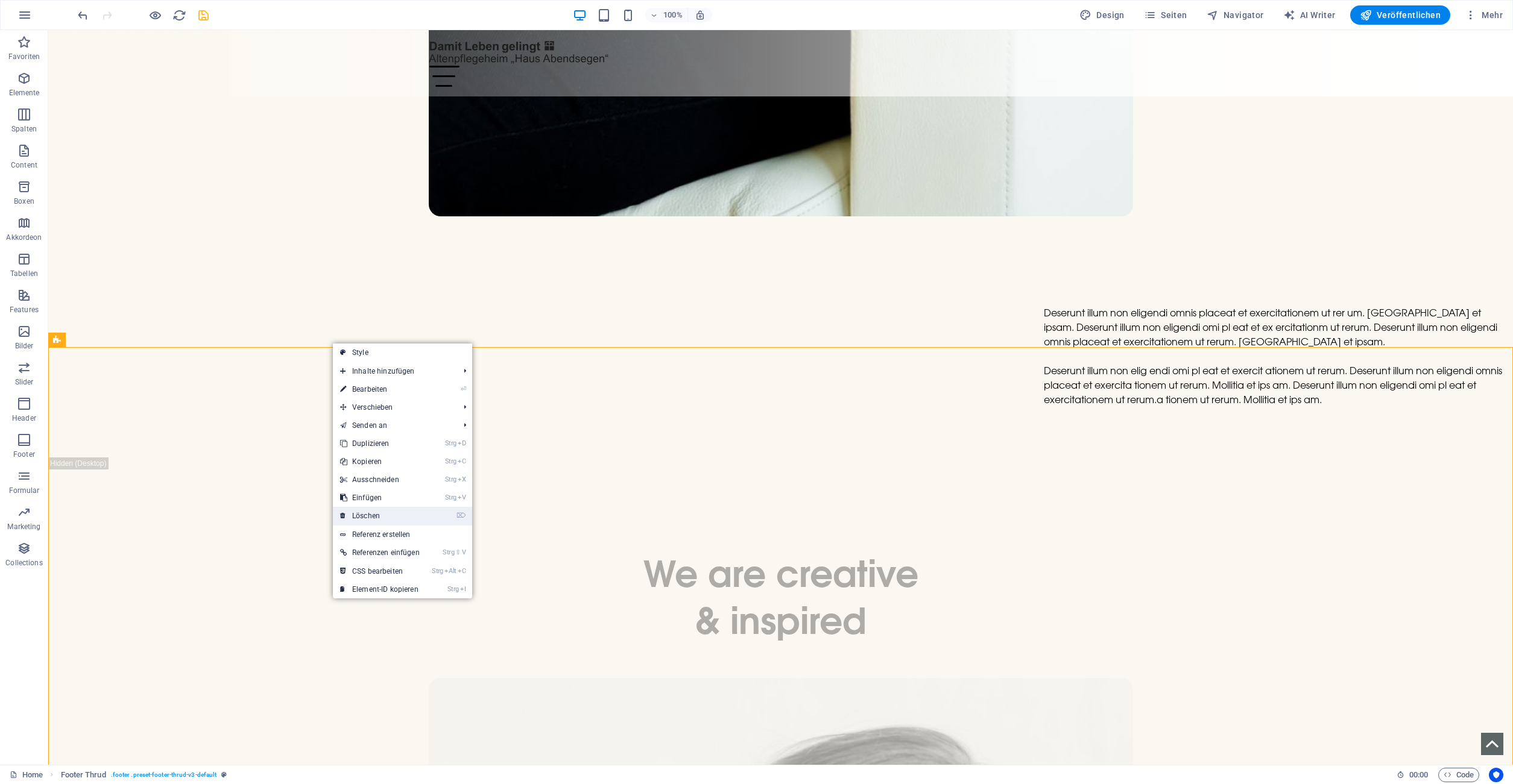
click at [412, 519] on link "⌦ Löschen" at bounding box center [380, 516] width 94 height 18
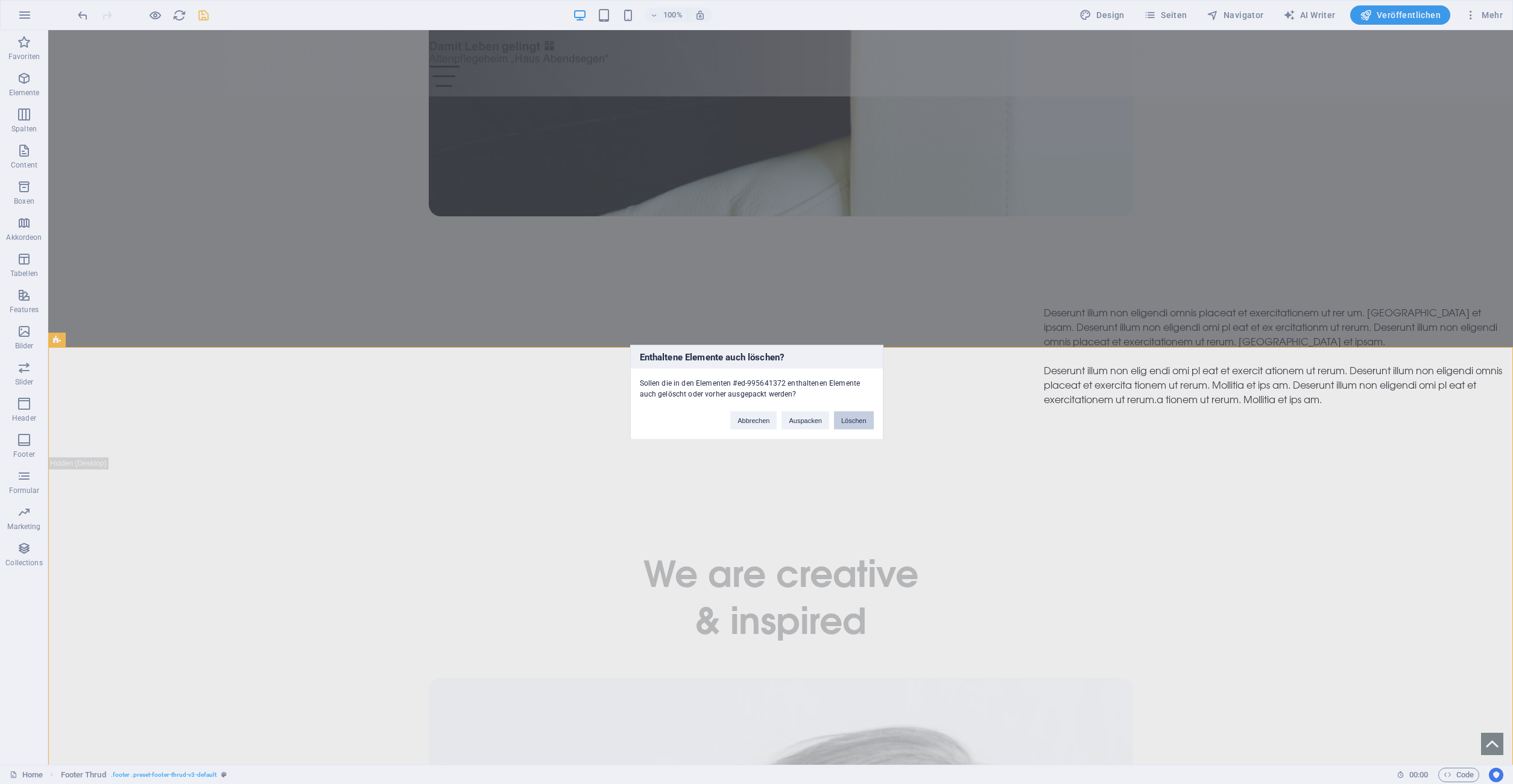
click at [852, 419] on button "Löschen" at bounding box center [854, 420] width 40 height 18
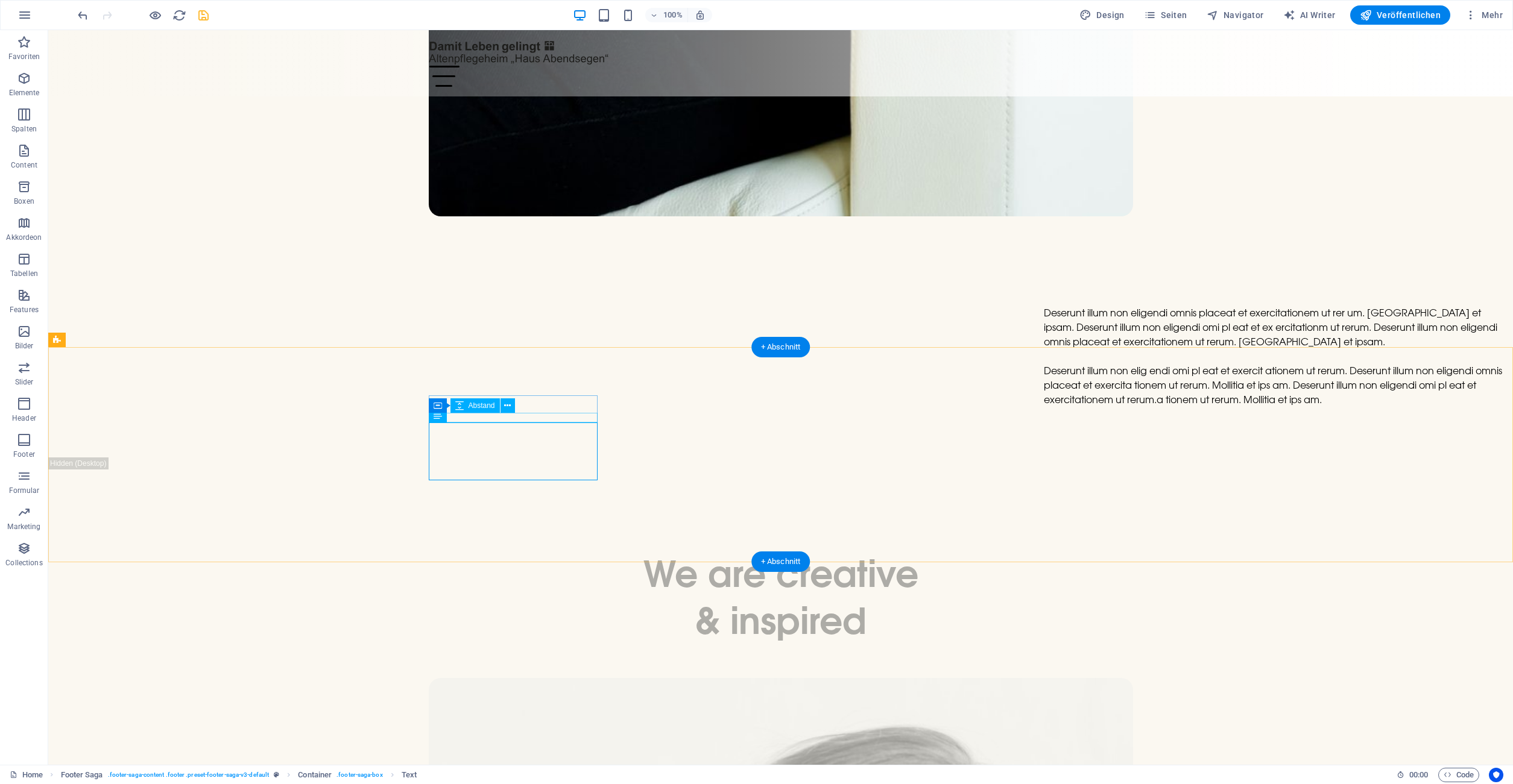
click at [501, 413] on div "Container Abstand" at bounding box center [475, 406] width 94 height 15
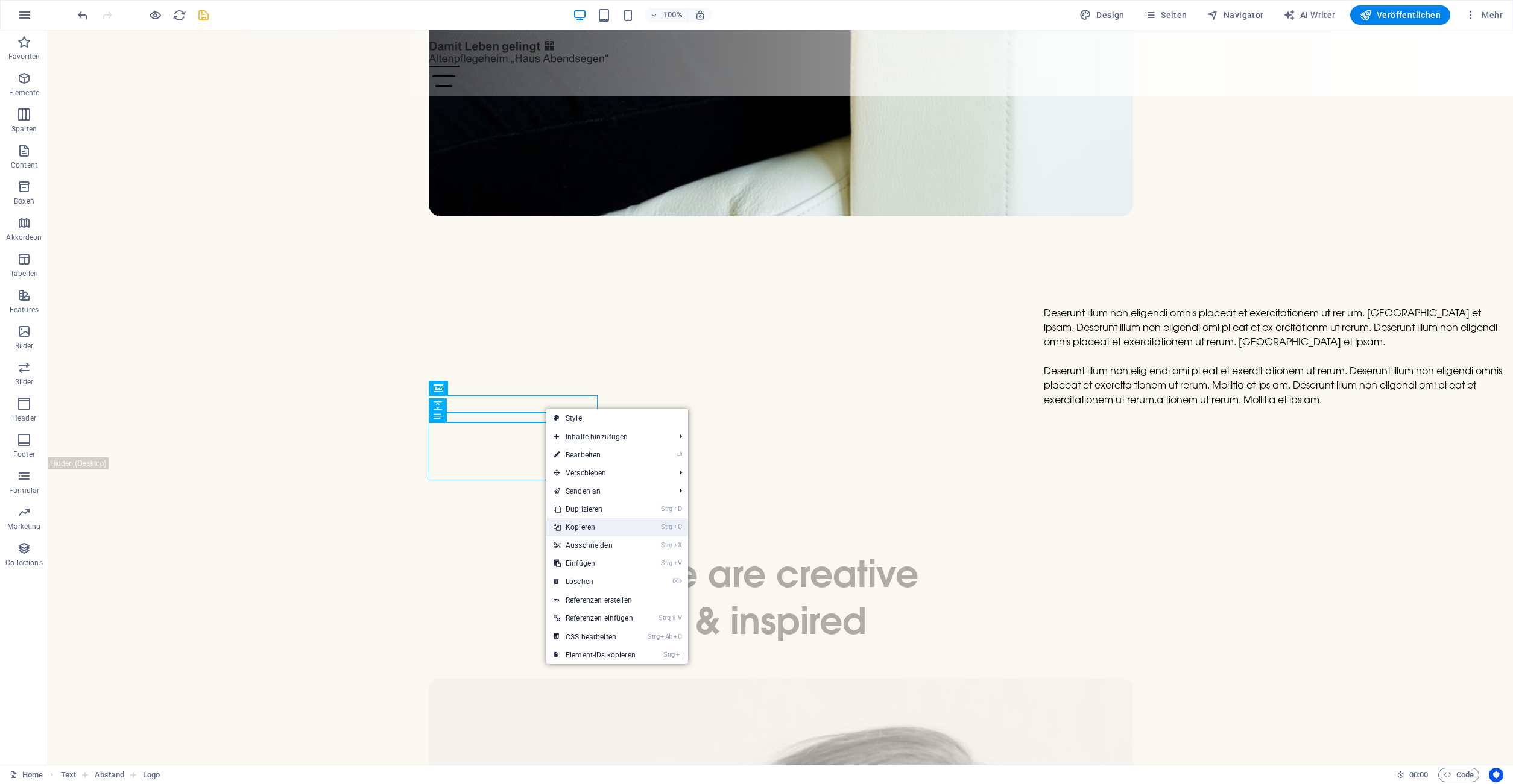
click at [596, 524] on link "Strg C Kopieren" at bounding box center [595, 528] width 97 height 18
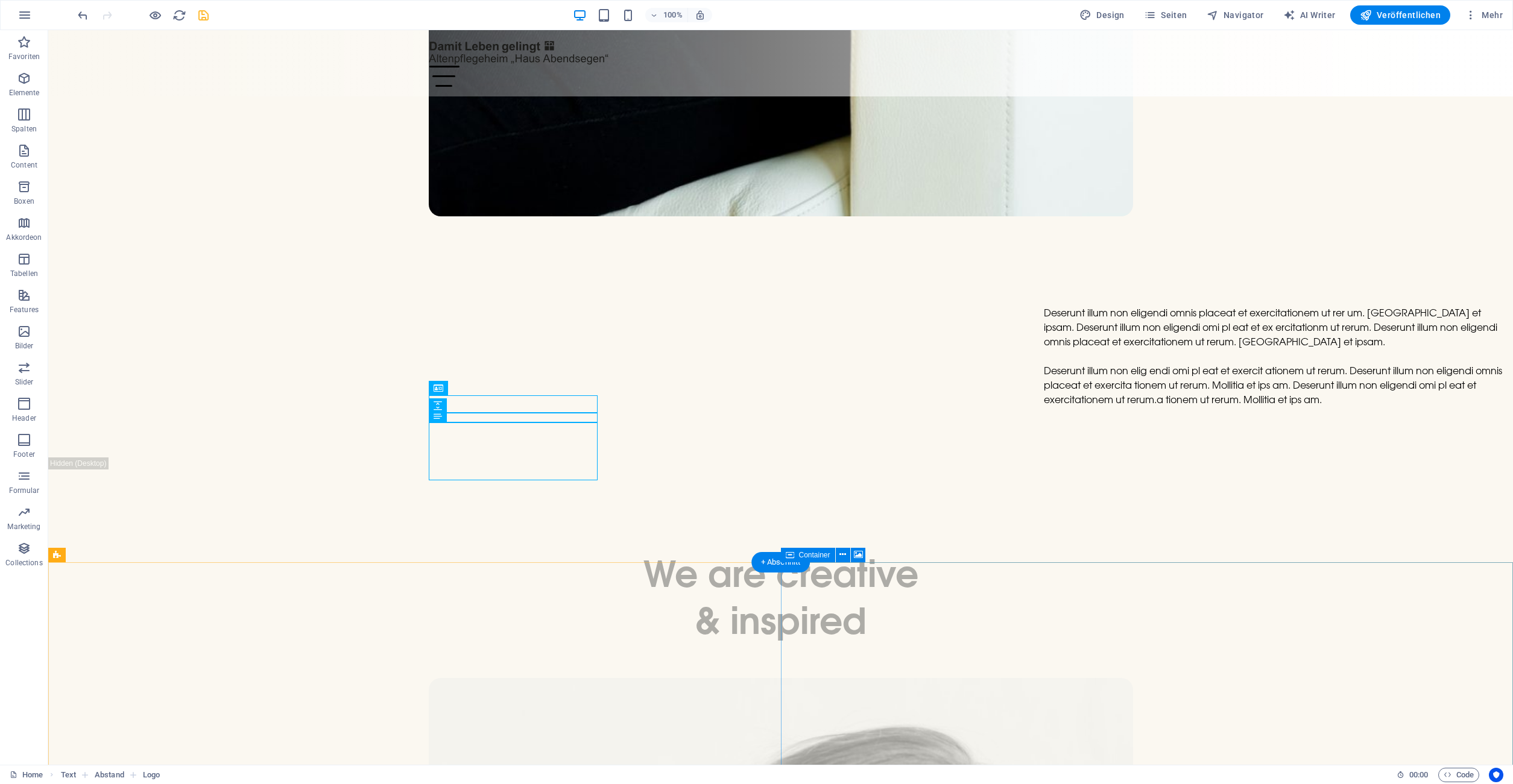
click at [845, 559] on icon at bounding box center [843, 555] width 6 height 13
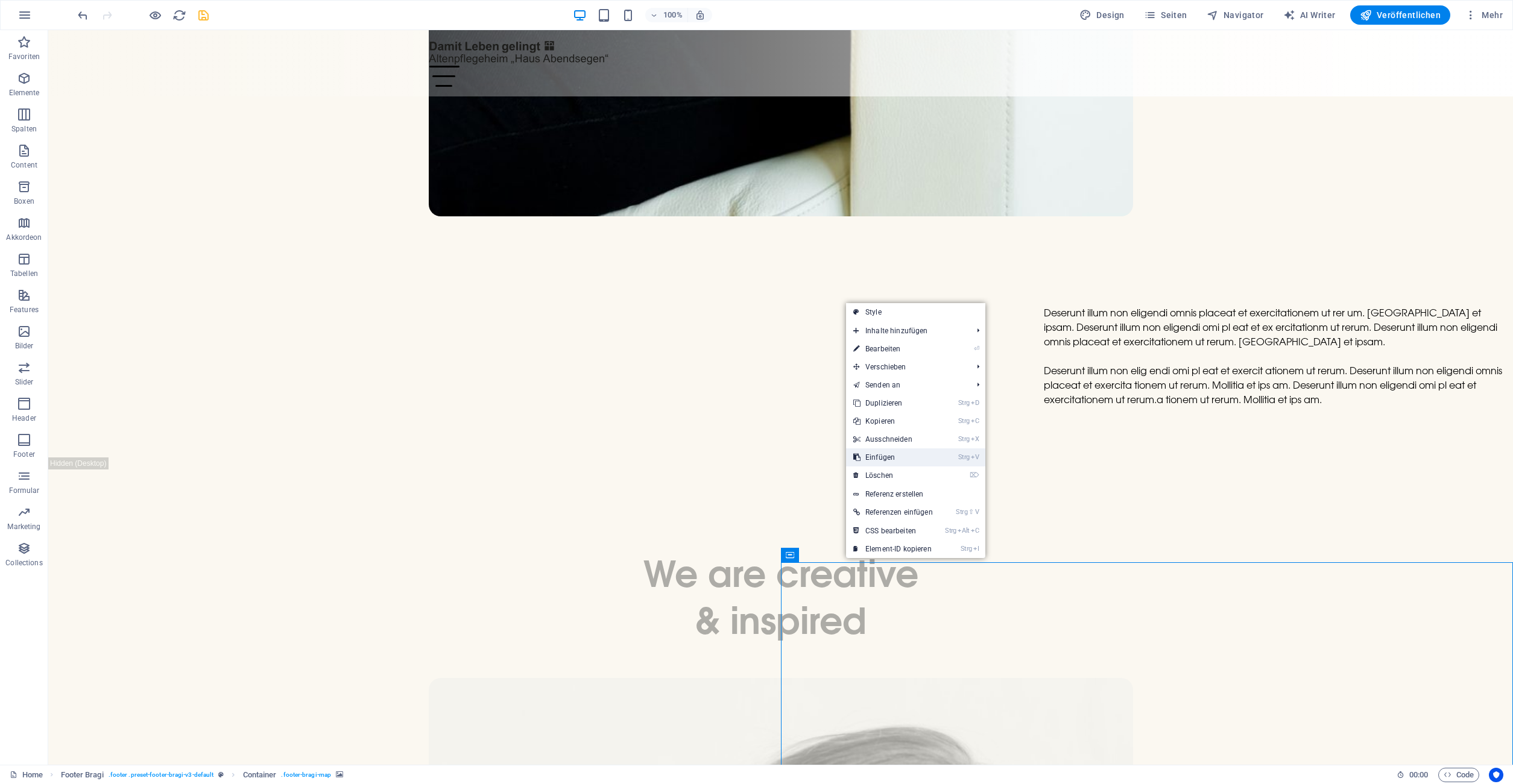
click at [899, 454] on link "Strg V Einfügen" at bounding box center [893, 458] width 94 height 18
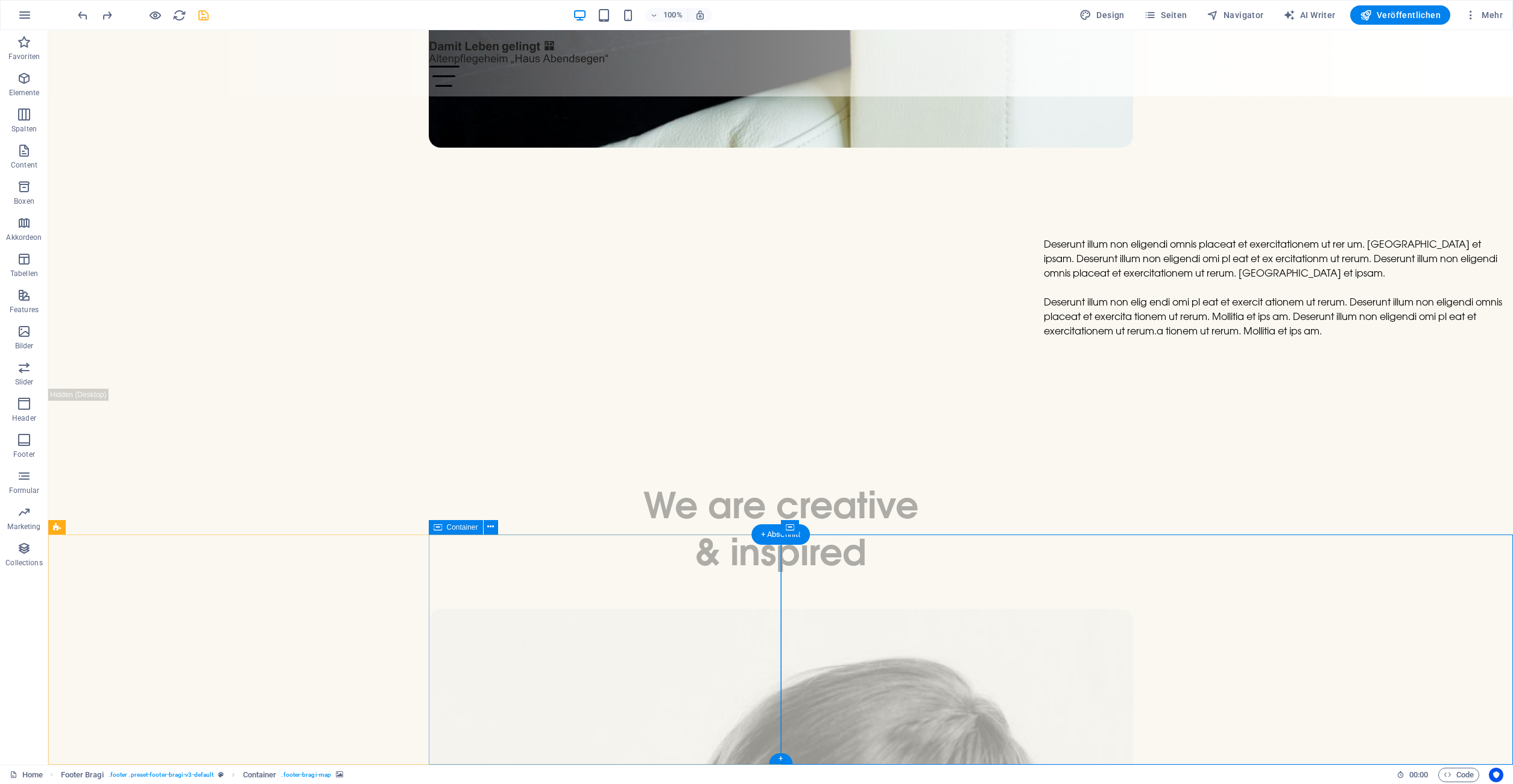
scroll to position [5265, 0]
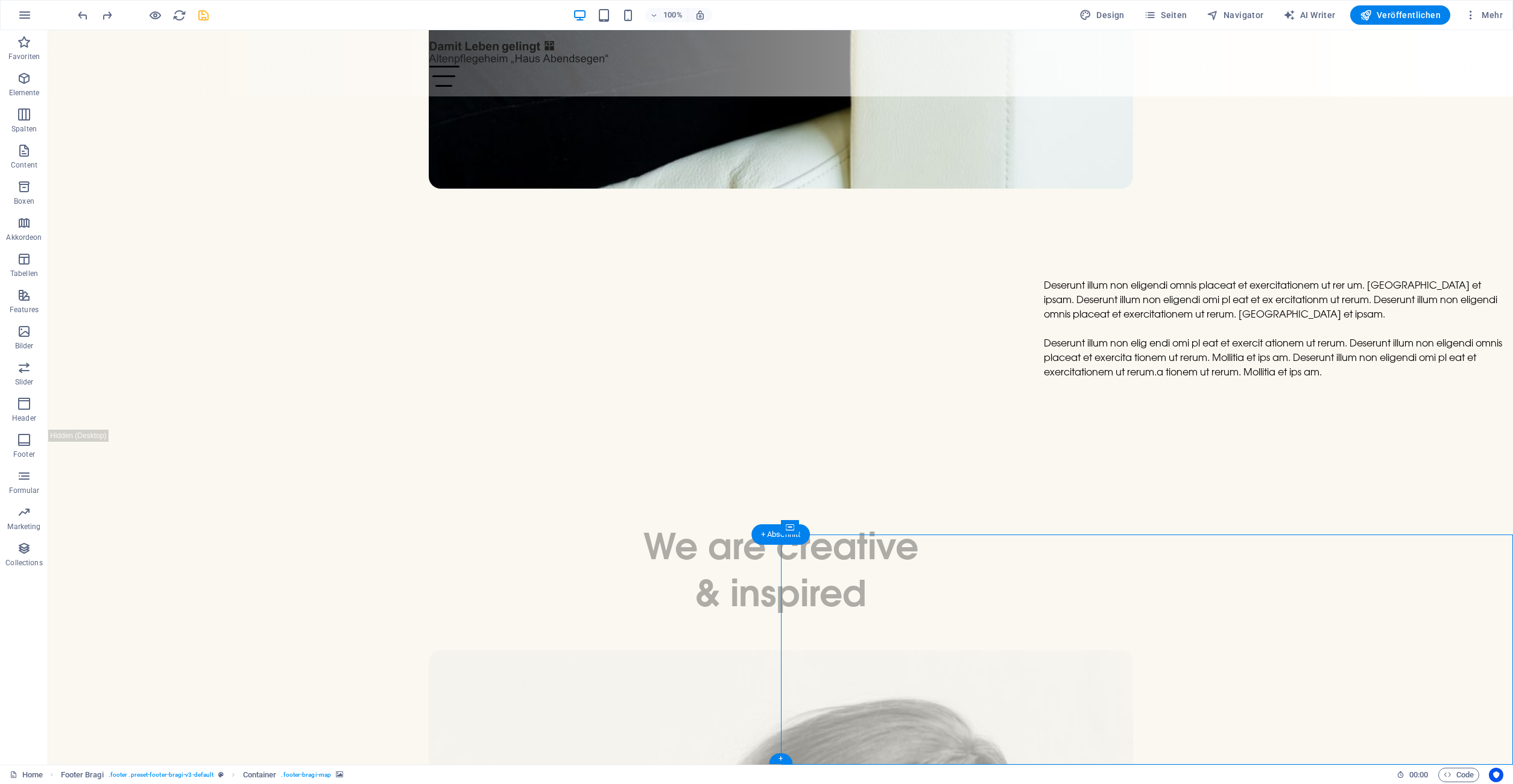
click at [840, 531] on icon at bounding box center [843, 527] width 6 height 13
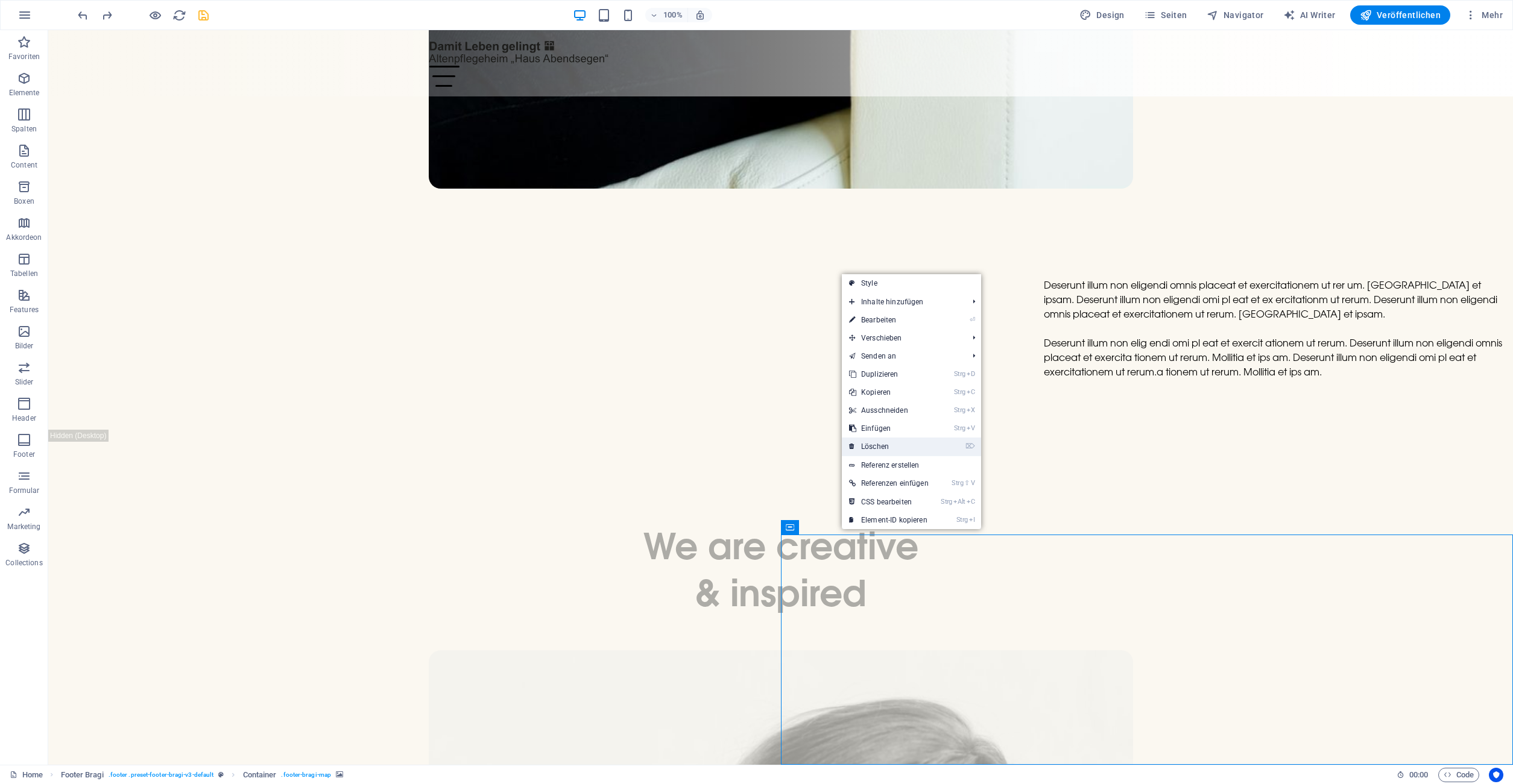
click at [890, 445] on link "⌦ Löschen" at bounding box center [889, 447] width 94 height 18
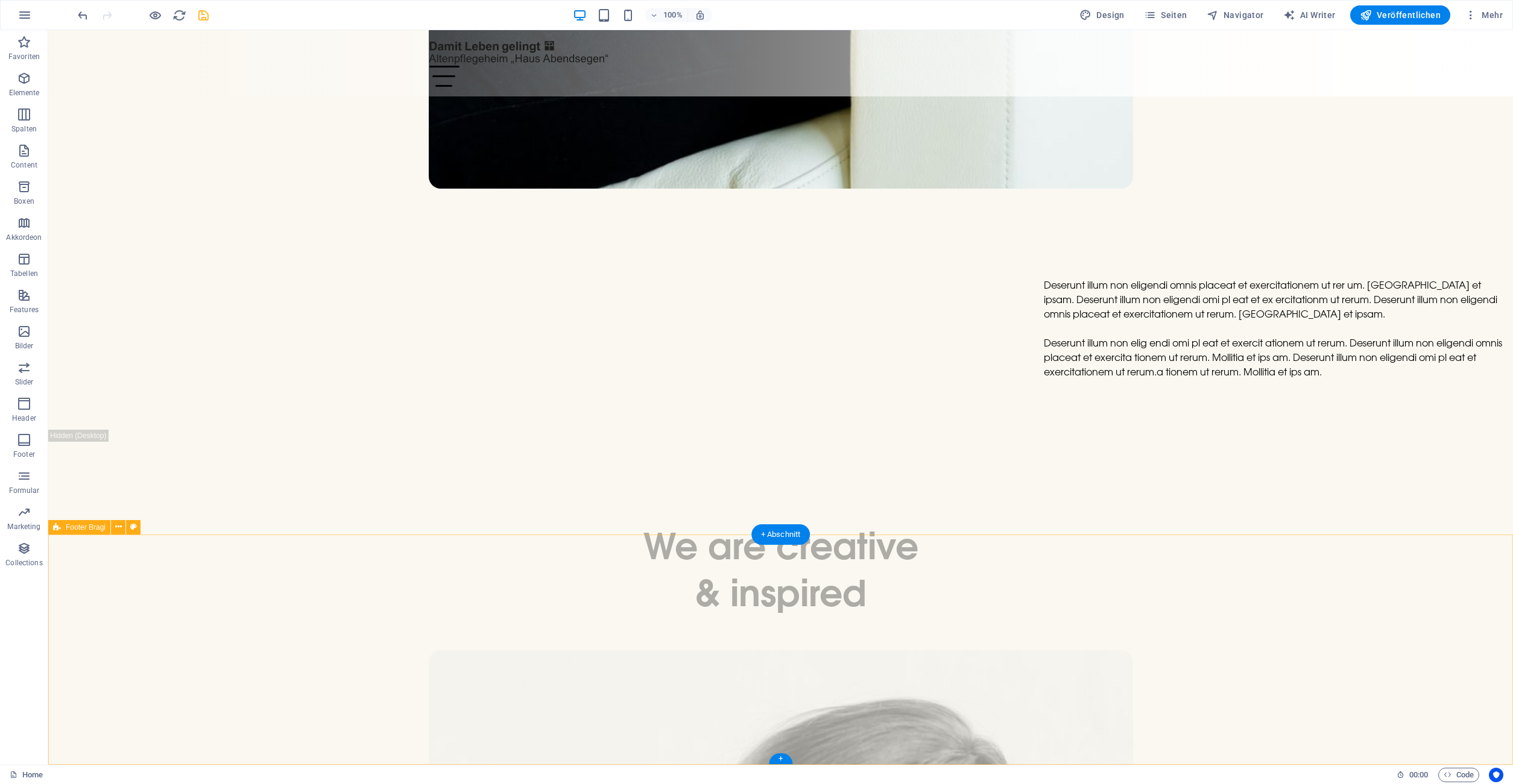
select select "%"
select select "rem"
select select "px"
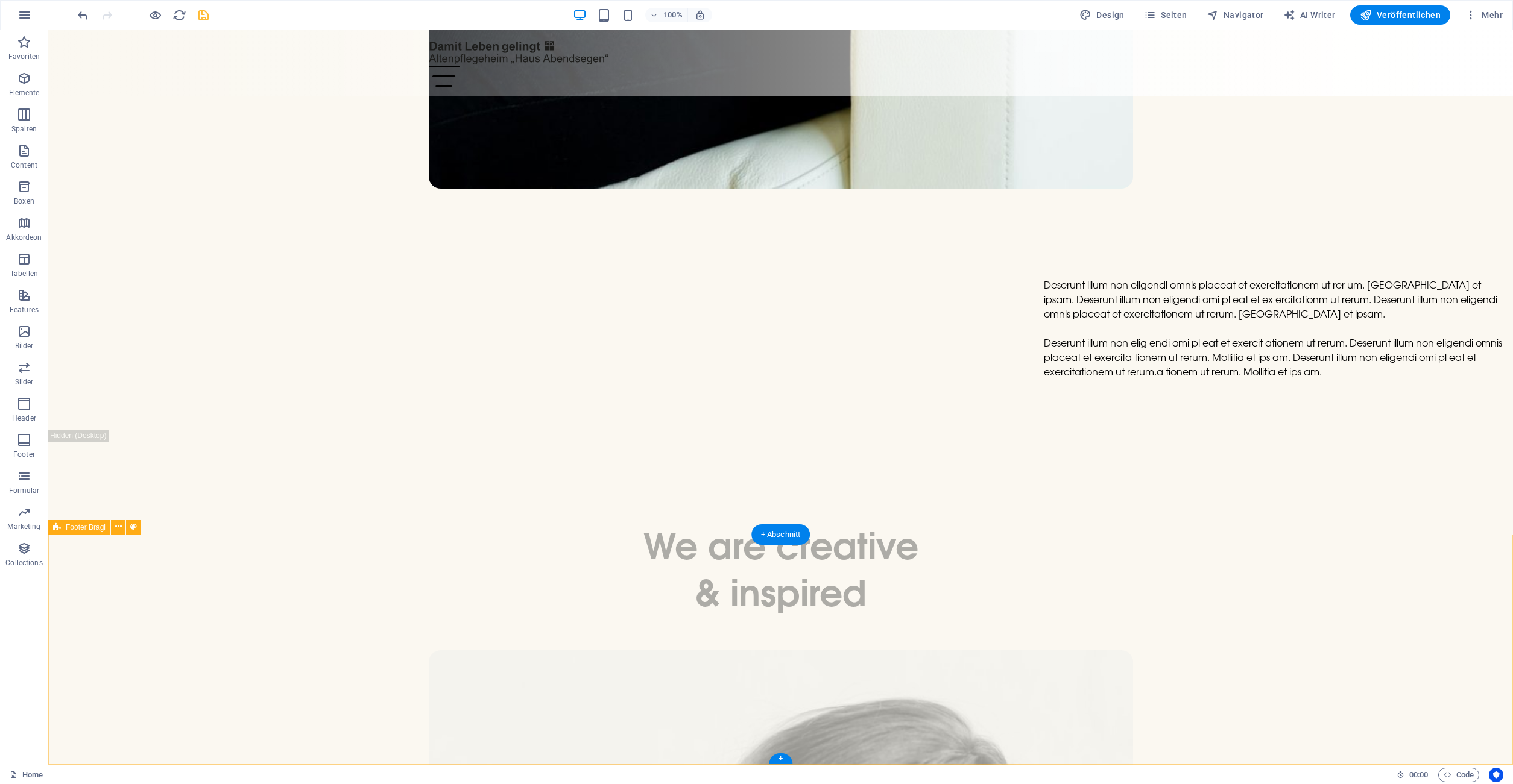
select select "px"
select select "rem"
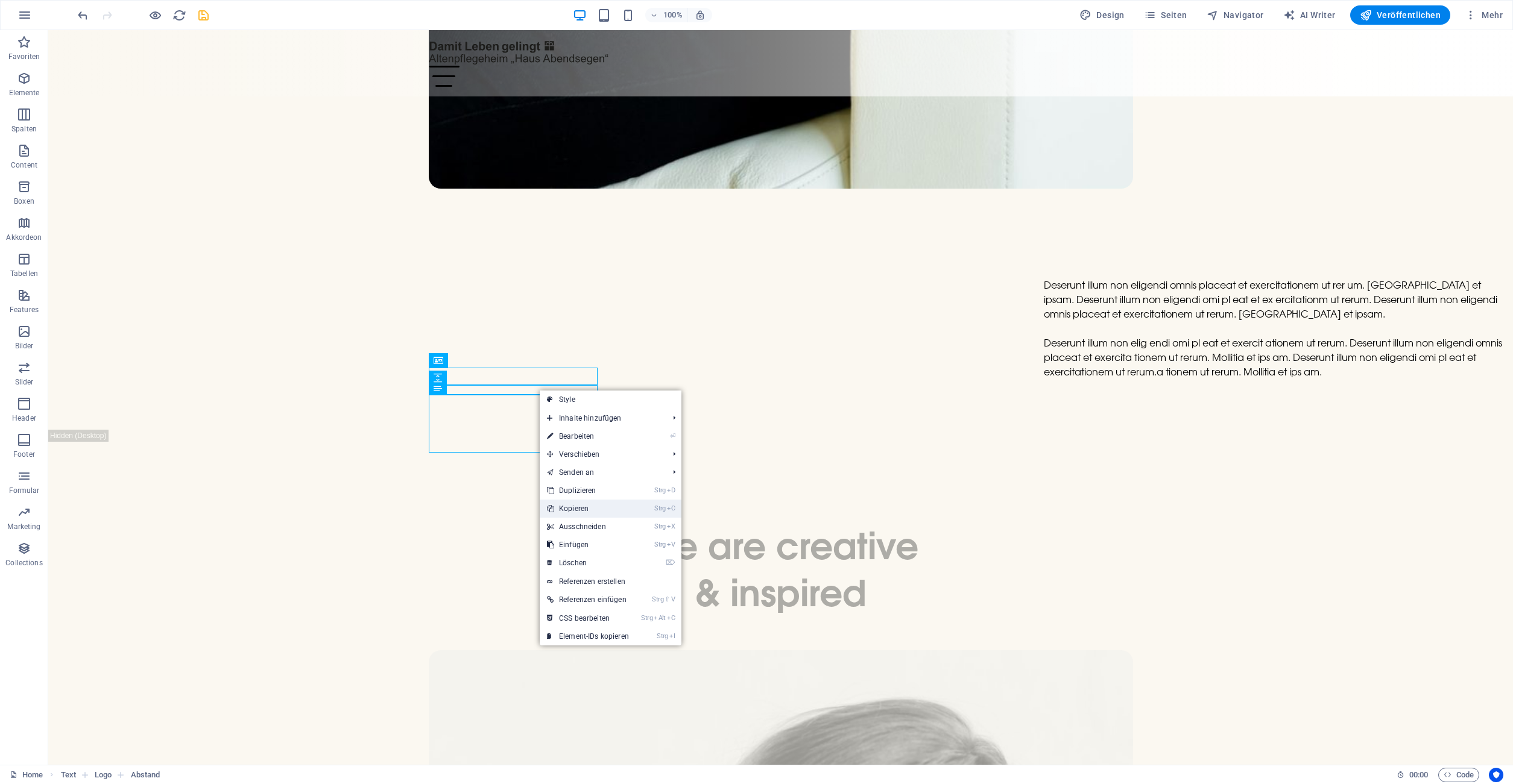
drag, startPoint x: 587, startPoint y: 512, endPoint x: 593, endPoint y: 542, distance: 30.6
click at [587, 512] on link "Strg C Kopieren" at bounding box center [588, 508] width 97 height 18
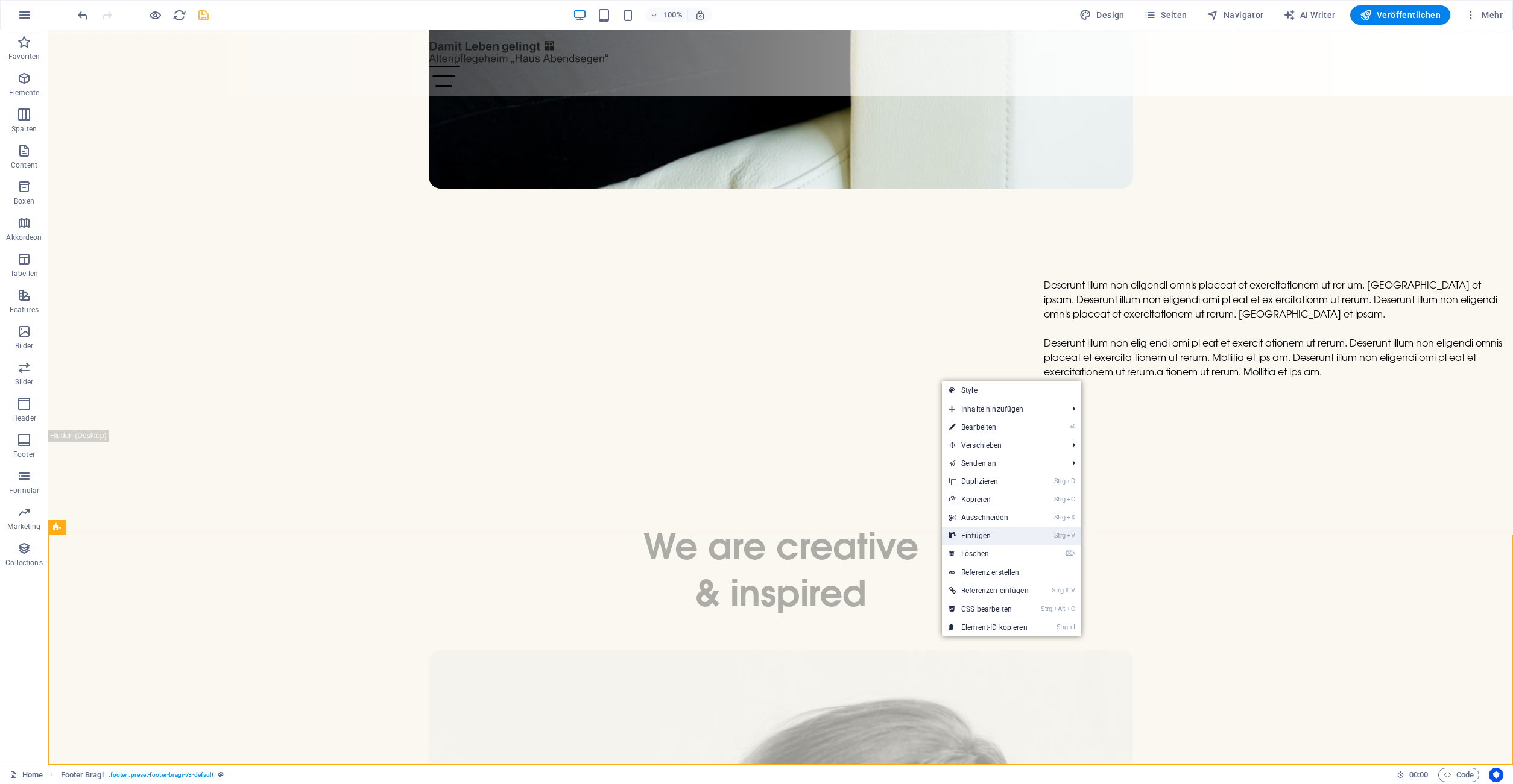
click at [978, 538] on link "Strg V Einfügen" at bounding box center [989, 536] width 94 height 18
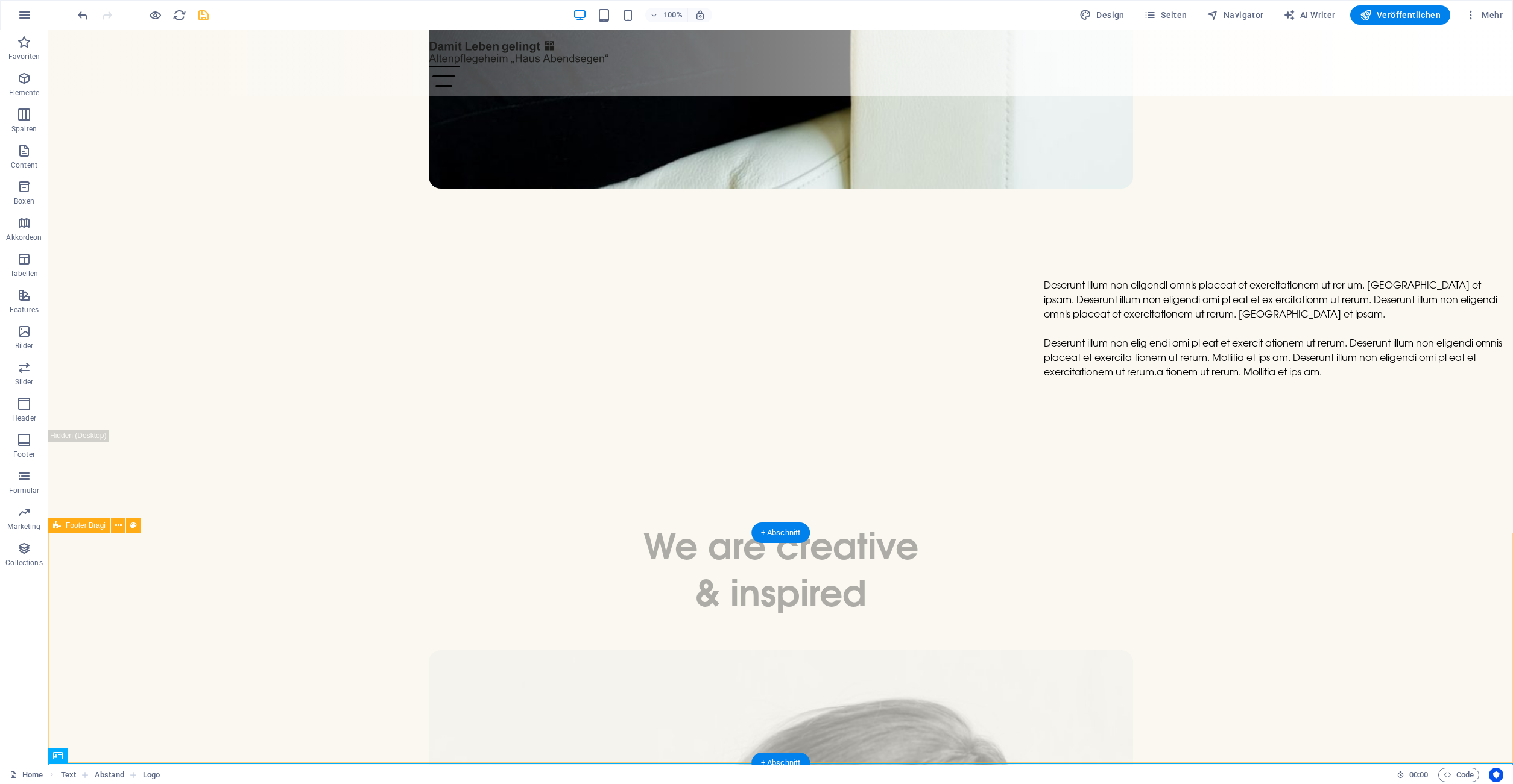
scroll to position [5306, 0]
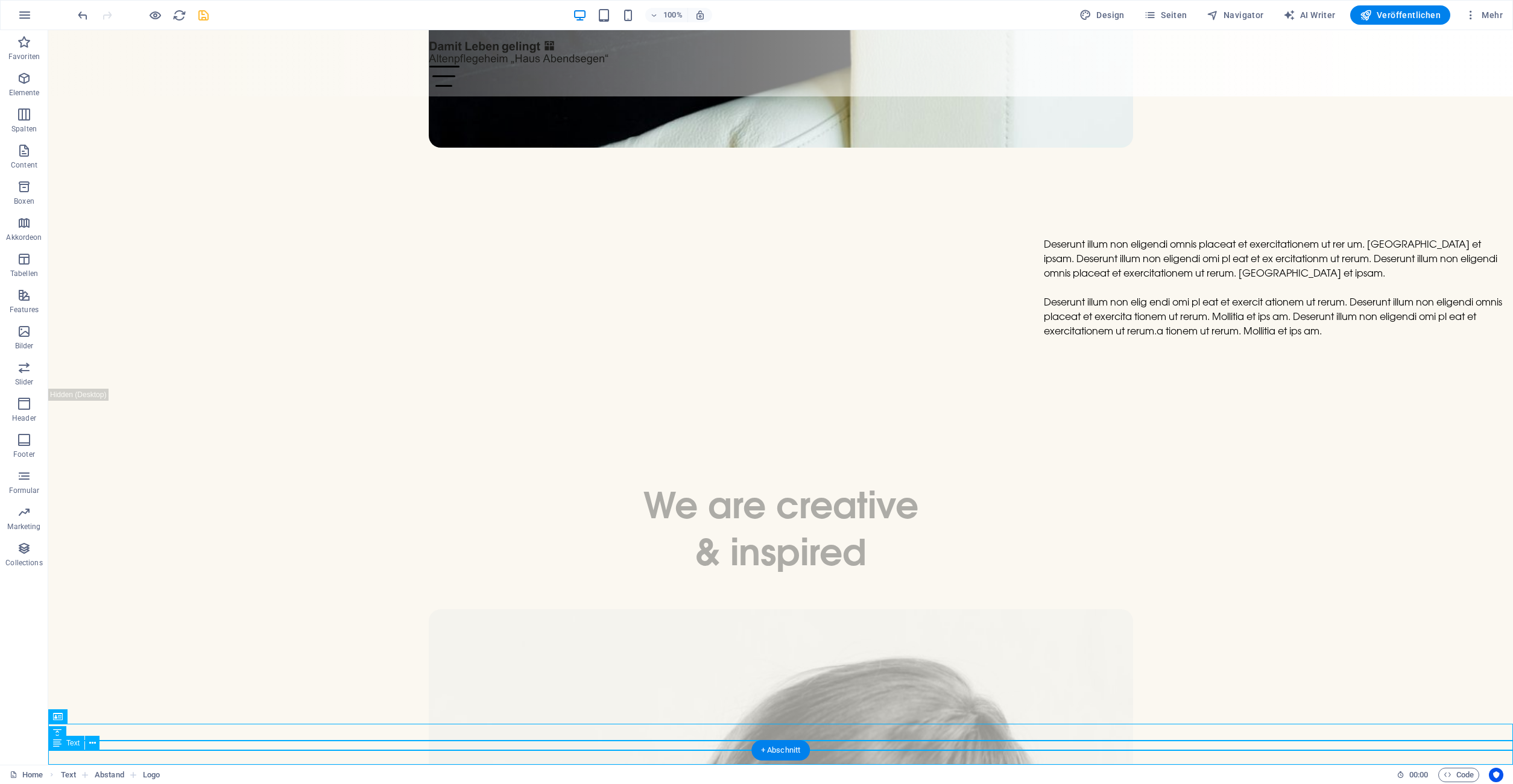
click at [117, 729] on div "Abstand" at bounding box center [85, 734] width 73 height 15
drag, startPoint x: 166, startPoint y: 758, endPoint x: 817, endPoint y: 563, distance: 679.6
drag, startPoint x: 143, startPoint y: 747, endPoint x: 885, endPoint y: 565, distance: 764.0
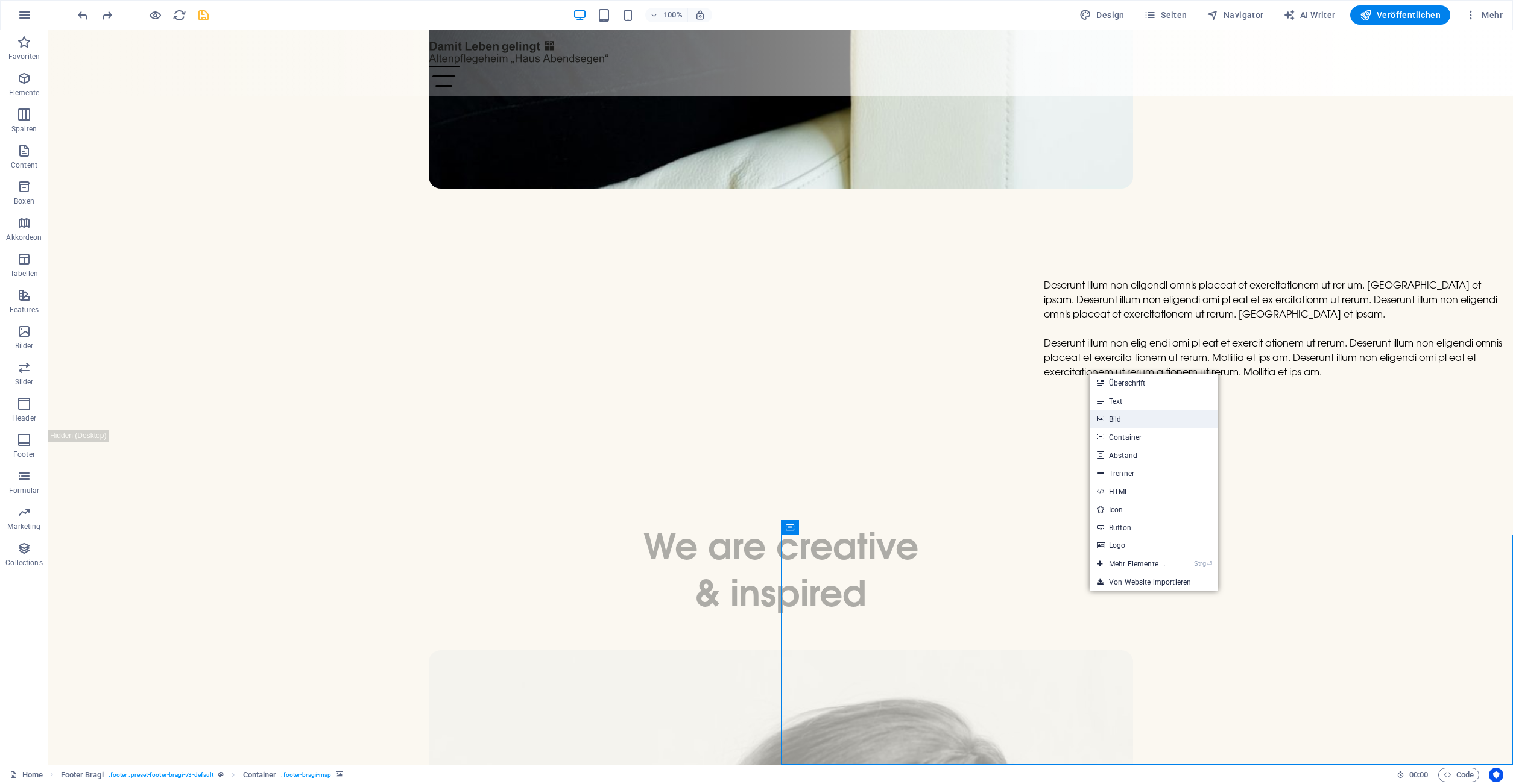
click at [1124, 416] on link "Bild" at bounding box center [1154, 419] width 129 height 18
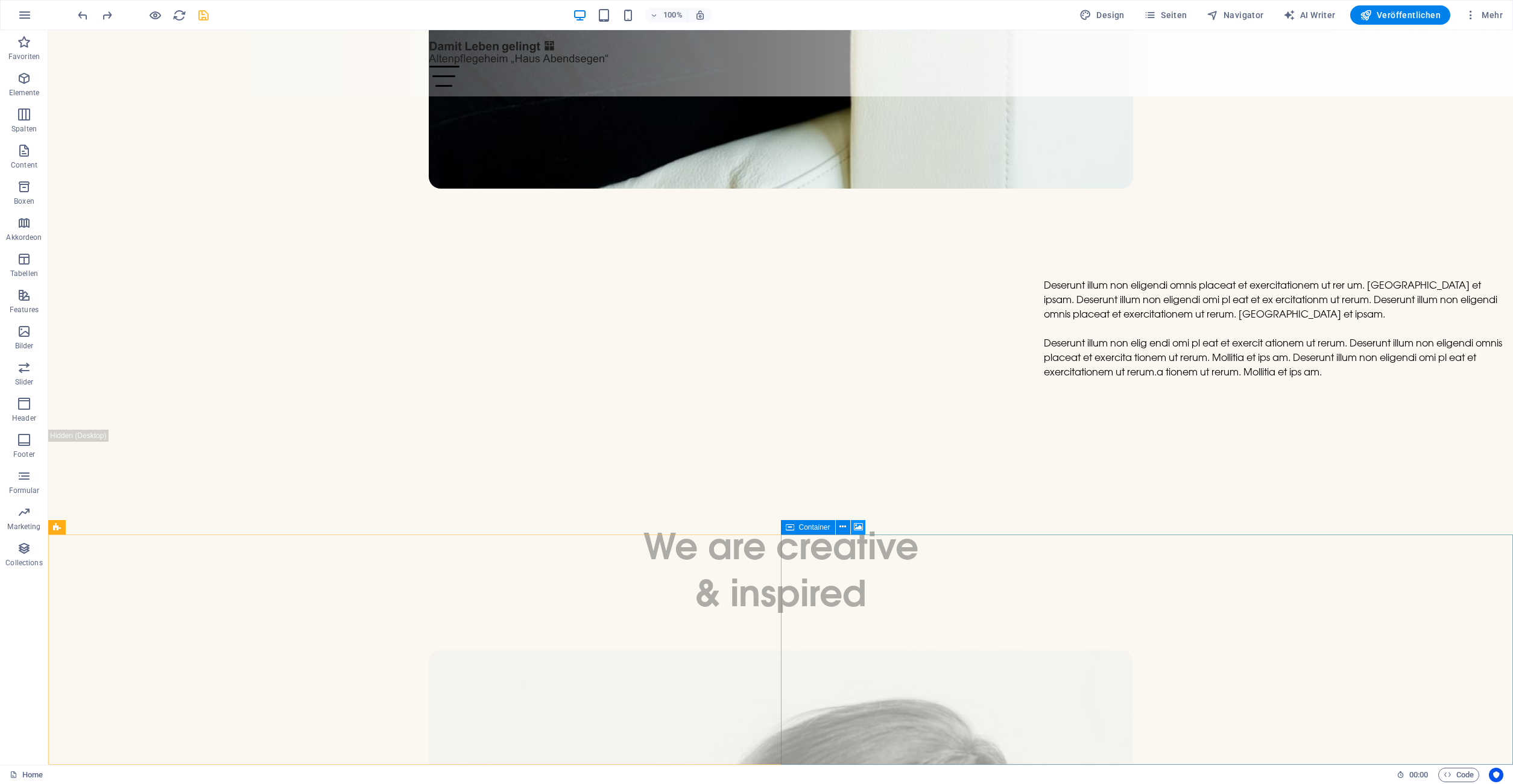
click at [863, 528] on button at bounding box center [857, 527] width 15 height 15
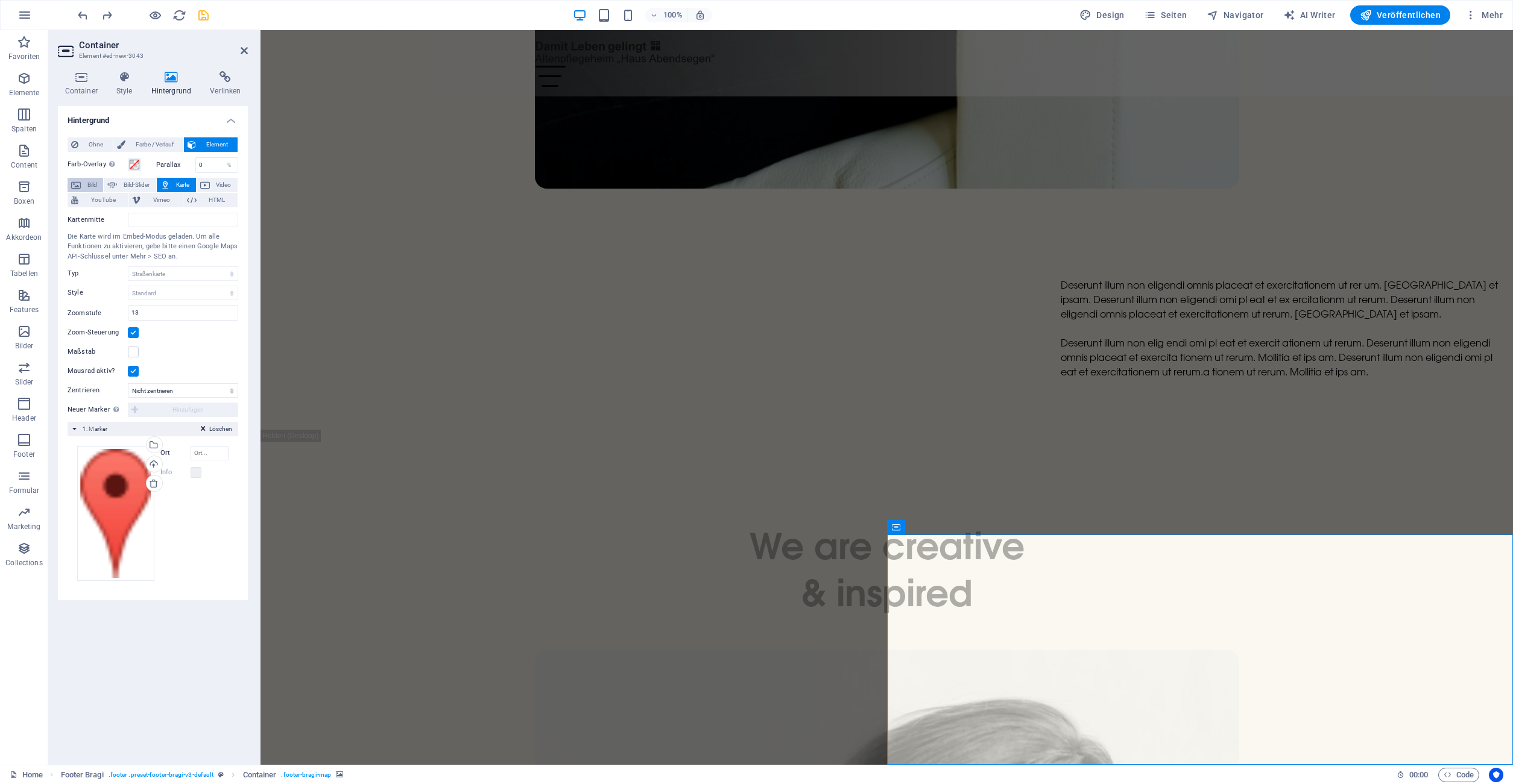
click at [85, 183] on span "Bild" at bounding box center [92, 185] width 15 height 15
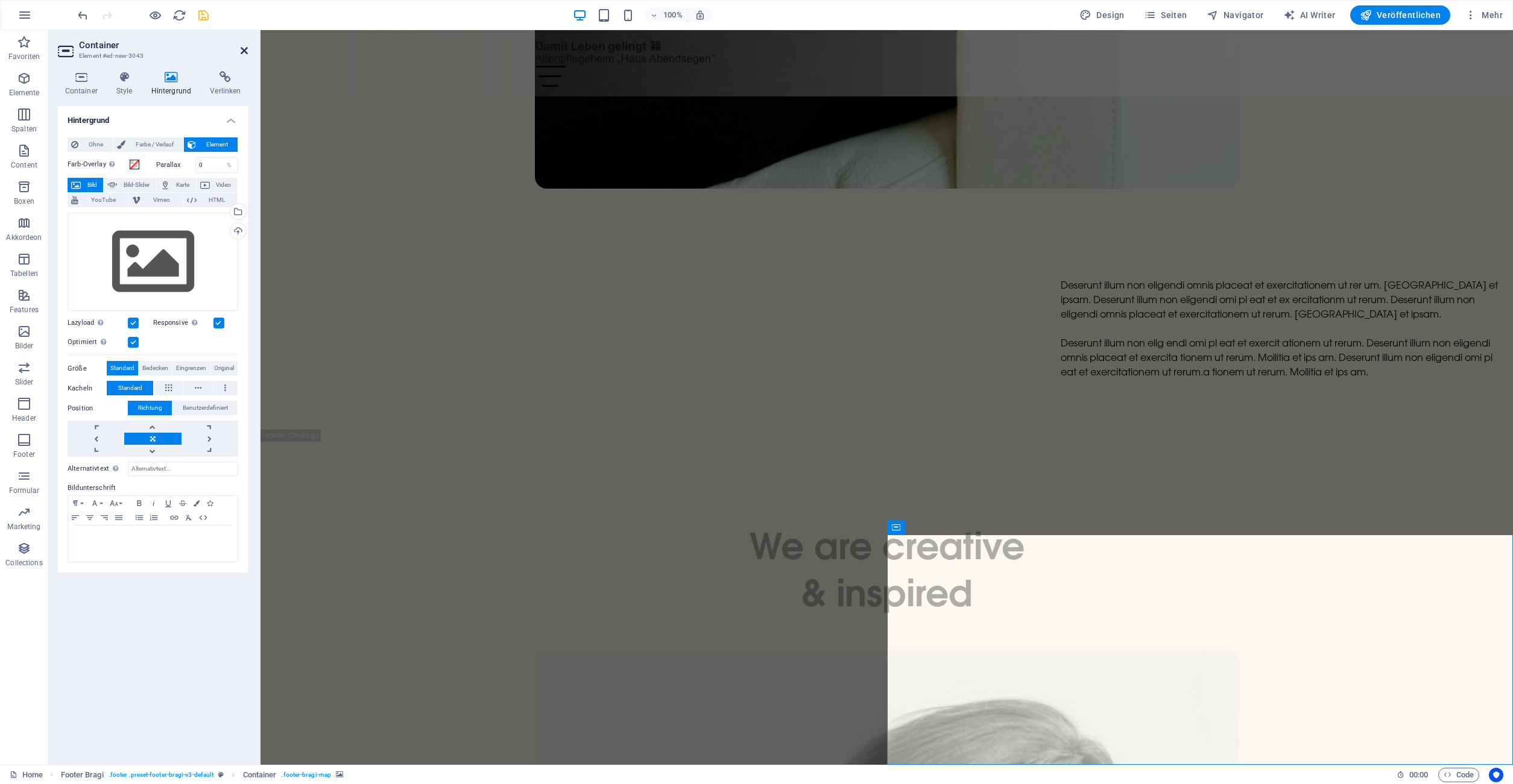
click at [242, 51] on icon at bounding box center [244, 50] width 7 height 10
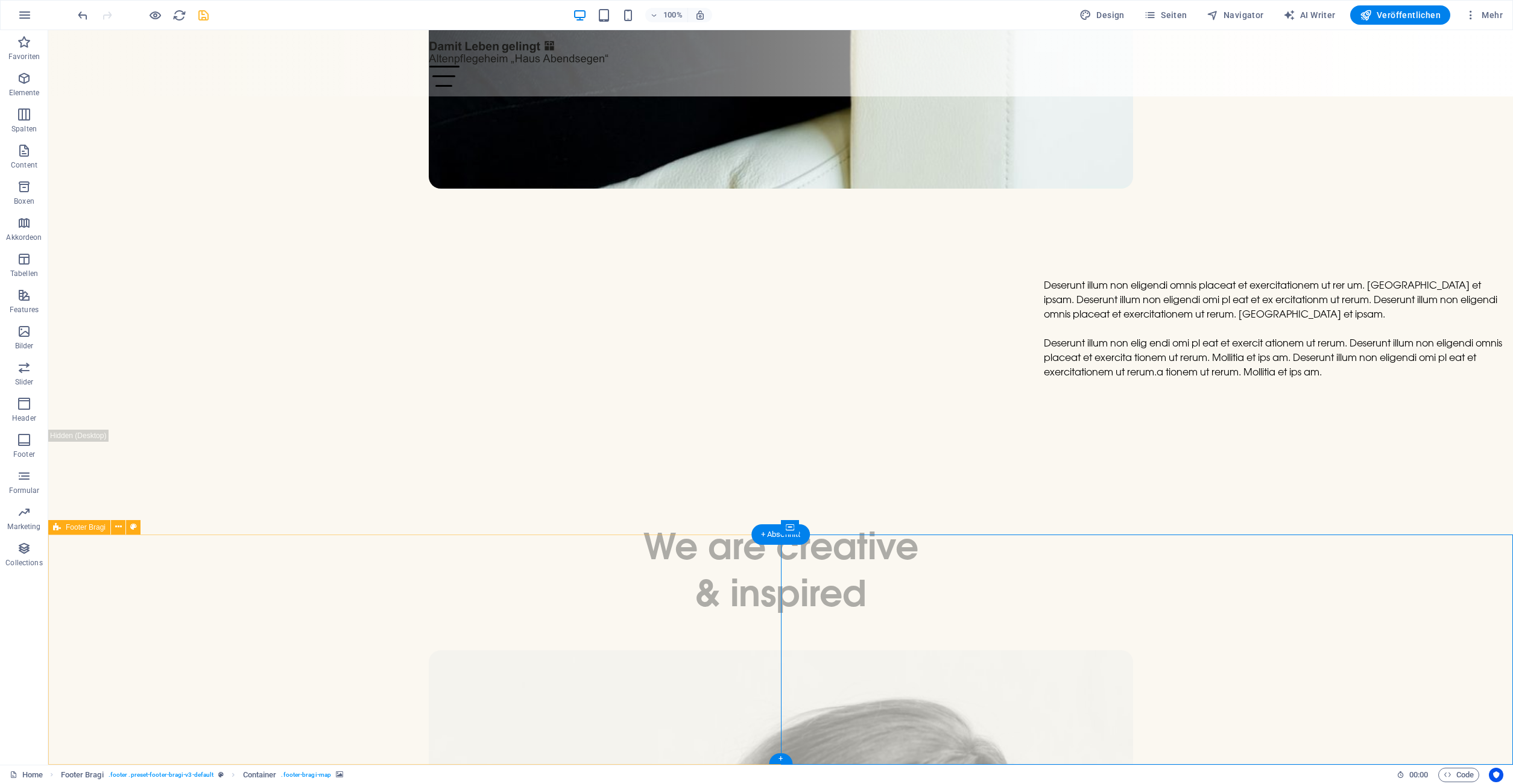
click at [120, 528] on icon at bounding box center [118, 527] width 6 height 13
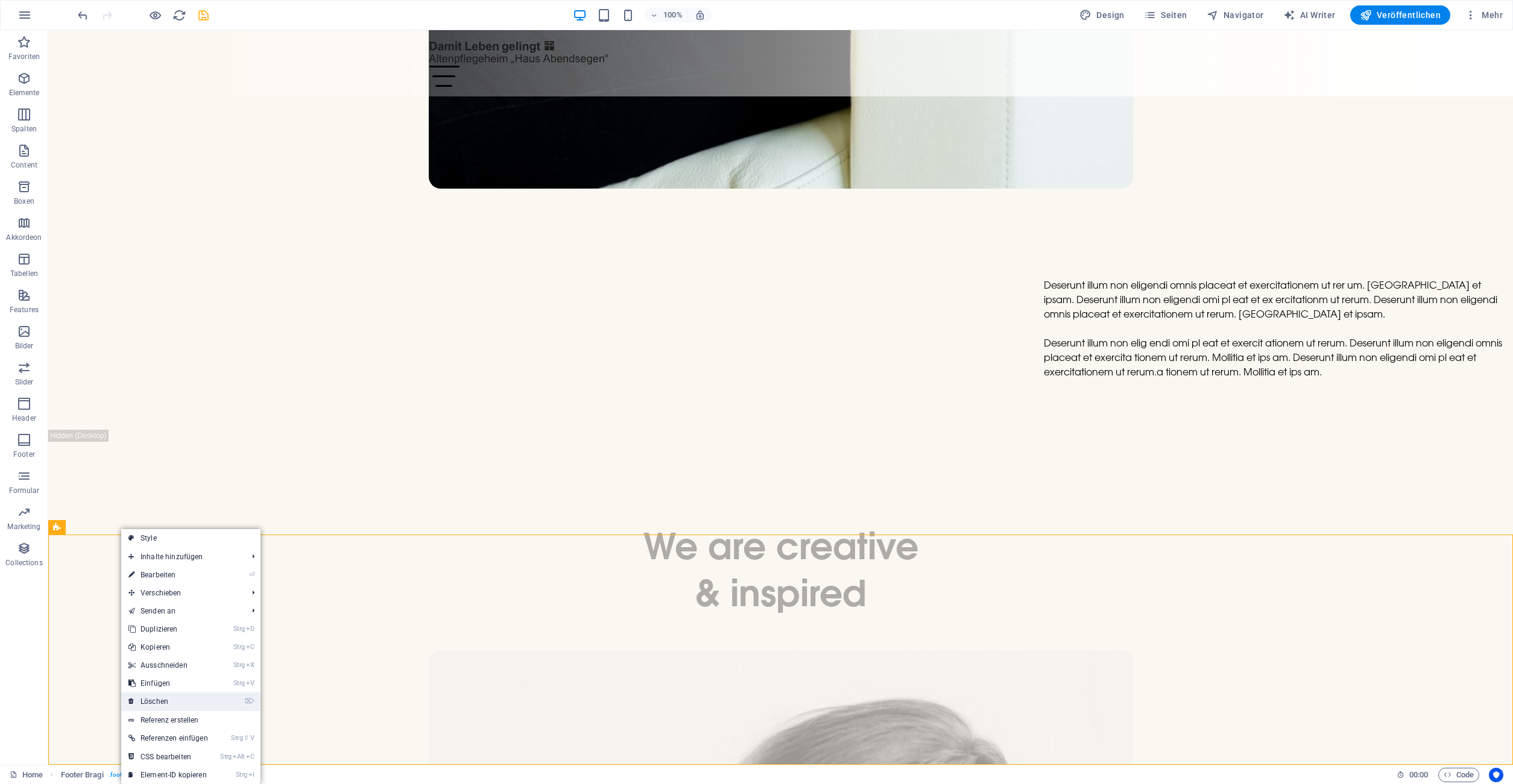
click at [172, 698] on link "⌦ Löschen" at bounding box center [168, 701] width 94 height 18
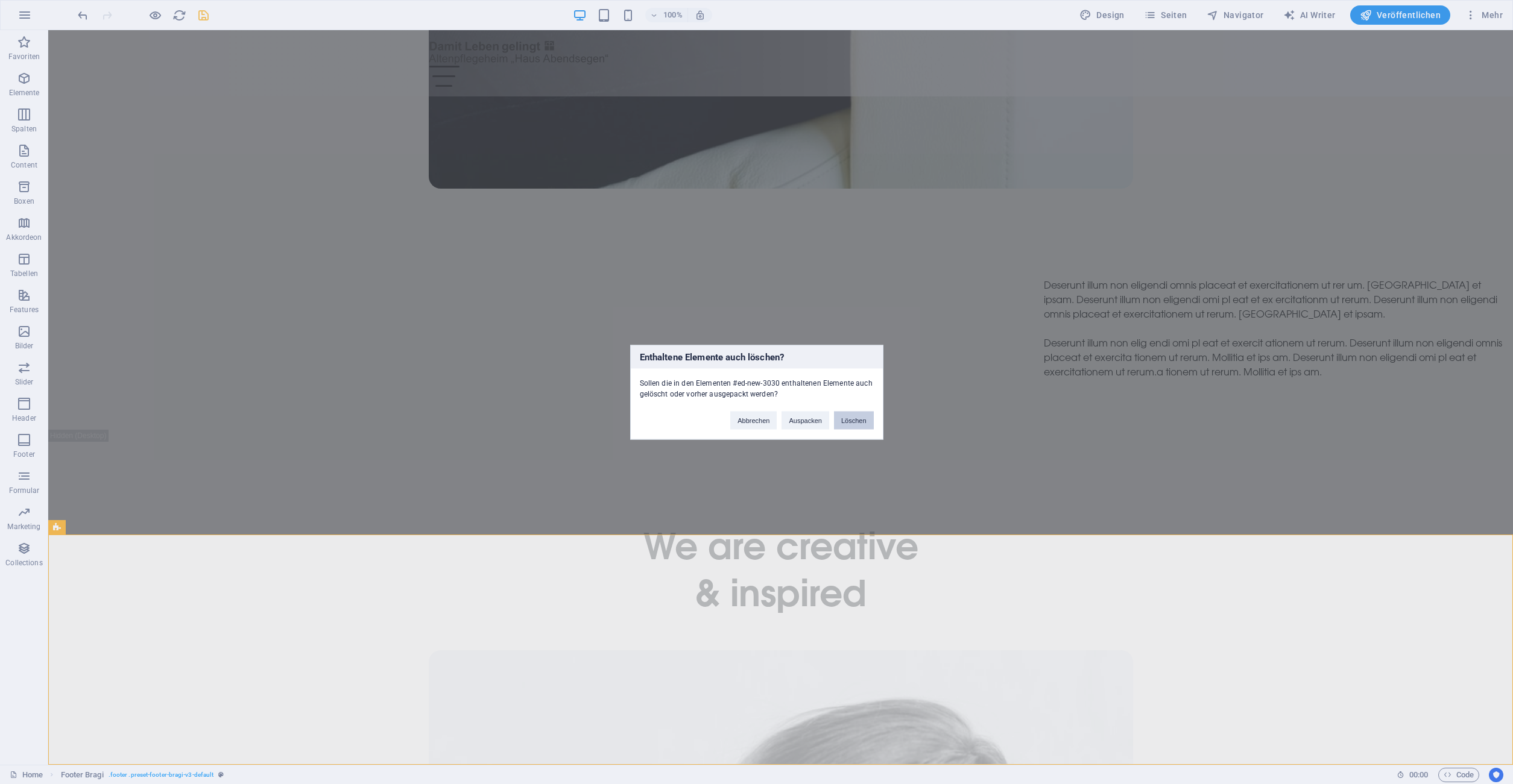
click at [855, 419] on button "Löschen" at bounding box center [854, 420] width 40 height 18
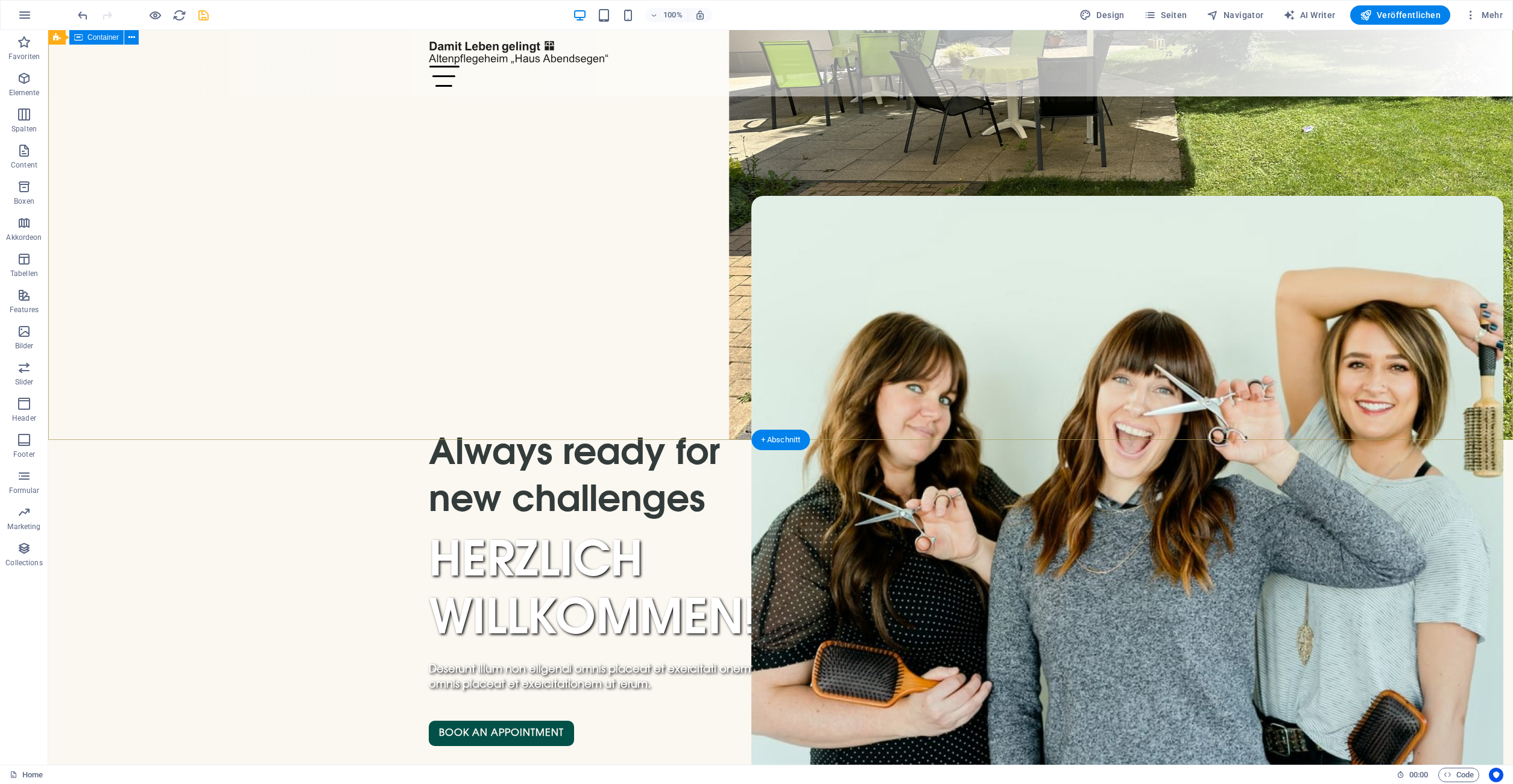
scroll to position [0, 0]
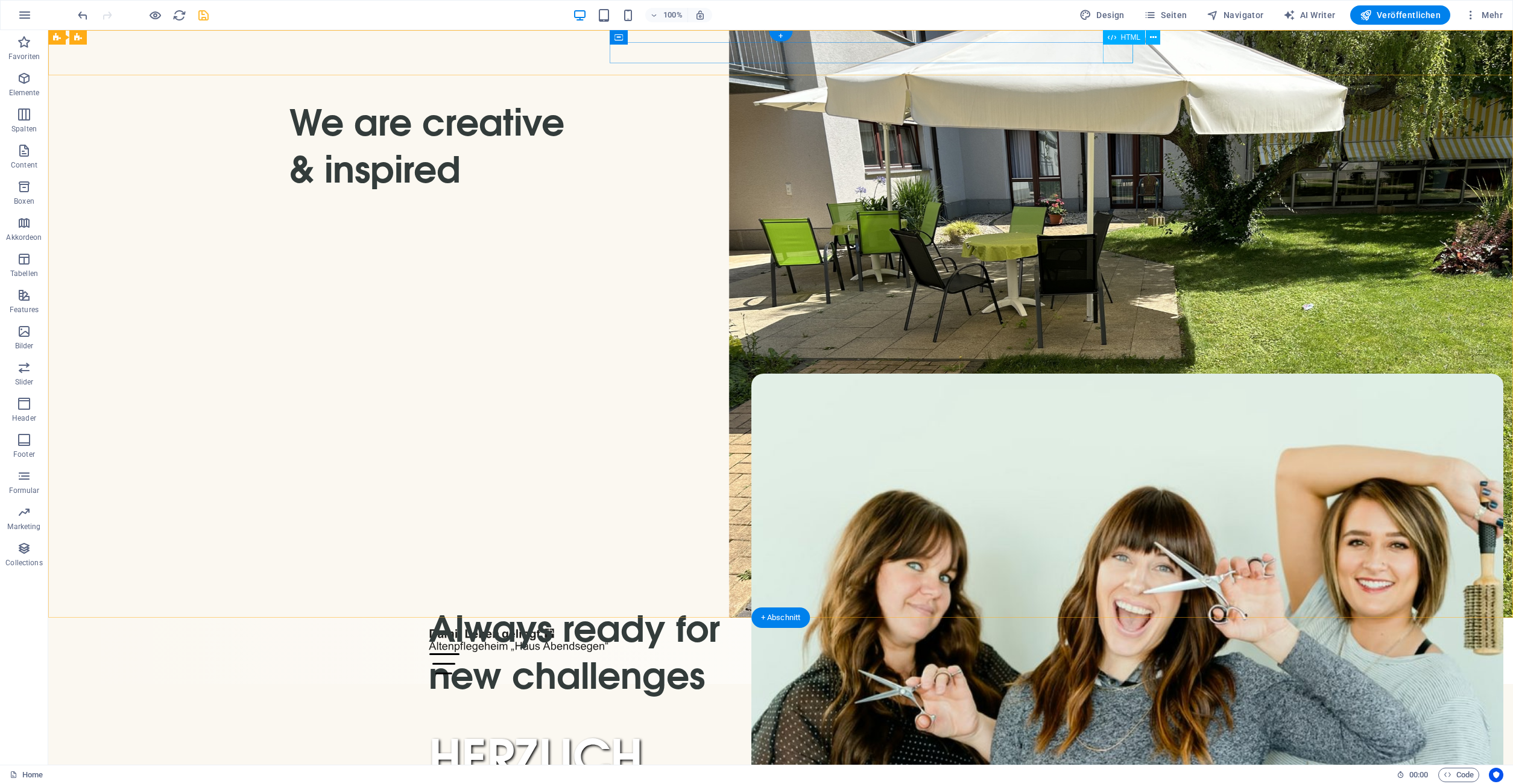
click at [1118, 654] on div "Menu" at bounding box center [780, 664] width 704 height 21
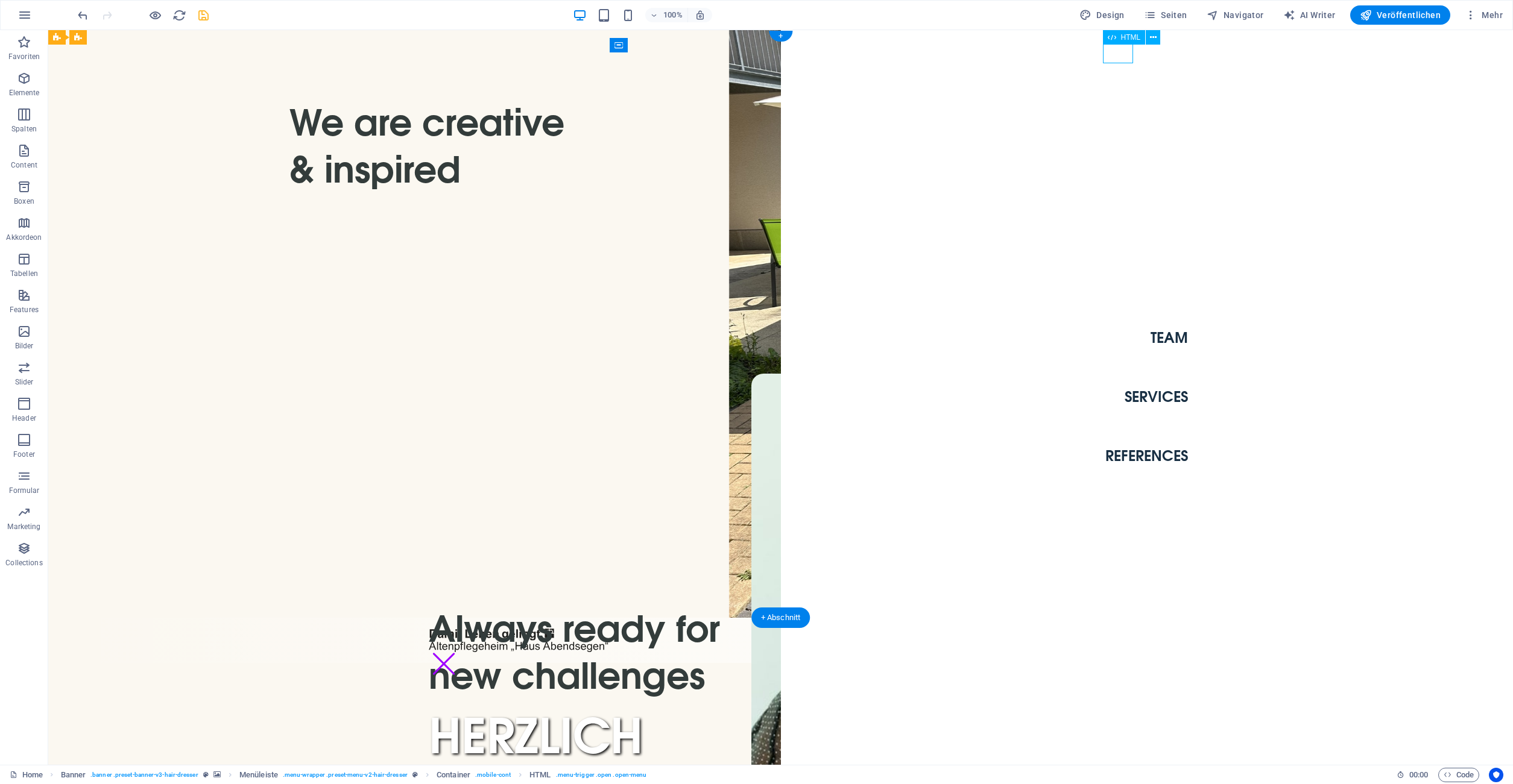
click at [459, 654] on div "Menu" at bounding box center [443, 664] width 30 height 21
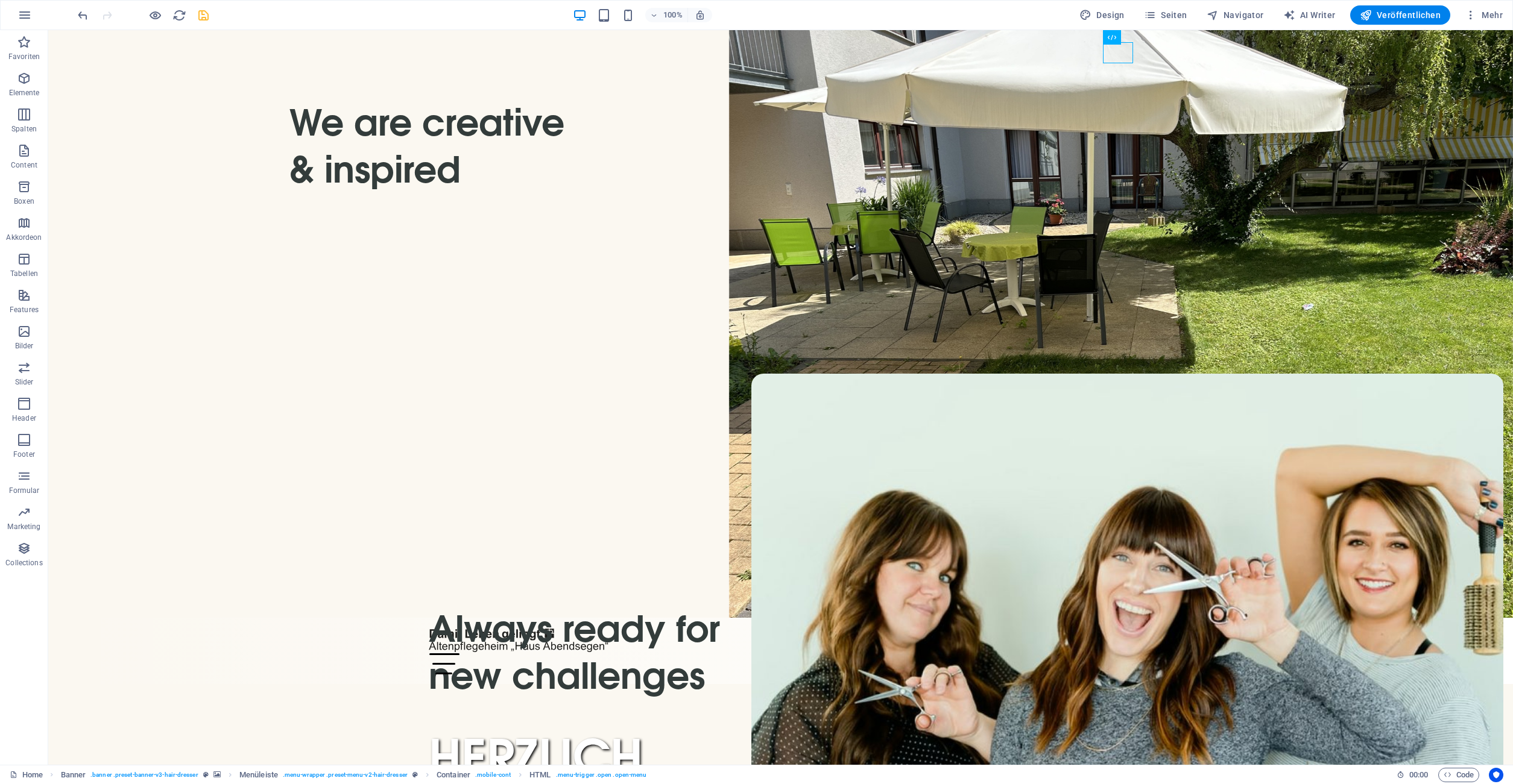
click at [209, 17] on icon "save" at bounding box center [204, 15] width 14 height 14
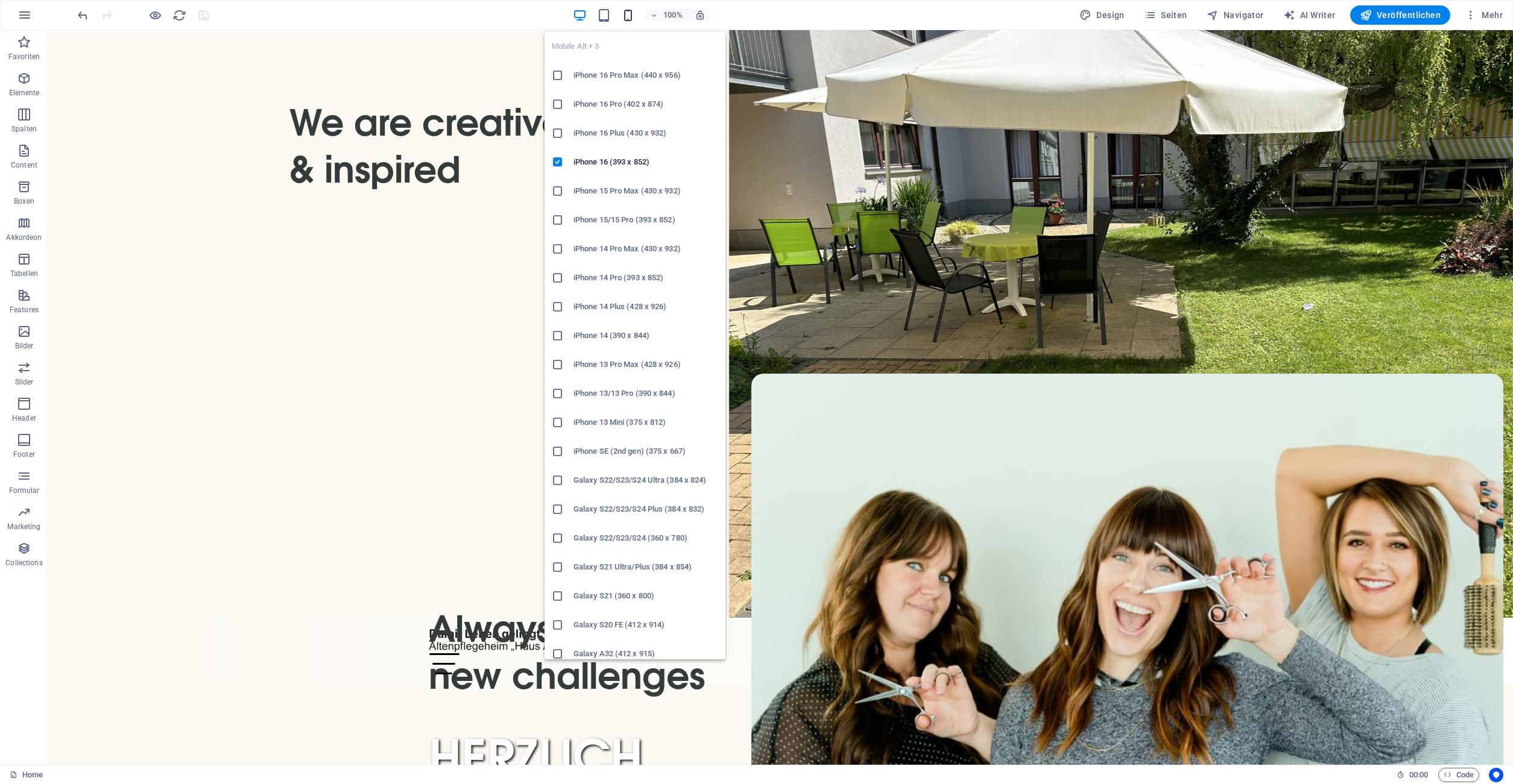
click at [629, 16] on icon "button" at bounding box center [628, 15] width 14 height 14
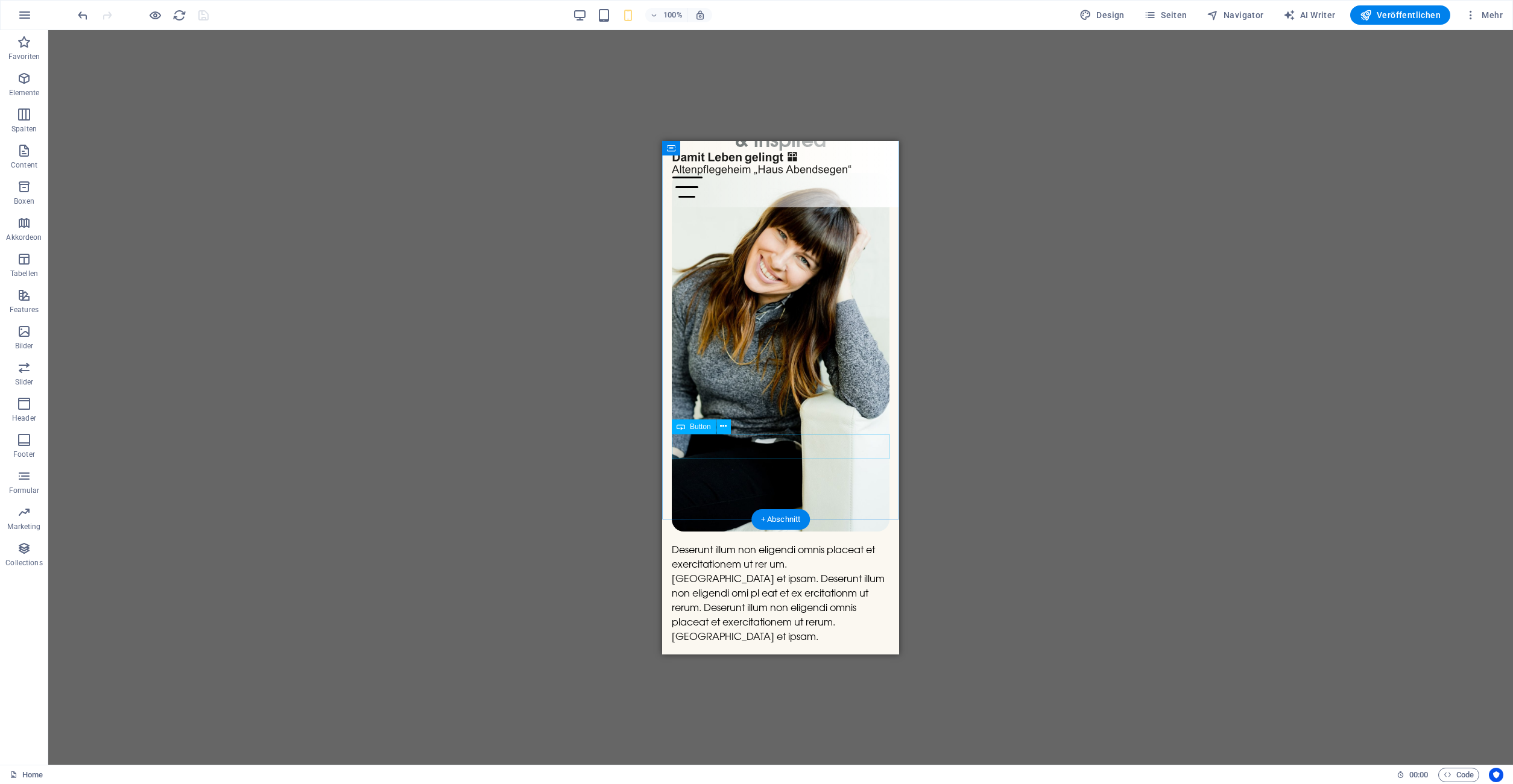
scroll to position [3868, 0]
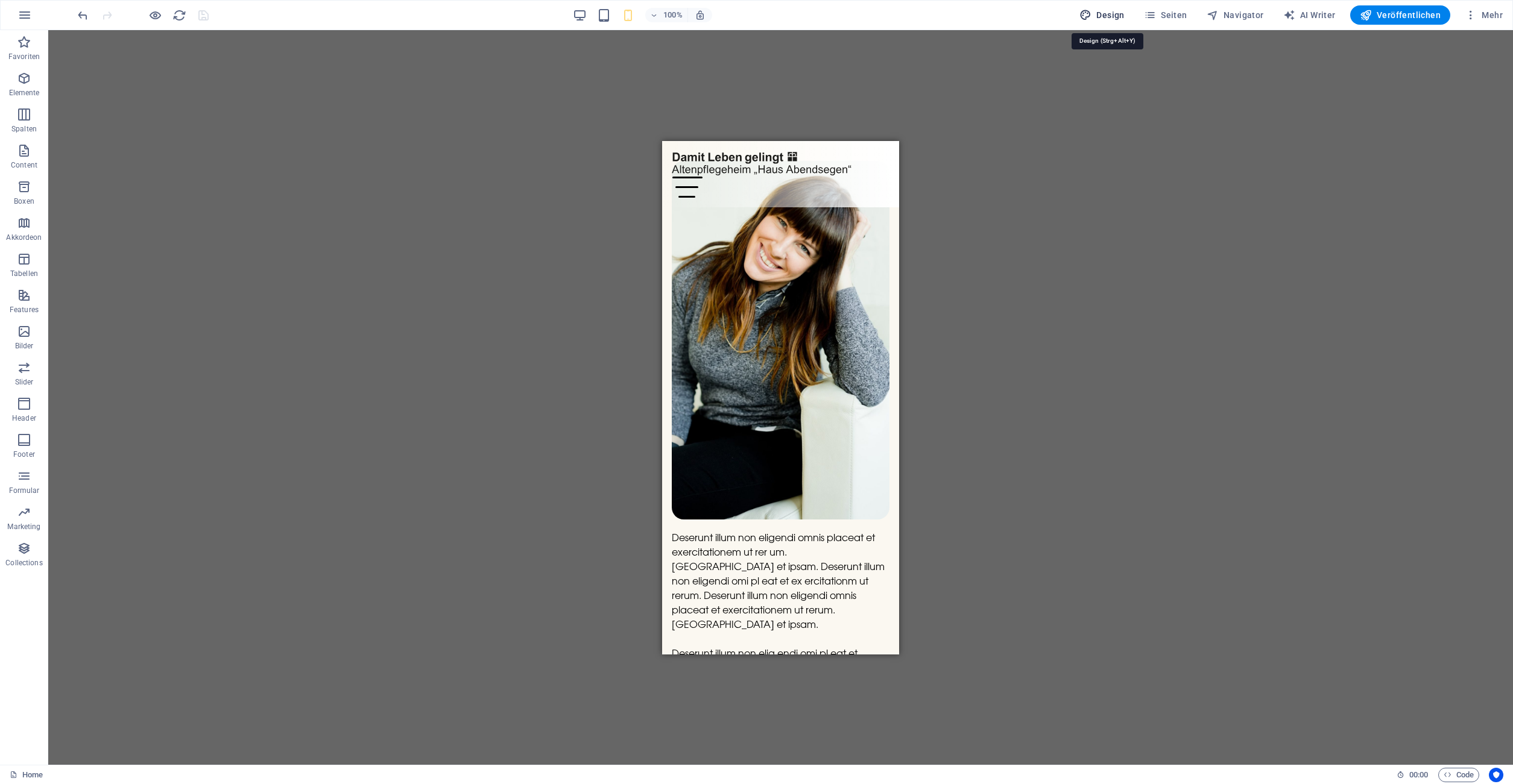
click at [1111, 11] on span "Design" at bounding box center [1101, 15] width 45 height 12
select select "px"
select select "400"
select select "px"
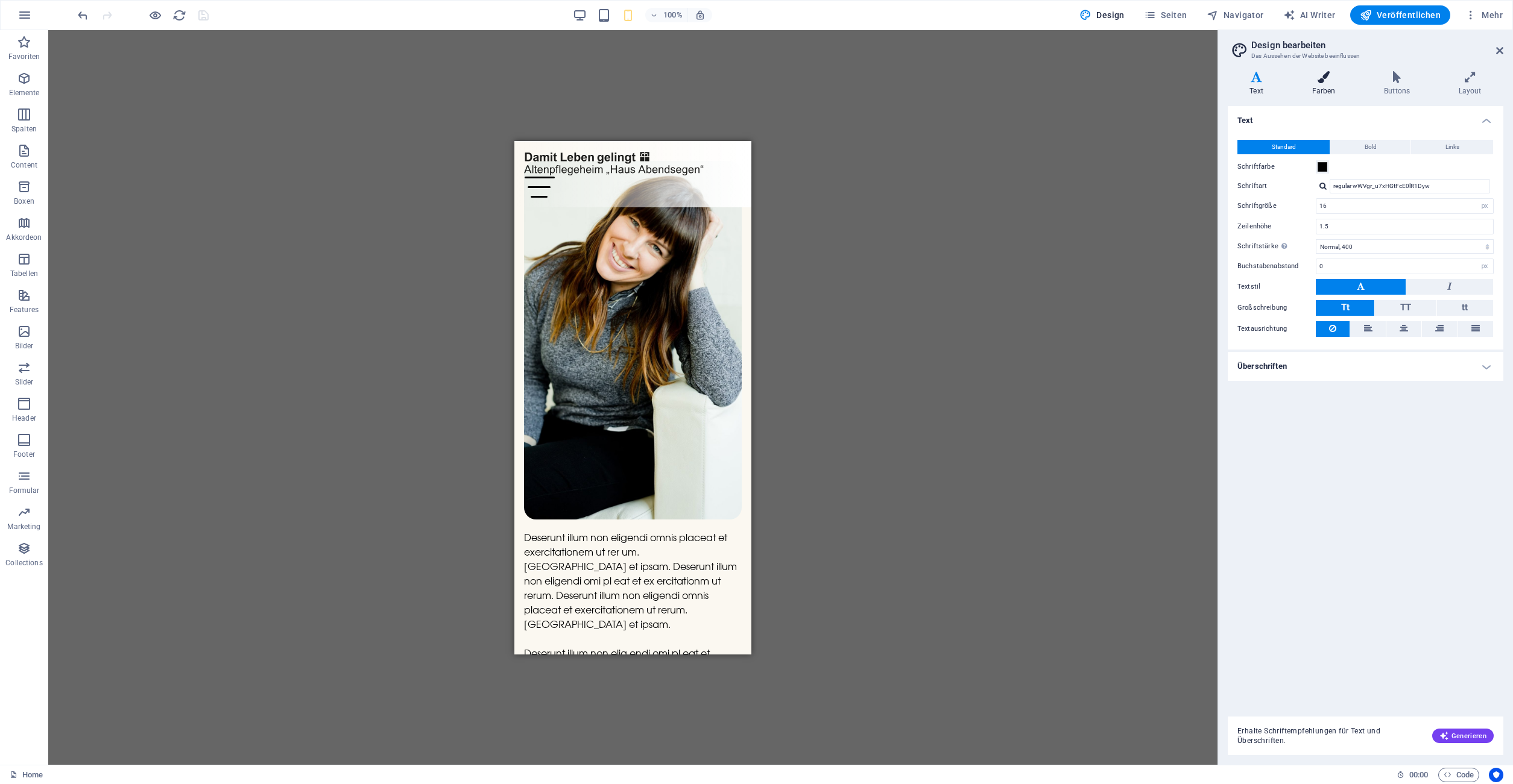
click at [1324, 81] on icon at bounding box center [1323, 77] width 67 height 12
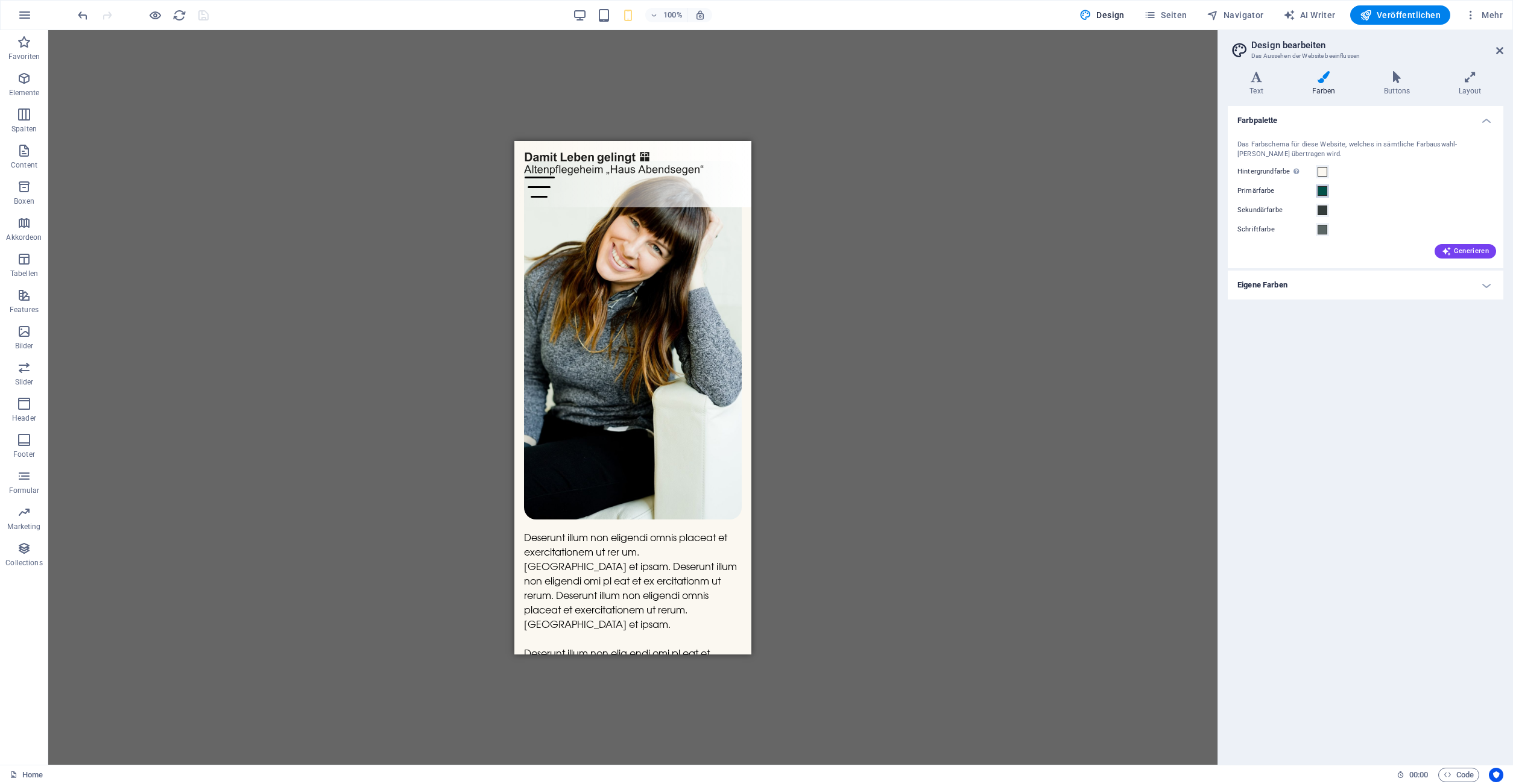
click at [1323, 195] on span at bounding box center [1322, 191] width 10 height 10
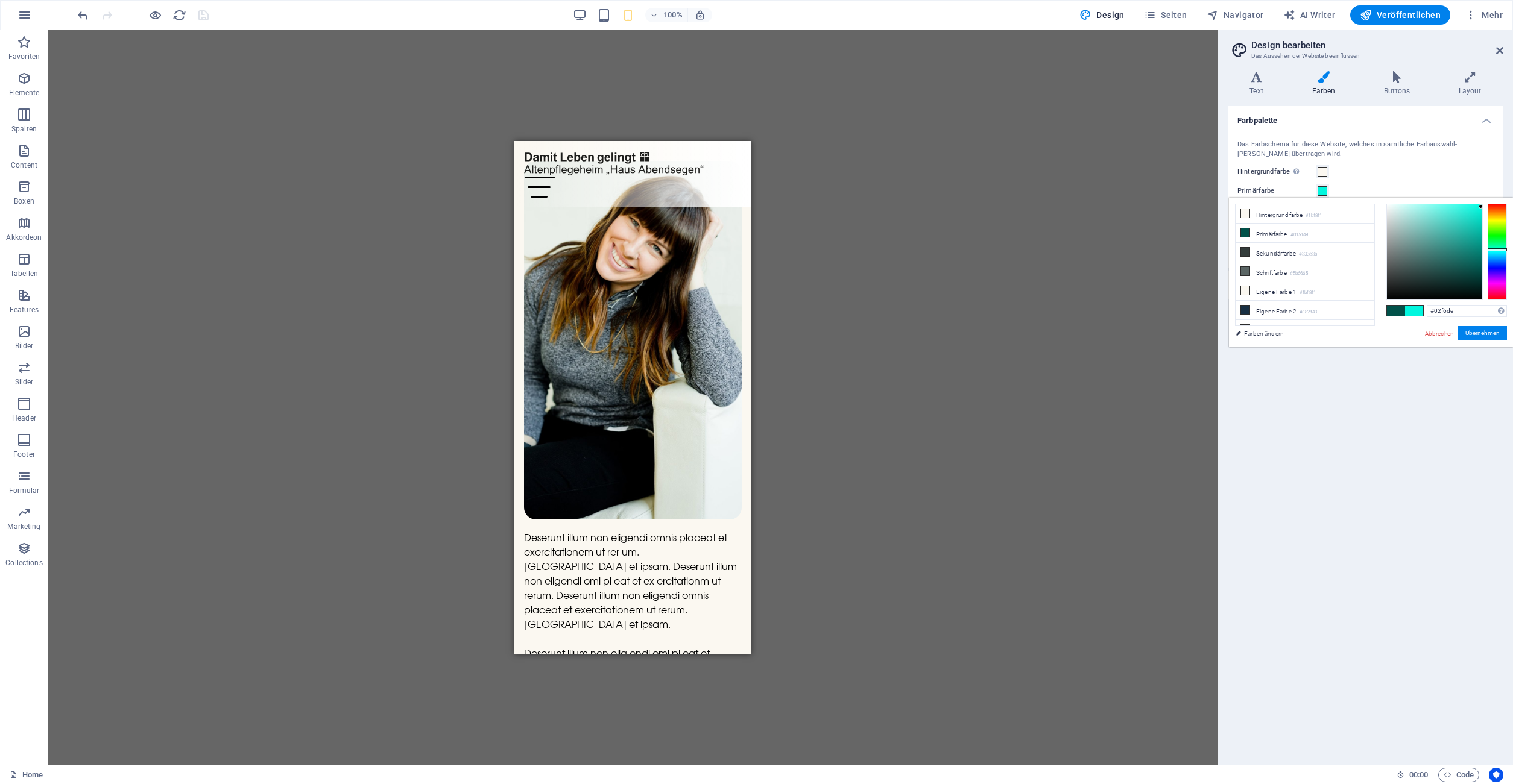
type input "#02f8df"
drag, startPoint x: 1479, startPoint y: 267, endPoint x: 1481, endPoint y: 206, distance: 61.0
click at [1481, 206] on div at bounding box center [1481, 206] width 4 height 4
click at [1435, 337] on link "Abbrechen" at bounding box center [1439, 333] width 31 height 9
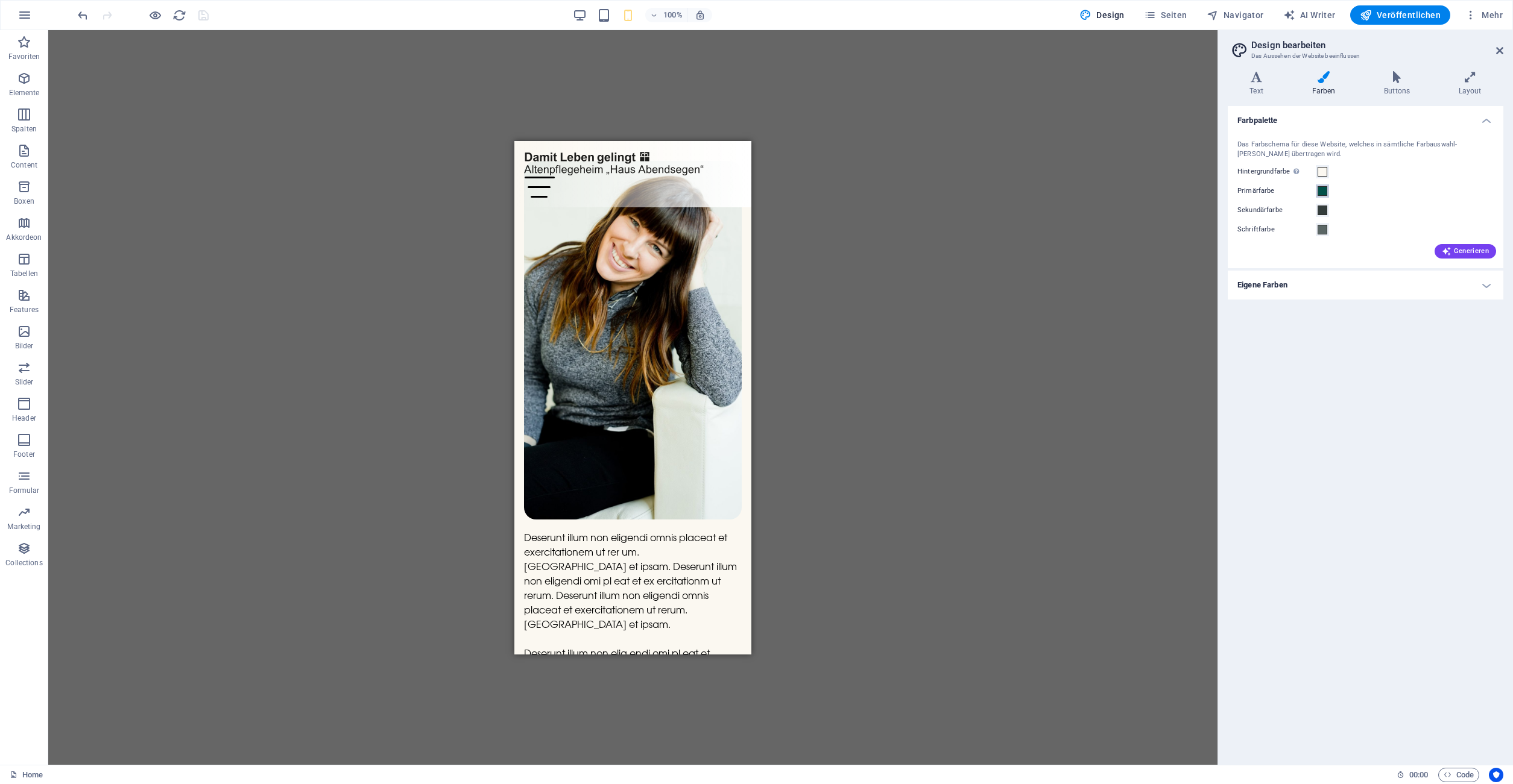
click at [1323, 195] on span at bounding box center [1322, 191] width 10 height 10
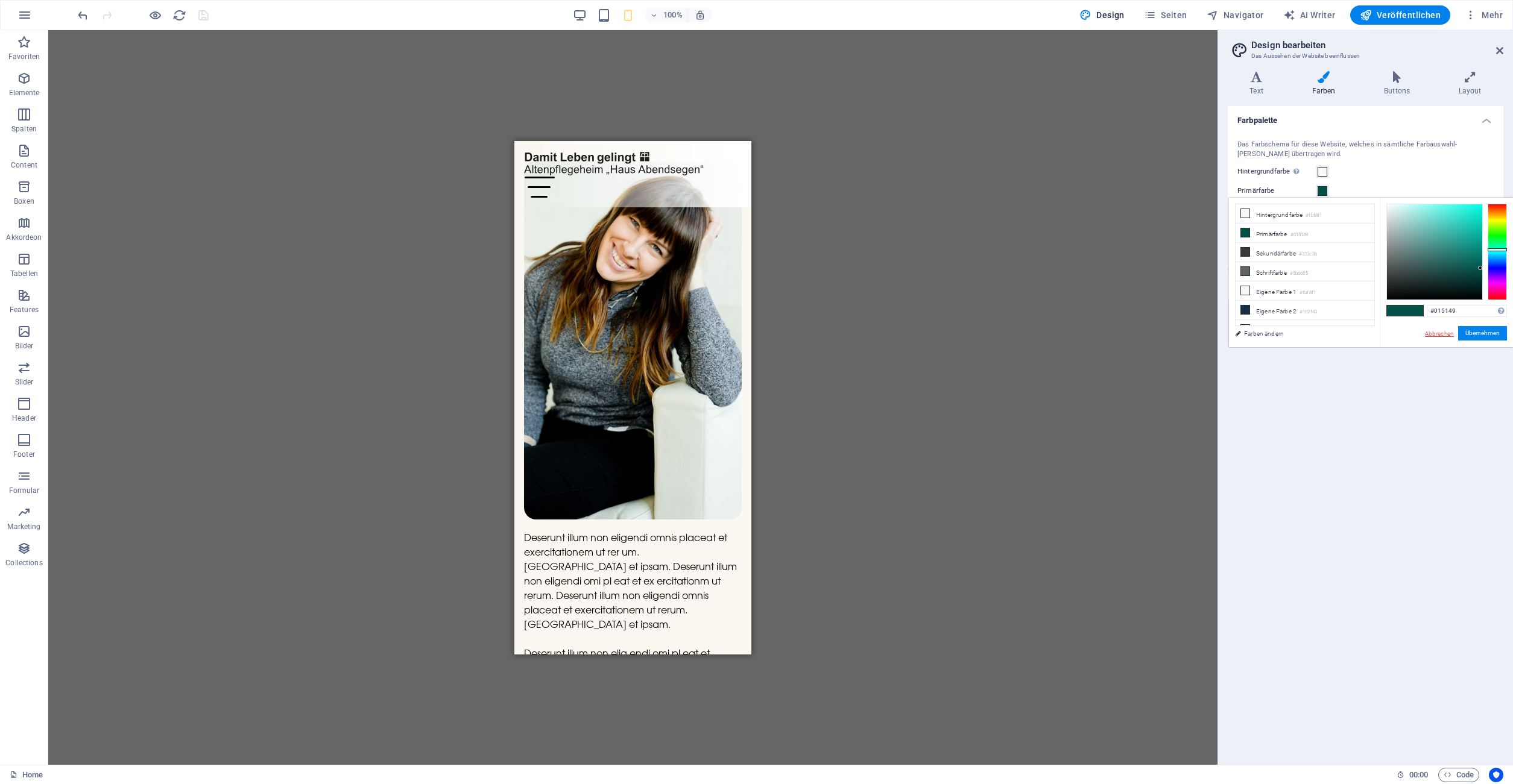
click at [1436, 330] on link "Abbrechen" at bounding box center [1439, 333] width 31 height 9
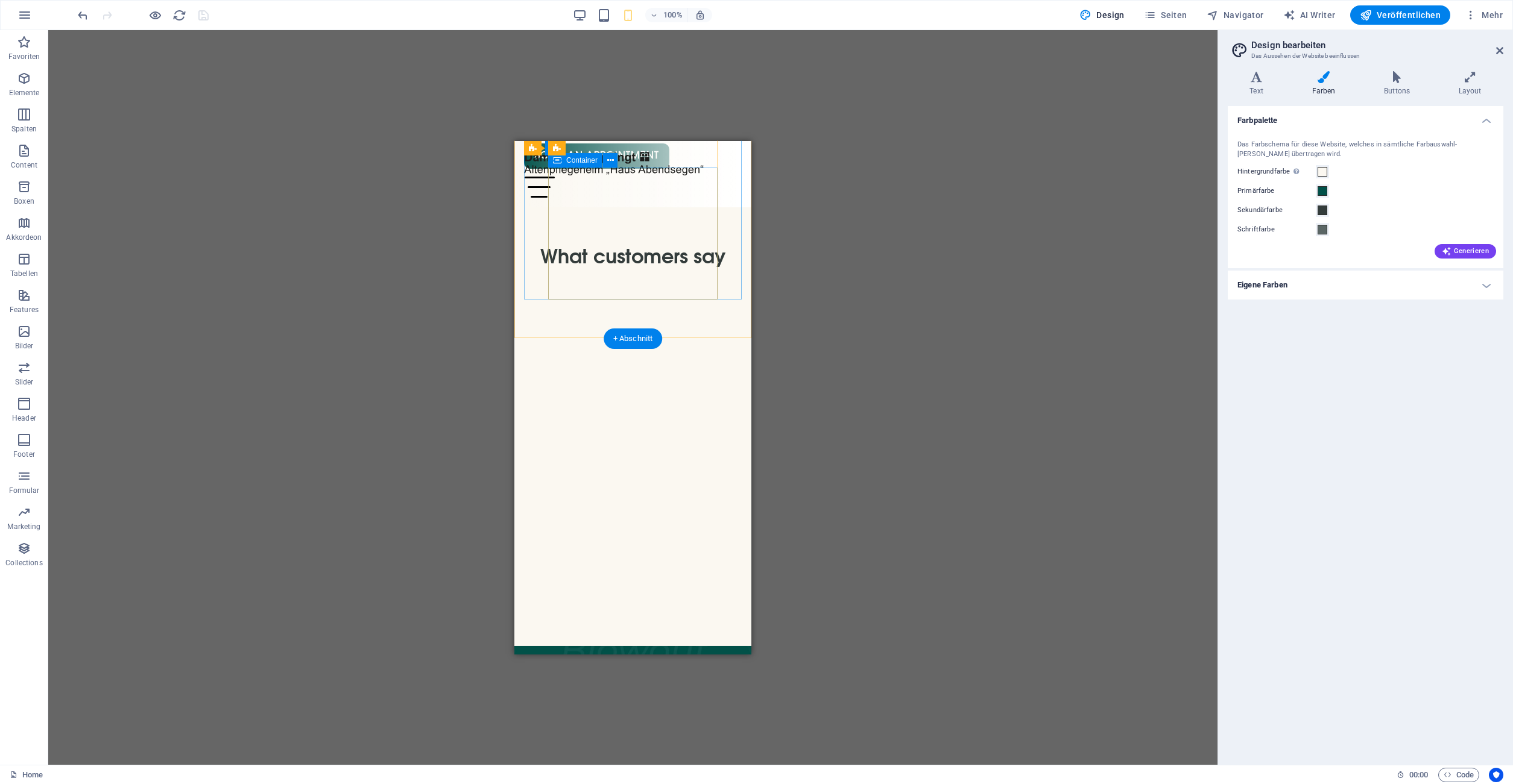
scroll to position [0, 0]
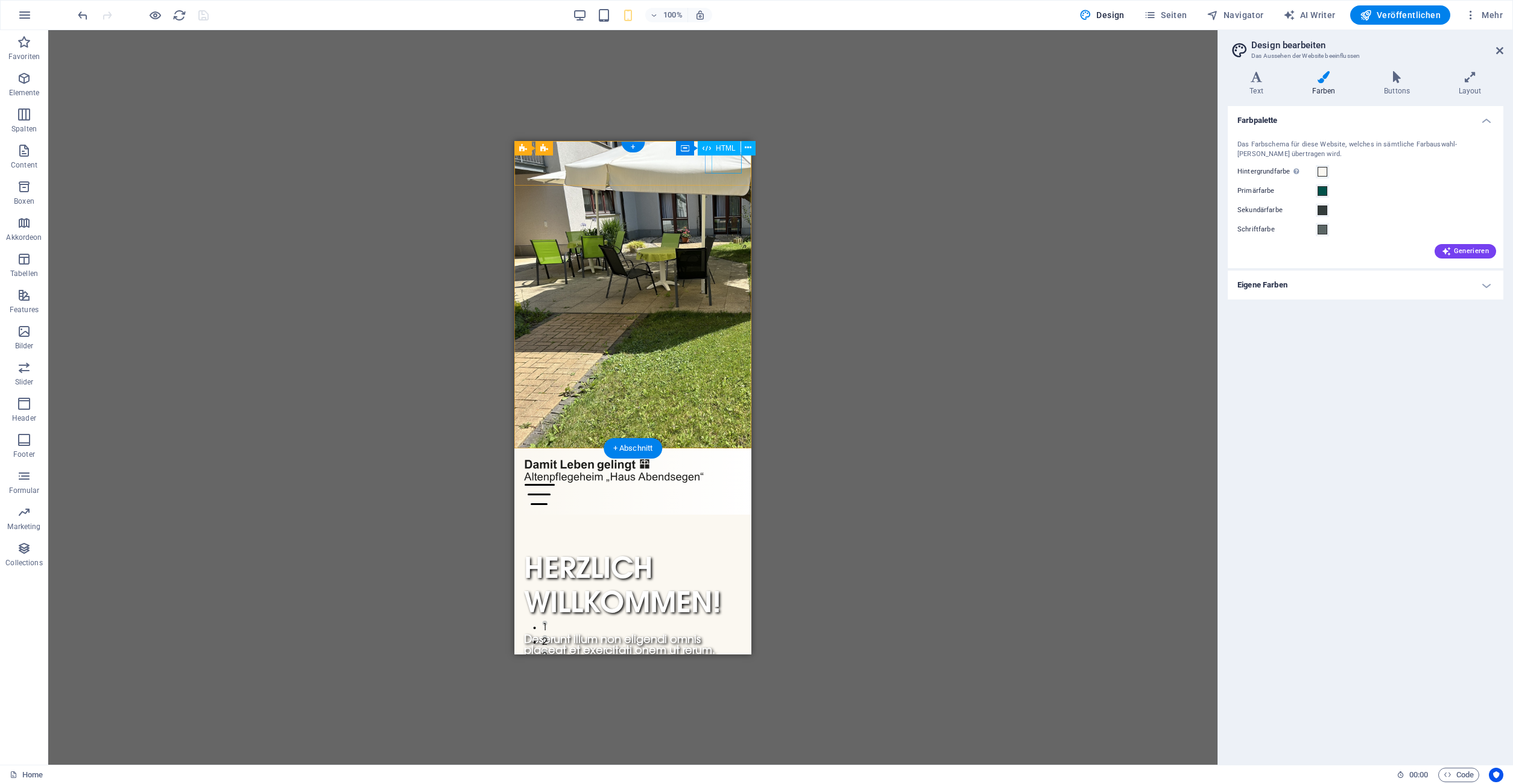
click at [728, 484] on div "Menu" at bounding box center [633, 494] width 218 height 21
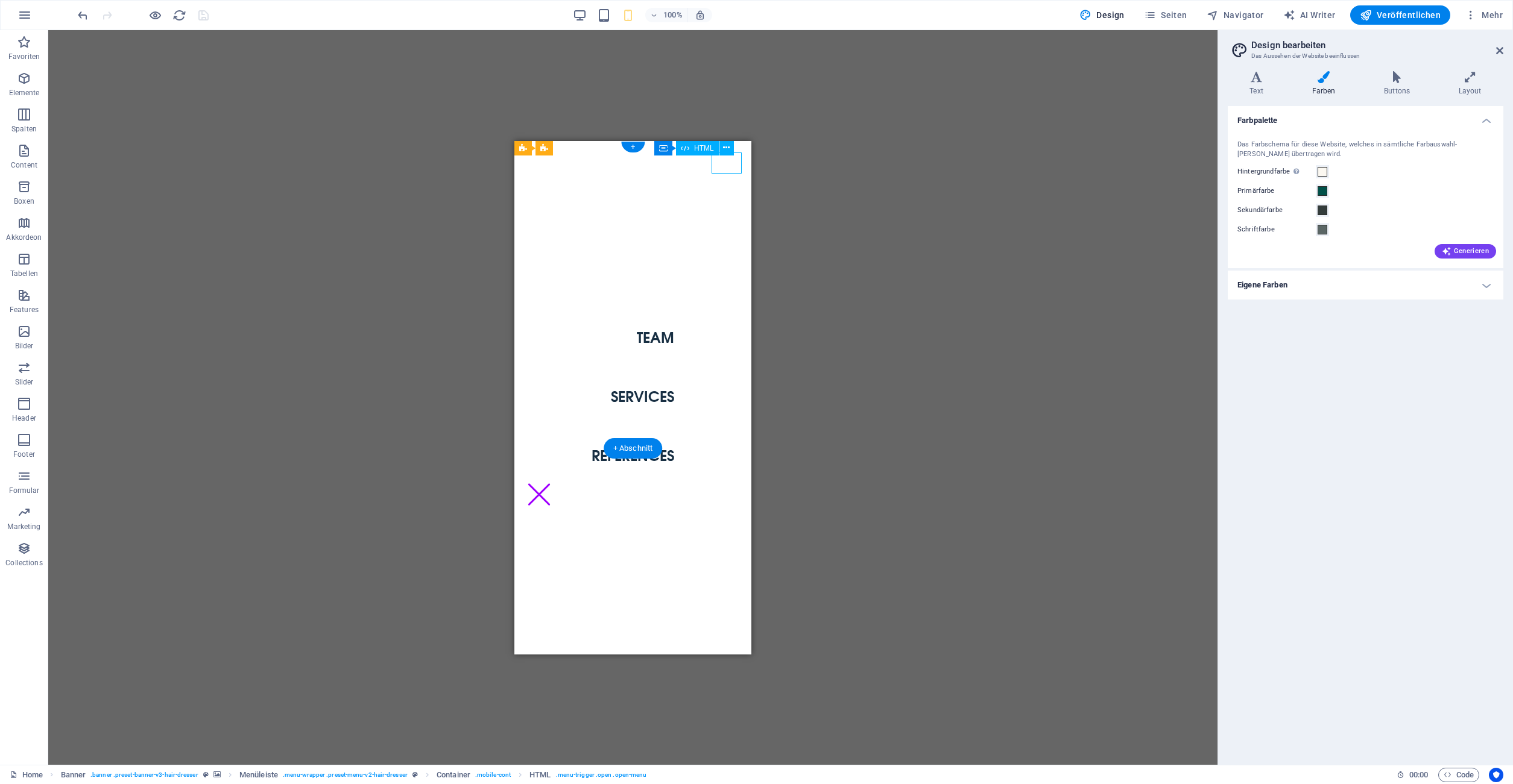
click at [554, 484] on div "Menu" at bounding box center [538, 494] width 30 height 21
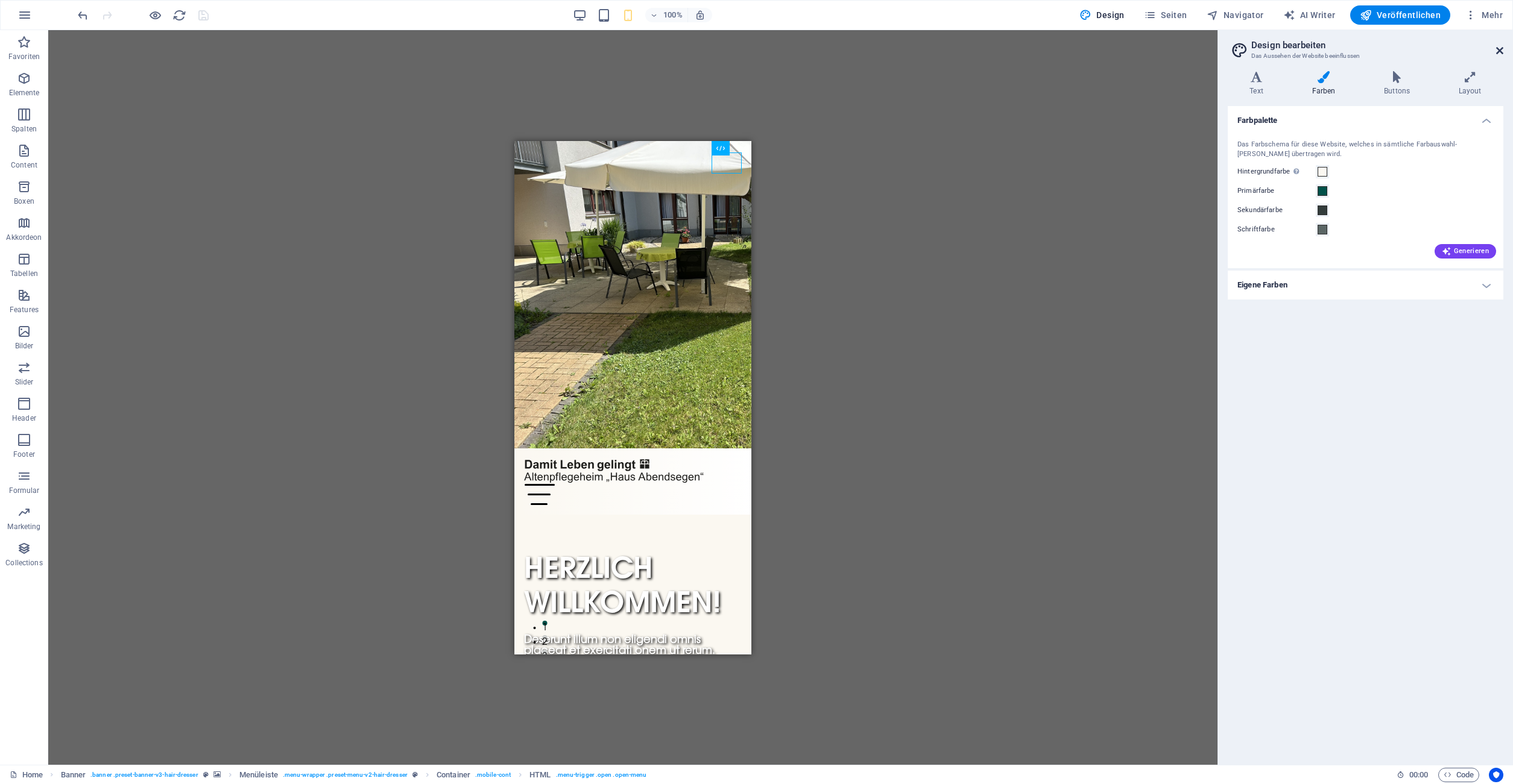
click at [1501, 50] on icon at bounding box center [1499, 50] width 7 height 10
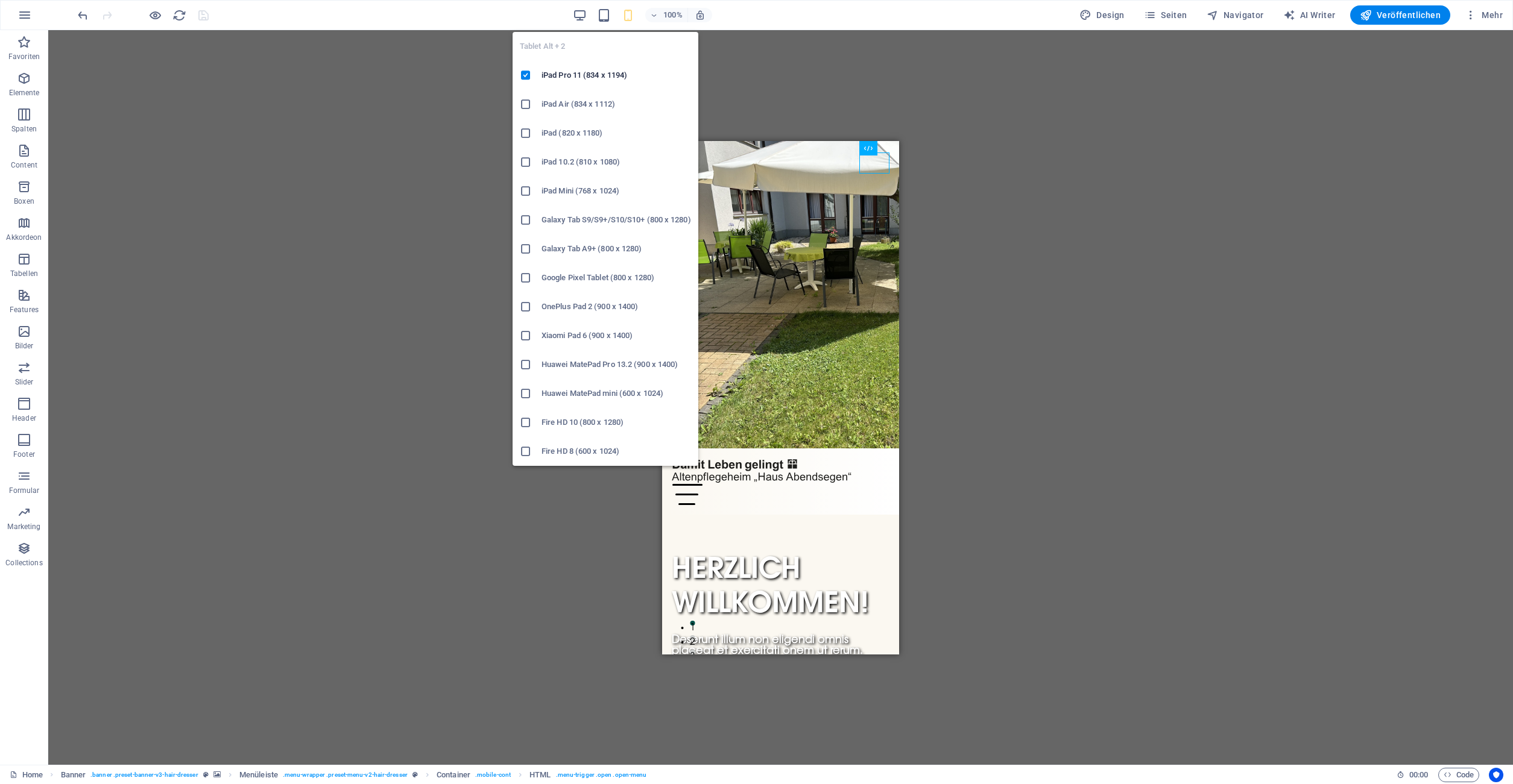
click at [611, 15] on icon "button" at bounding box center [604, 15] width 14 height 14
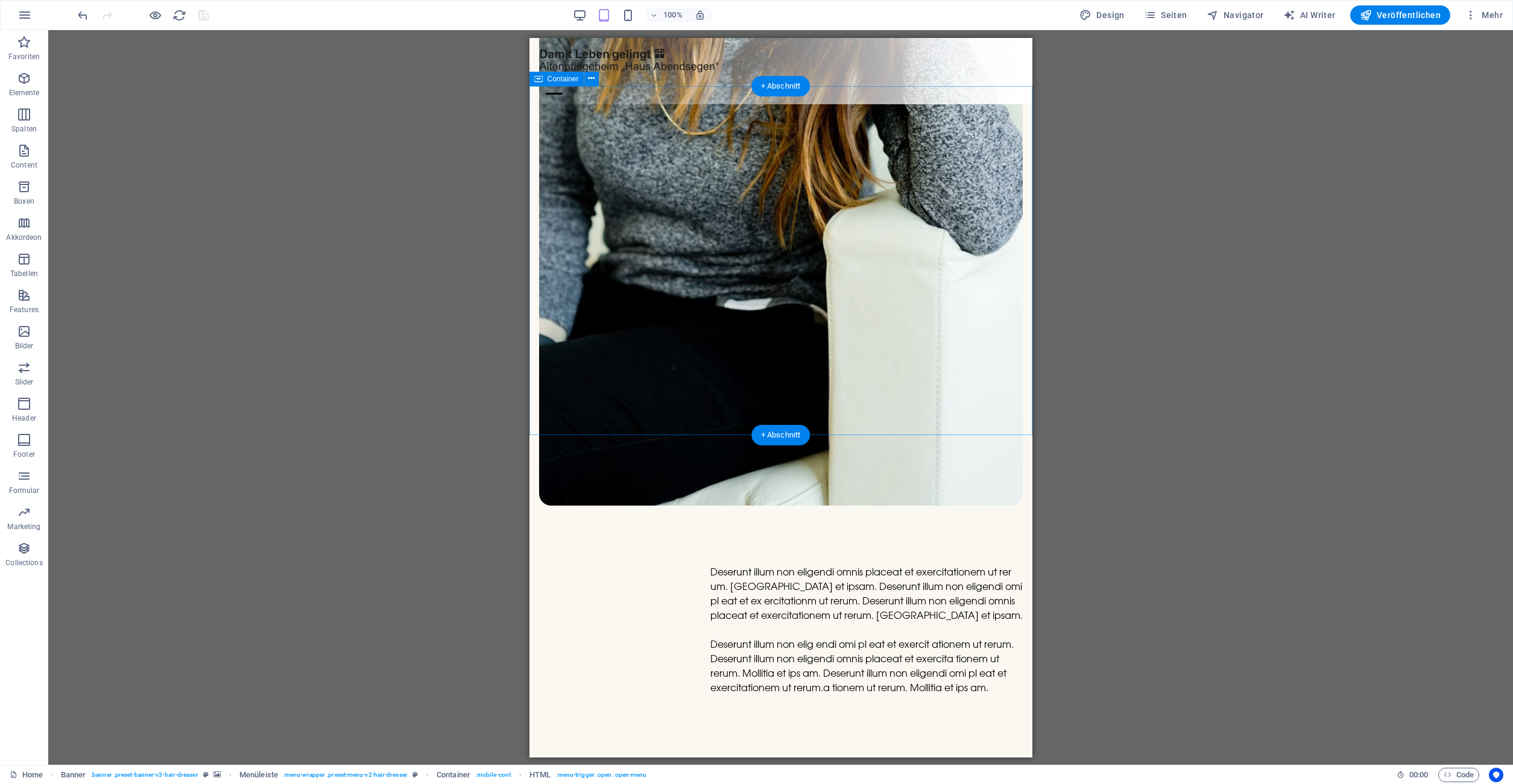
scroll to position [3513, 0]
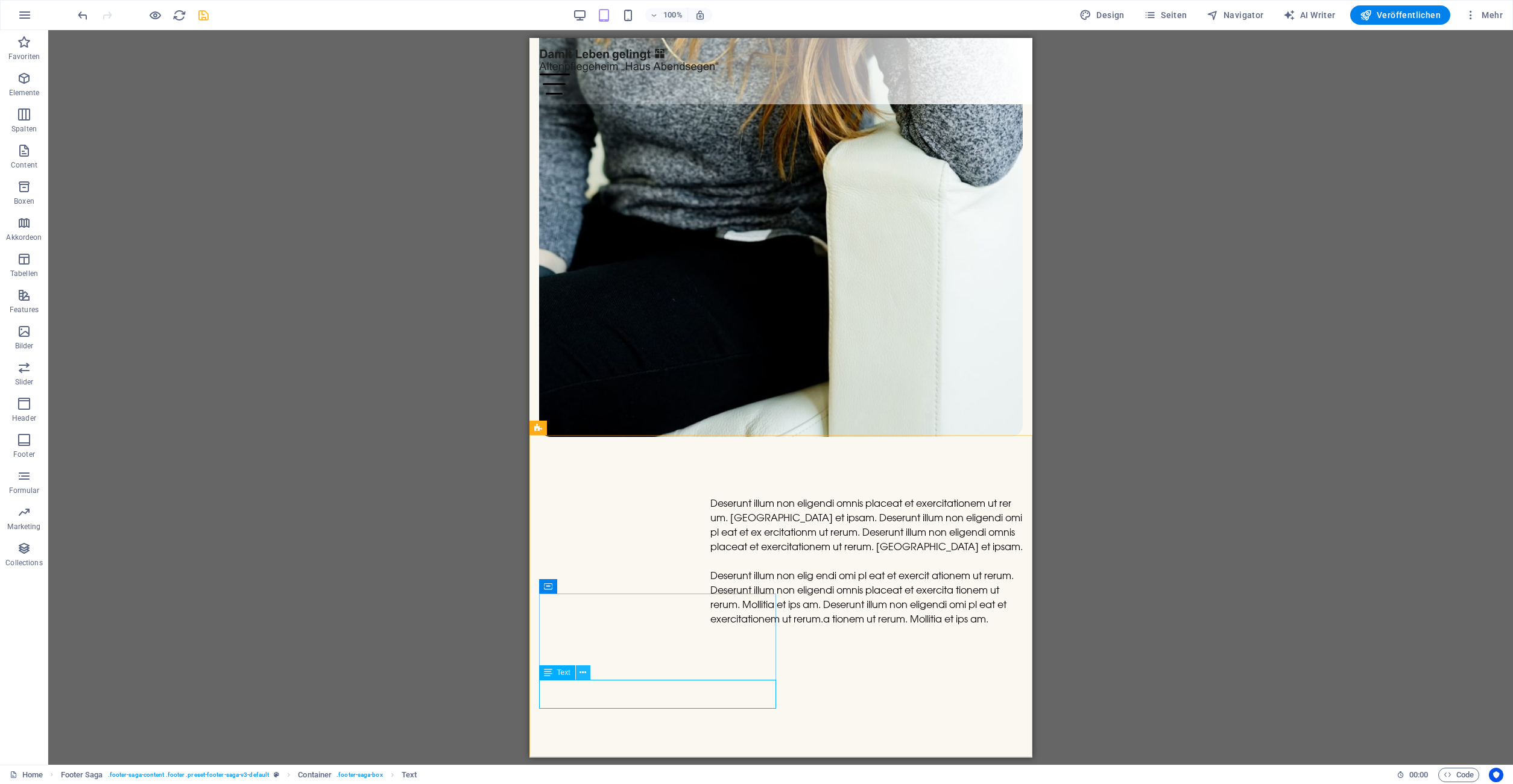
click at [582, 678] on icon at bounding box center [582, 673] width 6 height 13
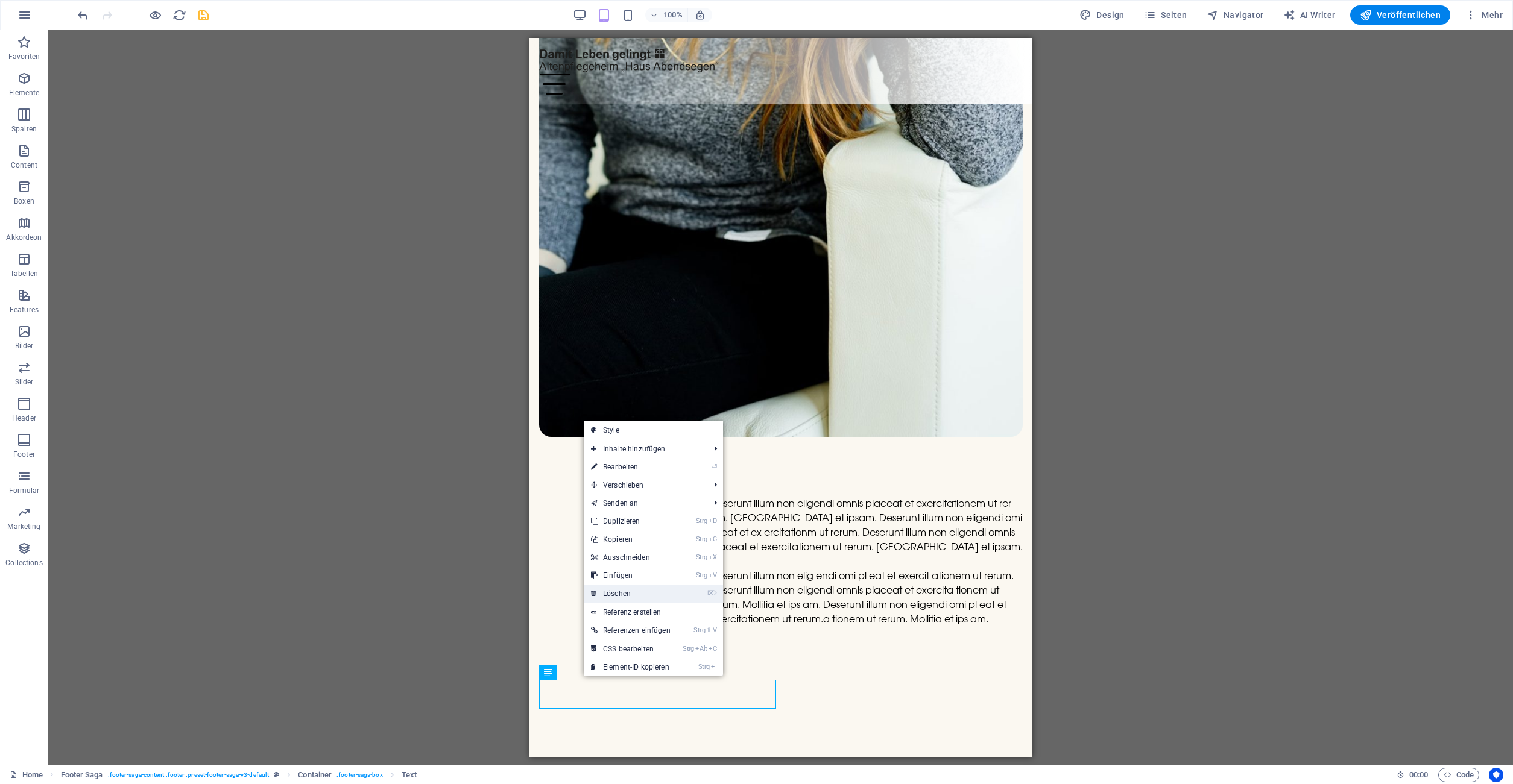
click at [643, 591] on link "⌦ Löschen" at bounding box center [631, 594] width 94 height 18
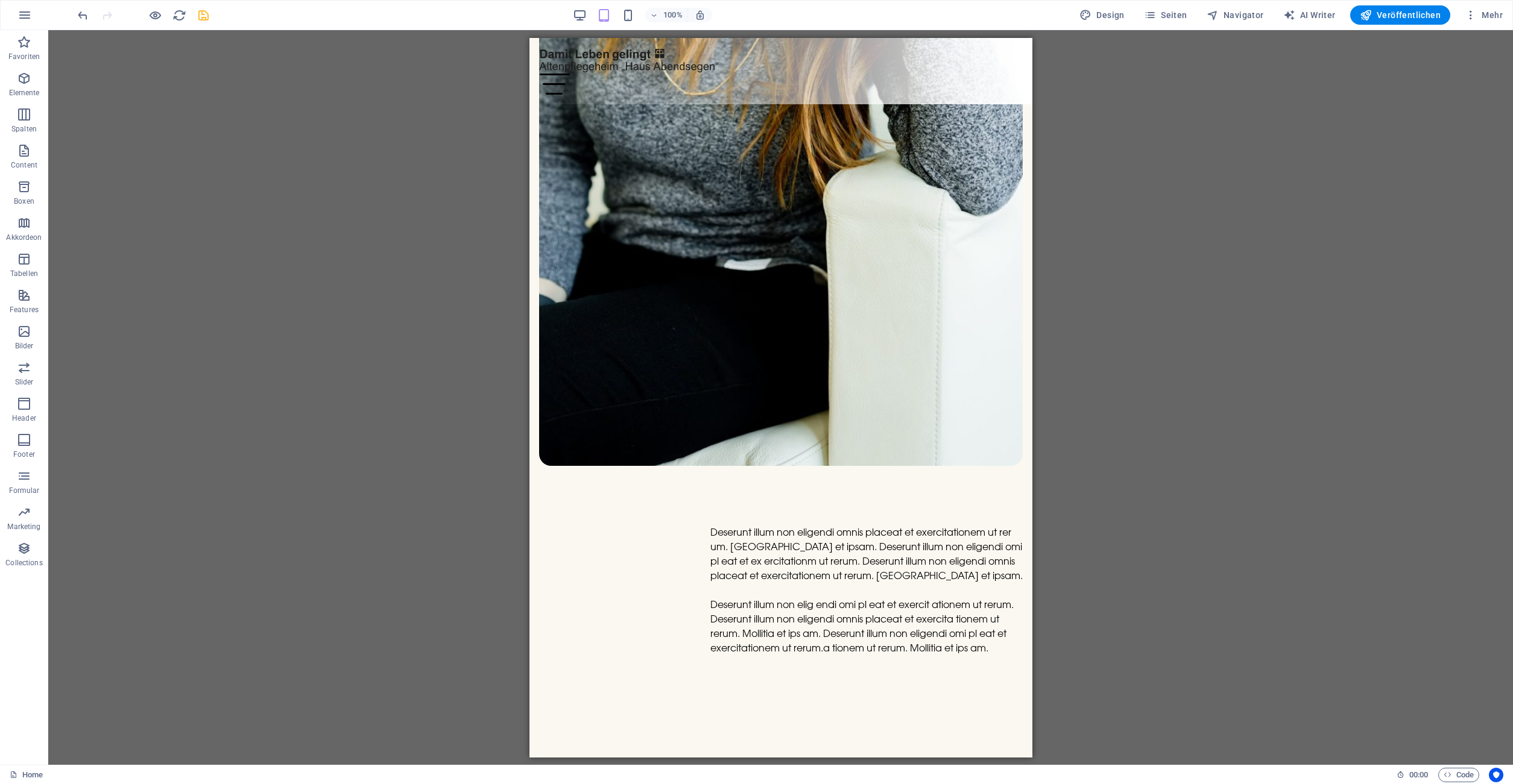
click at [1172, 621] on div "H1 Banner Container Button Text Abstand Banner Menüleiste Container HTML Menü M…" at bounding box center [780, 397] width 1465 height 735
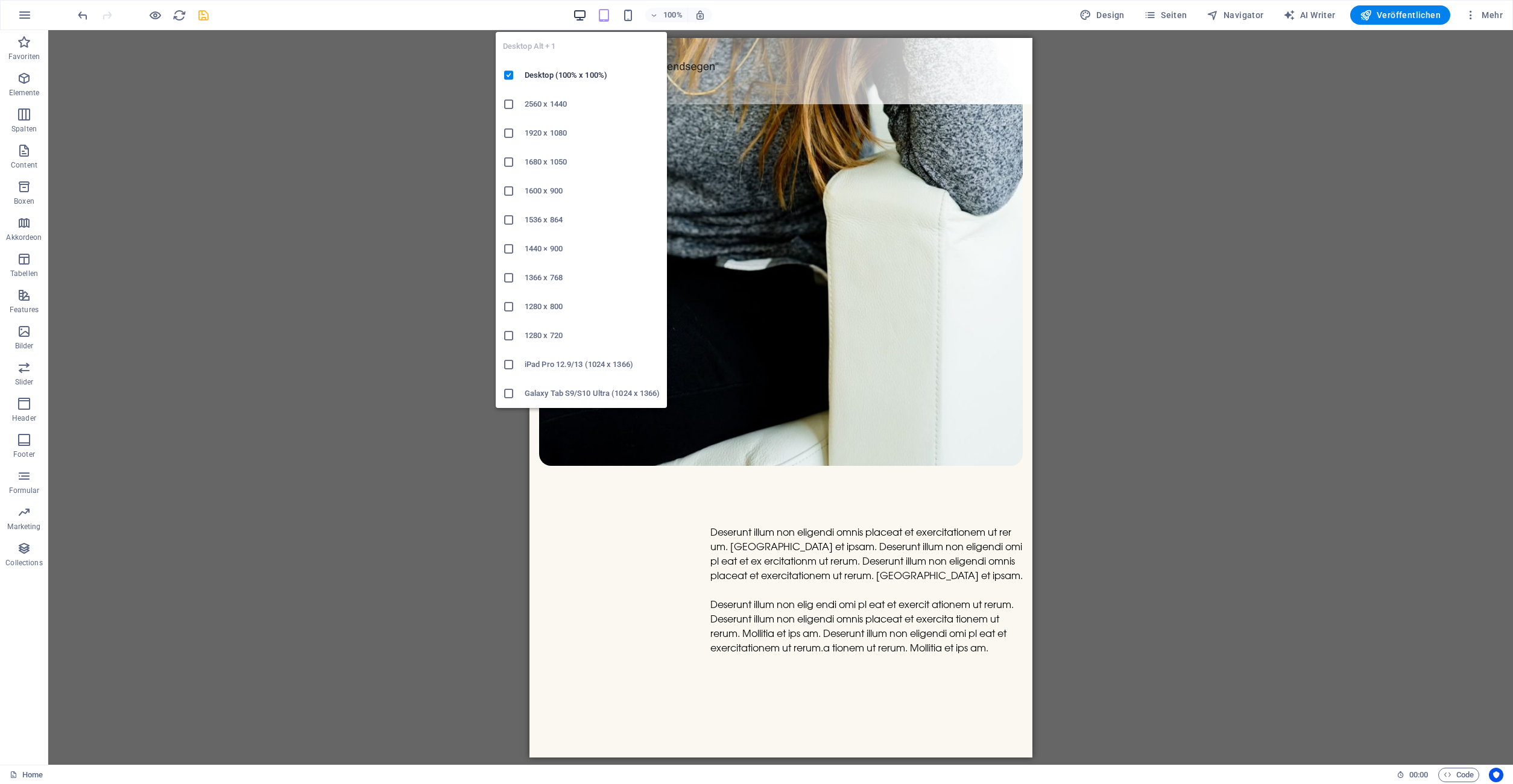
click at [586, 10] on icon "button" at bounding box center [580, 15] width 14 height 14
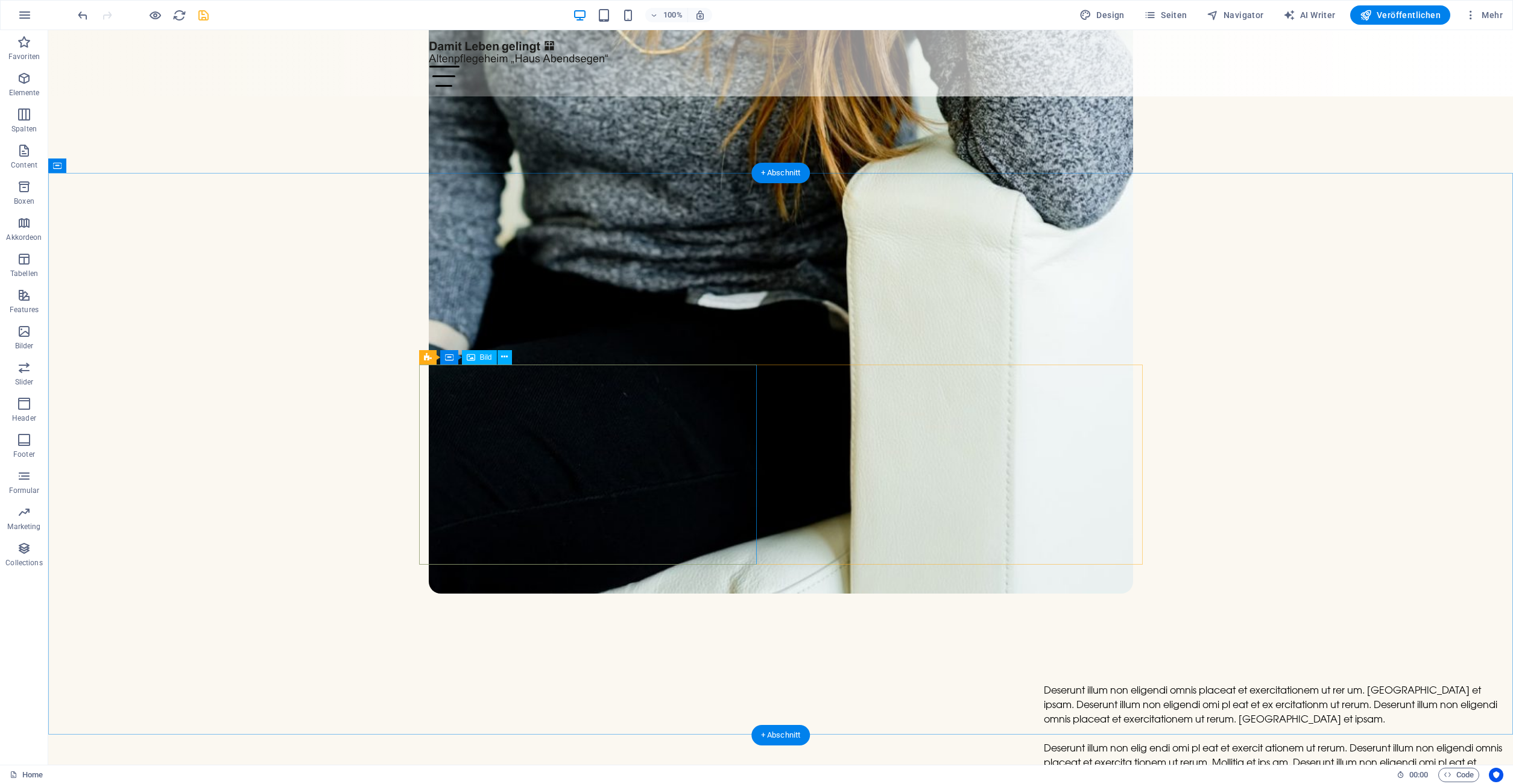
scroll to position [5035, 0]
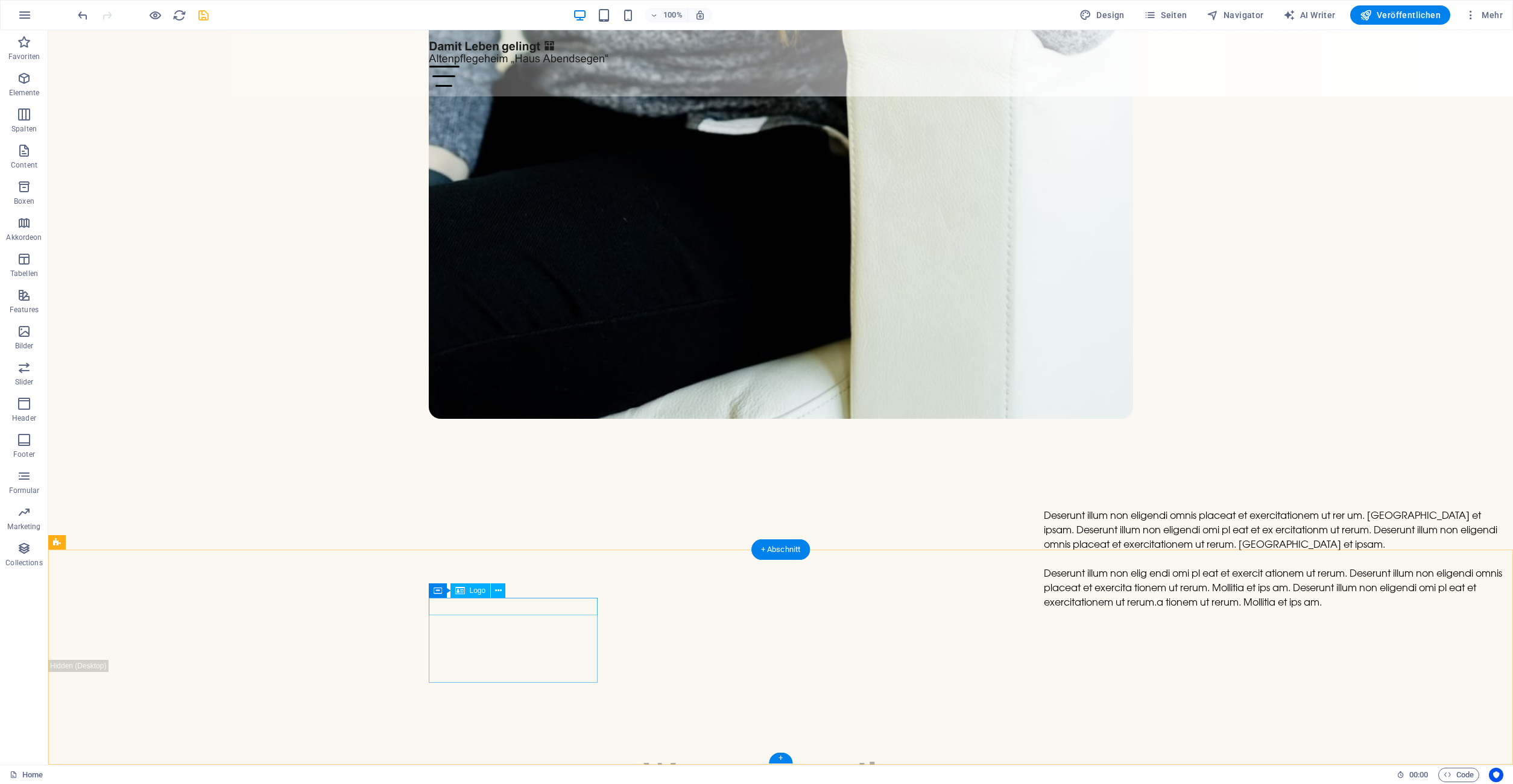
select select "px"
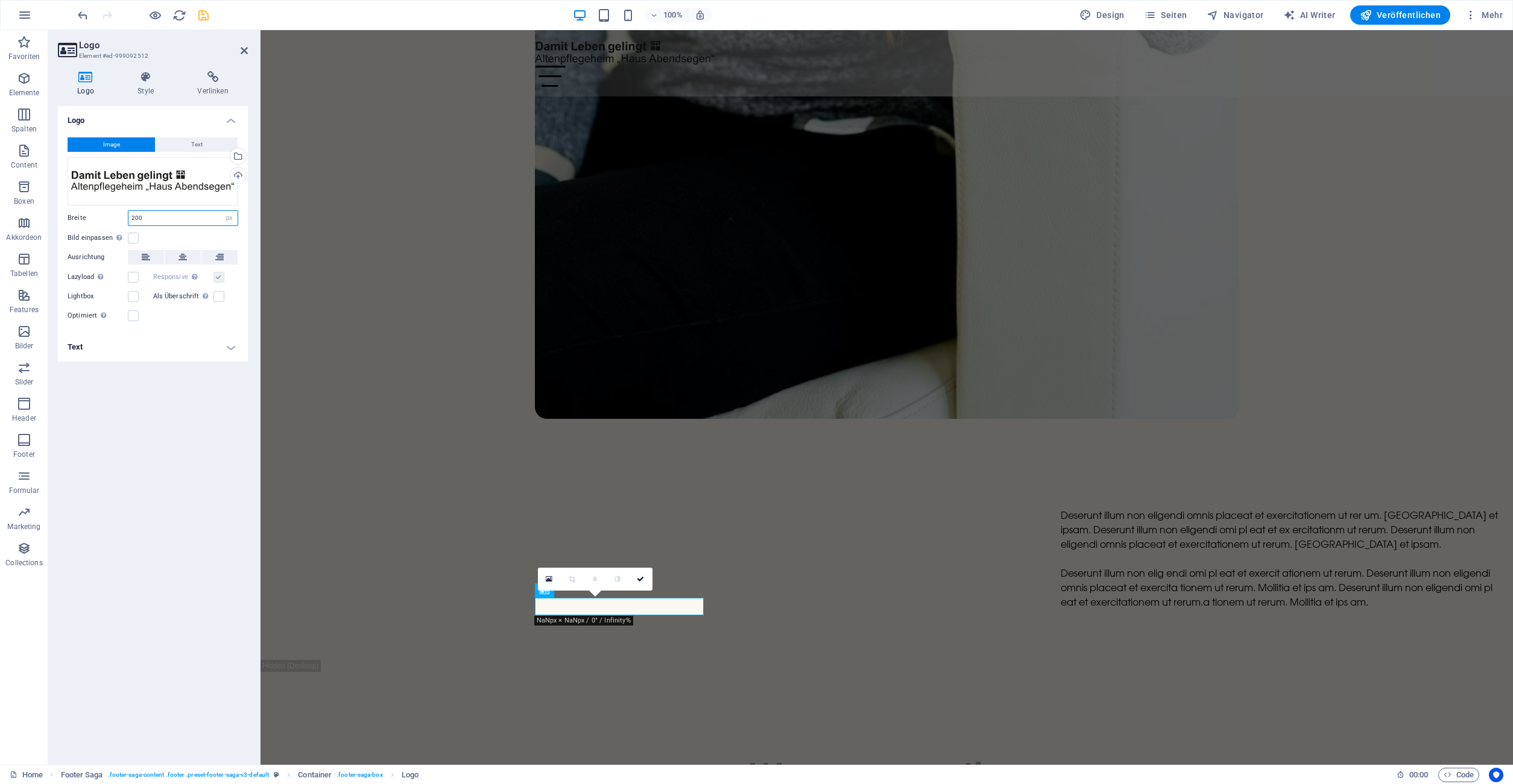
drag, startPoint x: 160, startPoint y: 215, endPoint x: 116, endPoint y: 209, distance: 44.4
click at [129, 211] on input "200" at bounding box center [183, 218] width 109 height 15
type input "300"
click at [666, 577] on icon at bounding box center [664, 579] width 7 height 7
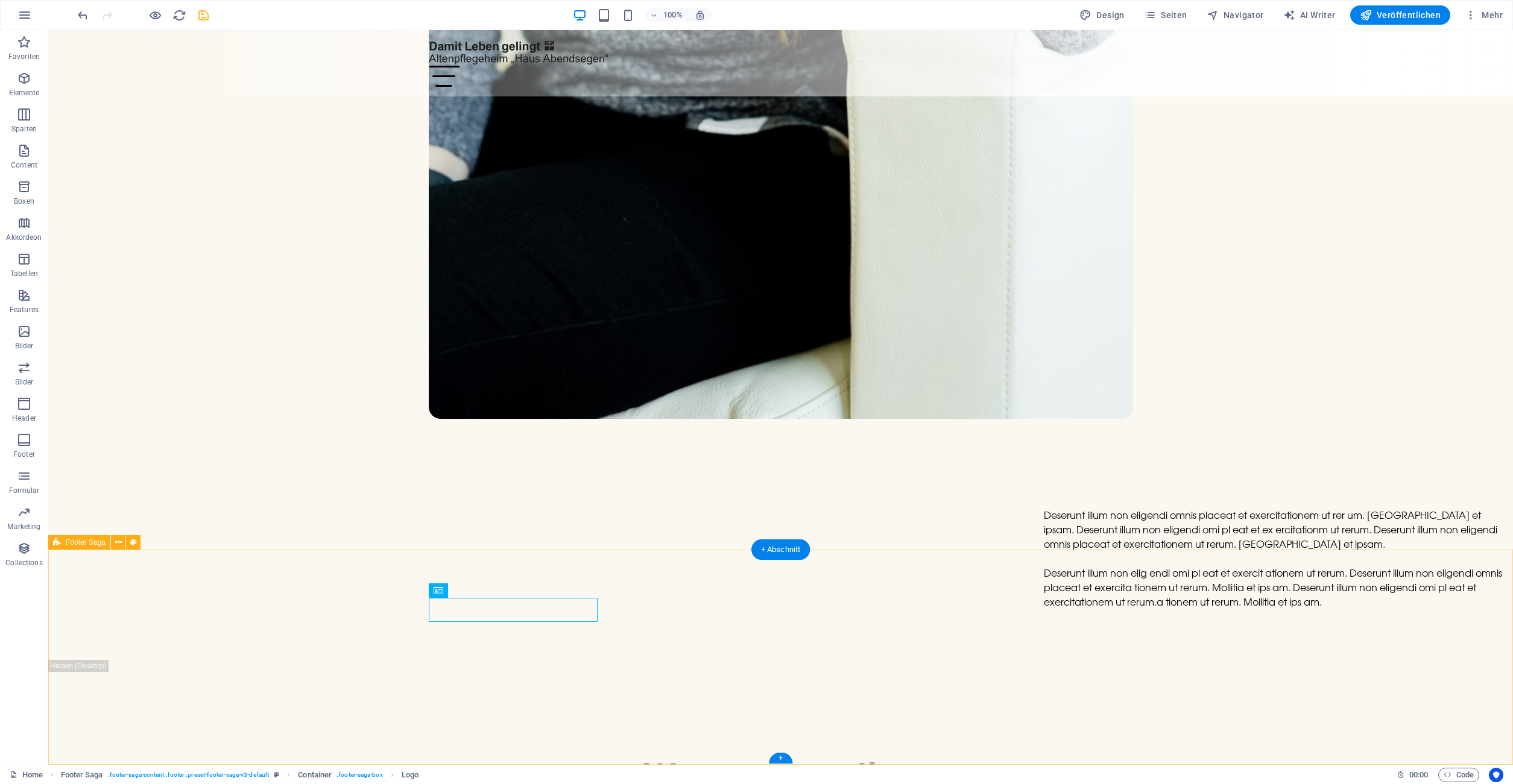
select select "px"
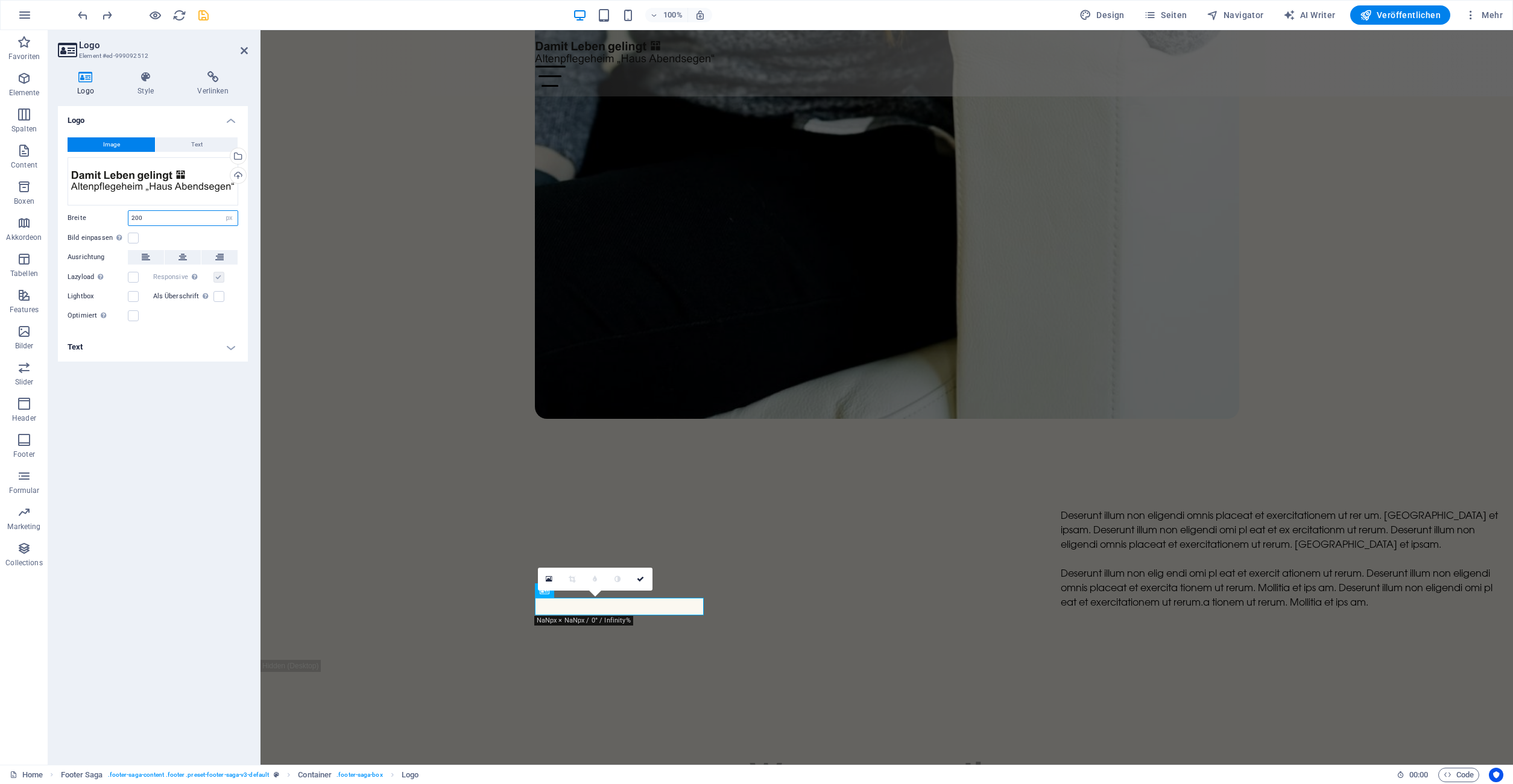
drag, startPoint x: 158, startPoint y: 218, endPoint x: 73, endPoint y: 216, distance: 85.0
click at [129, 216] on input "200" at bounding box center [183, 218] width 109 height 15
type input "250"
click at [658, 582] on icon at bounding box center [655, 579] width 7 height 7
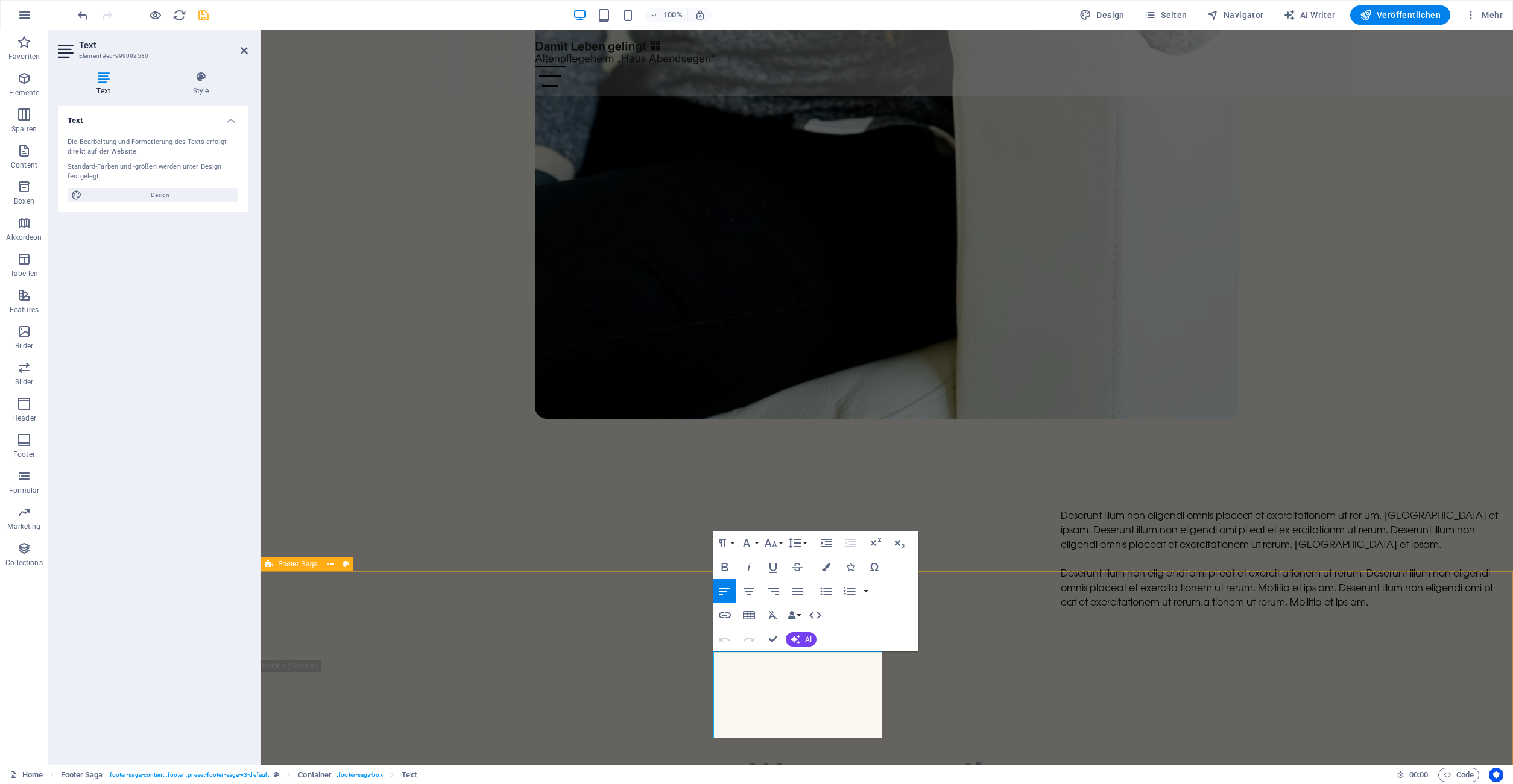
scroll to position [5013, 0]
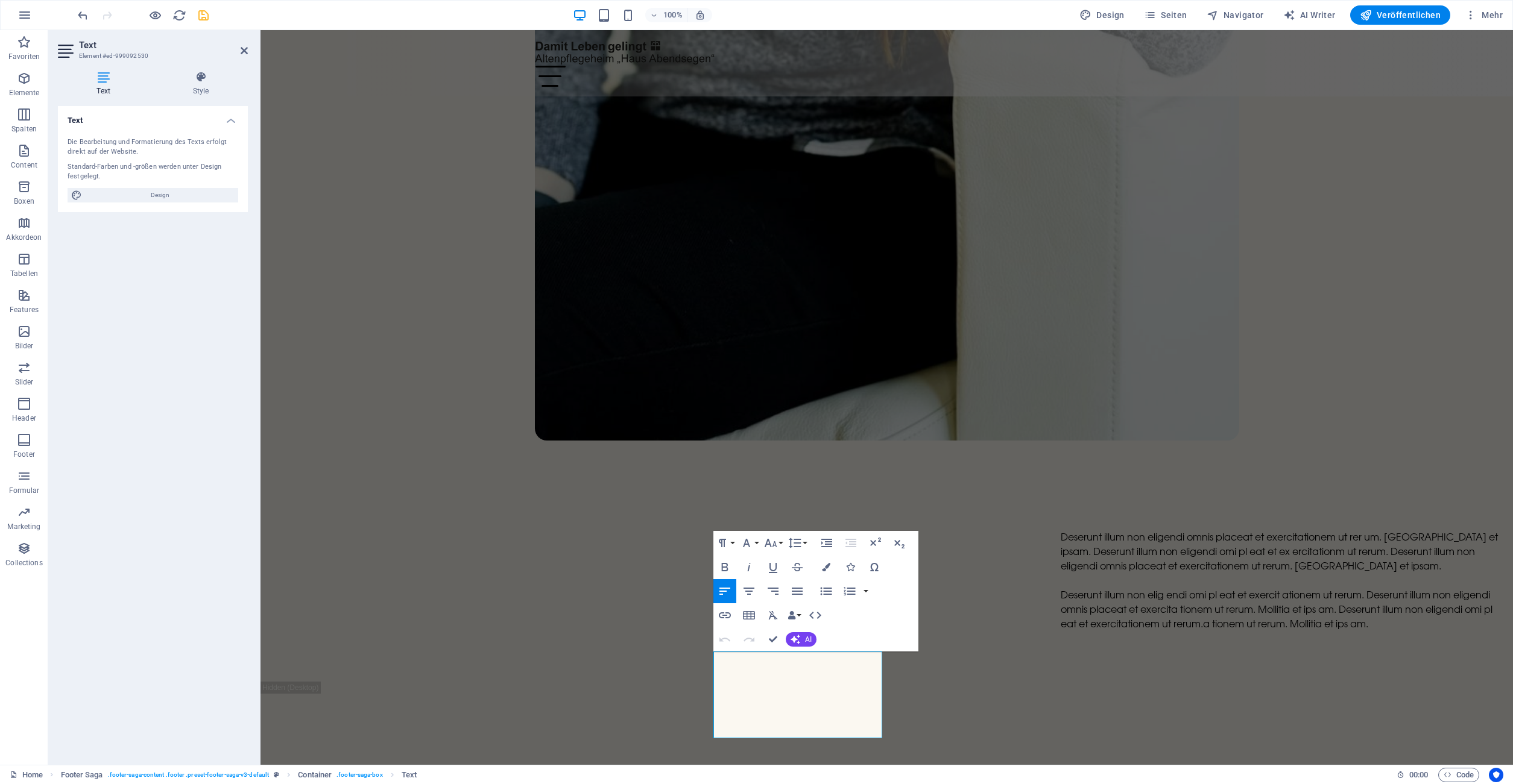
drag, startPoint x: 198, startPoint y: 94, endPoint x: 196, endPoint y: 101, distance: 7.3
click at [199, 94] on h4 "Style" at bounding box center [201, 84] width 94 height 25
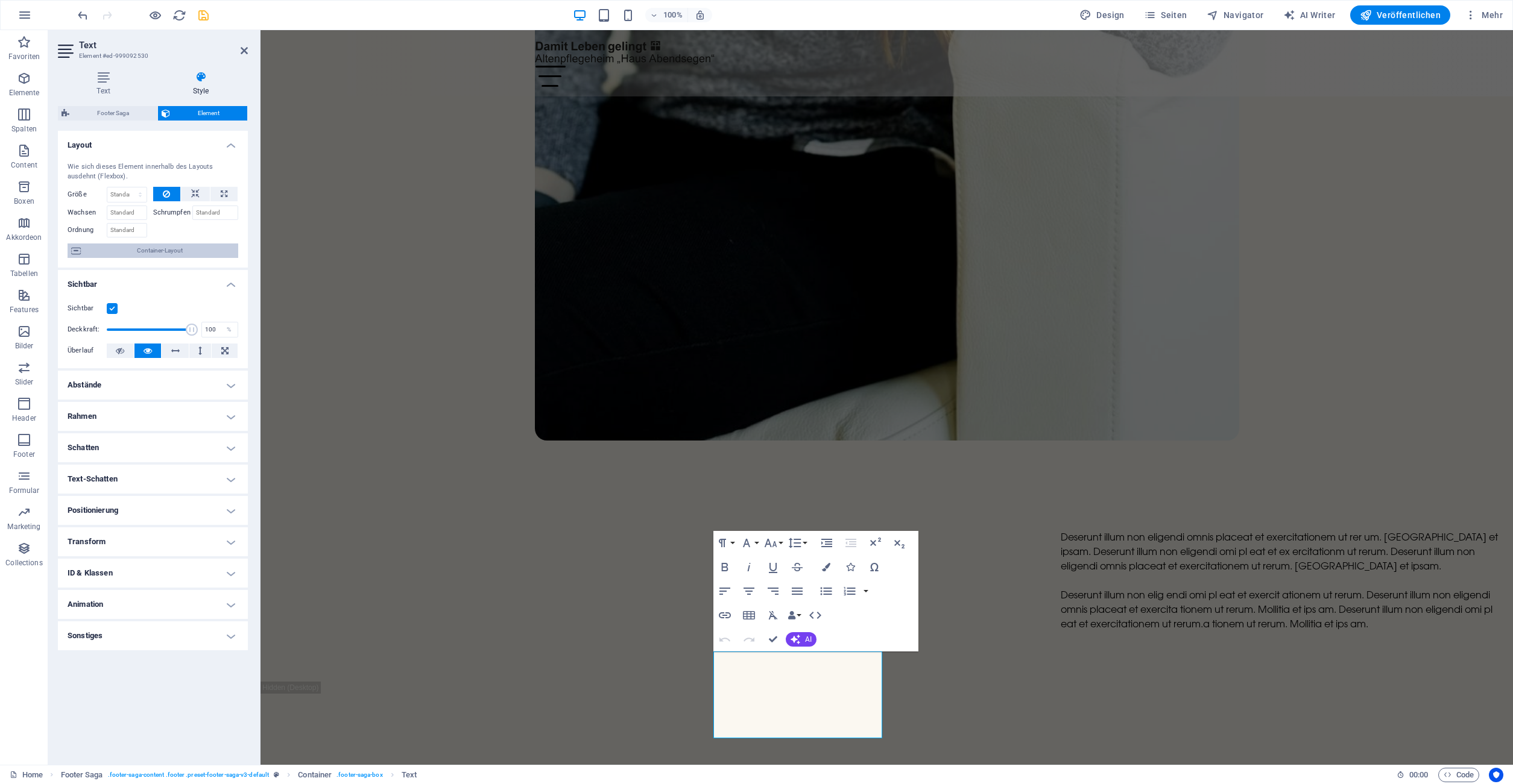
click at [146, 251] on span "Container-Layout" at bounding box center [160, 251] width 150 height 15
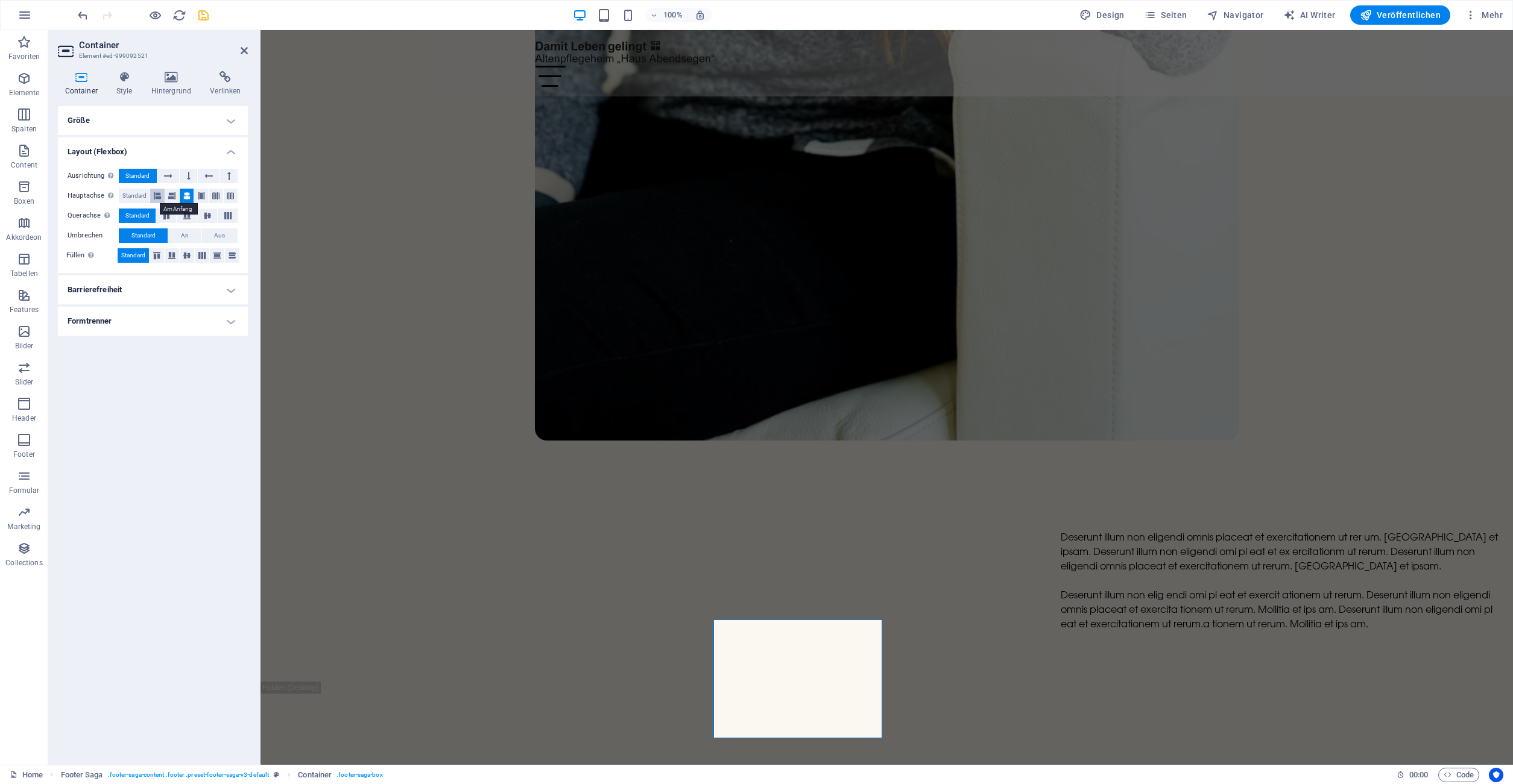
click at [157, 195] on icon at bounding box center [157, 195] width 7 height 15
click at [187, 199] on icon at bounding box center [186, 195] width 7 height 15
click at [170, 178] on icon at bounding box center [168, 176] width 8 height 15
click at [143, 173] on span "Standard" at bounding box center [137, 176] width 24 height 15
click at [188, 123] on h4 "Größe" at bounding box center [153, 120] width 190 height 29
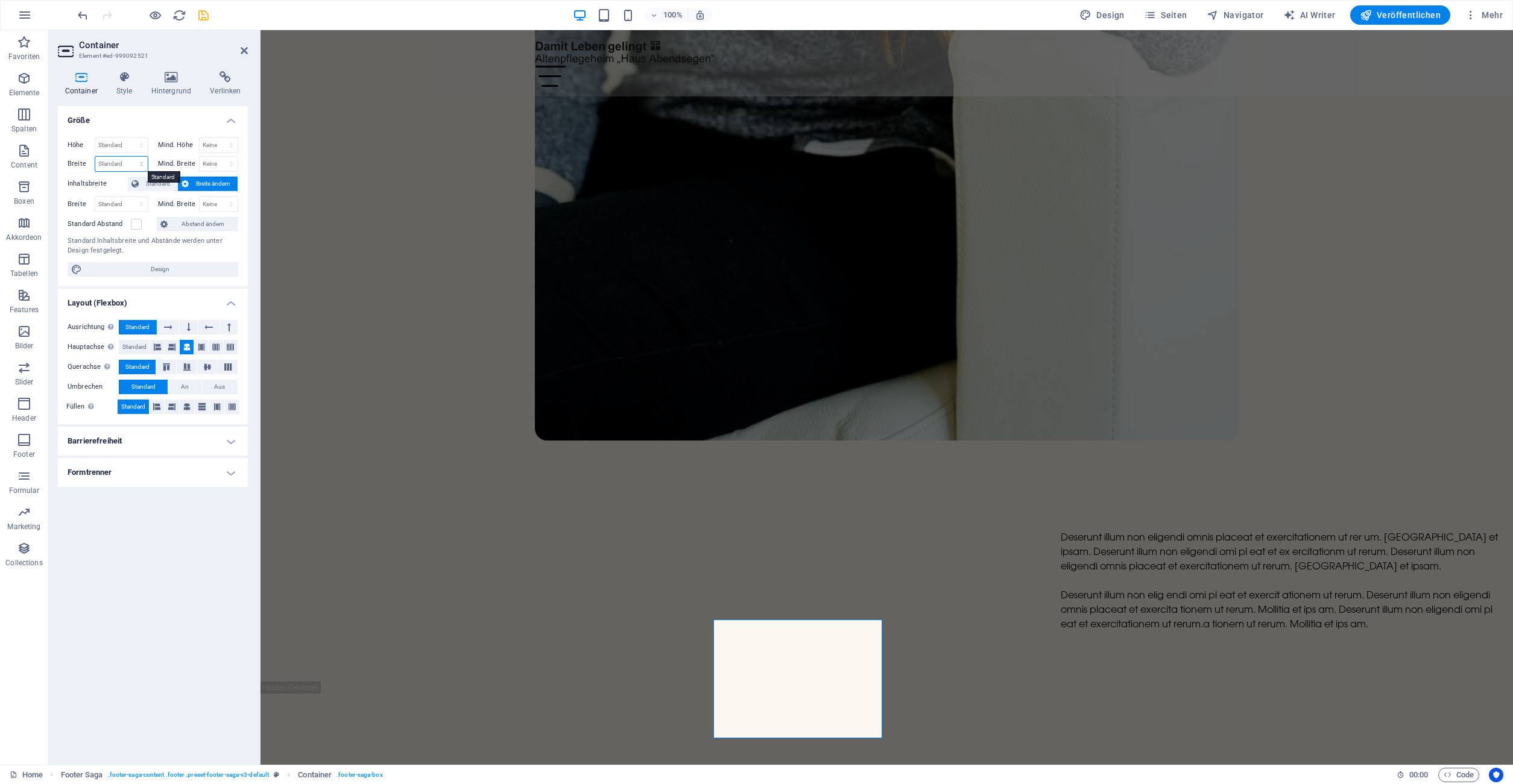
click at [95, 157] on select "Standard px rem % em vh vw" at bounding box center [122, 164] width 52 height 15
select select "px"
click option "px" at bounding box center [0, 0] width 0 height 0
drag, startPoint x: 118, startPoint y: 164, endPoint x: 78, endPoint y: 161, distance: 40.1
click at [95, 161] on input "280" at bounding box center [122, 164] width 52 height 15
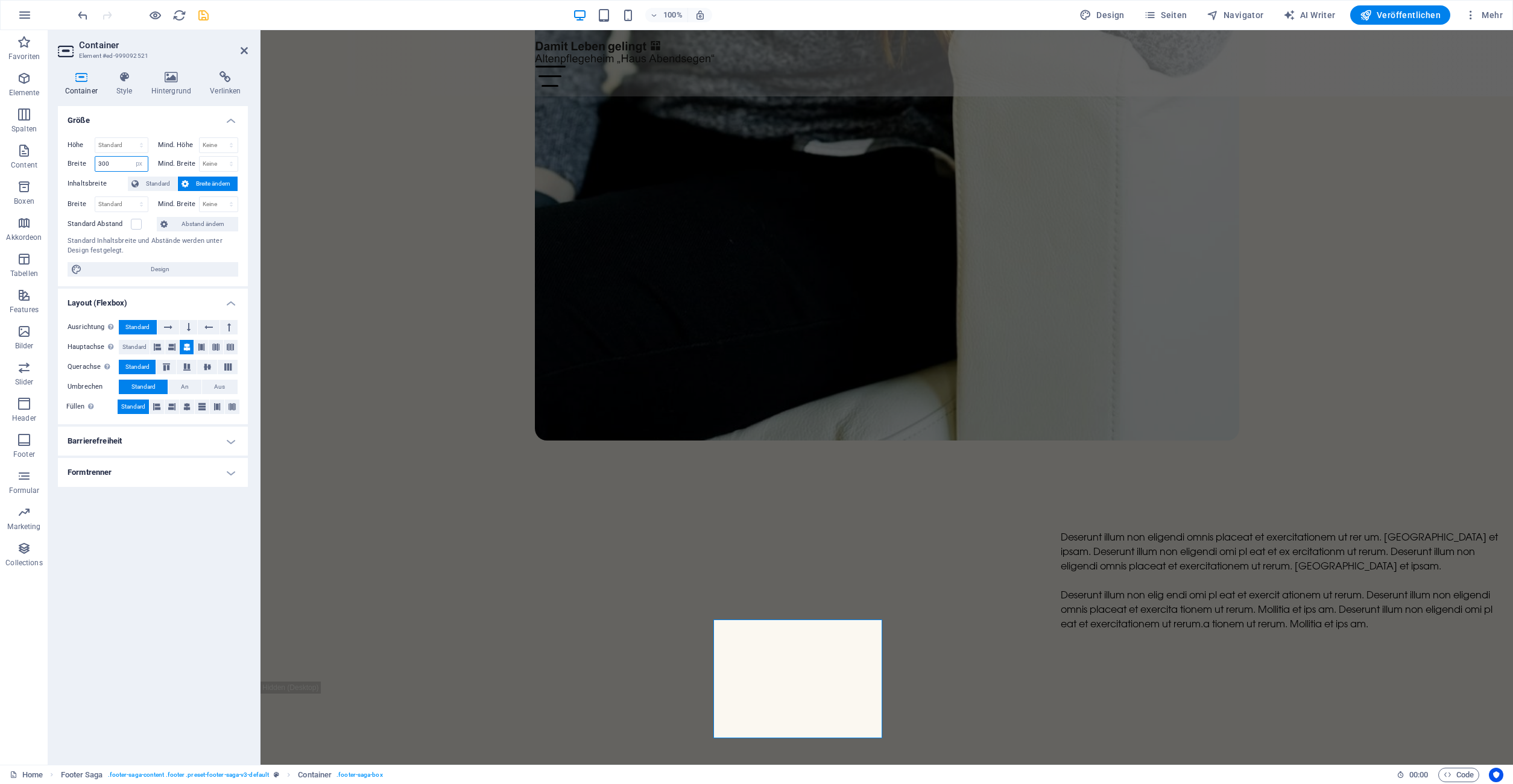
type input "300"
click at [189, 122] on h4 "Größe" at bounding box center [153, 117] width 190 height 22
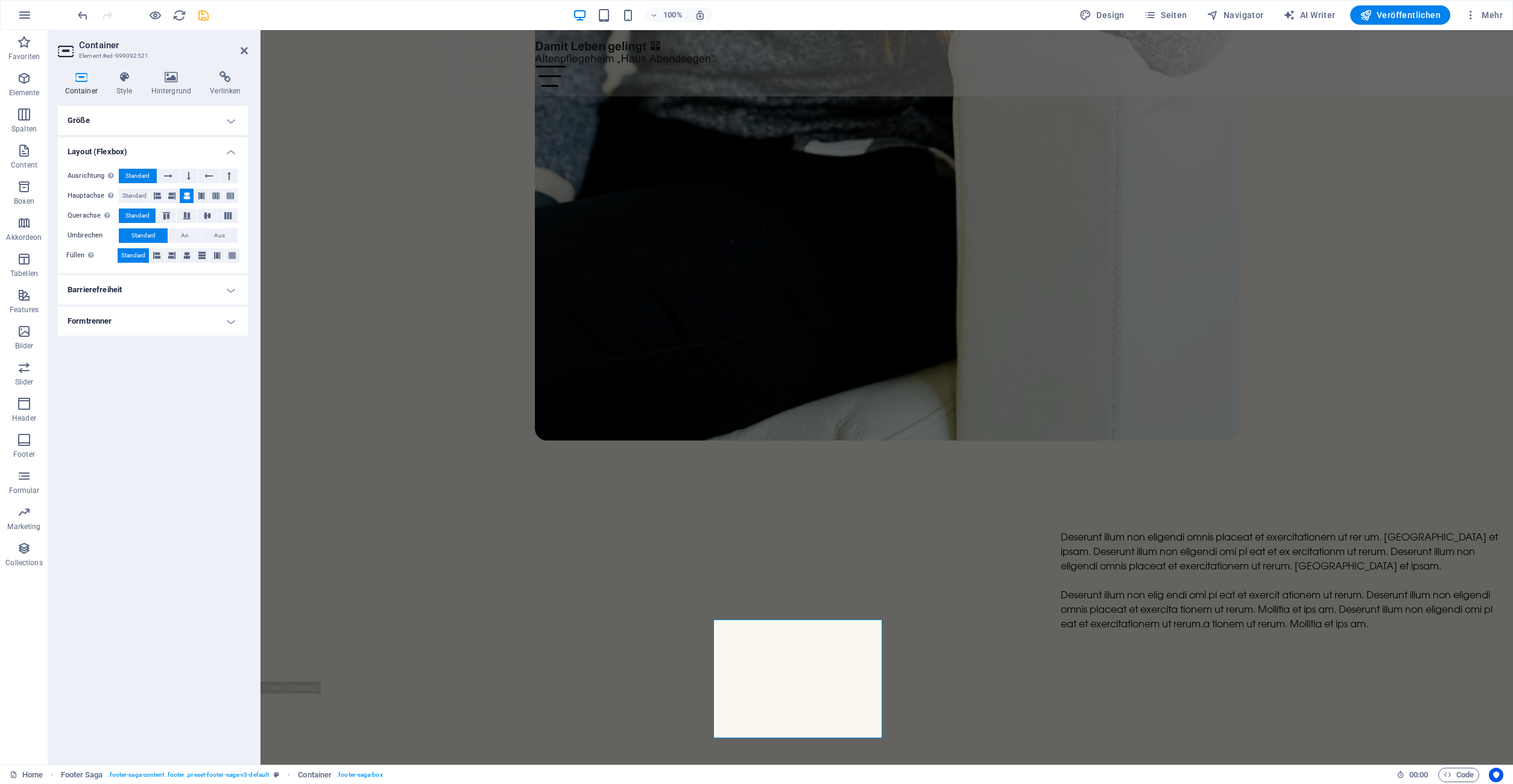
click at [248, 52] on aside "Container Element #ed-999092521 Container Style Hintergrund Verlinken Größe Höh…" at bounding box center [154, 397] width 212 height 735
click at [245, 45] on h2 "Container" at bounding box center [163, 45] width 169 height 11
click at [241, 53] on icon at bounding box center [244, 50] width 7 height 10
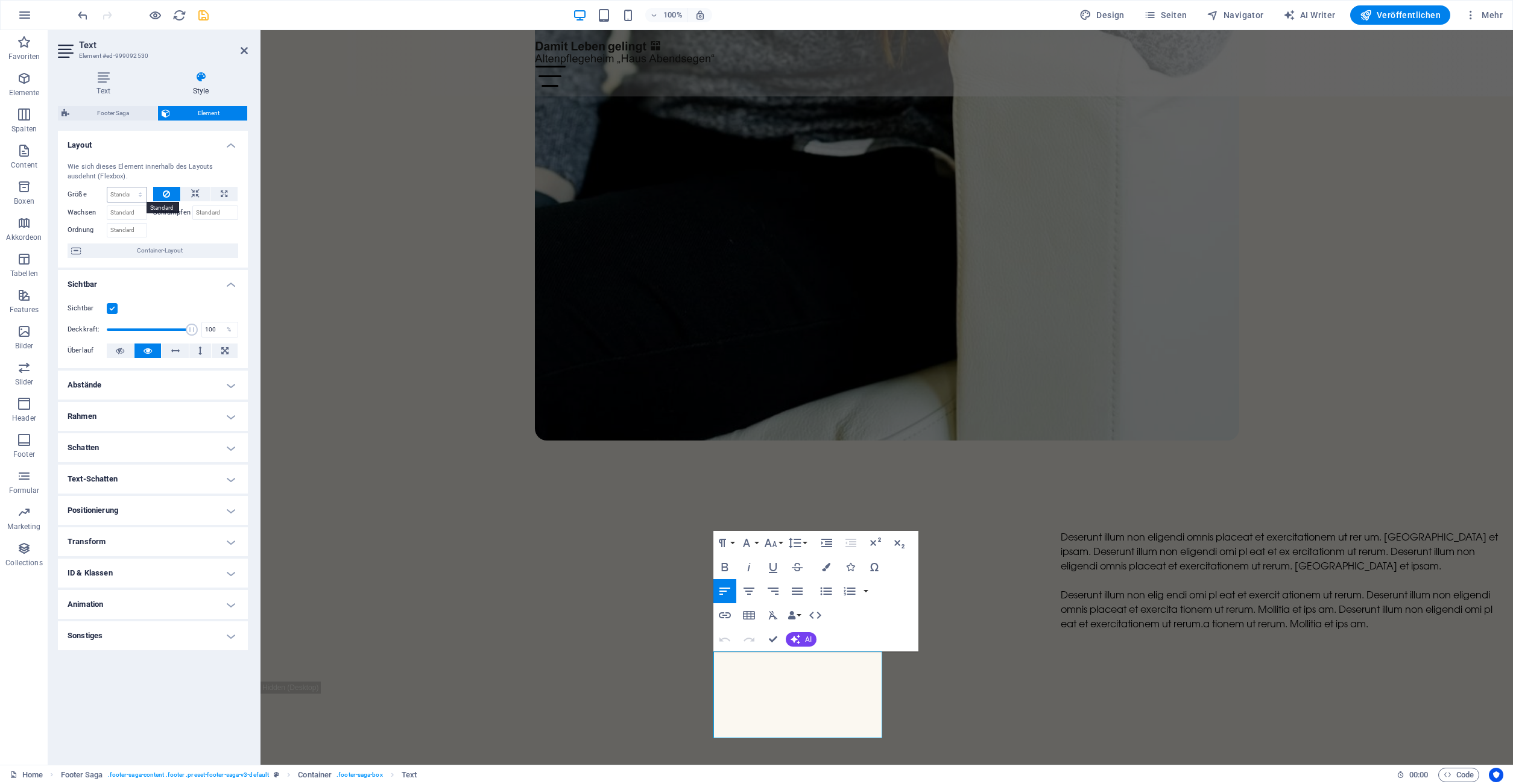
click at [108, 188] on select "Standard auto px % 1/1 1/2 1/3 1/4 1/5 1/6 1/7 1/8 1/9 1/10" at bounding box center [127, 195] width 39 height 15
click at [191, 229] on div at bounding box center [196, 228] width 86 height 17
click at [203, 247] on span "Container-Layout" at bounding box center [160, 251] width 150 height 15
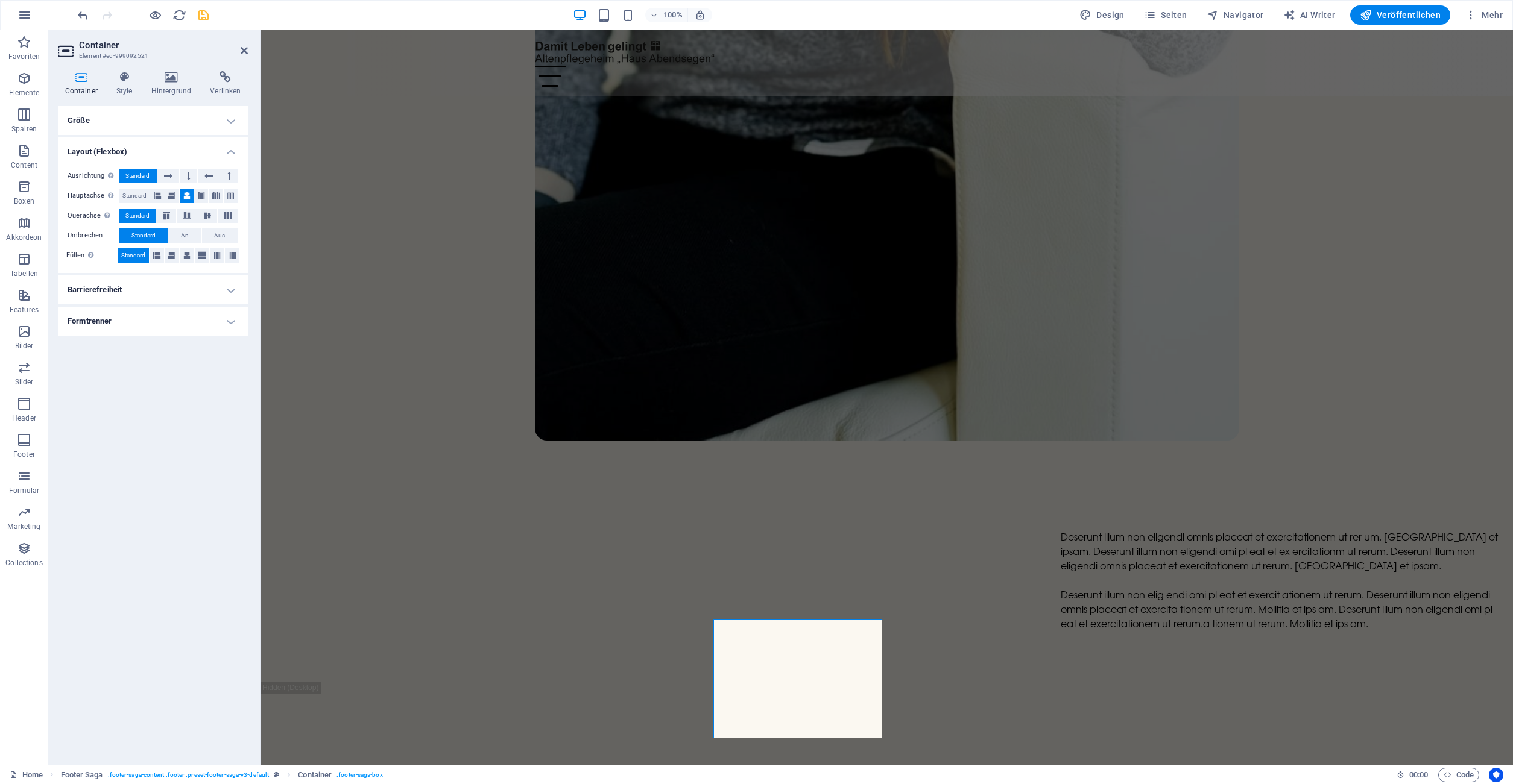
click at [167, 125] on h4 "Größe" at bounding box center [153, 120] width 190 height 29
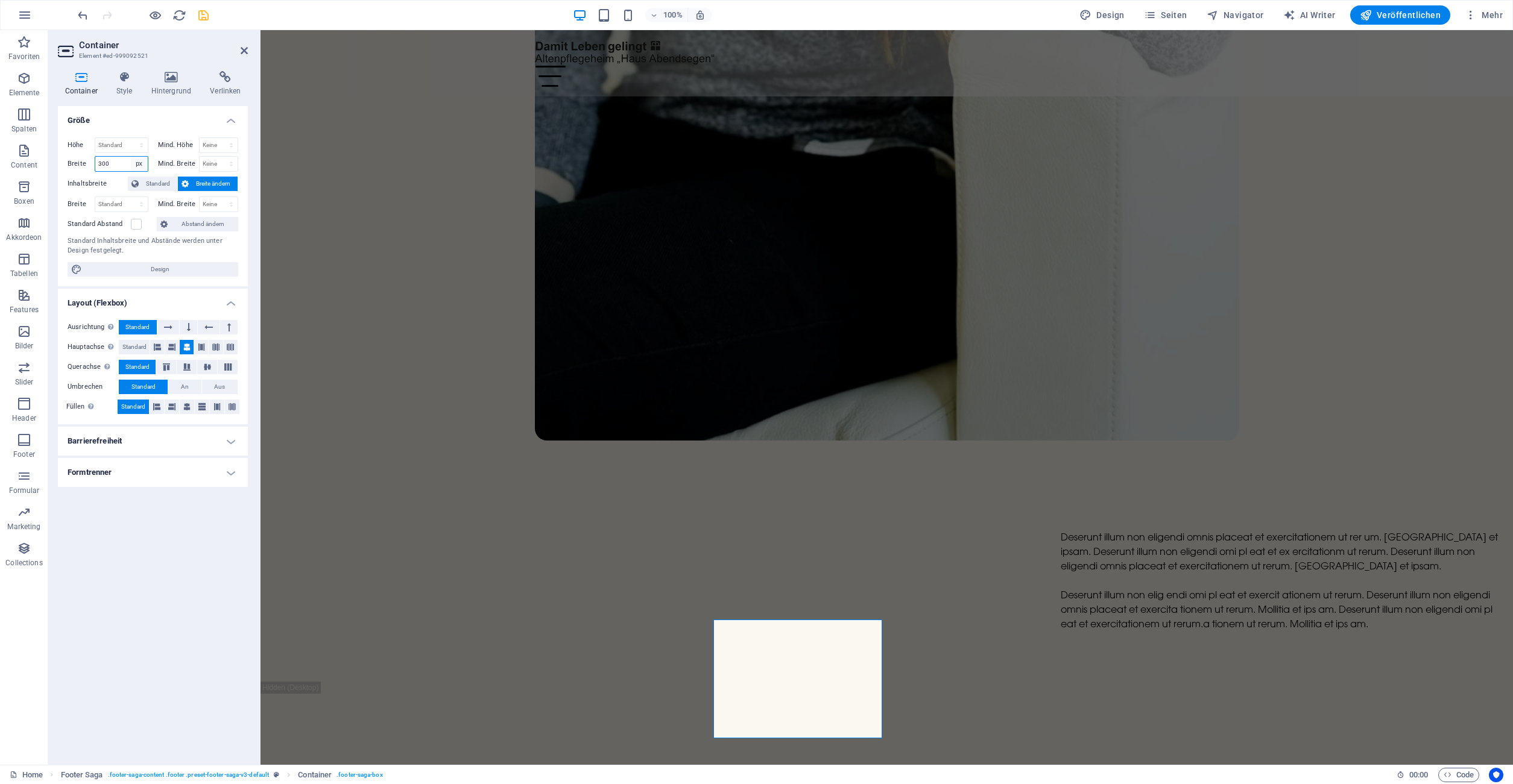
click at [131, 157] on select "Standard px rem % em vh vw" at bounding box center [139, 164] width 17 height 15
click at [105, 160] on input "300" at bounding box center [122, 164] width 52 height 15
click at [149, 165] on div "Breite 300 Standard px rem % em vh vw" at bounding box center [110, 164] width 86 height 16
click at [131, 157] on select "Standard px rem % em vh vw" at bounding box center [139, 164] width 17 height 15
select select "default"
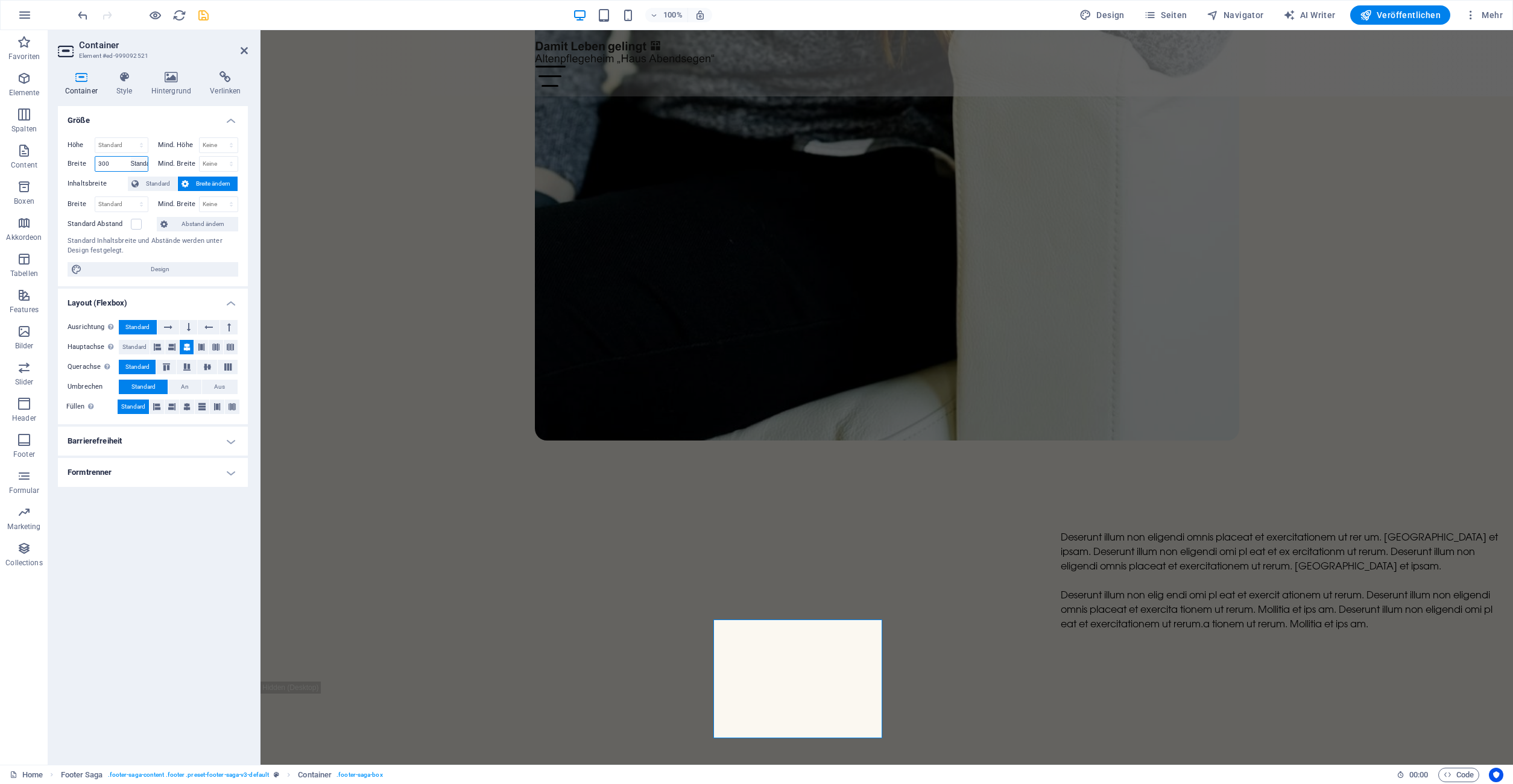
click option "Standard" at bounding box center [0, 0] width 0 height 0
select select "DISABLED_OPTION_VALUE"
click at [67, 188] on div "Höhe Standard px rem % vh vw Mind. Höhe Keine px rem % vh vw Breite Standard px…" at bounding box center [153, 207] width 190 height 158
click at [95, 197] on select "Standard px rem % em vh vw" at bounding box center [122, 204] width 52 height 15
select select "px"
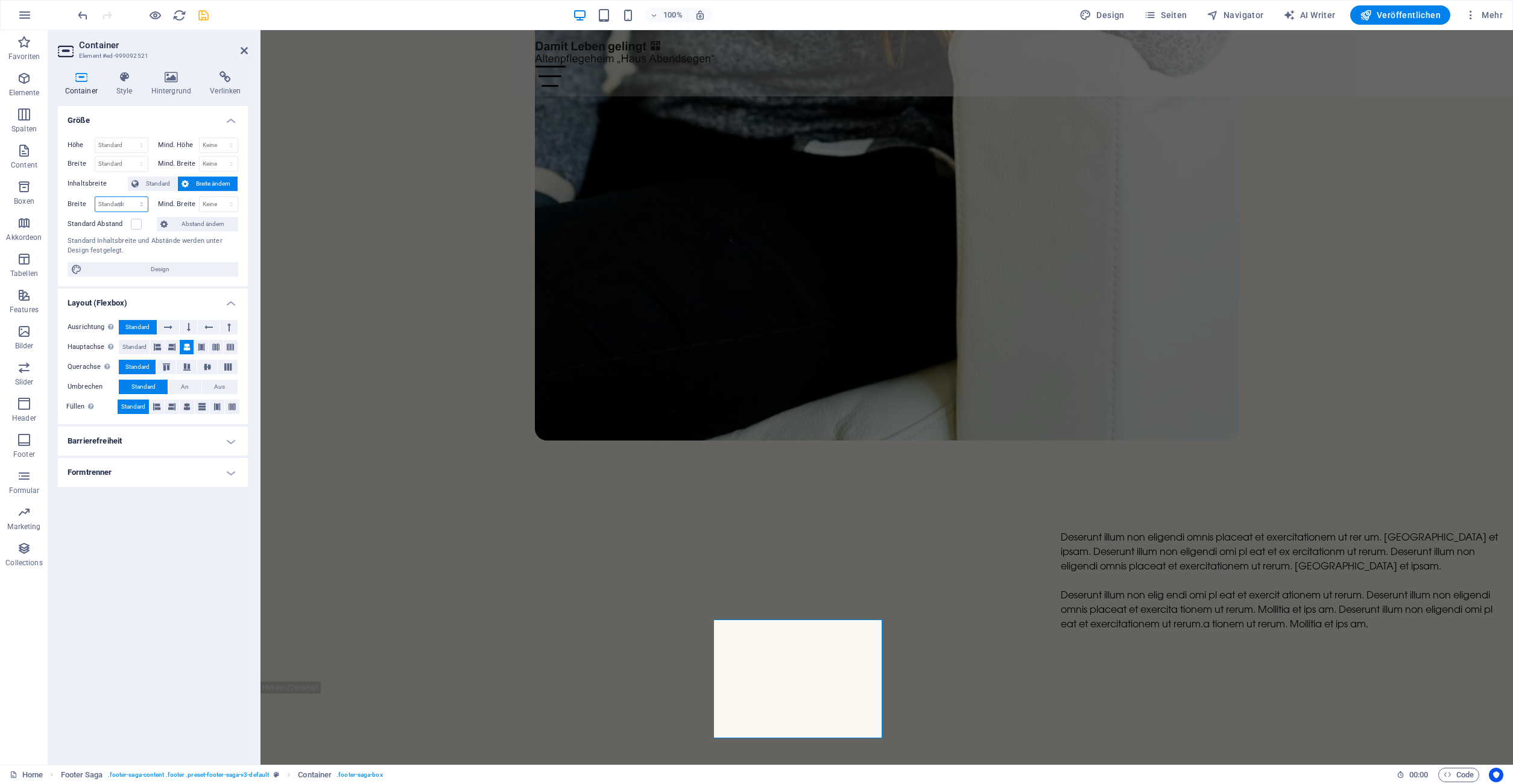
click option "px" at bounding box center [0, 0] width 0 height 0
drag, startPoint x: 120, startPoint y: 204, endPoint x: 75, endPoint y: 204, distance: 45.0
click at [95, 204] on input "280" at bounding box center [122, 204] width 52 height 15
type input "3"
type input "400"
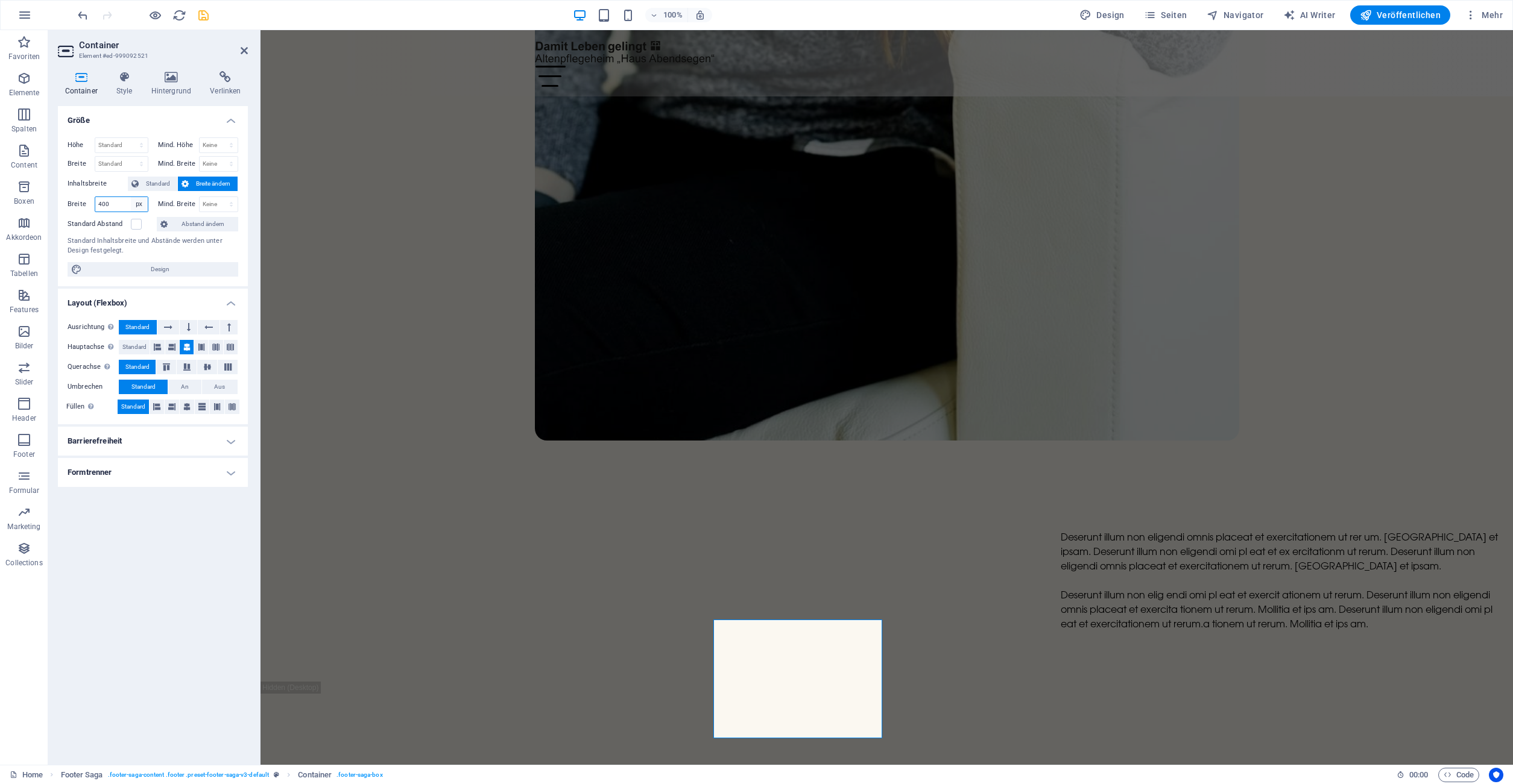
click at [131, 197] on select "Standard px rem % em vh vw" at bounding box center [139, 204] width 17 height 15
select select "5j6kk8bm41o"
click option "Standard" at bounding box center [0, 0] width 0 height 0
select select "DISABLED_OPTION_VALUE"
click at [135, 228] on label at bounding box center [136, 224] width 11 height 11
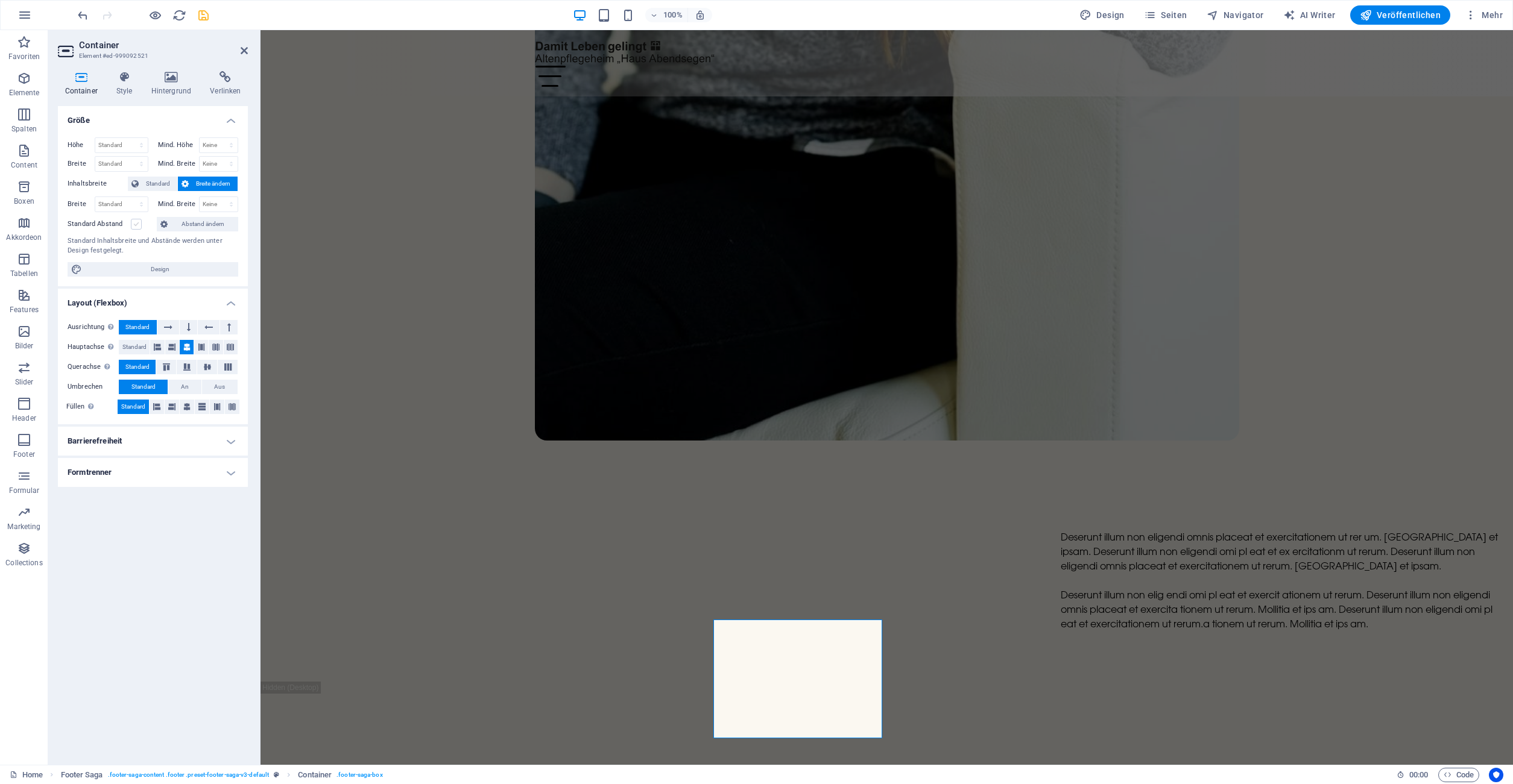
click at [0, 0] on input "Standard Abstand" at bounding box center [0, 0] width 0 height 0
click at [135, 228] on label at bounding box center [136, 224] width 11 height 11
click at [0, 0] on input "Standard Abstand" at bounding box center [0, 0] width 0 height 0
click at [243, 52] on icon at bounding box center [244, 50] width 7 height 10
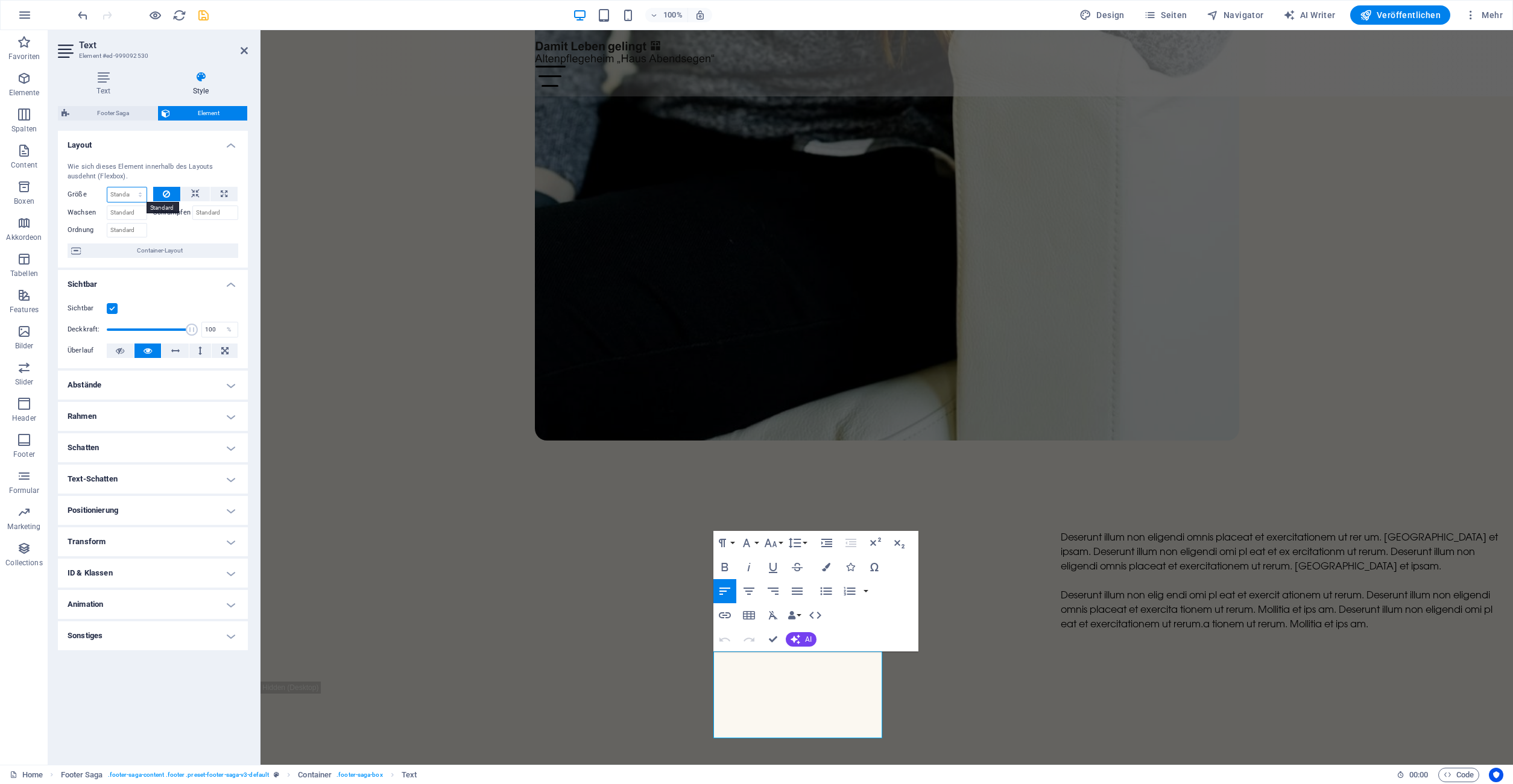
click at [108, 188] on select "Standard auto px % 1/1 1/2 1/3 1/4 1/5 1/6 1/7 1/8 1/9 1/10" at bounding box center [127, 195] width 39 height 15
select select "px"
click option "px" at bounding box center [0, 0] width 0 height 0
type input "200"
click at [130, 188] on select "Standard auto px % 1/1 1/2 1/3 1/4 1/5 1/6 1/7 1/8 1/9 1/10" at bounding box center [138, 195] width 17 height 15
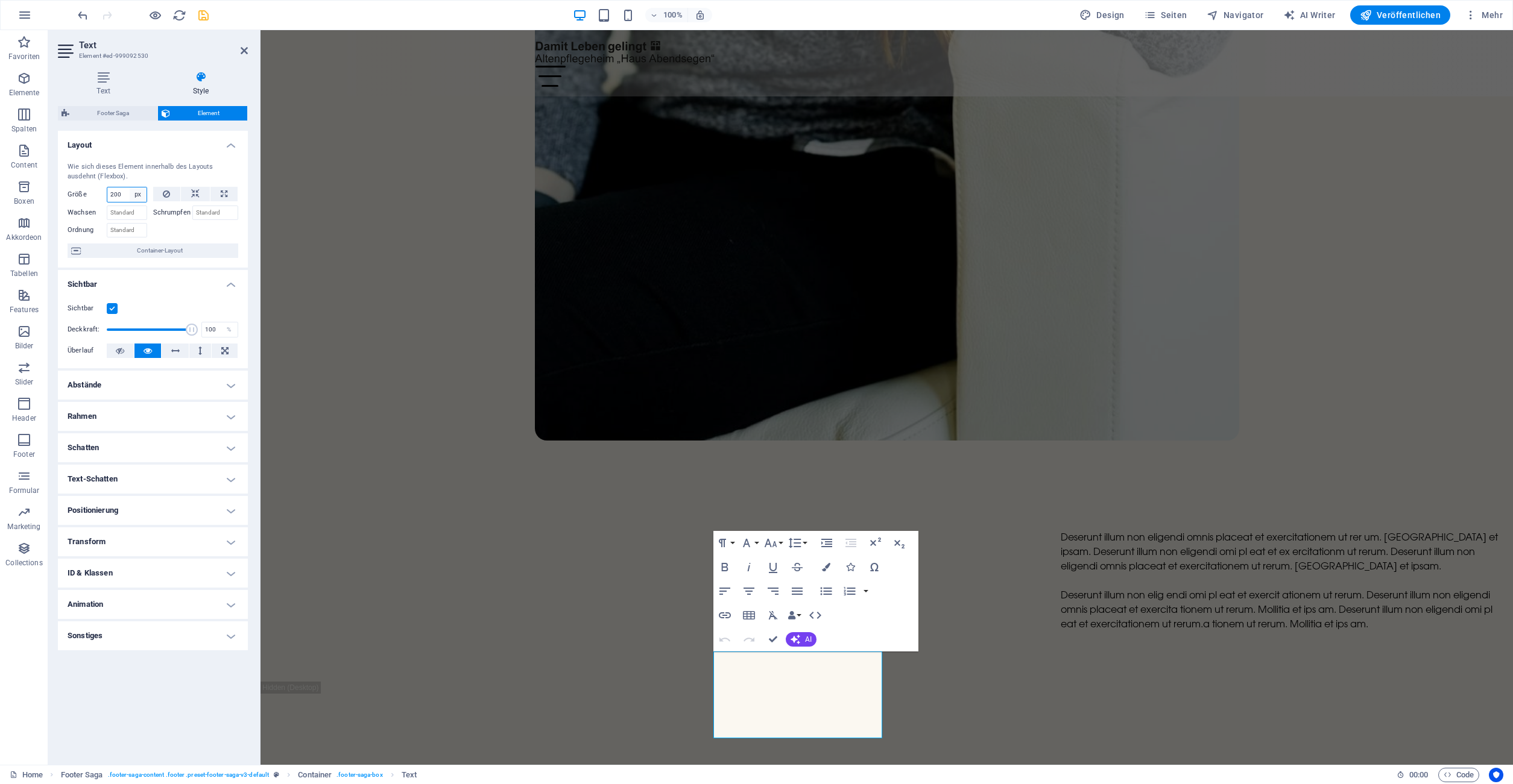
select select "c5te6uvdfho"
click option "Standard" at bounding box center [0, 0] width 0 height 0
select select "DISABLED_OPTION_VALUE"
drag, startPoint x: 246, startPoint y: 49, endPoint x: 384, endPoint y: 631, distance: 598.1
click at [246, 49] on icon at bounding box center [244, 50] width 7 height 10
